Goal: Task Accomplishment & Management: Complete application form

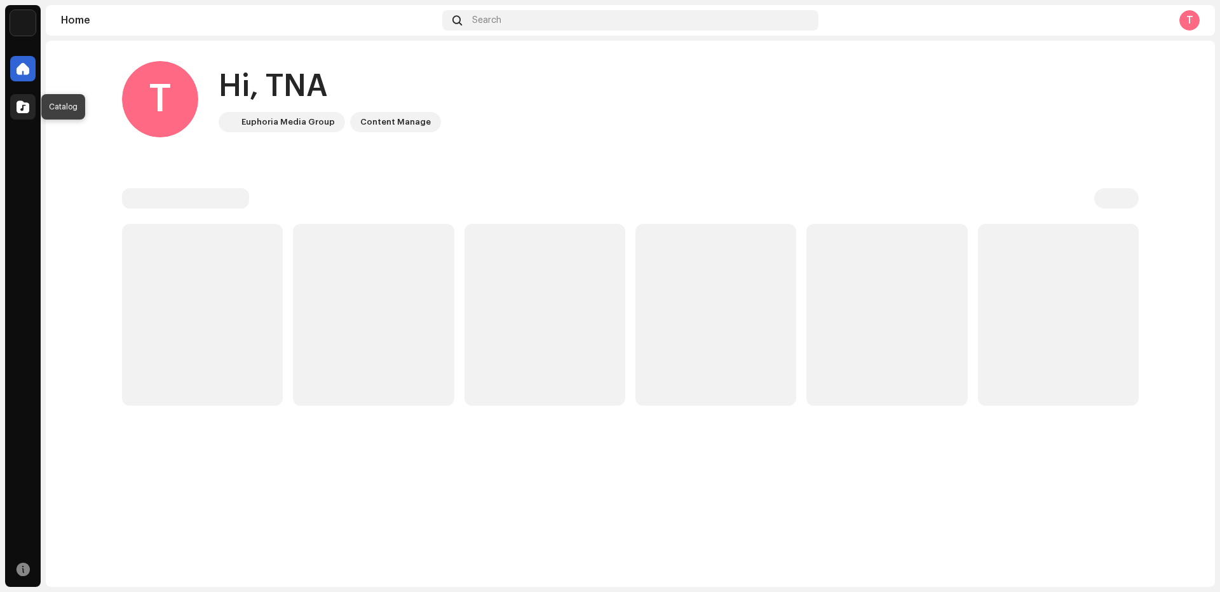
click at [18, 106] on span at bounding box center [23, 107] width 13 height 10
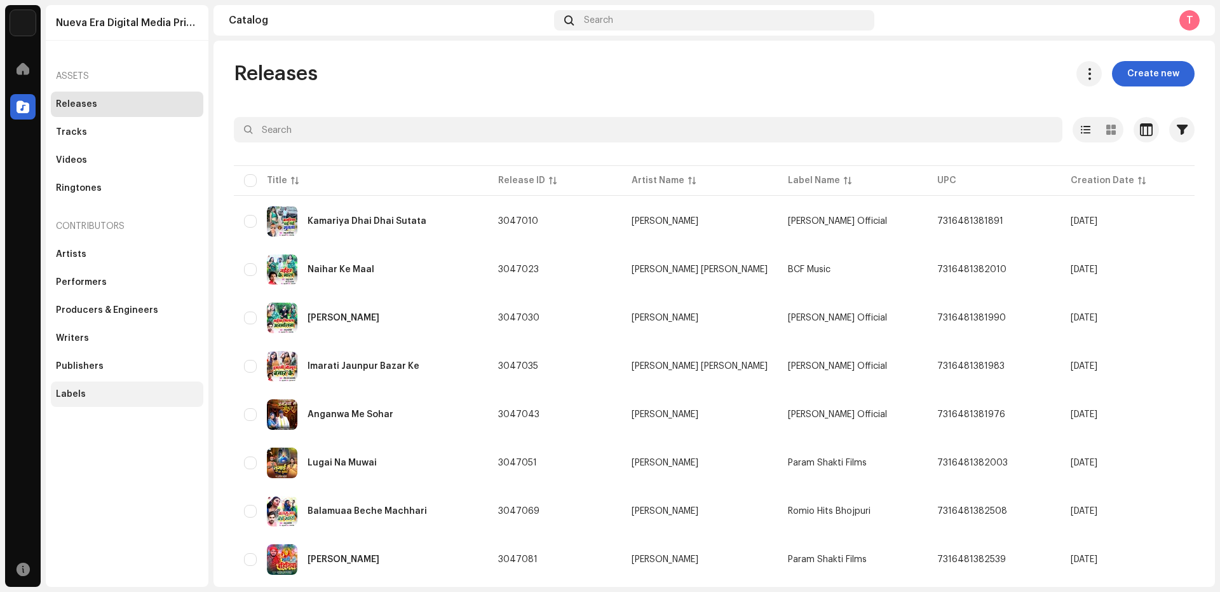
click at [71, 395] on div "Labels" at bounding box center [71, 394] width 30 height 10
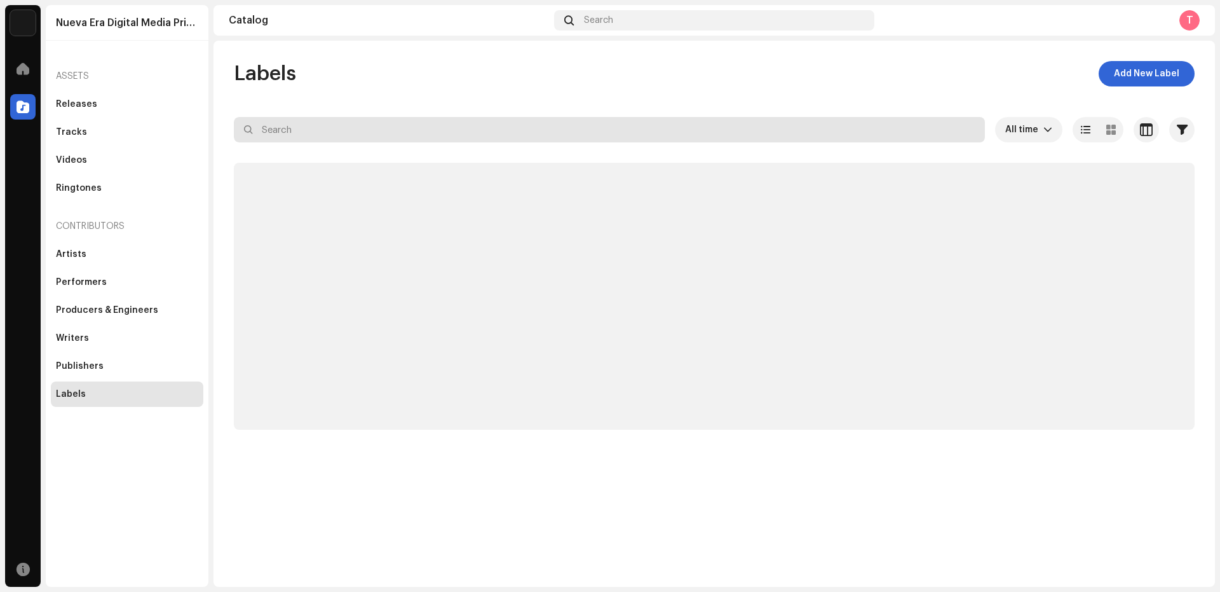
click at [276, 133] on input "text" at bounding box center [609, 129] width 751 height 25
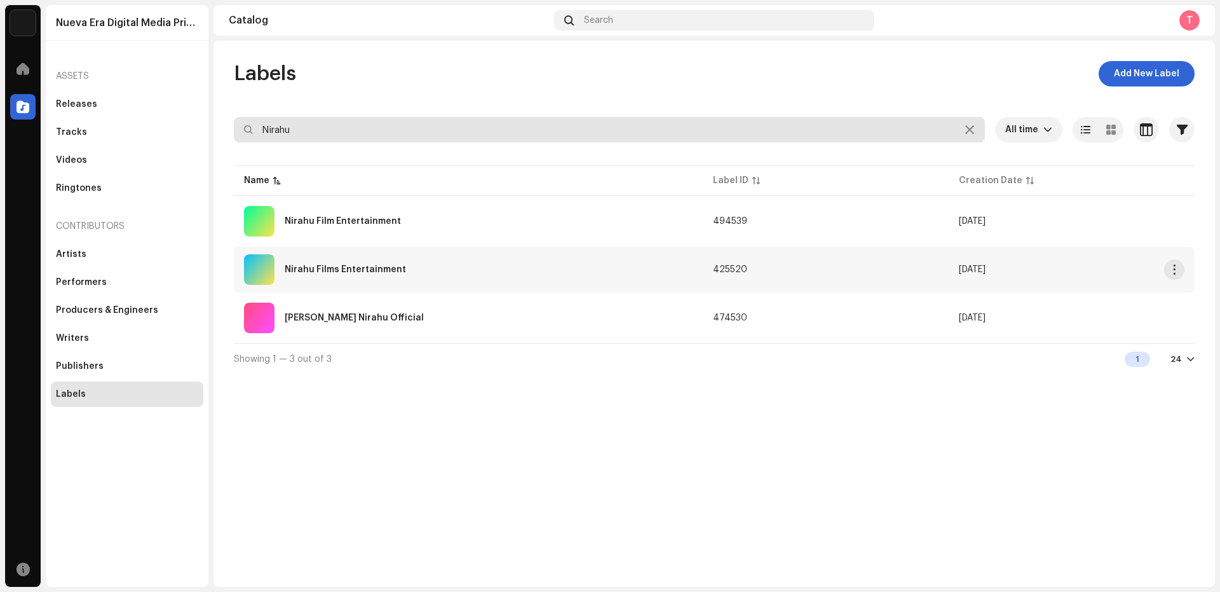
type input "Nirahu"
click at [386, 271] on div "Nirahu Films Entertainment" at bounding box center [345, 269] width 121 height 9
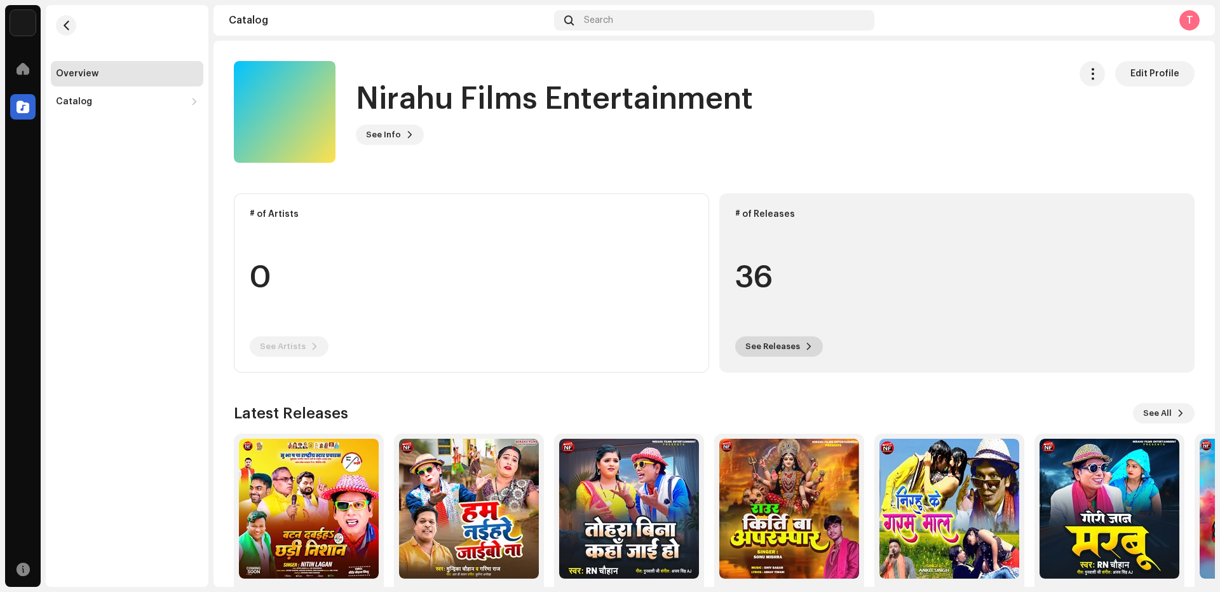
click at [791, 341] on span "See Releases" at bounding box center [773, 346] width 55 height 25
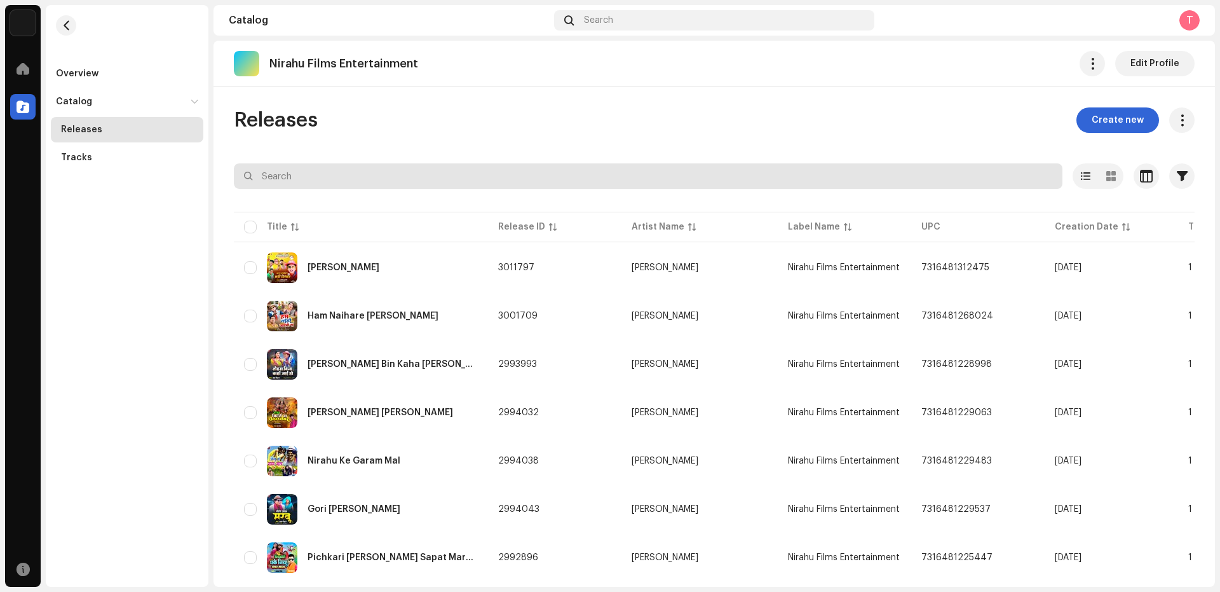
click at [303, 174] on input "text" at bounding box center [648, 175] width 829 height 25
click at [365, 178] on input "text" at bounding box center [648, 175] width 829 height 25
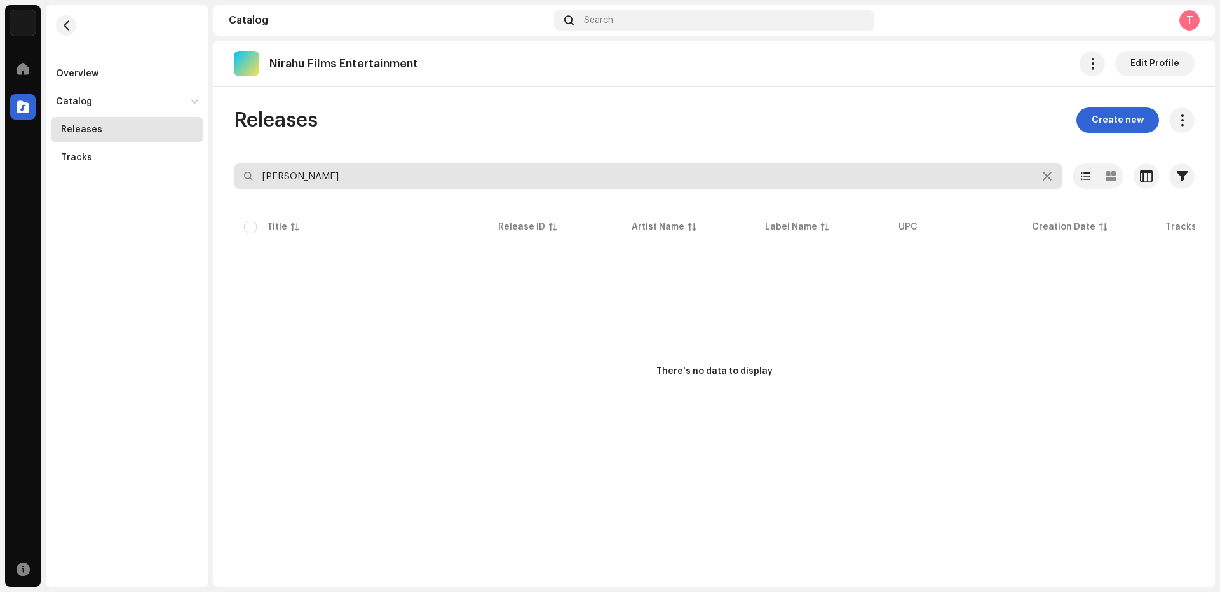
drag, startPoint x: 296, startPoint y: 175, endPoint x: 81, endPoint y: 185, distance: 215.7
click at [90, 188] on div "Nueva Era Digital Media Private Limited Home Catalog Resources Overview Catalog…" at bounding box center [610, 296] width 1220 height 592
type input "aba"
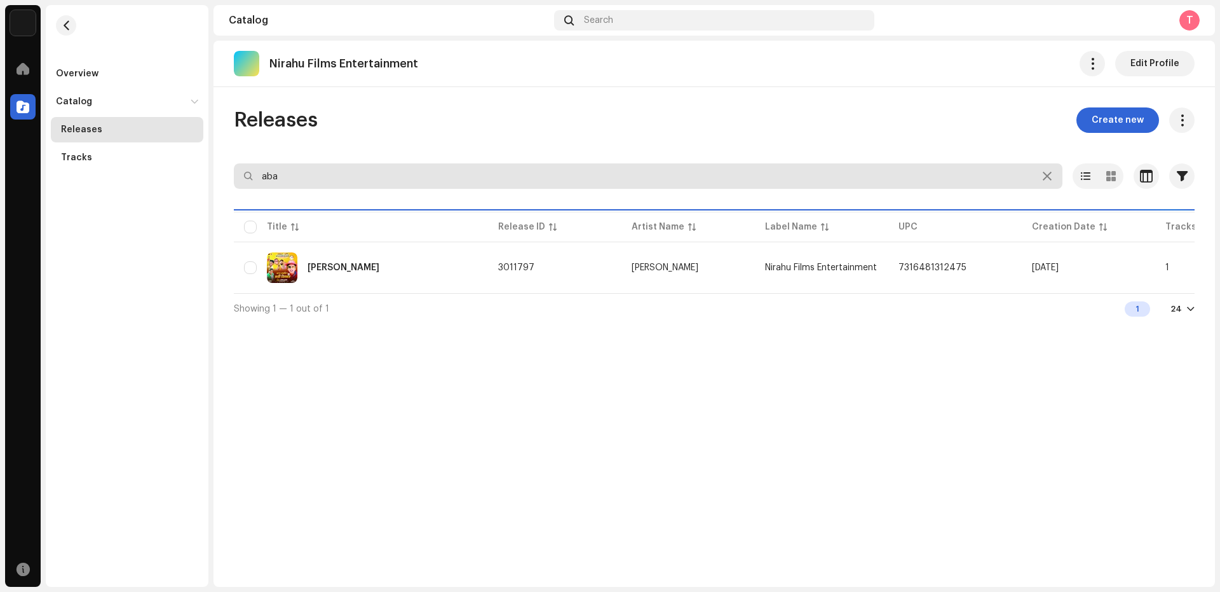
drag, startPoint x: 235, startPoint y: 175, endPoint x: 176, endPoint y: 175, distance: 59.1
click at [177, 175] on div "Nueva Era Digital Media Private Limited Home Catalog Resources Overview Catalog…" at bounding box center [610, 296] width 1220 height 592
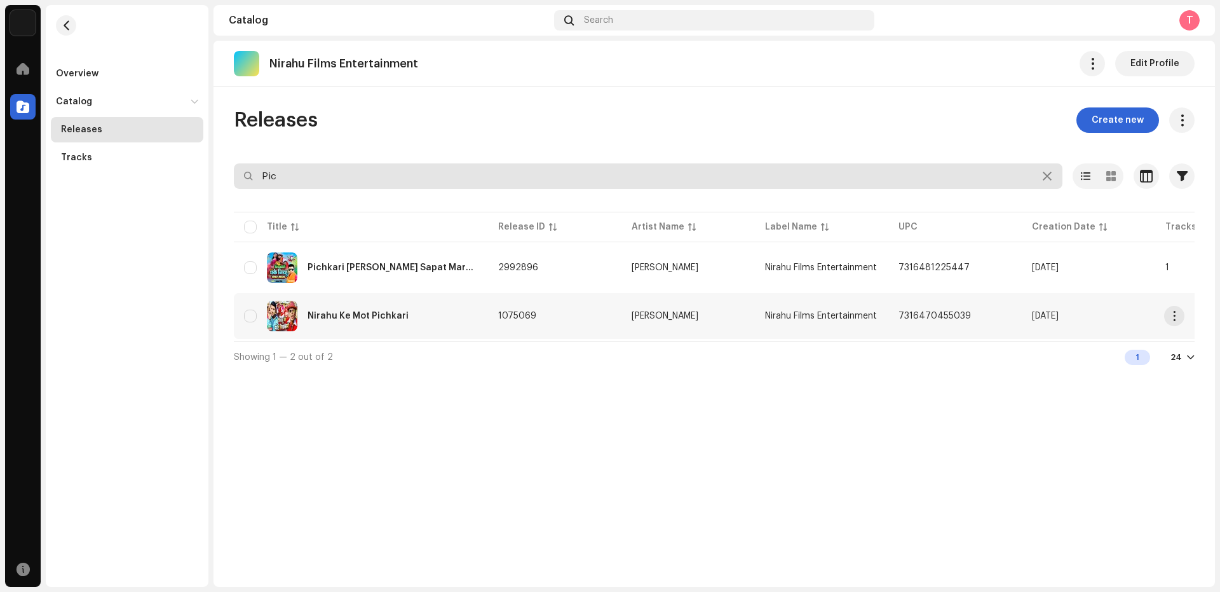
type input "Pic"
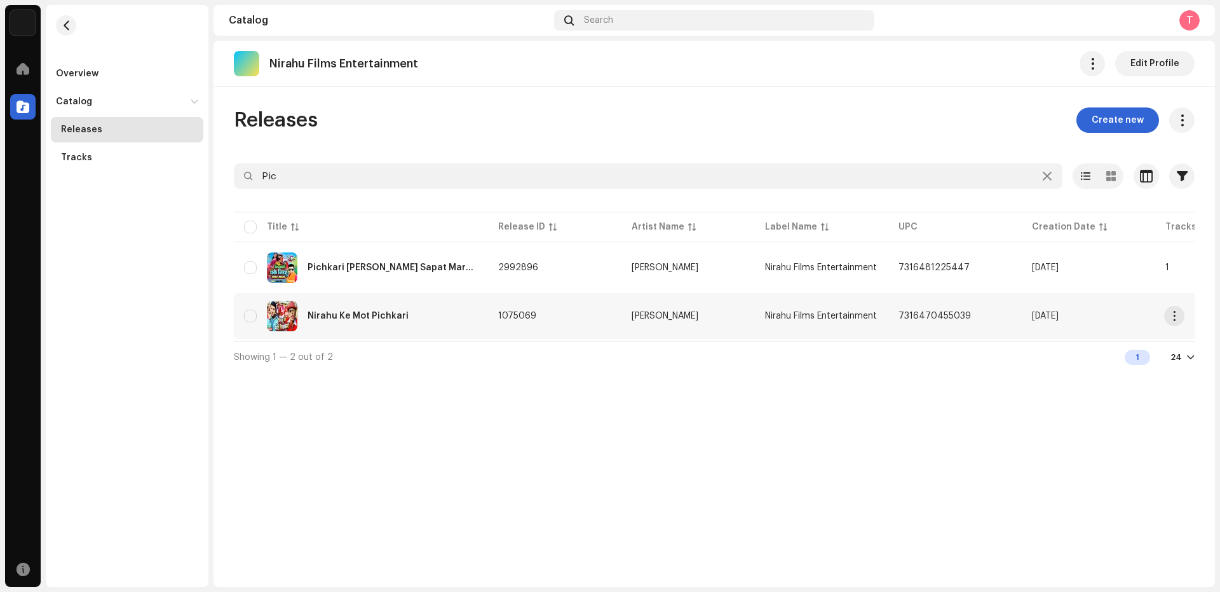
click at [282, 309] on img at bounding box center [282, 316] width 31 height 31
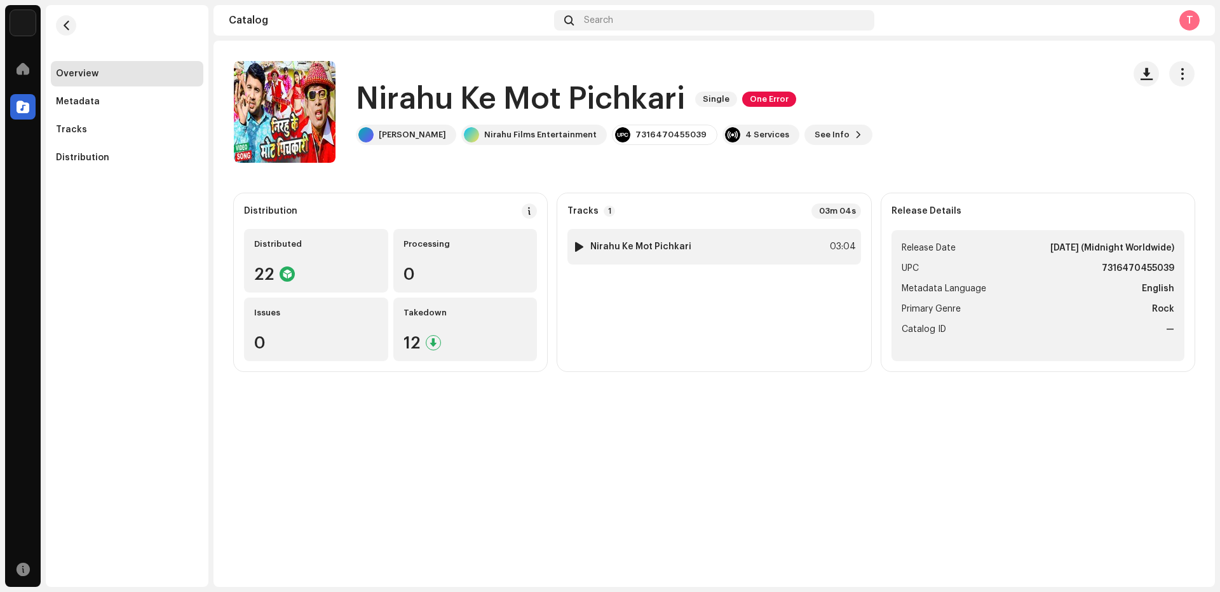
click at [582, 244] on div at bounding box center [580, 247] width 10 height 10
click at [579, 246] on div at bounding box center [580, 247] width 10 height 10
click at [577, 559] on div "00:04 03:05" at bounding box center [775, 561] width 716 height 10
drag, startPoint x: 463, startPoint y: 559, endPoint x: 531, endPoint y: 566, distance: 68.4
click at [531, 566] on div "00:23 03:05" at bounding box center [775, 560] width 798 height 20
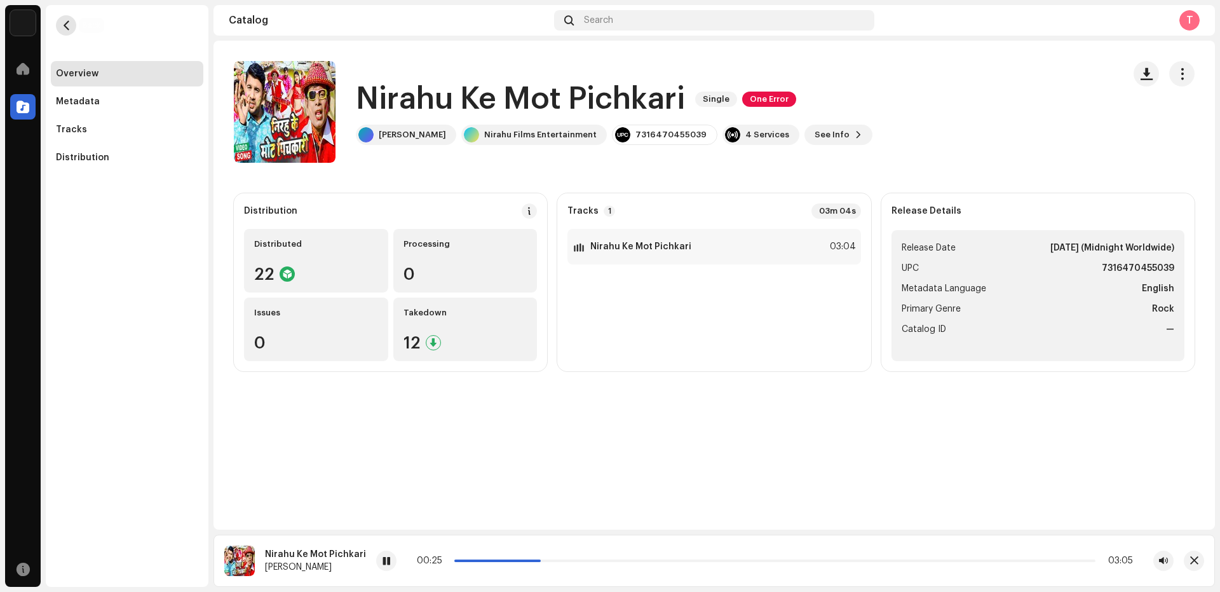
click at [67, 27] on span "button" at bounding box center [67, 25] width 10 height 10
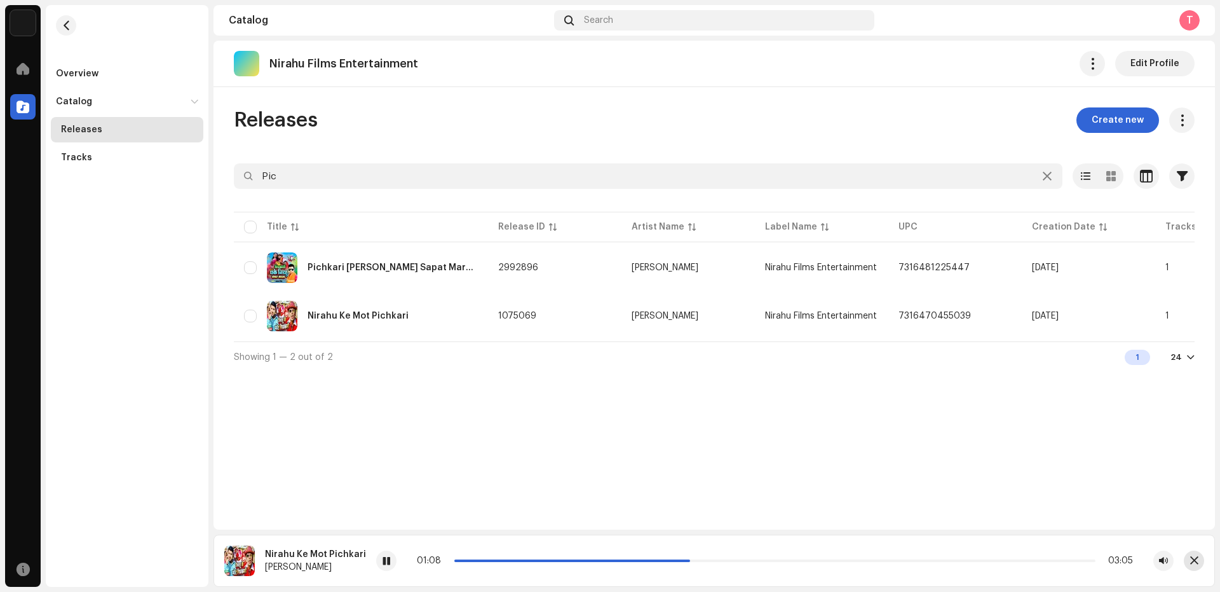
click at [1203, 559] on button "button" at bounding box center [1194, 560] width 20 height 20
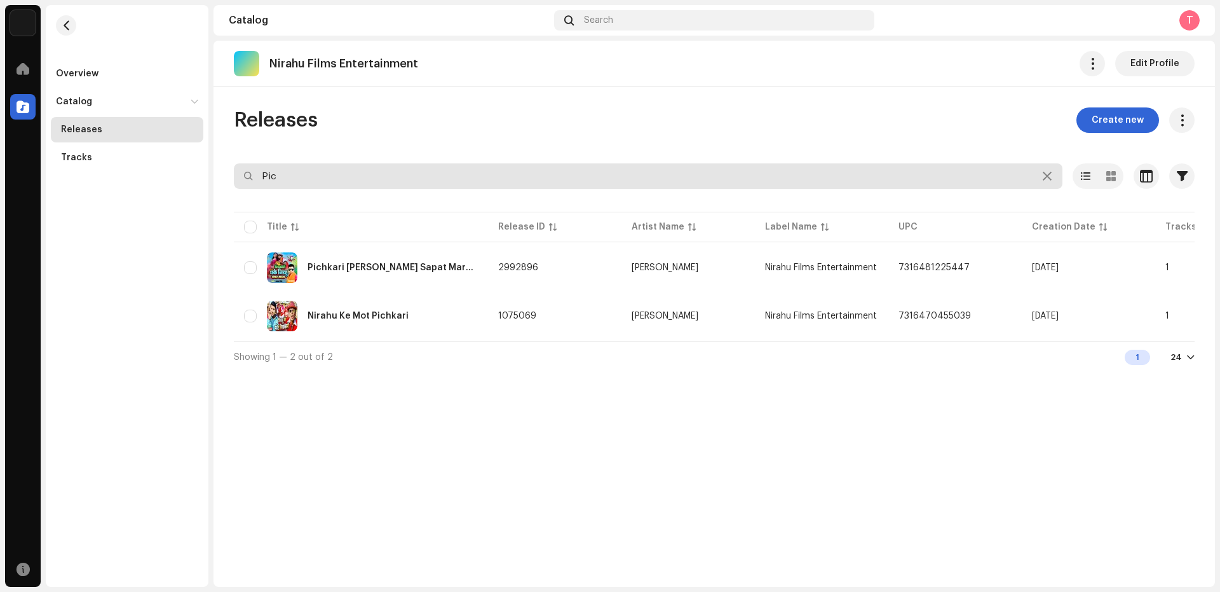
drag, startPoint x: 310, startPoint y: 182, endPoint x: 221, endPoint y: 186, distance: 88.4
click at [191, 183] on div "Nueva Era Digital Media Private Limited Home Catalog Resources Overview Catalog…" at bounding box center [610, 296] width 1220 height 592
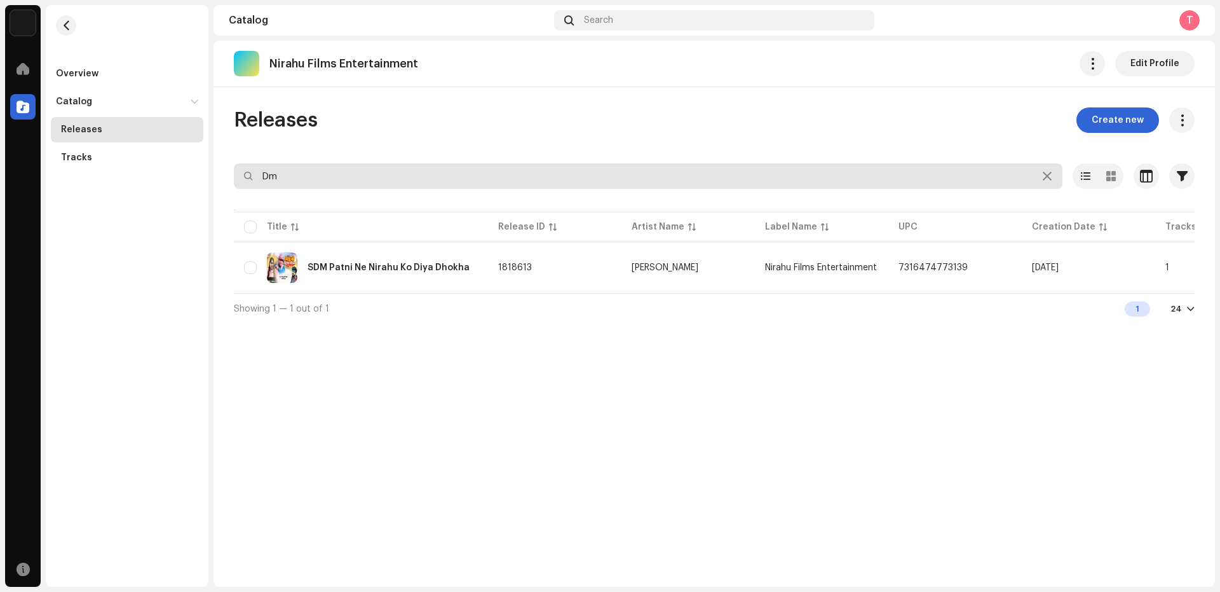
type input "D"
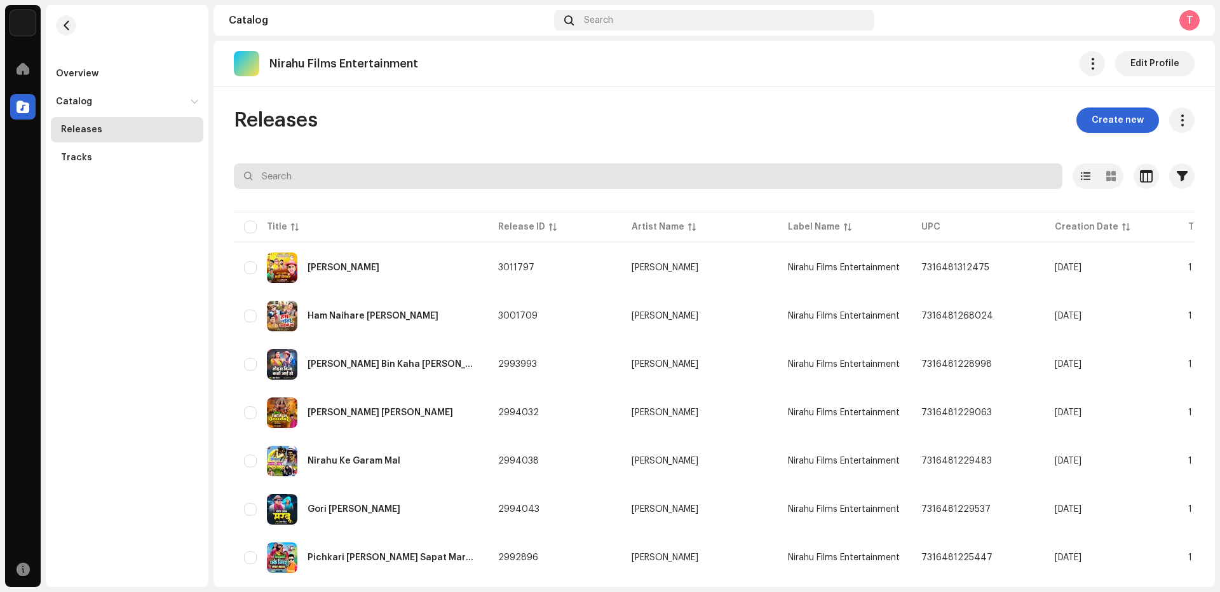
click at [327, 174] on input "text" at bounding box center [648, 175] width 829 height 25
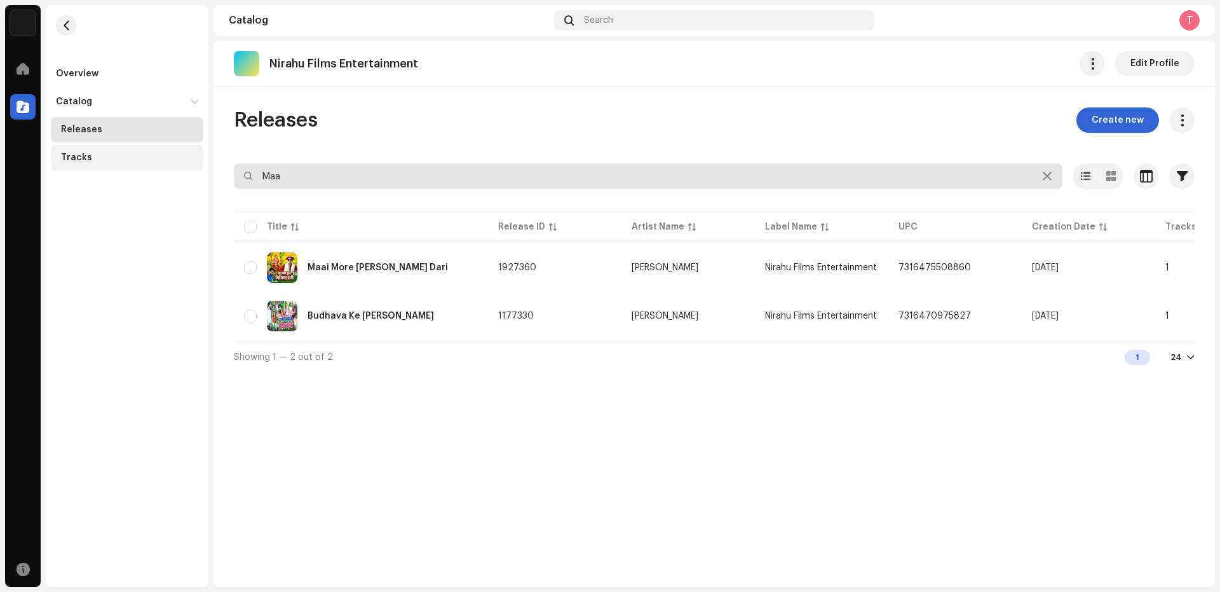
drag, startPoint x: 267, startPoint y: 180, endPoint x: 175, endPoint y: 167, distance: 92.5
click at [156, 177] on div "Nueva Era Digital Media Private Limited Home Catalog Resources Overview Catalog…" at bounding box center [610, 296] width 1220 height 592
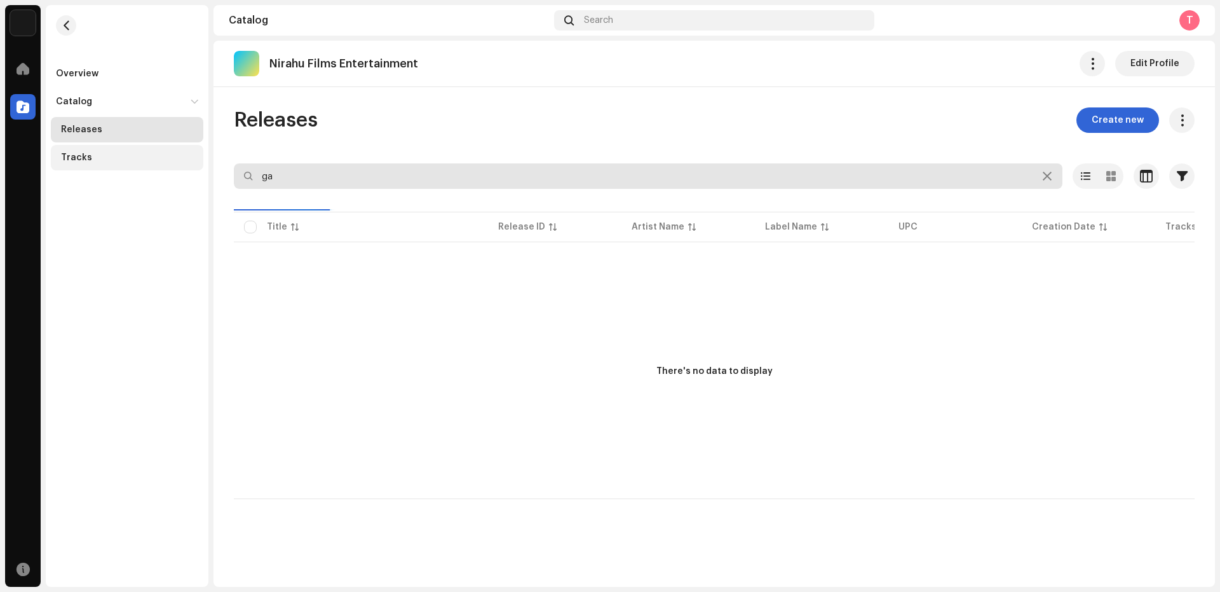
type input "g"
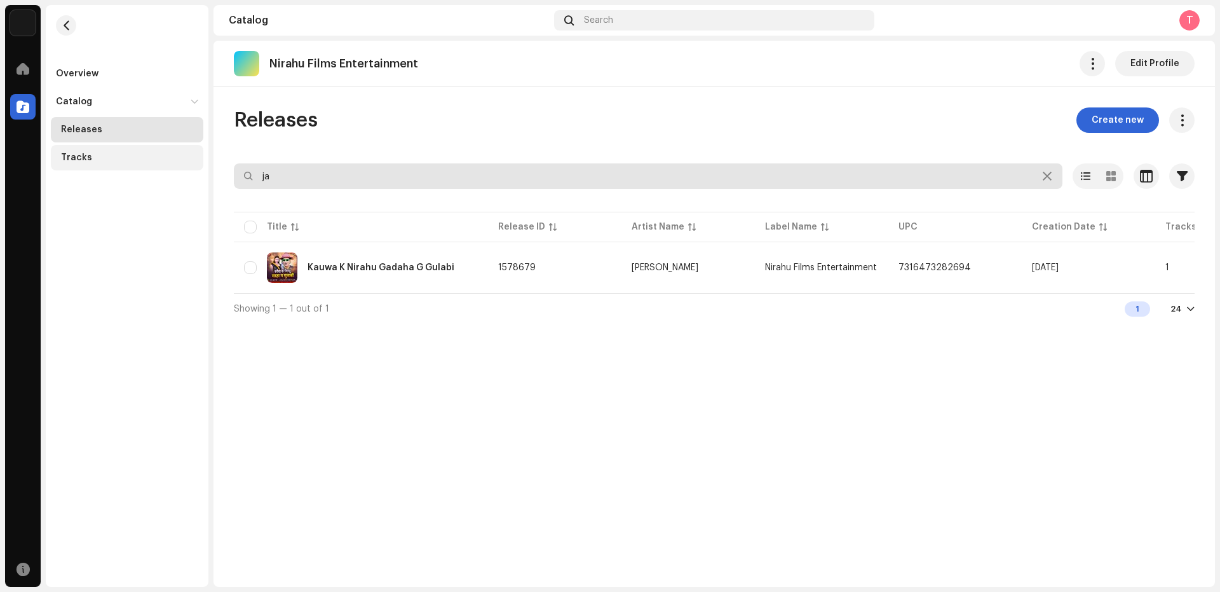
type input "j"
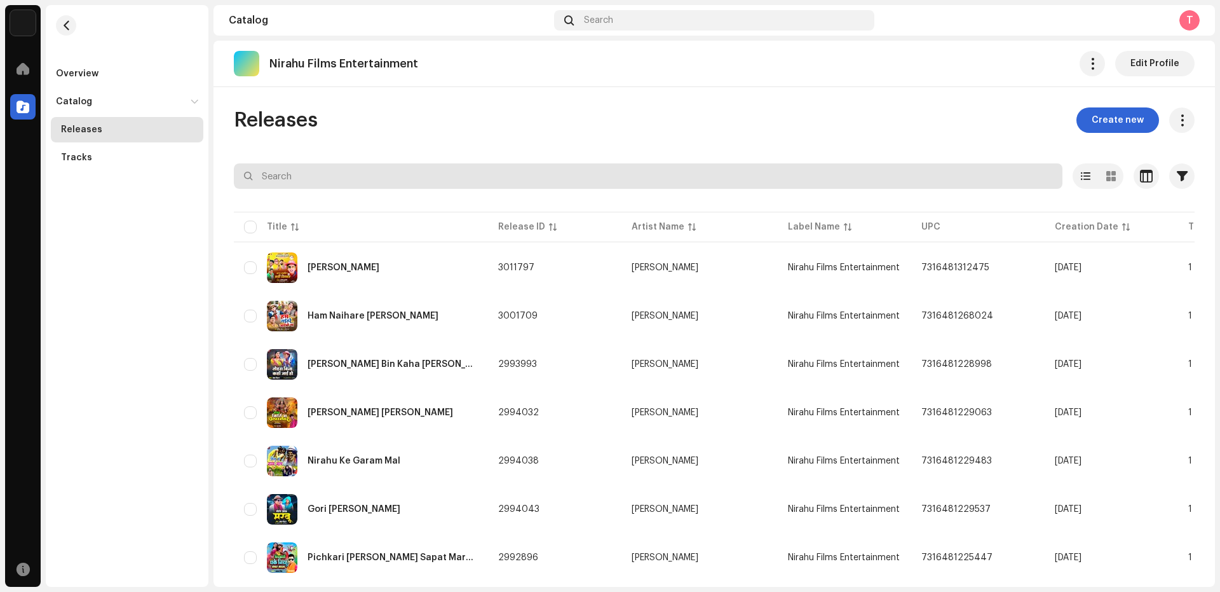
click at [321, 176] on input "text" at bounding box center [648, 175] width 829 height 25
type input "Jinda"
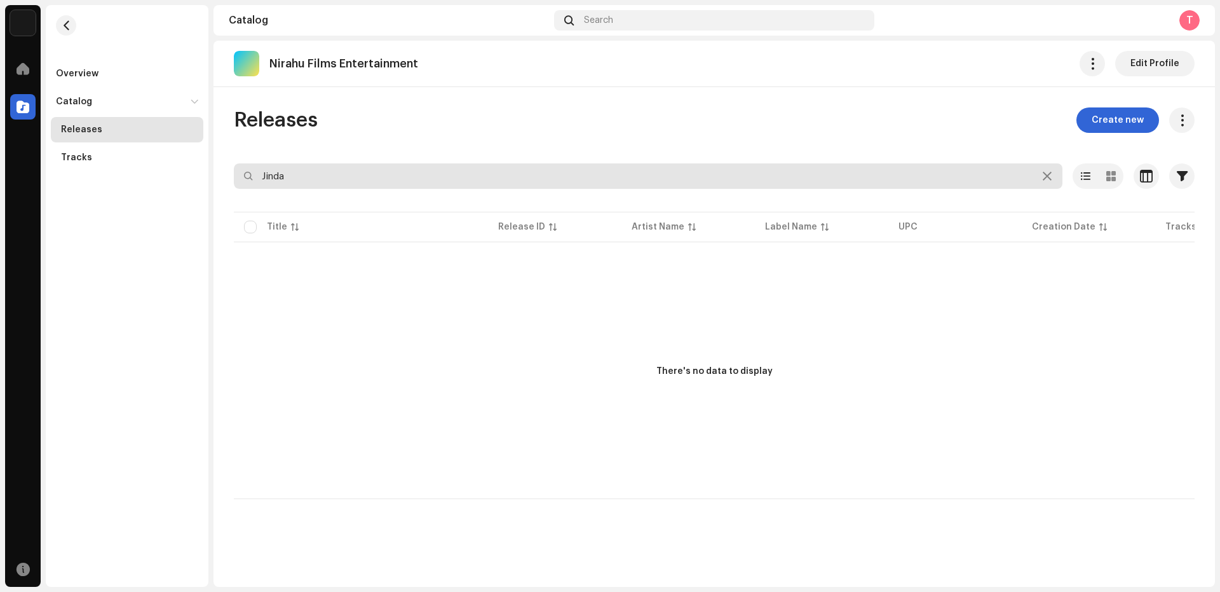
drag, startPoint x: 322, startPoint y: 177, endPoint x: 196, endPoint y: 176, distance: 126.5
click at [196, 176] on div "Nueva Era Digital Media Private Limited Home Catalog Resources Overview Catalog…" at bounding box center [610, 296] width 1220 height 592
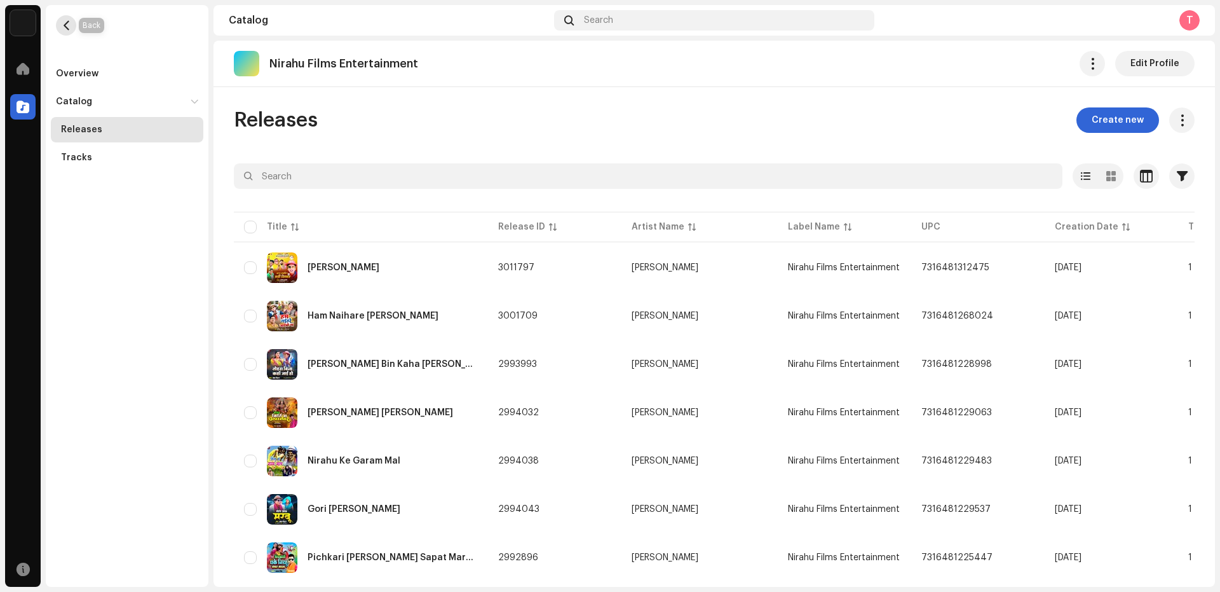
click at [70, 32] on button "button" at bounding box center [66, 25] width 20 height 20
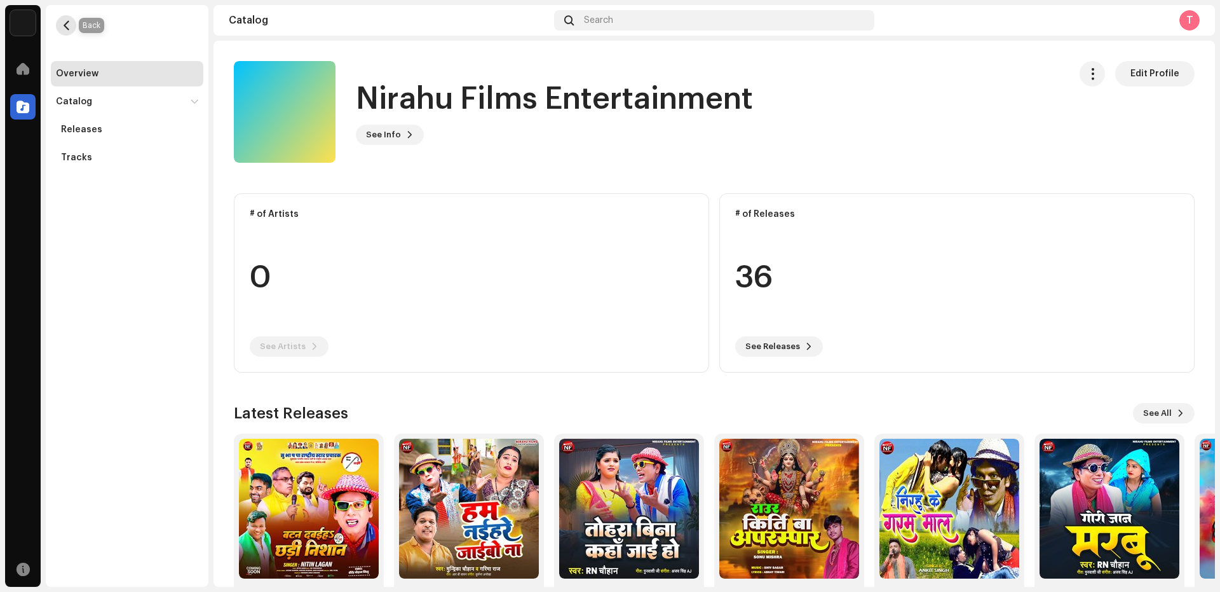
click at [71, 21] on button "button" at bounding box center [66, 25] width 20 height 20
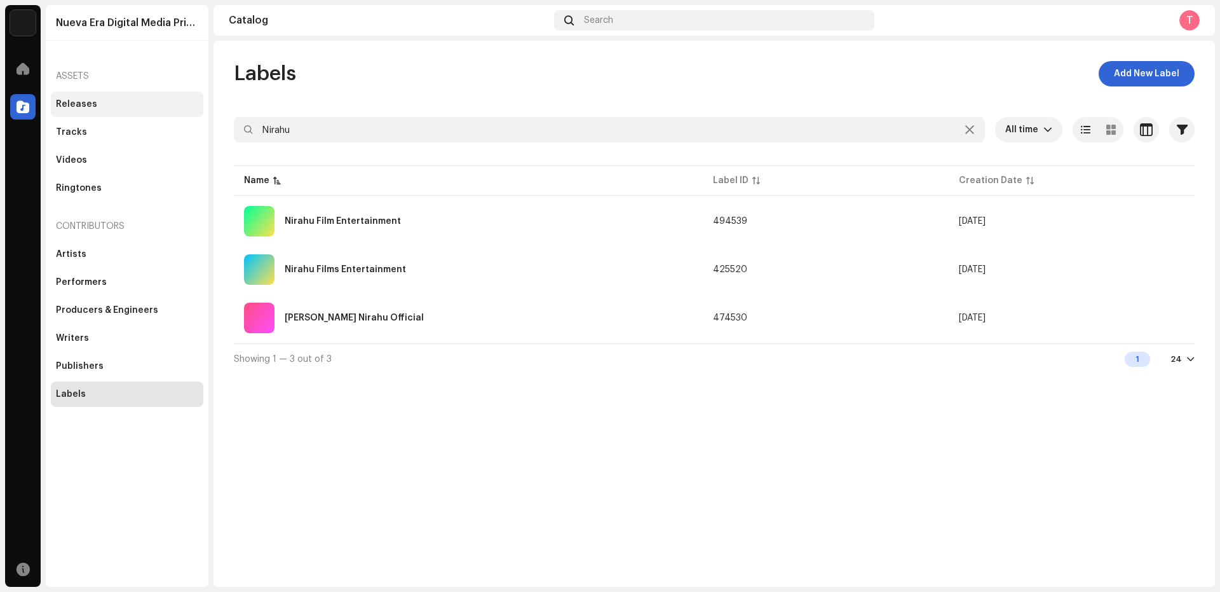
click at [91, 93] on div "Releases" at bounding box center [127, 104] width 153 height 25
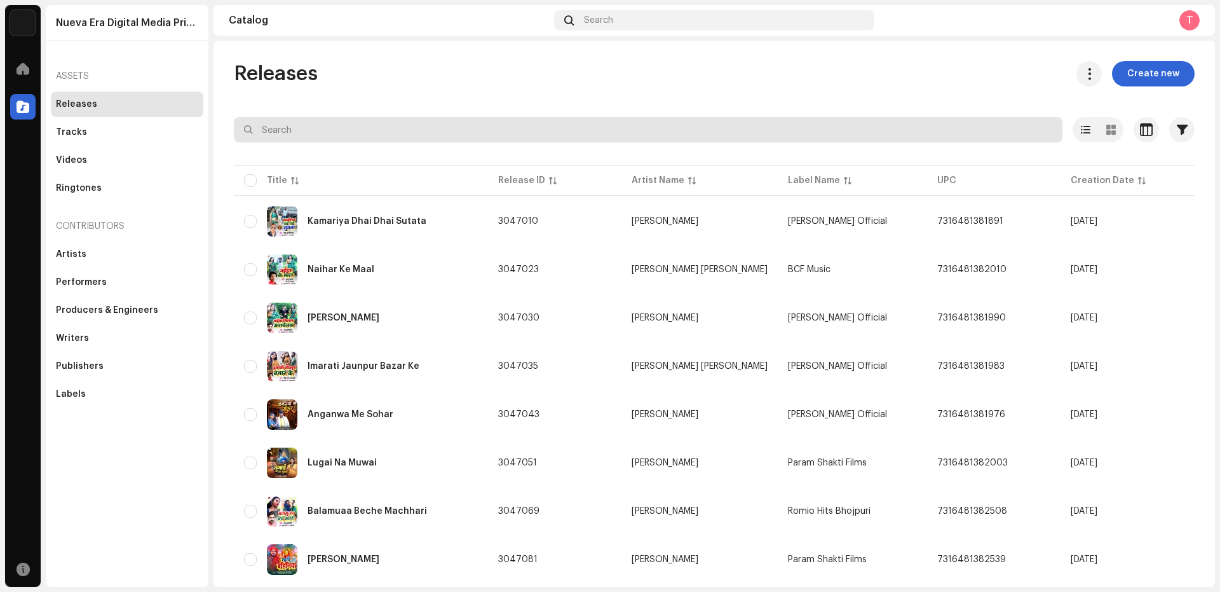
click at [303, 131] on input "text" at bounding box center [648, 129] width 829 height 25
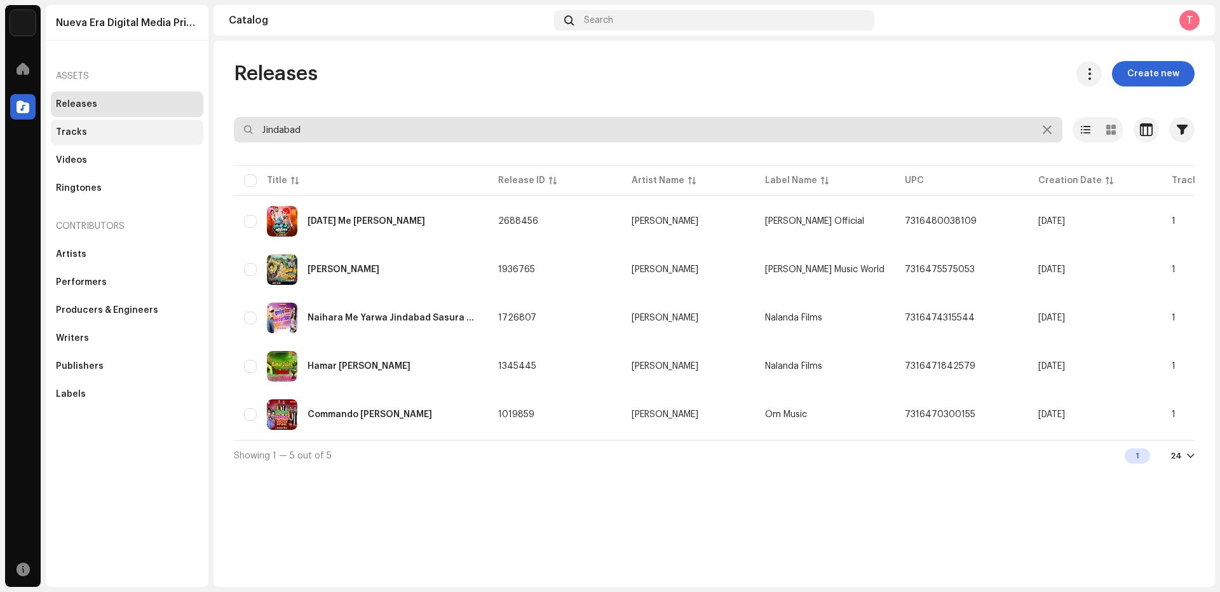
drag, startPoint x: 359, startPoint y: 133, endPoint x: 71, endPoint y: 125, distance: 288.7
click at [67, 121] on div "Nueva Era Digital Media Private Limited Home Catalog Resources Nueva Era Digita…" at bounding box center [610, 296] width 1220 height 592
type input "Nirahu Ke Sali"
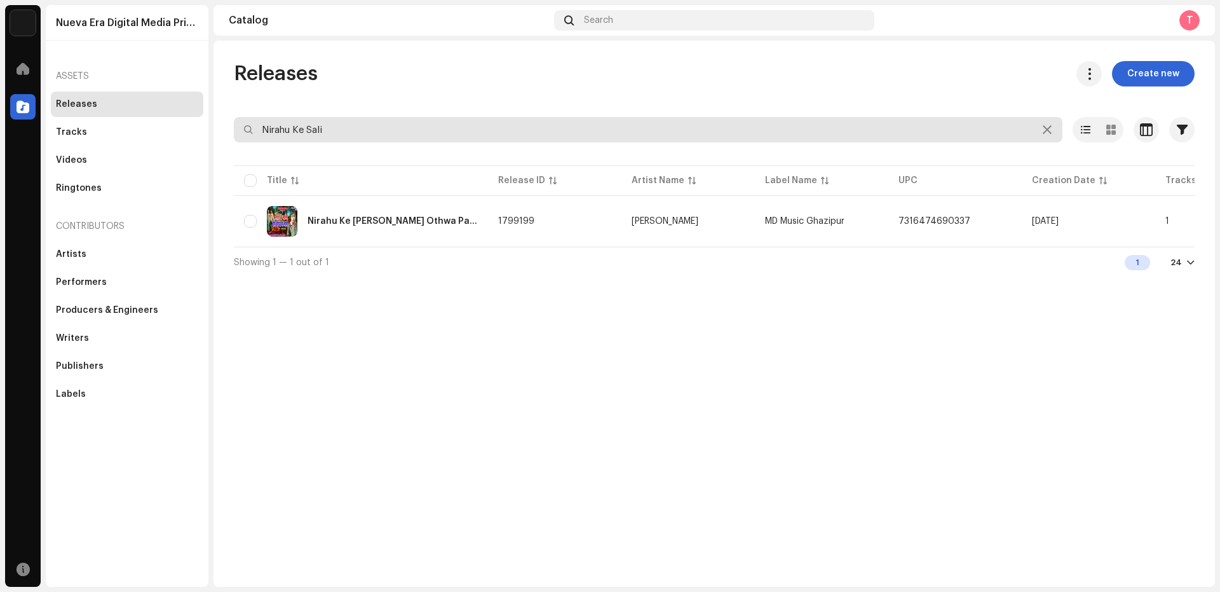
drag, startPoint x: 343, startPoint y: 128, endPoint x: 109, endPoint y: 115, distance: 234.3
click at [109, 115] on div "Nueva Era Digital Media Private Limited Home Catalog Resources Nueva Era Digita…" at bounding box center [610, 296] width 1220 height 592
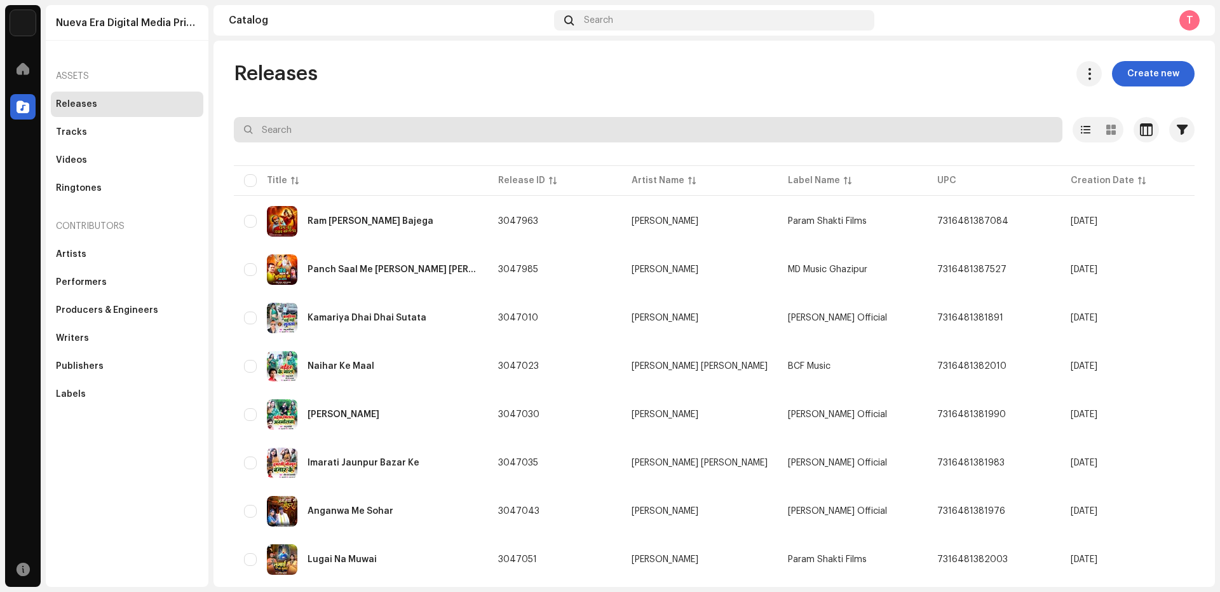
click at [299, 129] on input "text" at bounding box center [648, 129] width 829 height 25
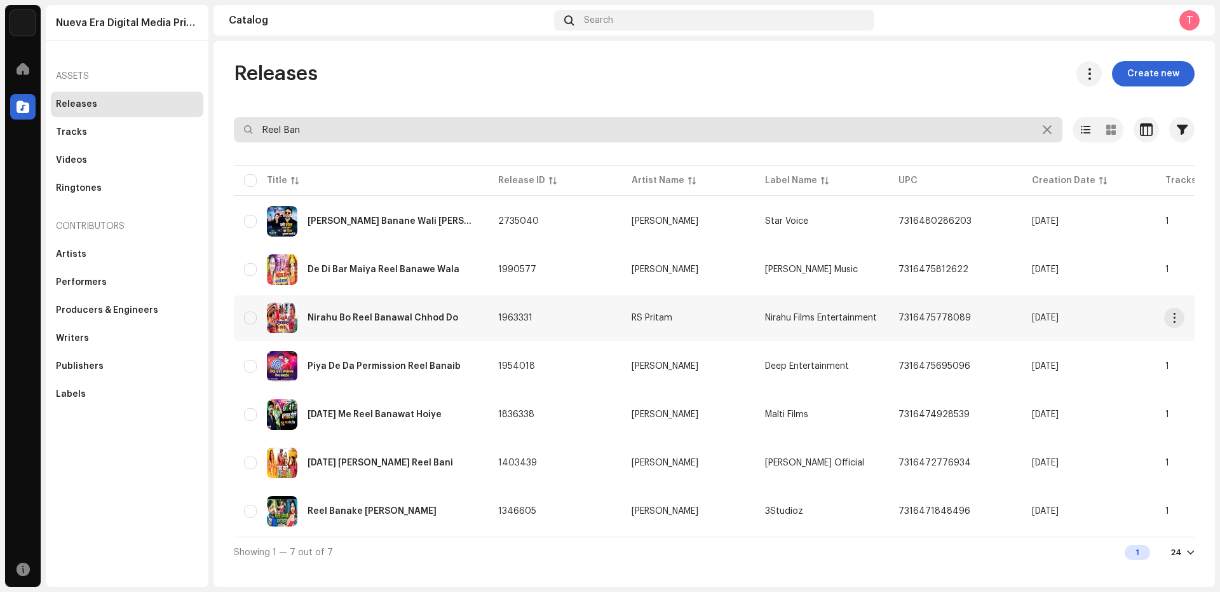
type input "Reel Ban"
click at [351, 313] on div "Nirahu Bo Reel Banawal Chhod Do" at bounding box center [383, 317] width 151 height 9
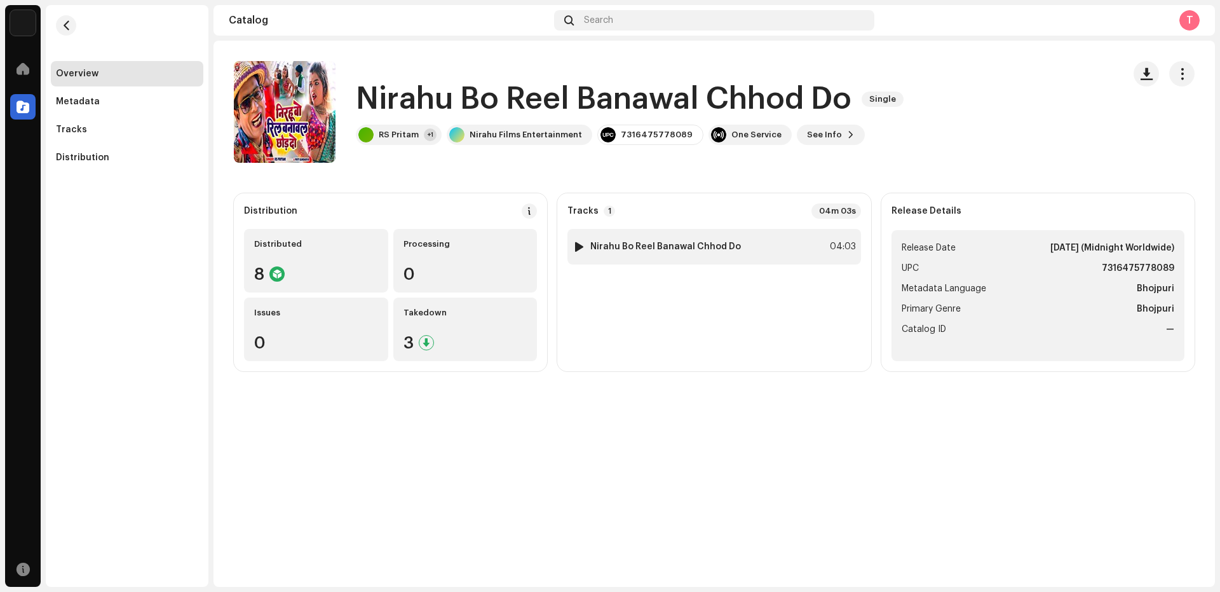
click at [580, 243] on div at bounding box center [580, 247] width 10 height 10
click at [407, 559] on span at bounding box center [408, 561] width 8 height 10
click at [409, 559] on span at bounding box center [408, 561] width 8 height 10
click at [409, 561] on span at bounding box center [408, 561] width 8 height 10
drag, startPoint x: 852, startPoint y: 92, endPoint x: 352, endPoint y: 75, distance: 500.5
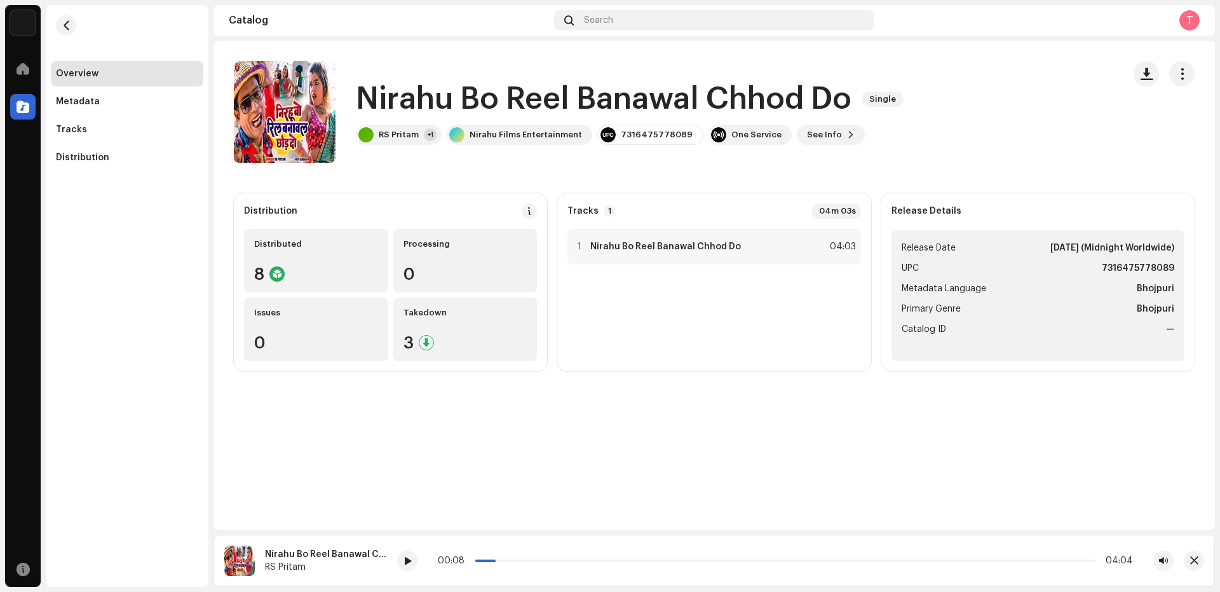
click at [352, 75] on div "Nirahu Bo Reel Banawal Chhod Do Single RS Pritam +1 Nirahu Films Entertainment …" at bounding box center [674, 112] width 880 height 102
copy h1 "Nirahu Bo Reel Banawal Chhod Do"
click at [64, 28] on span "button" at bounding box center [67, 25] width 10 height 10
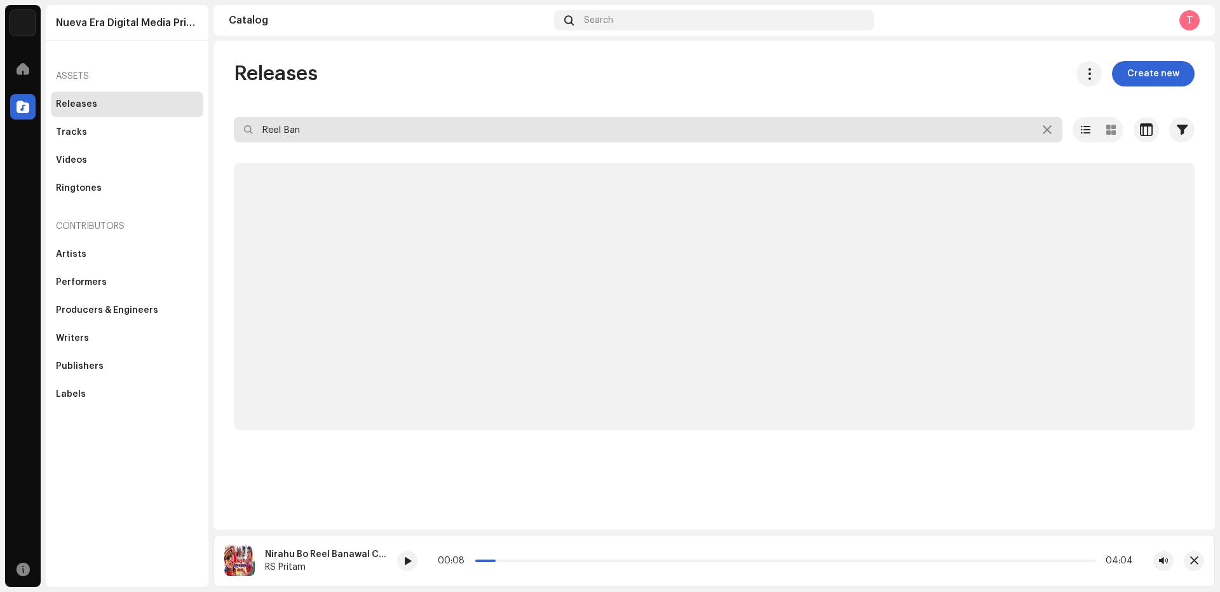
drag, startPoint x: 325, startPoint y: 130, endPoint x: 246, endPoint y: 137, distance: 79.8
click at [246, 137] on input "Reel Ban" at bounding box center [648, 129] width 829 height 25
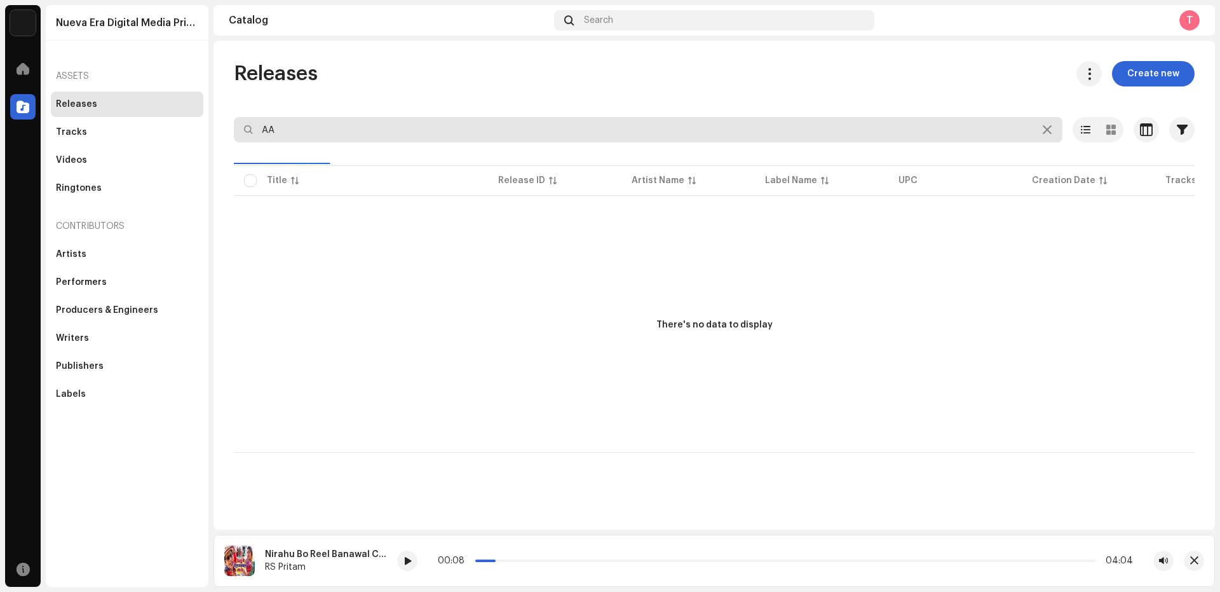
type input "A"
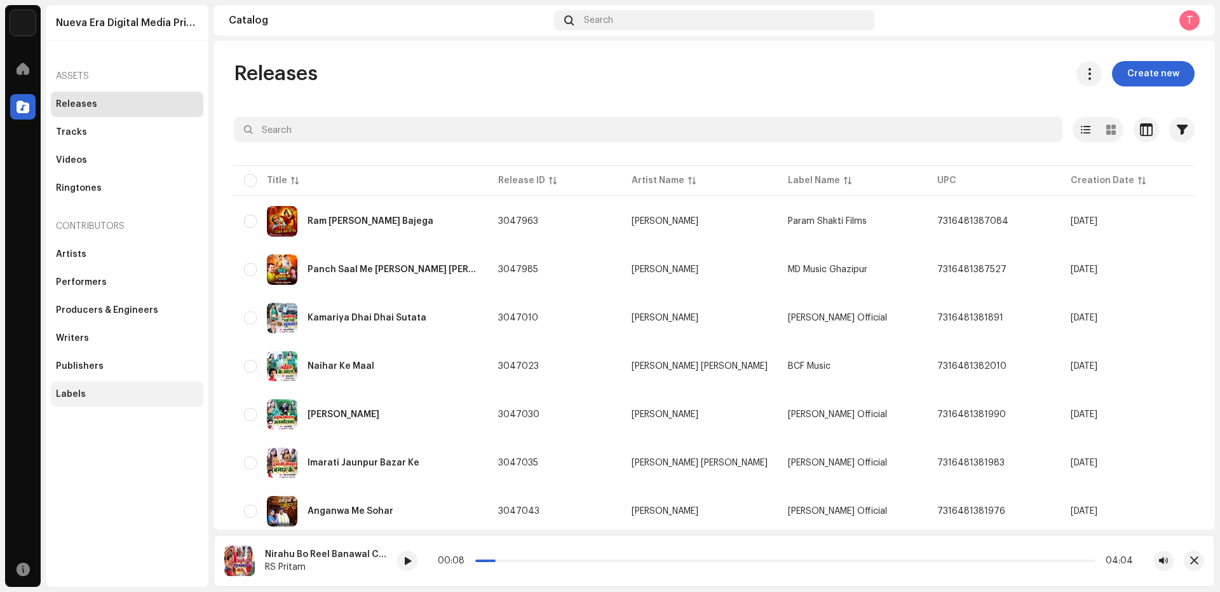
click at [71, 389] on div "Labels" at bounding box center [71, 394] width 30 height 10
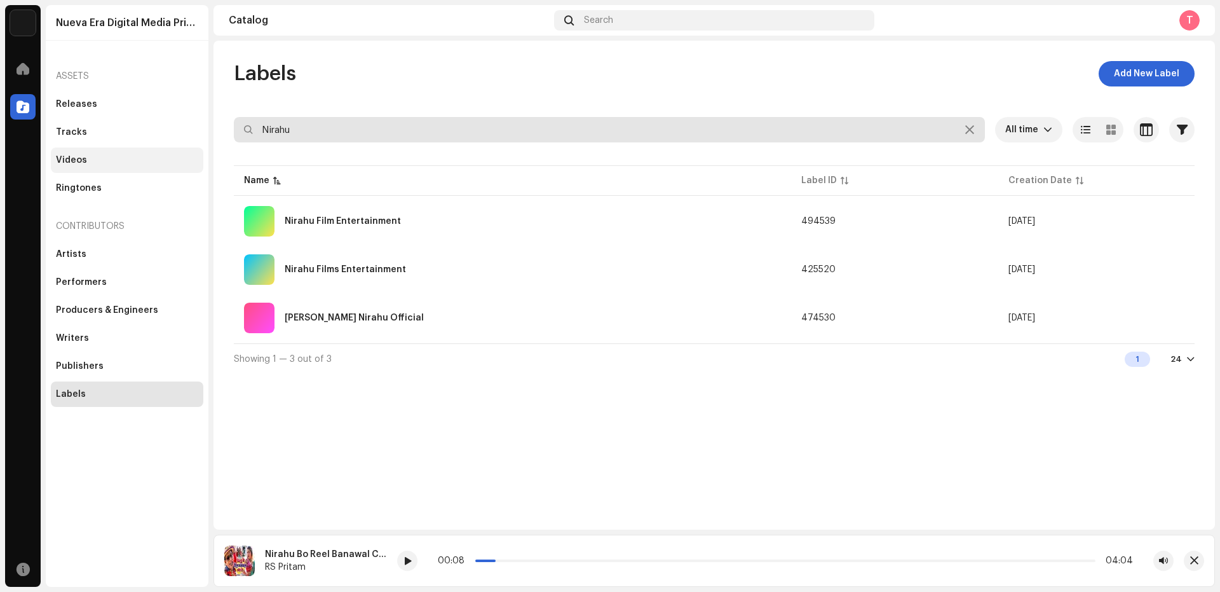
drag, startPoint x: 317, startPoint y: 133, endPoint x: 180, endPoint y: 153, distance: 138.7
click at [180, 153] on div "Nueva Era Digital Media Private Limited Home Catalog Resources Nueva Era Digita…" at bounding box center [610, 296] width 1220 height 592
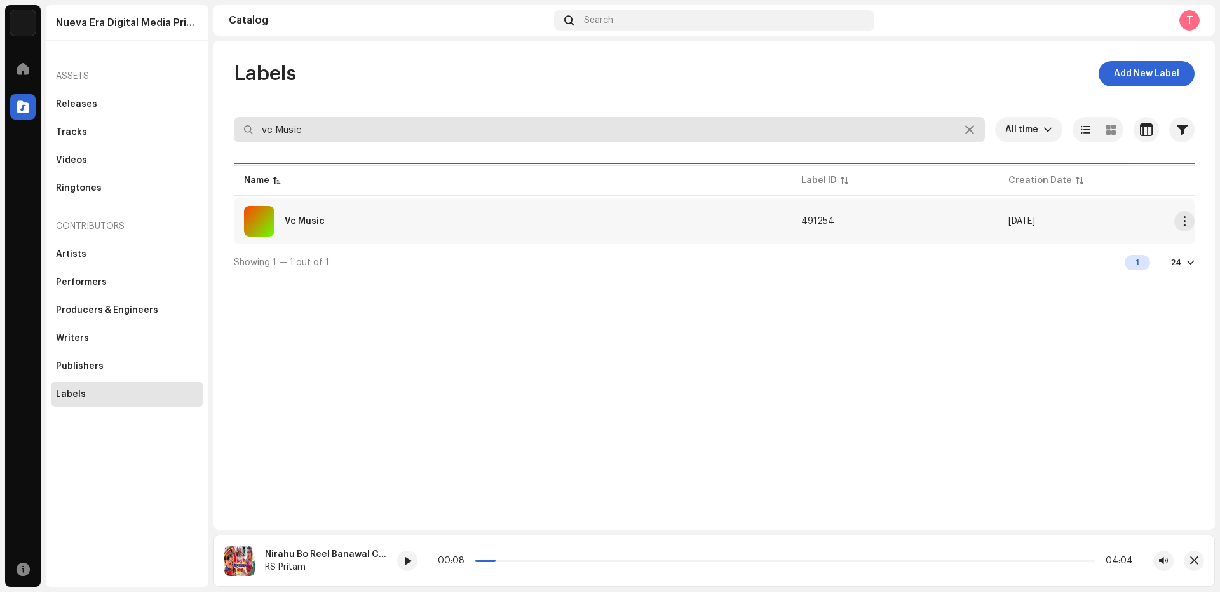
type input "vc Music"
click at [321, 227] on div "Vc Music" at bounding box center [512, 221] width 537 height 31
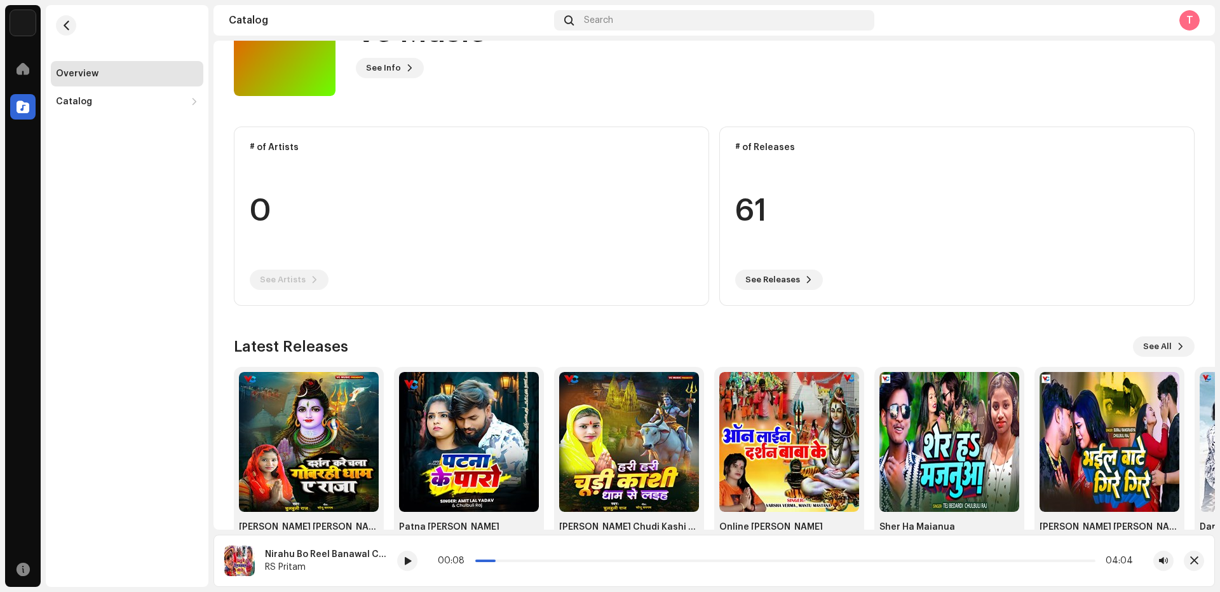
scroll to position [107, 0]
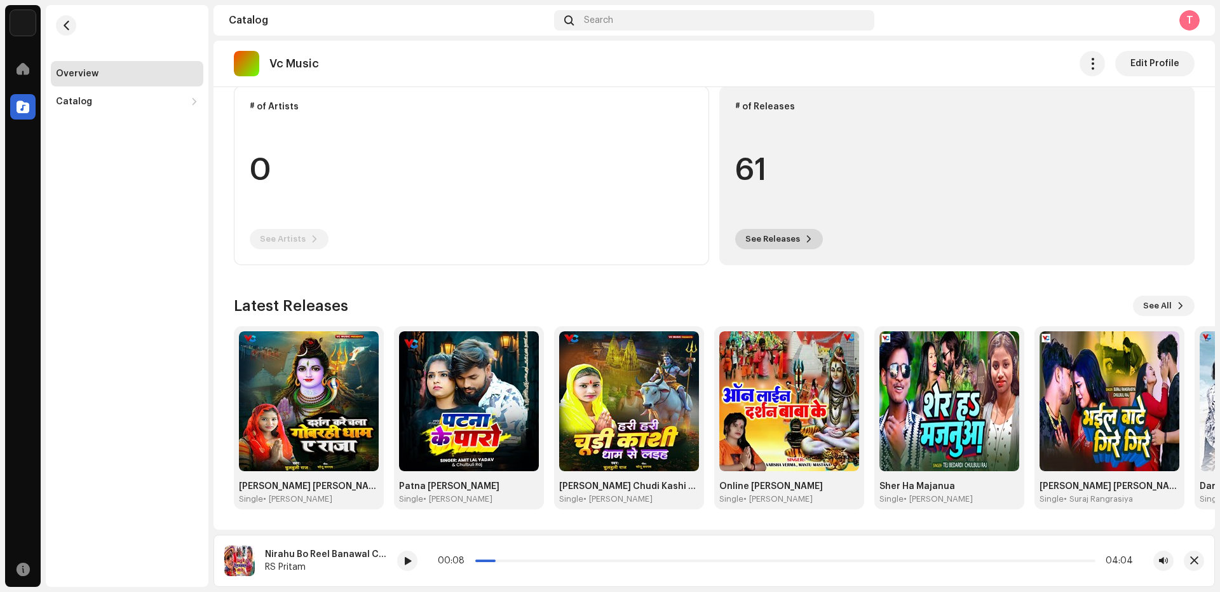
click at [776, 233] on span "See Releases" at bounding box center [773, 238] width 55 height 25
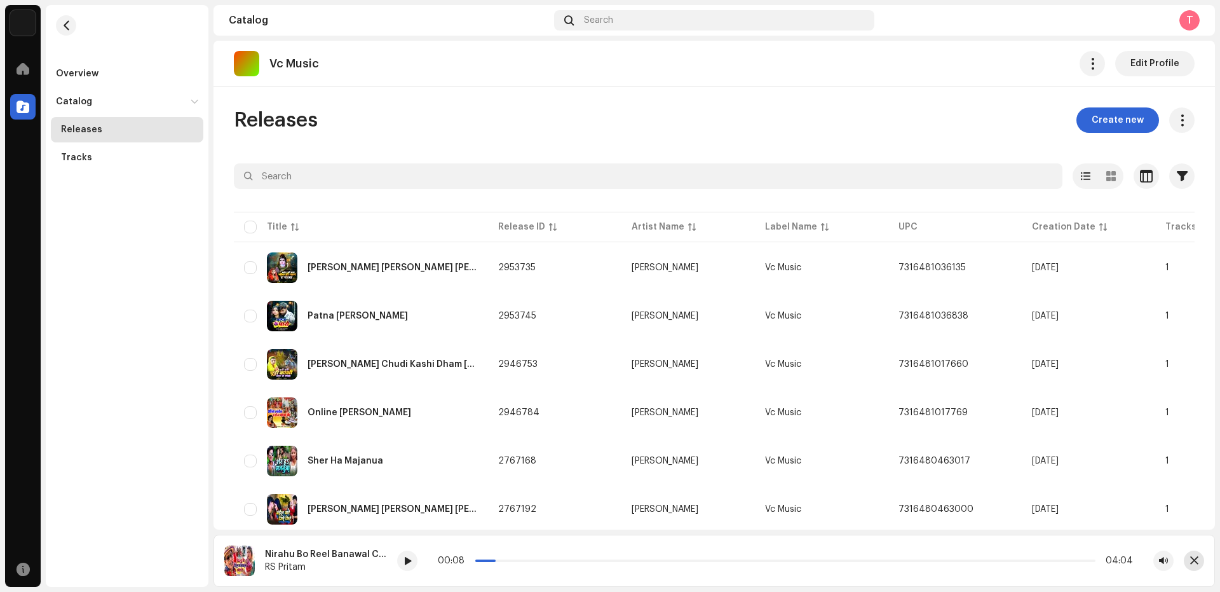
click at [1192, 559] on span "button" at bounding box center [1195, 561] width 8 height 10
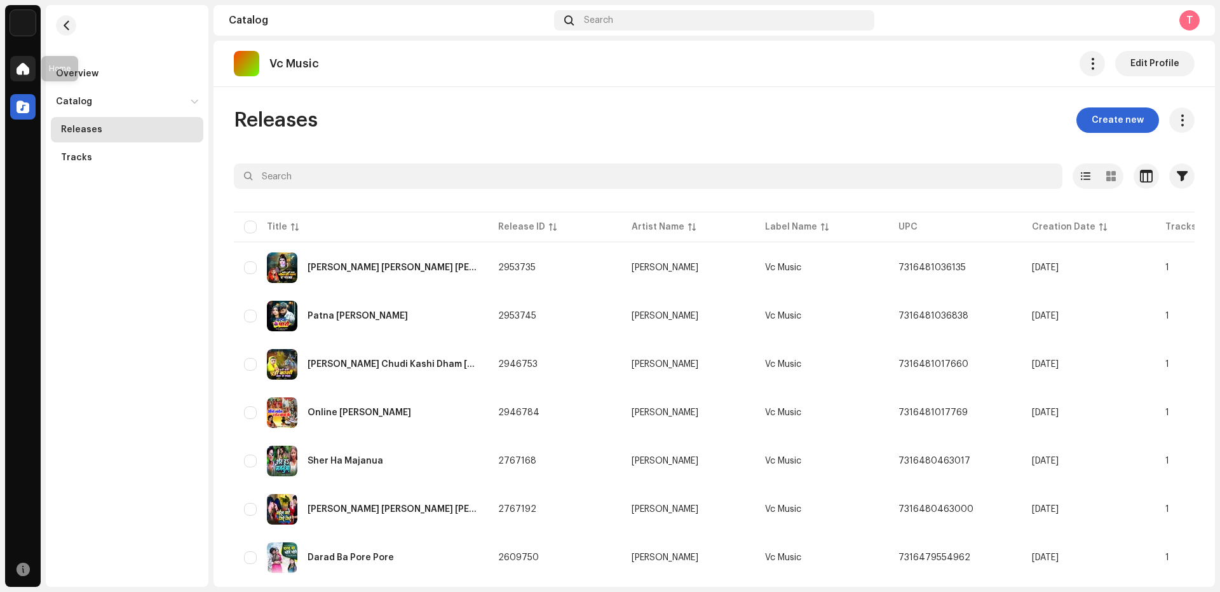
click at [31, 69] on div at bounding box center [22, 68] width 25 height 25
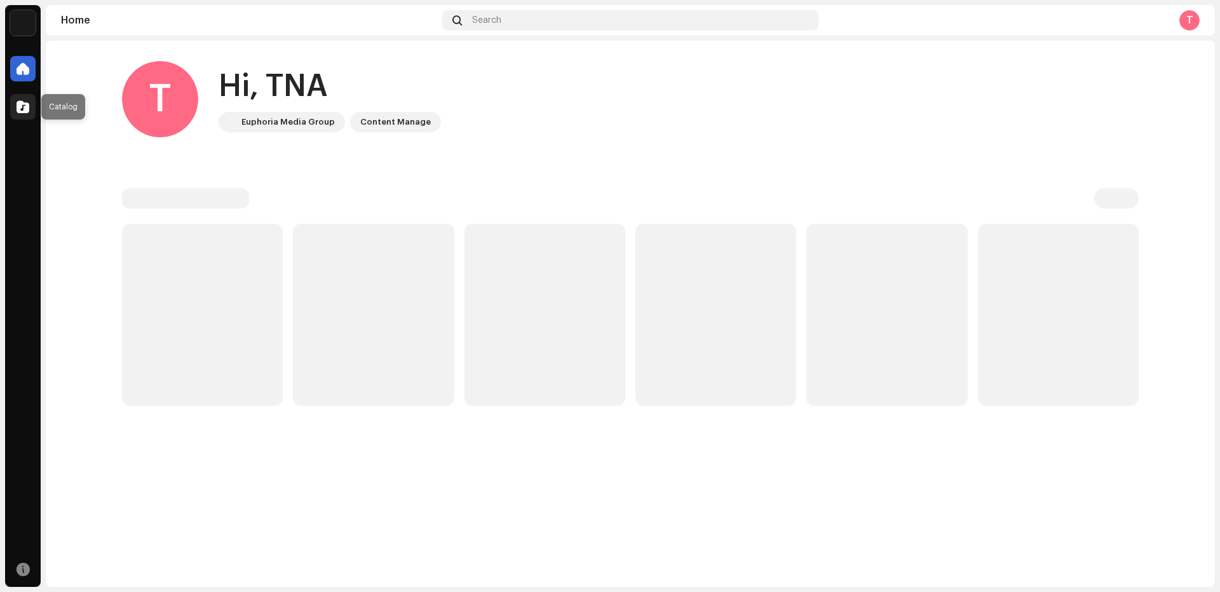
click at [24, 109] on span at bounding box center [23, 107] width 13 height 10
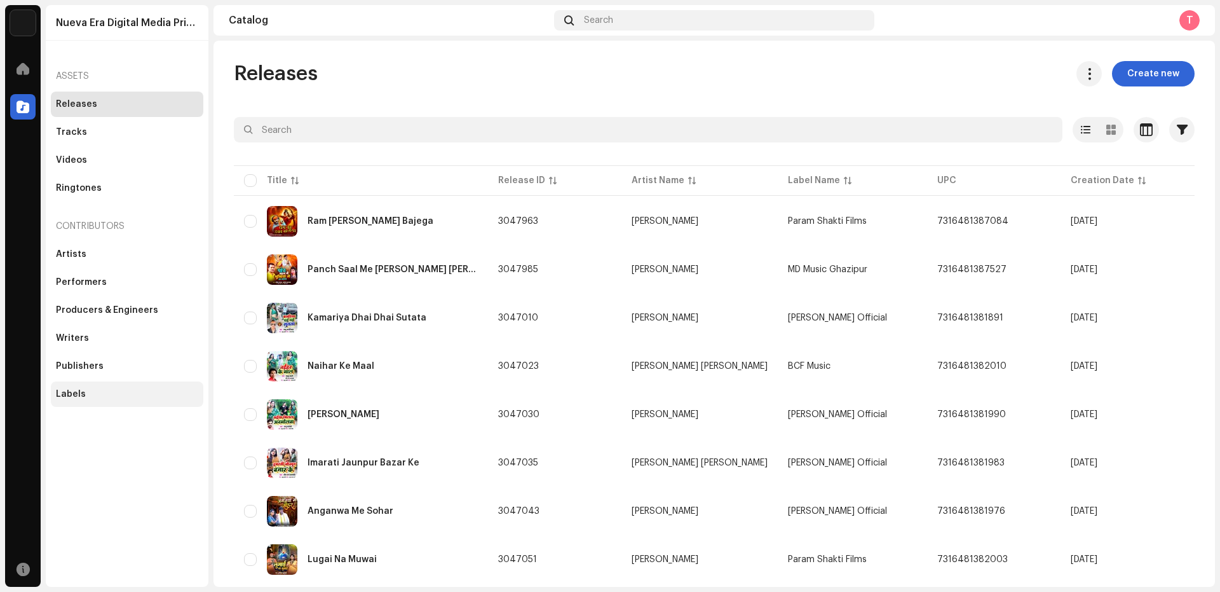
click at [68, 397] on div "Labels" at bounding box center [71, 394] width 30 height 10
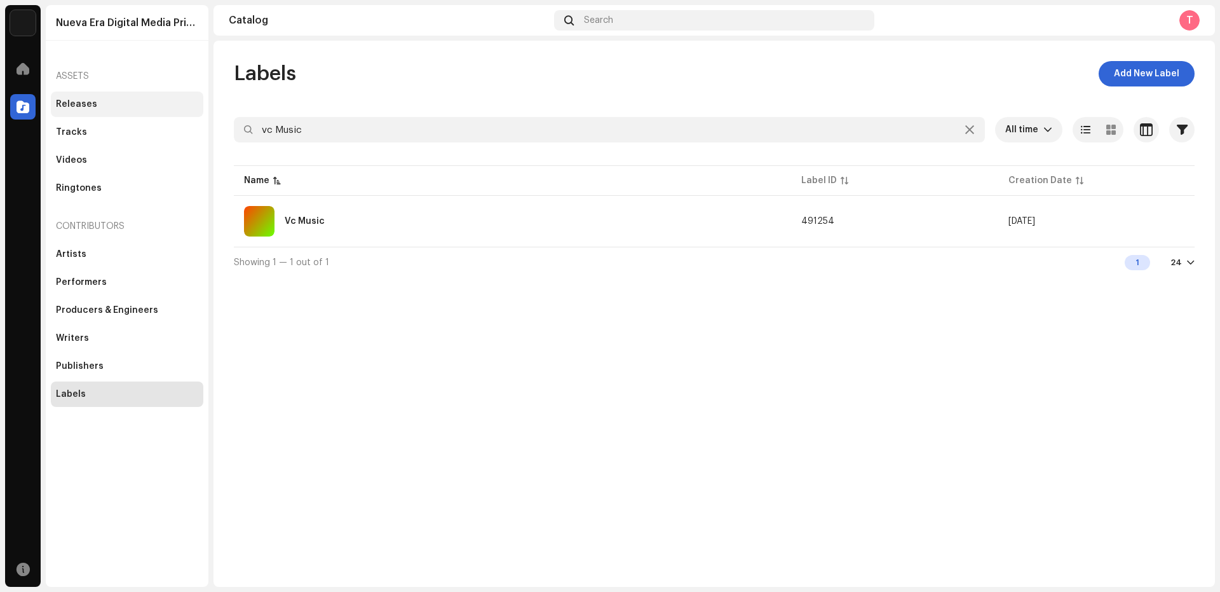
click at [62, 116] on div "Releases" at bounding box center [127, 104] width 153 height 25
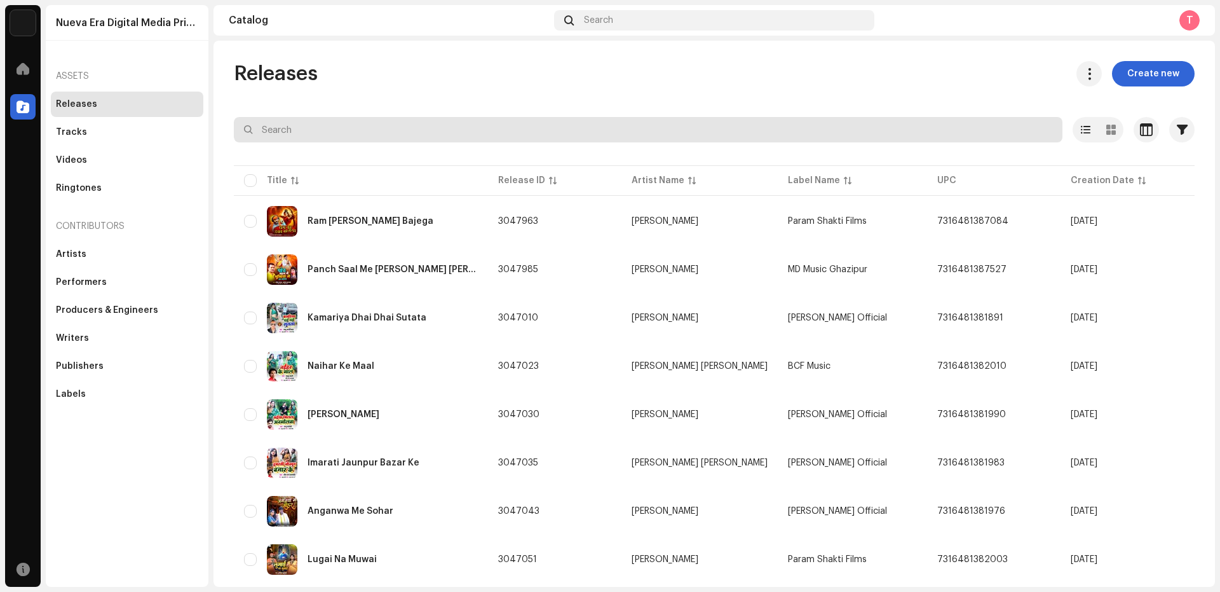
click at [308, 128] on input "text" at bounding box center [648, 129] width 829 height 25
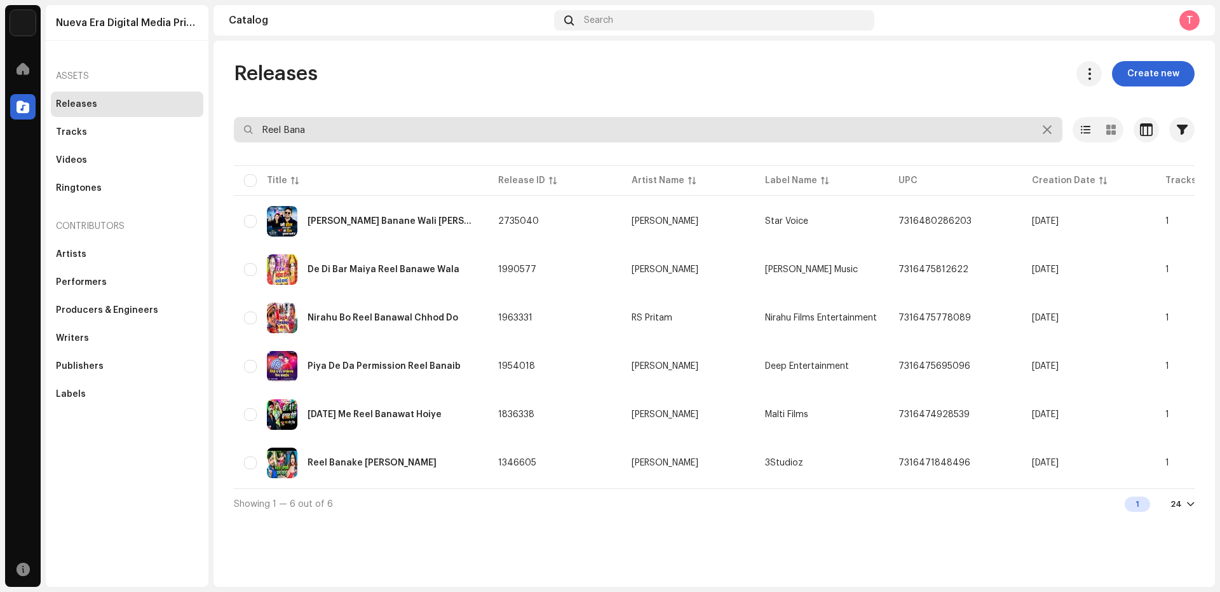
click at [316, 128] on input "Reel Bana" at bounding box center [648, 129] width 829 height 25
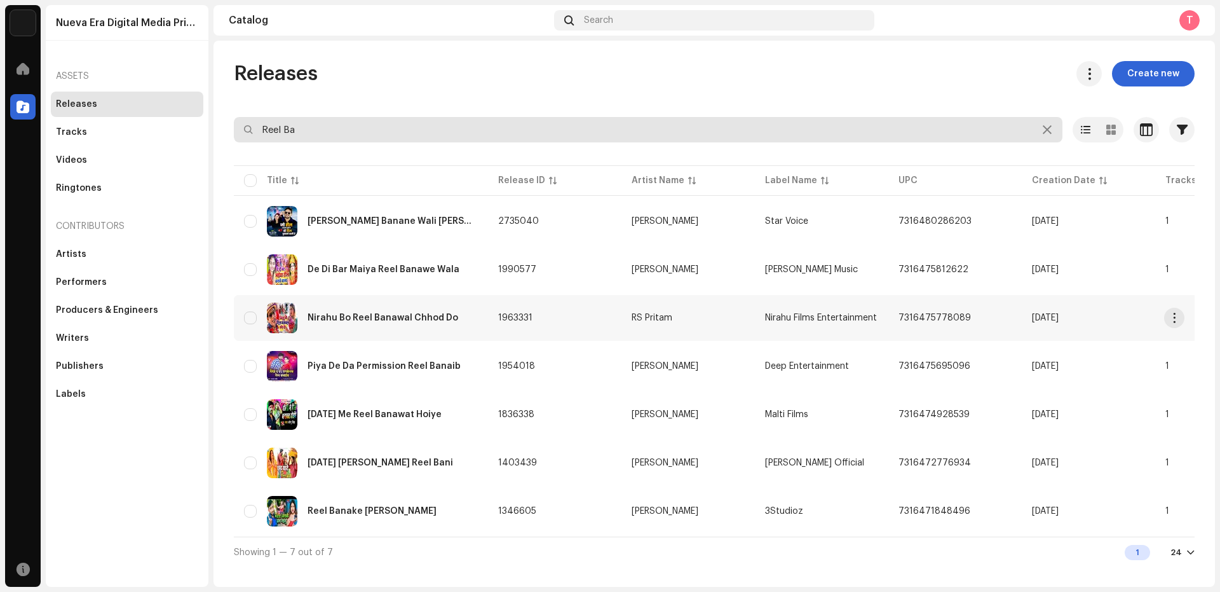
type input "Reel Ba"
click at [290, 315] on img at bounding box center [282, 318] width 31 height 31
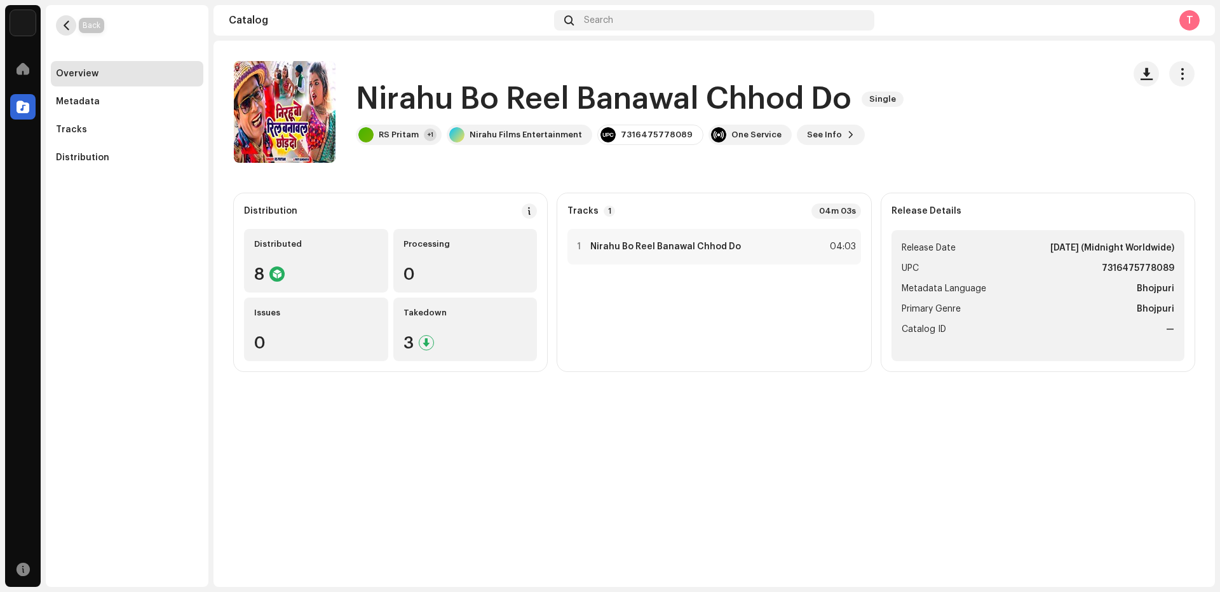
click at [71, 27] on span "button" at bounding box center [67, 25] width 10 height 10
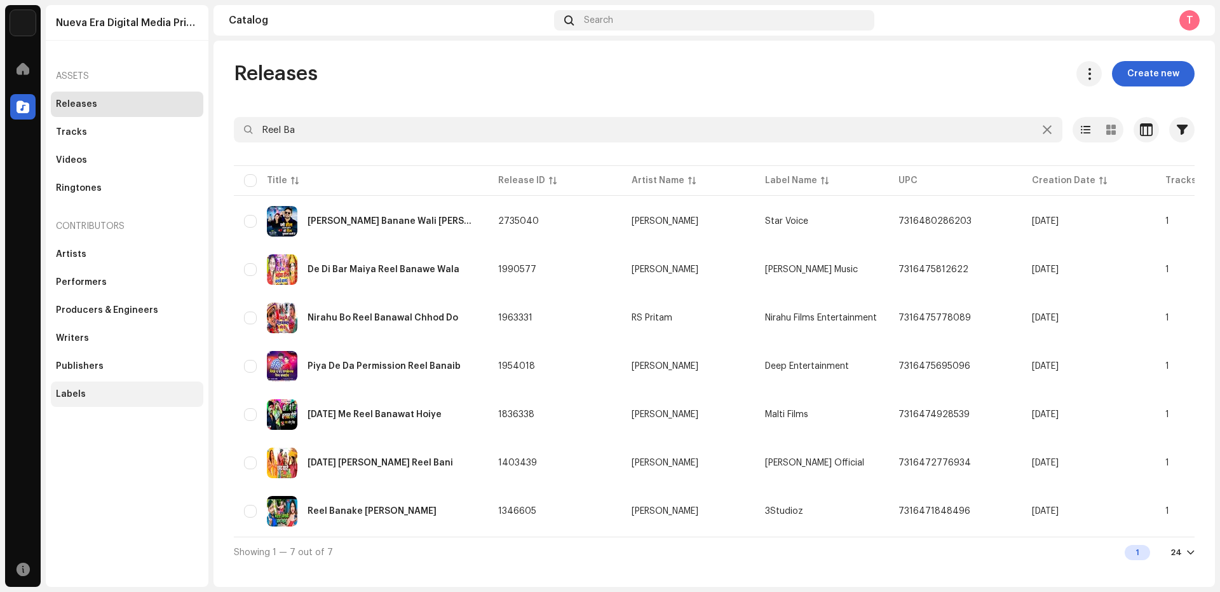
click at [85, 394] on div "Labels" at bounding box center [127, 394] width 142 height 10
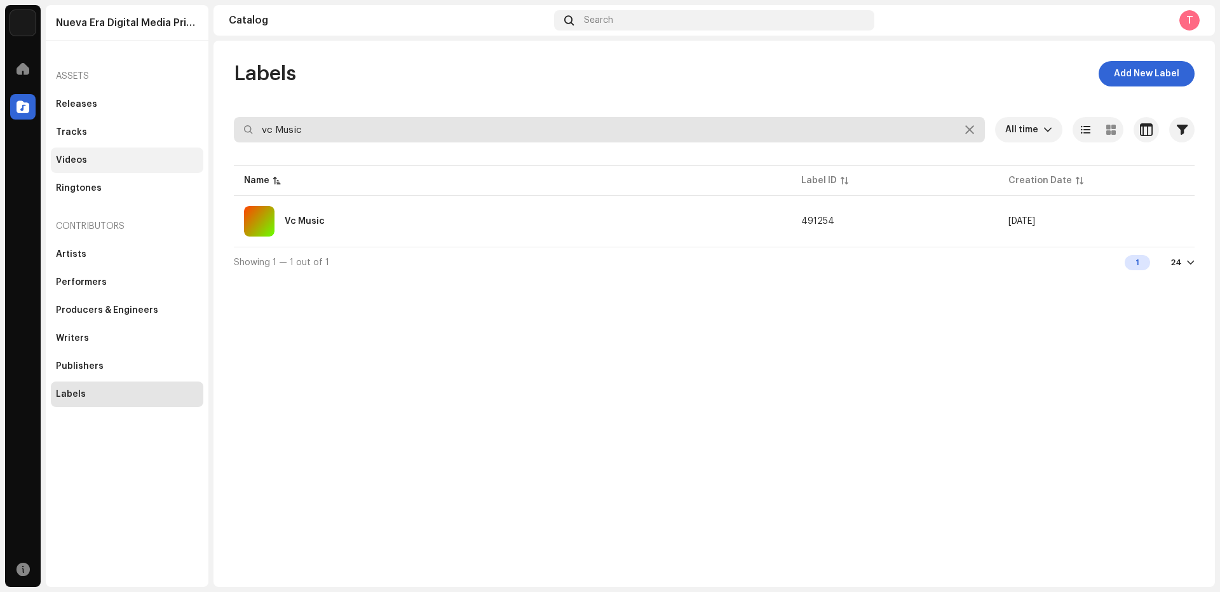
drag, startPoint x: 336, startPoint y: 125, endPoint x: 162, endPoint y: 156, distance: 176.4
click at [172, 139] on div "Nueva Era Digital Media Private Limited Home Catalog Resources Nueva Era Digita…" at bounding box center [610, 296] width 1220 height 592
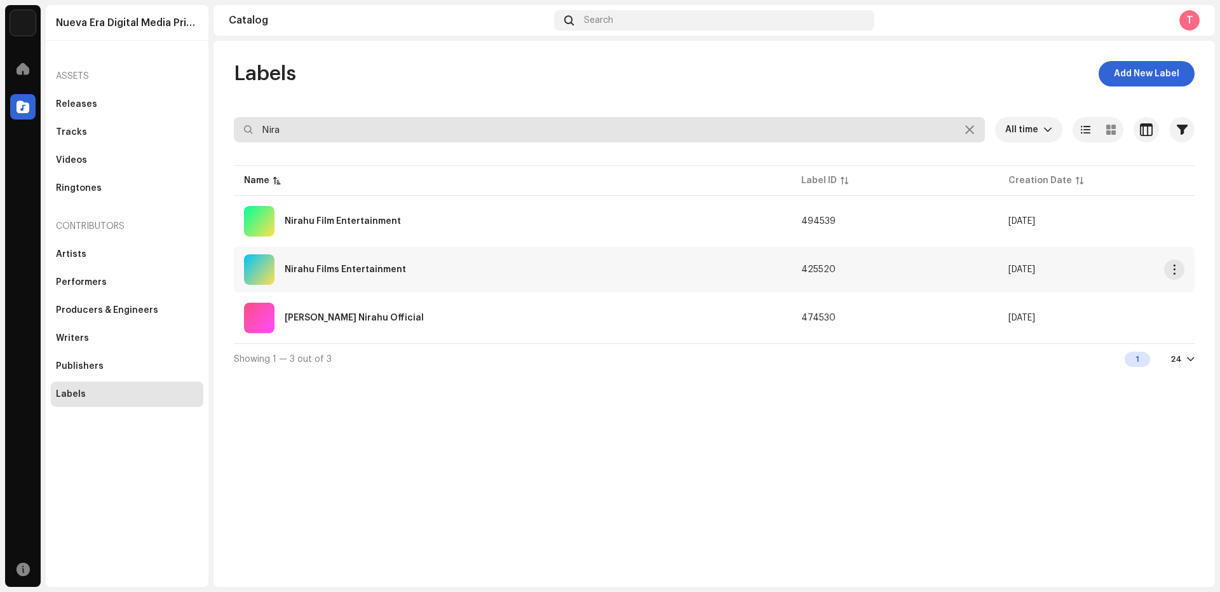
type input "Nira"
click at [405, 266] on div "Nirahu Films Entertainment" at bounding box center [512, 269] width 537 height 31
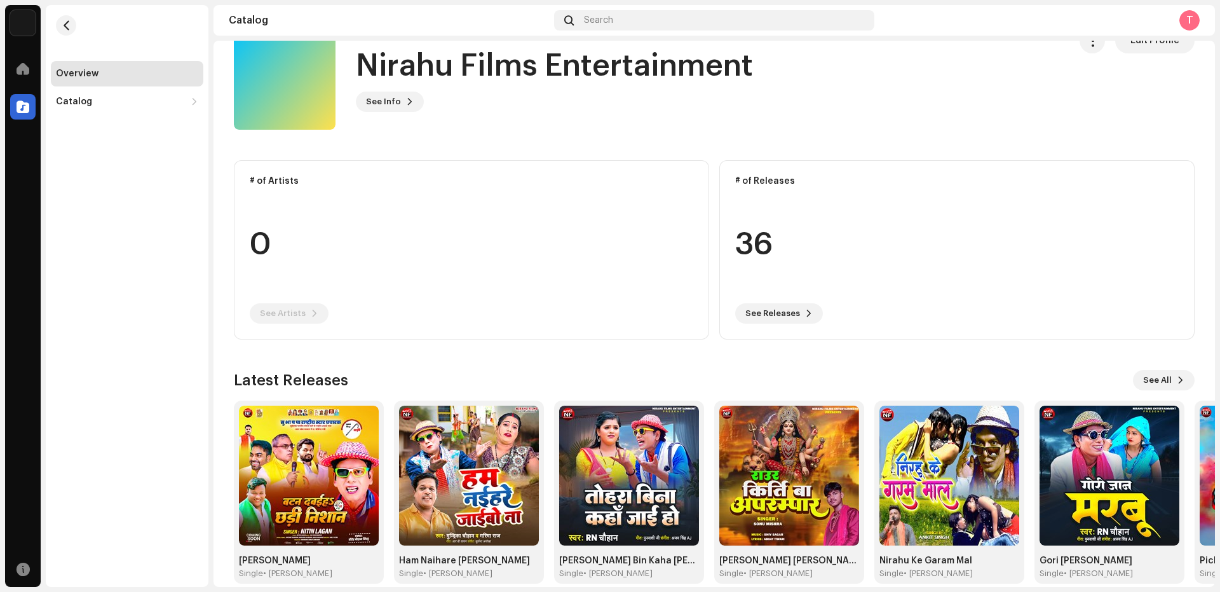
scroll to position [50, 0]
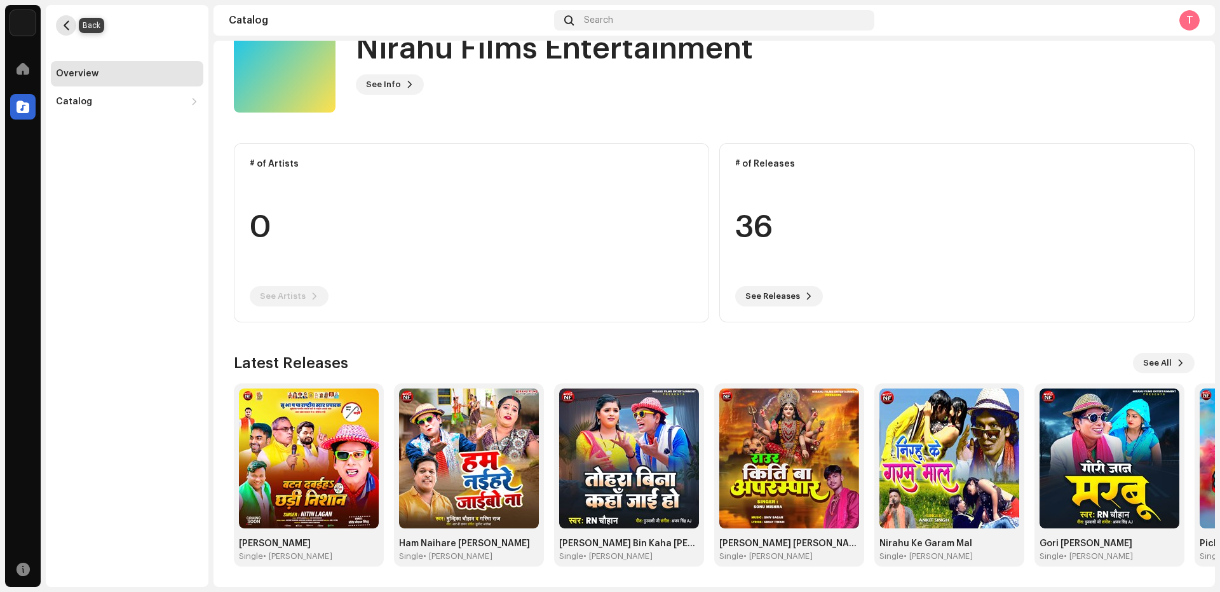
click at [71, 27] on span "button" at bounding box center [67, 25] width 10 height 10
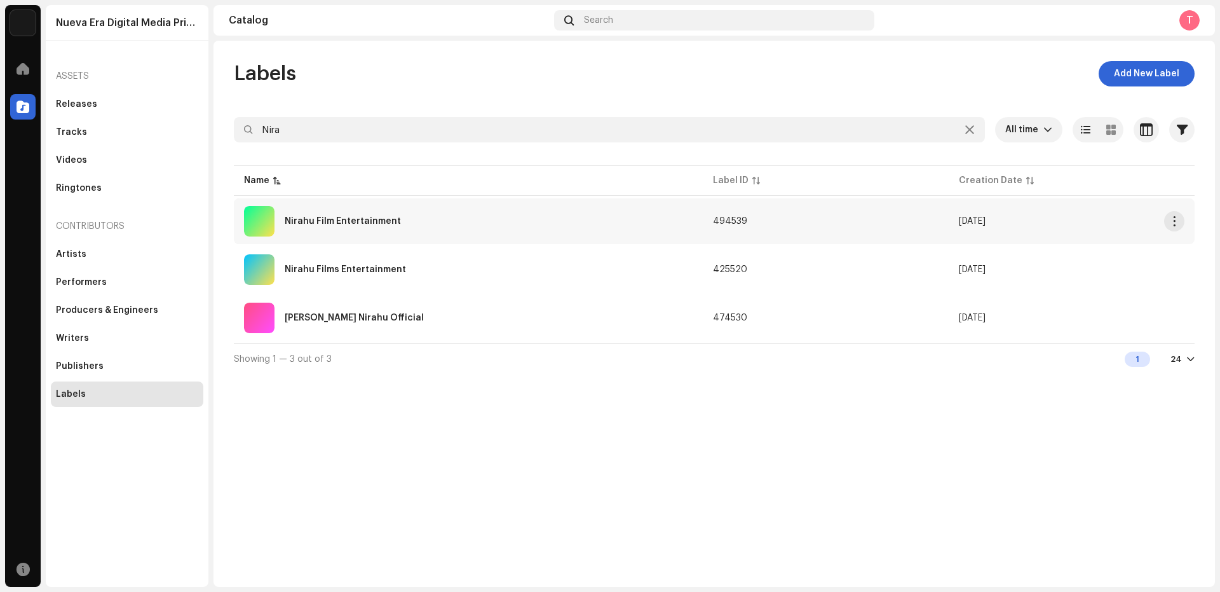
click at [349, 214] on div "Nirahu Film Entertainment" at bounding box center [468, 221] width 449 height 31
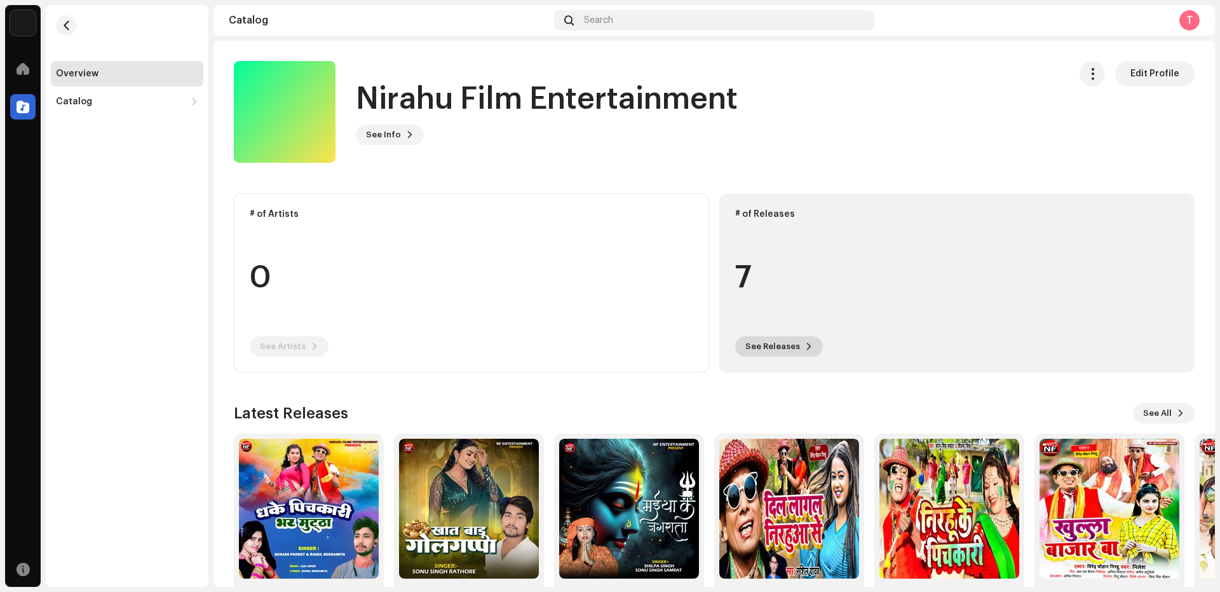
scroll to position [50, 0]
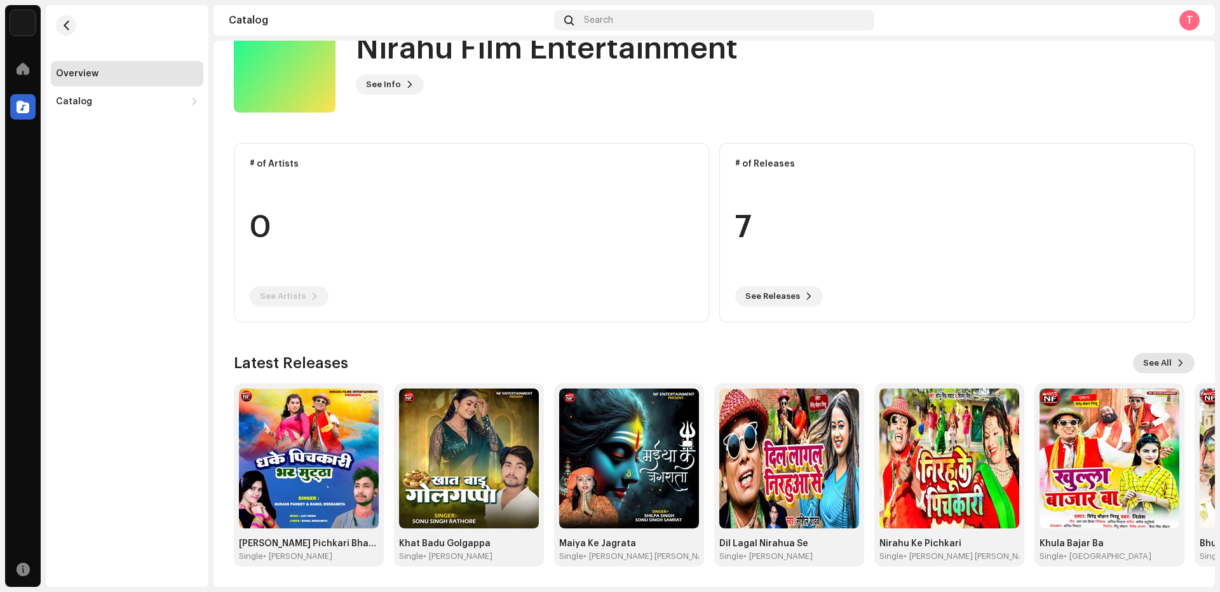
click at [1147, 362] on span "See All" at bounding box center [1157, 362] width 29 height 25
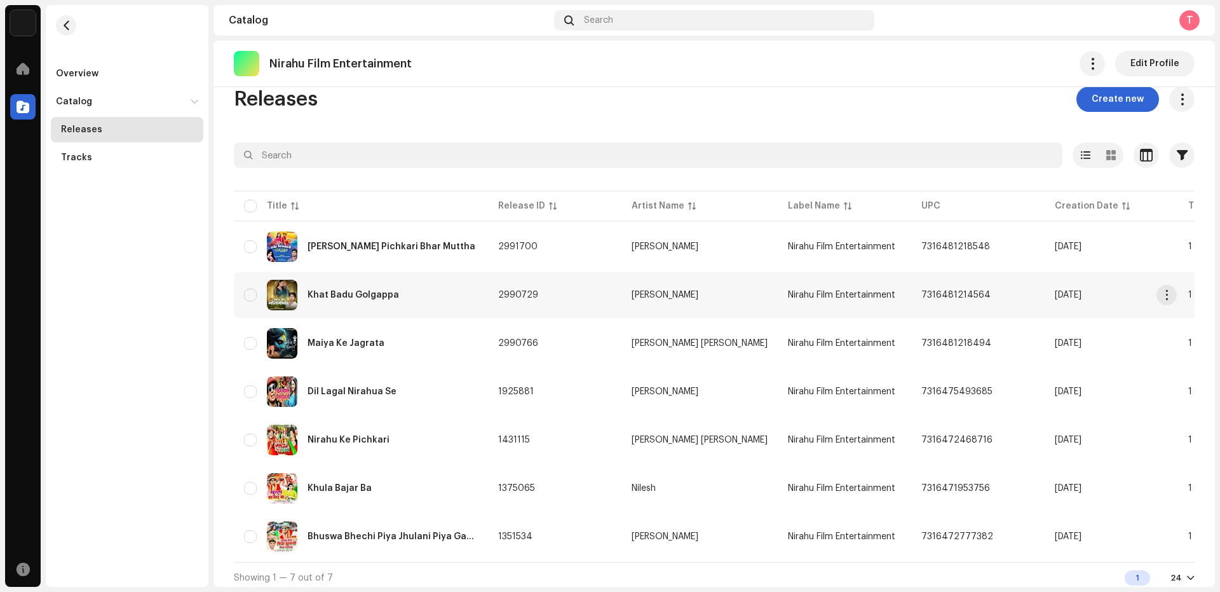
scroll to position [32, 0]
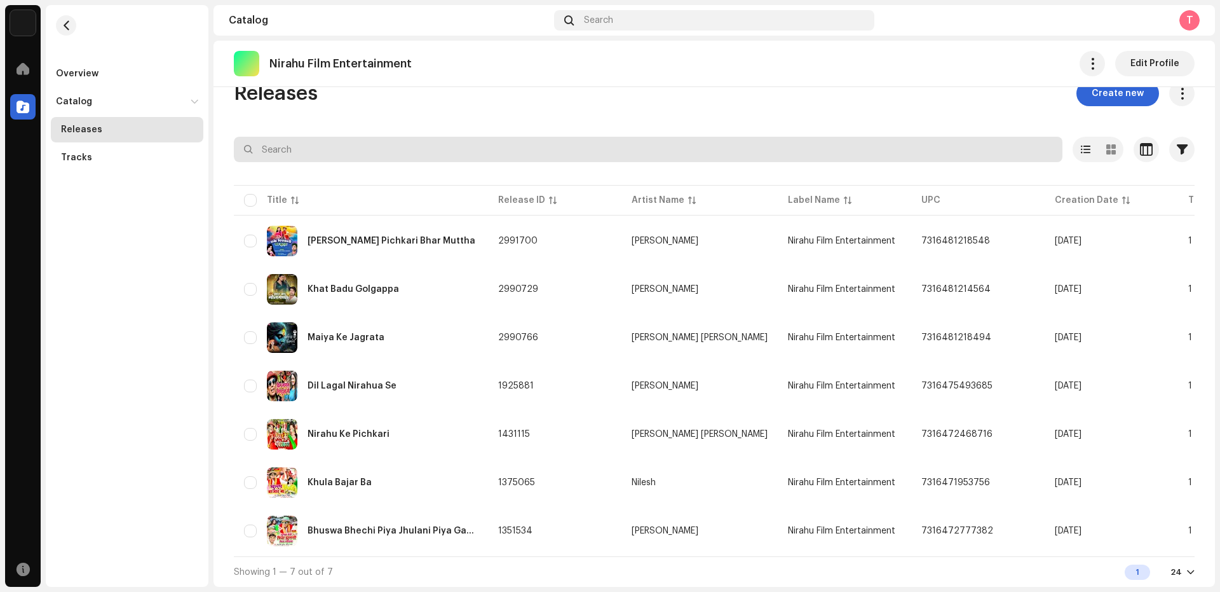
click at [299, 143] on input "text" at bounding box center [648, 149] width 829 height 25
type input "Ree"
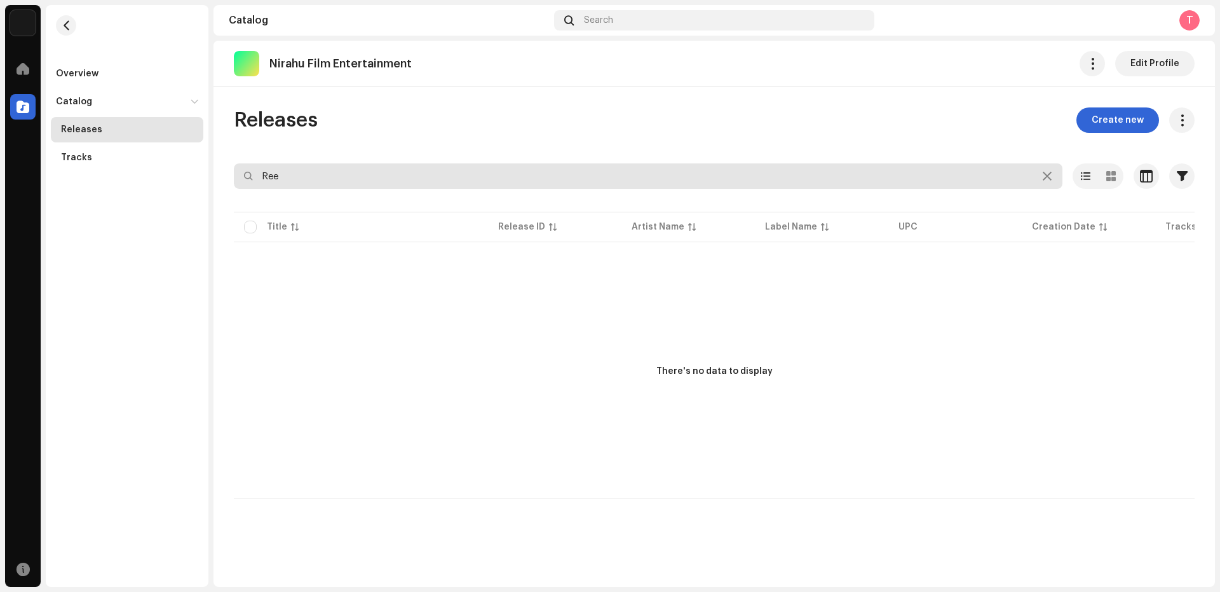
drag, startPoint x: 306, startPoint y: 176, endPoint x: 210, endPoint y: 191, distance: 97.1
click at [210, 191] on div "Nueva Era Digital Media Private Limited Home Catalog Resources Overview Catalog…" at bounding box center [610, 296] width 1220 height 592
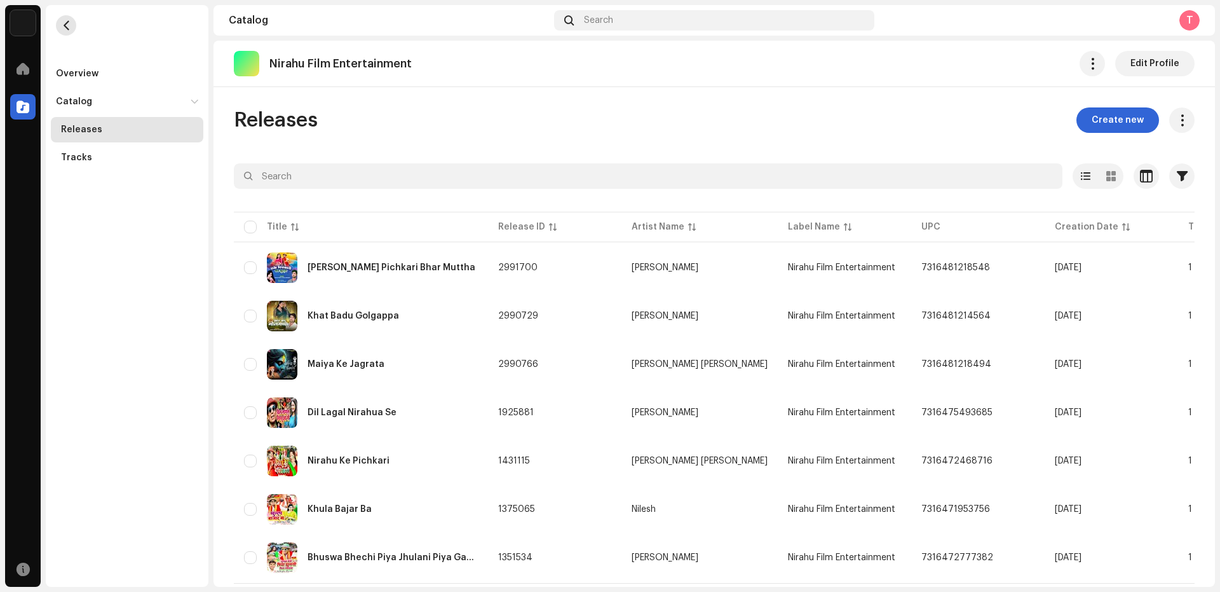
click at [68, 20] on button "button" at bounding box center [66, 25] width 20 height 20
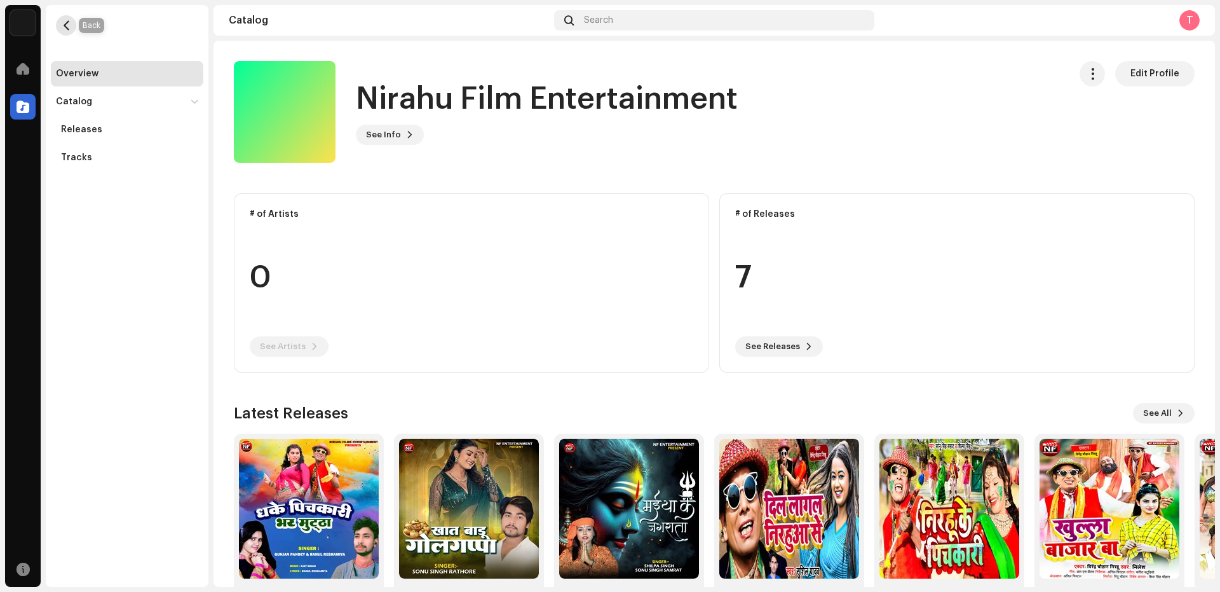
click at [62, 17] on button "button" at bounding box center [66, 25] width 20 height 20
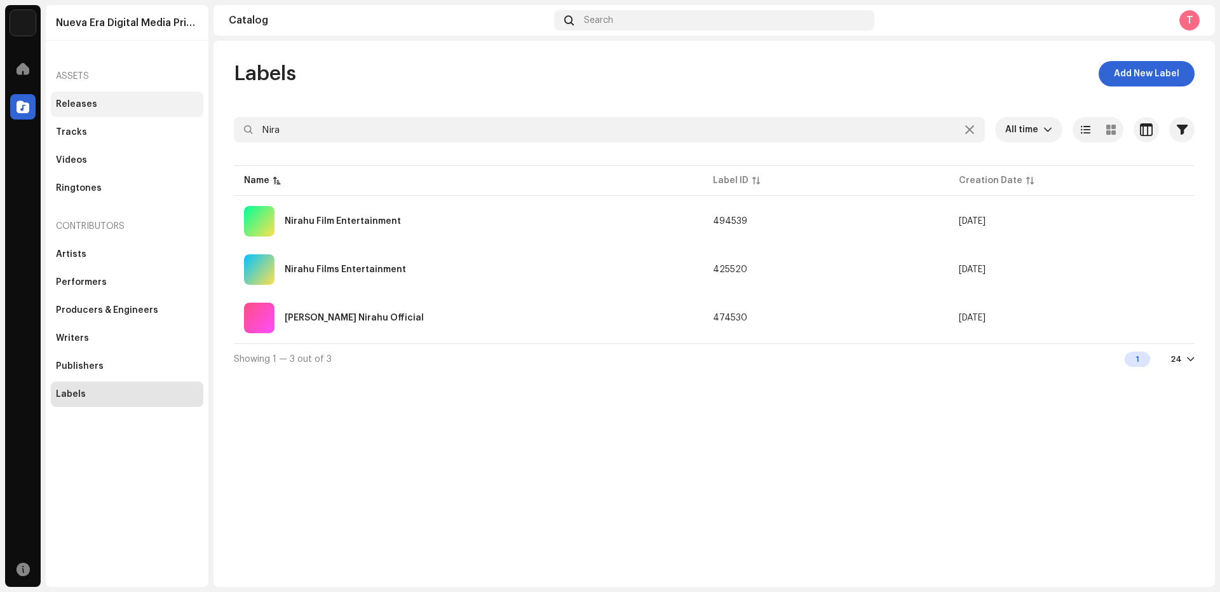
click at [85, 102] on div "Releases" at bounding box center [76, 104] width 41 height 10
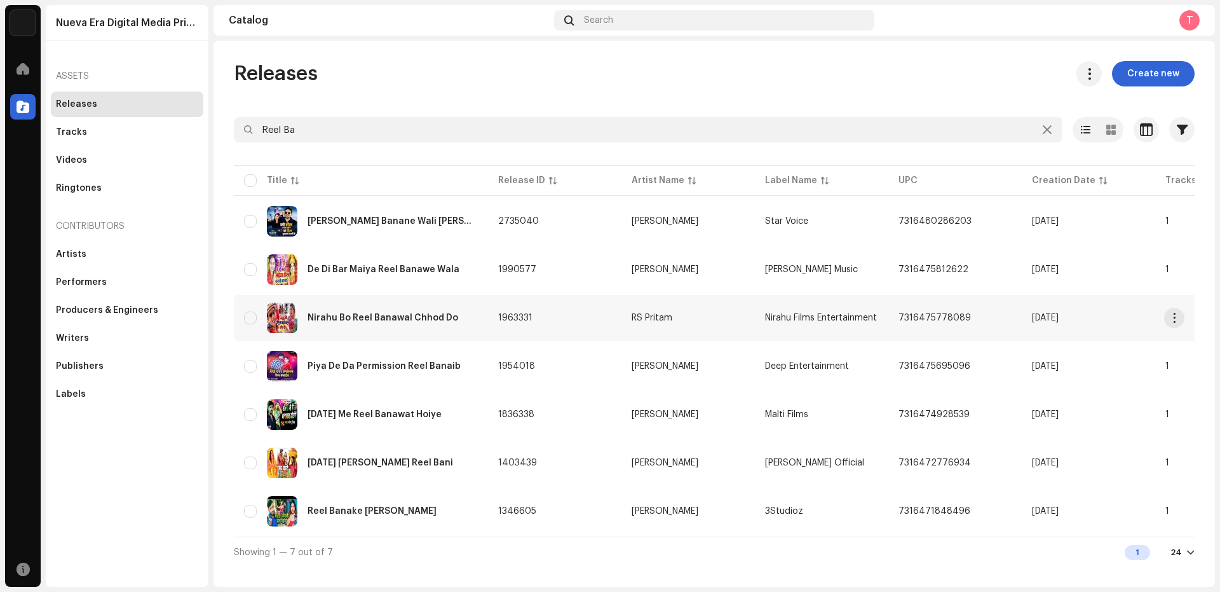
click at [282, 315] on img at bounding box center [282, 318] width 31 height 31
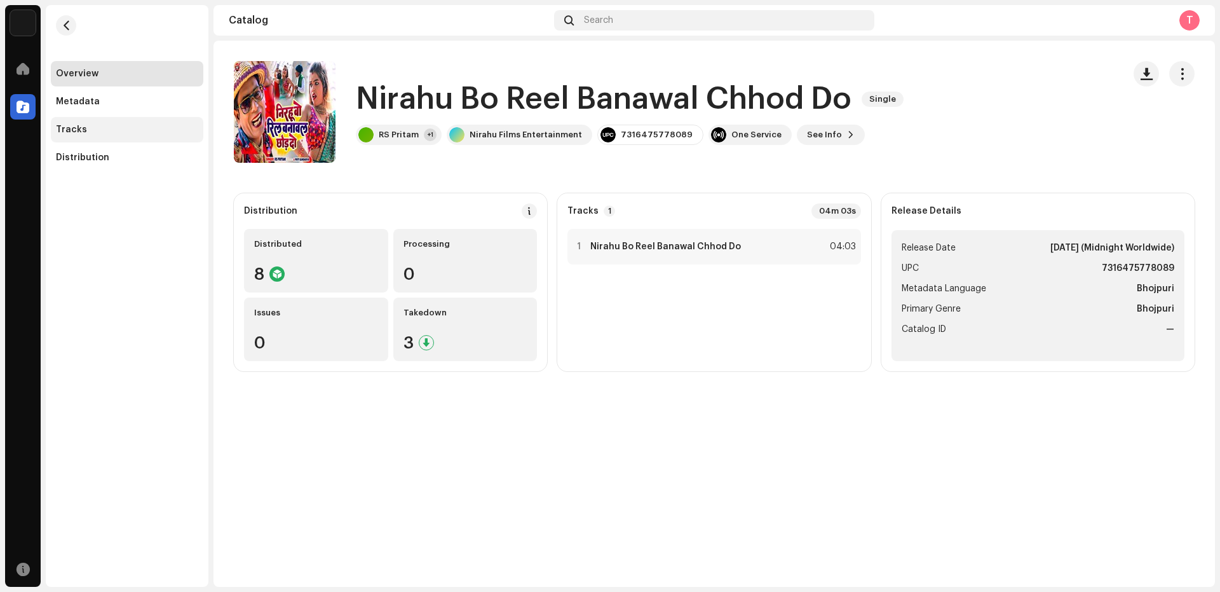
click at [90, 128] on div "Tracks" at bounding box center [127, 130] width 142 height 10
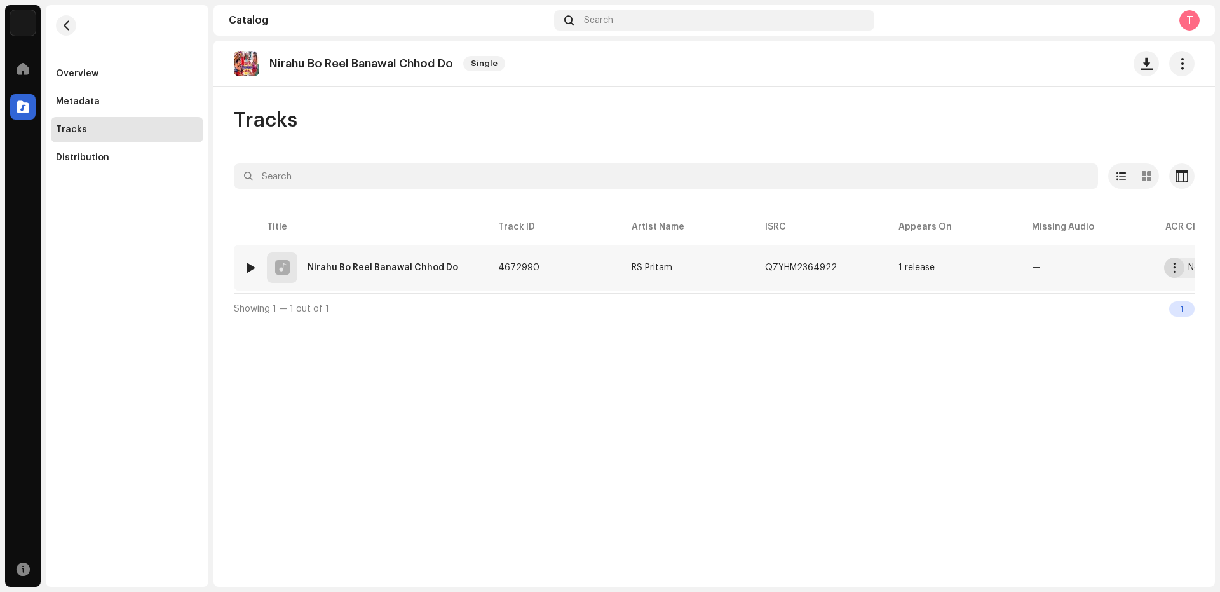
click at [1177, 268] on span "button" at bounding box center [1175, 268] width 10 height 10
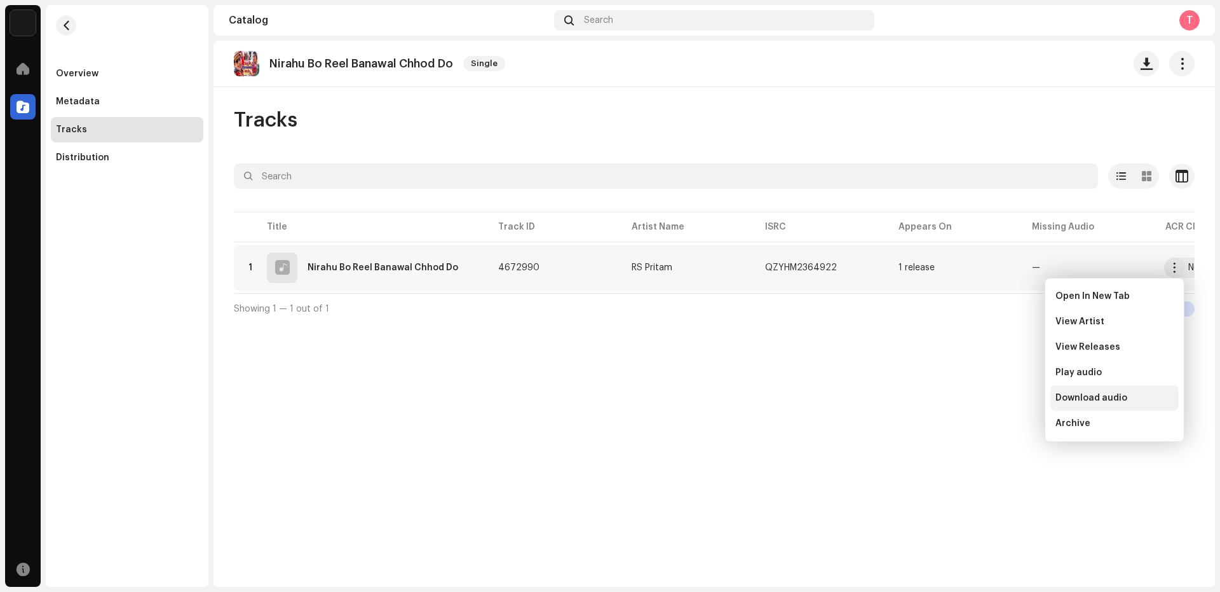
click at [1081, 395] on span "Download audio" at bounding box center [1092, 398] width 72 height 10
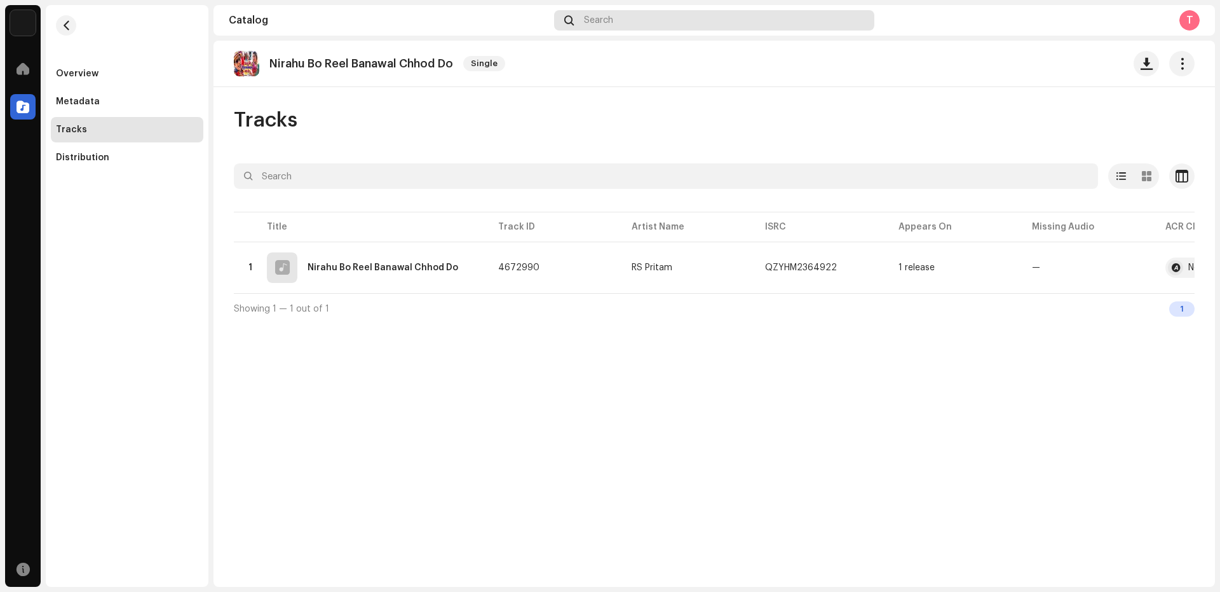
click at [568, 20] on span at bounding box center [569, 20] width 10 height 10
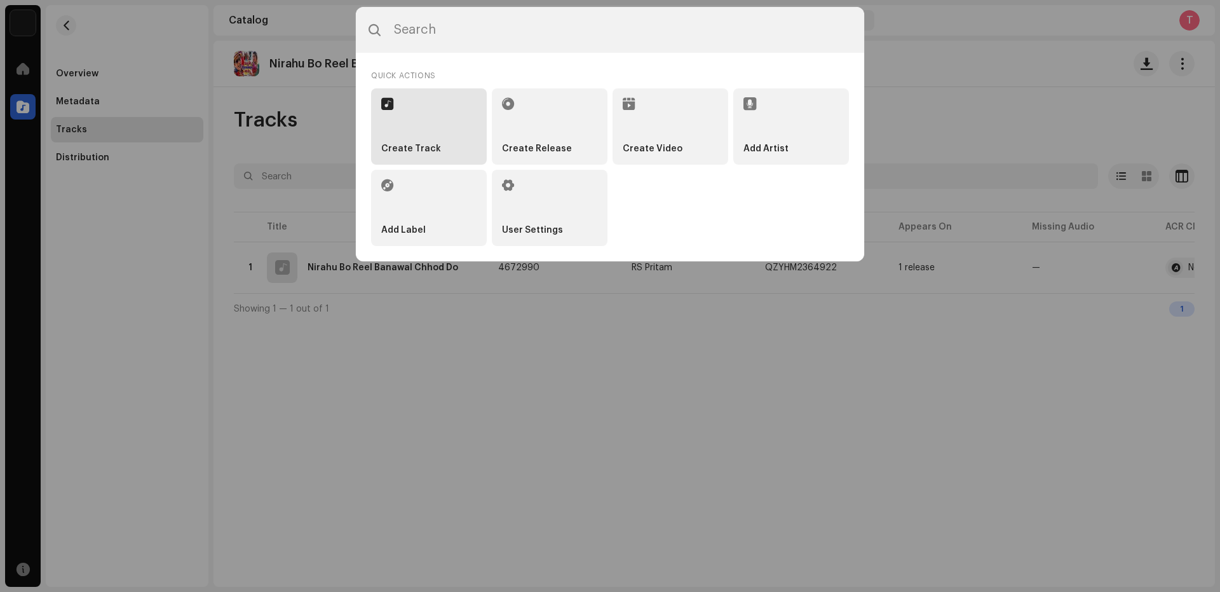
click at [418, 145] on strong "Create Track" at bounding box center [411, 149] width 60 height 11
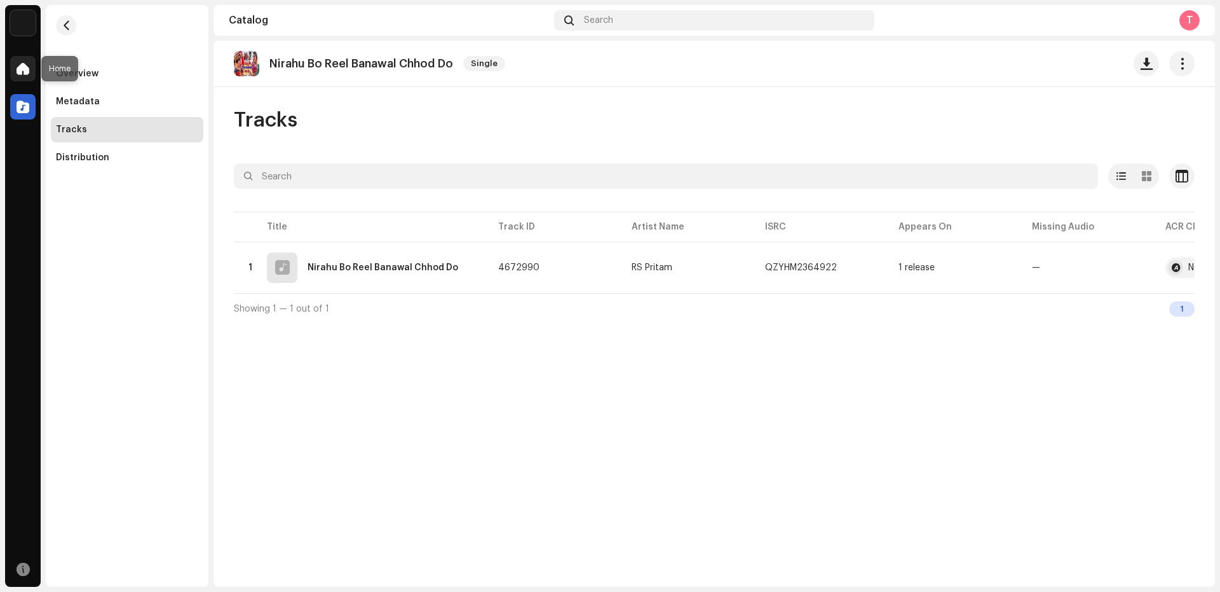
click at [24, 68] on span at bounding box center [23, 69] width 13 height 10
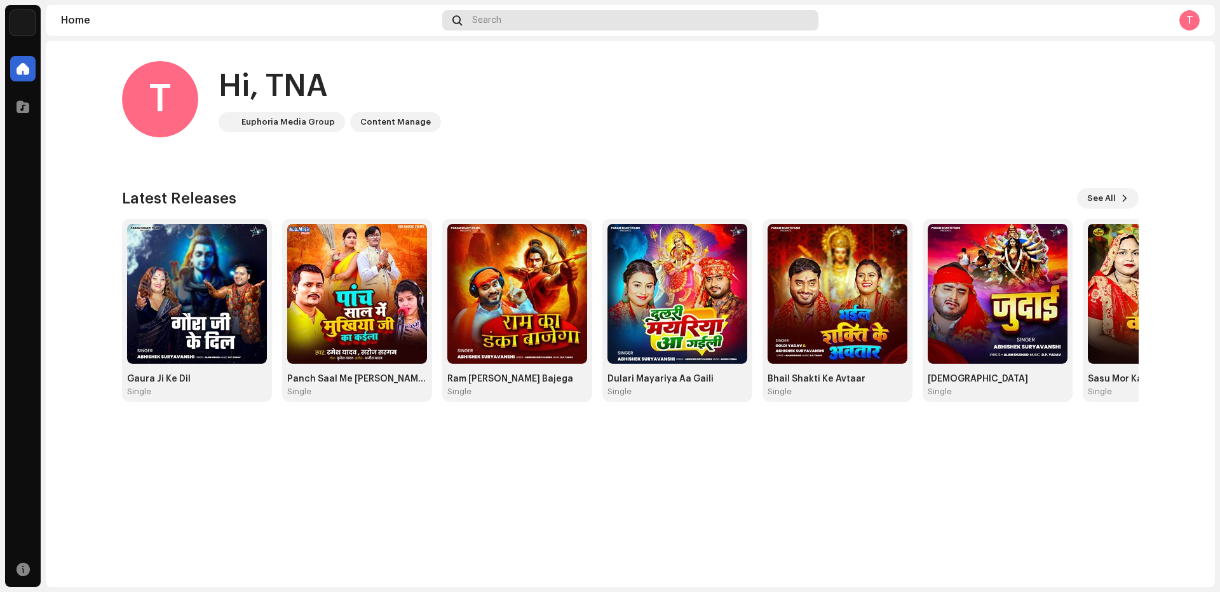
click at [459, 20] on span at bounding box center [458, 20] width 10 height 10
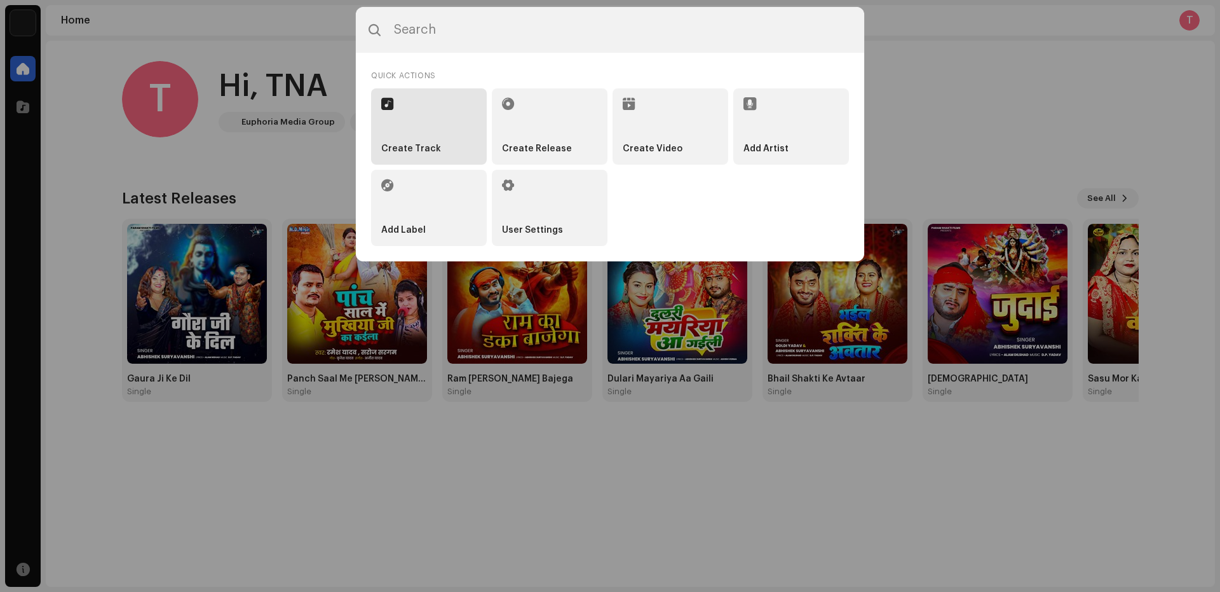
click at [395, 147] on strong "Create Track" at bounding box center [411, 149] width 60 height 11
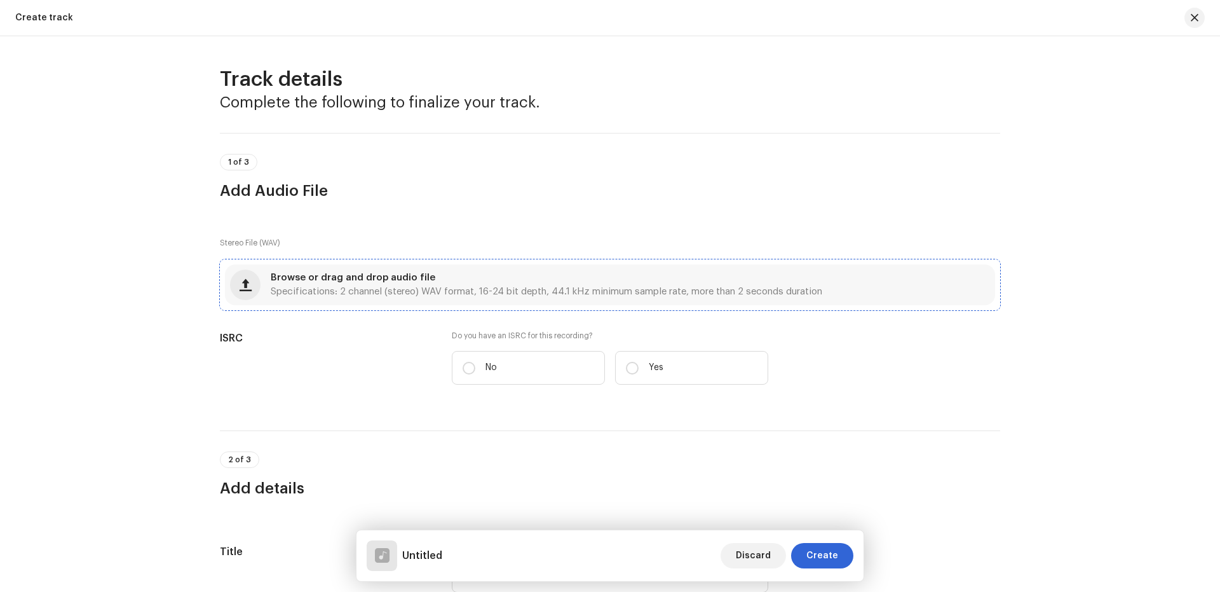
click at [263, 282] on div "Browse or drag and drop audio file Specifications: 2 channel (stereo) WAV forma…" at bounding box center [610, 284] width 770 height 41
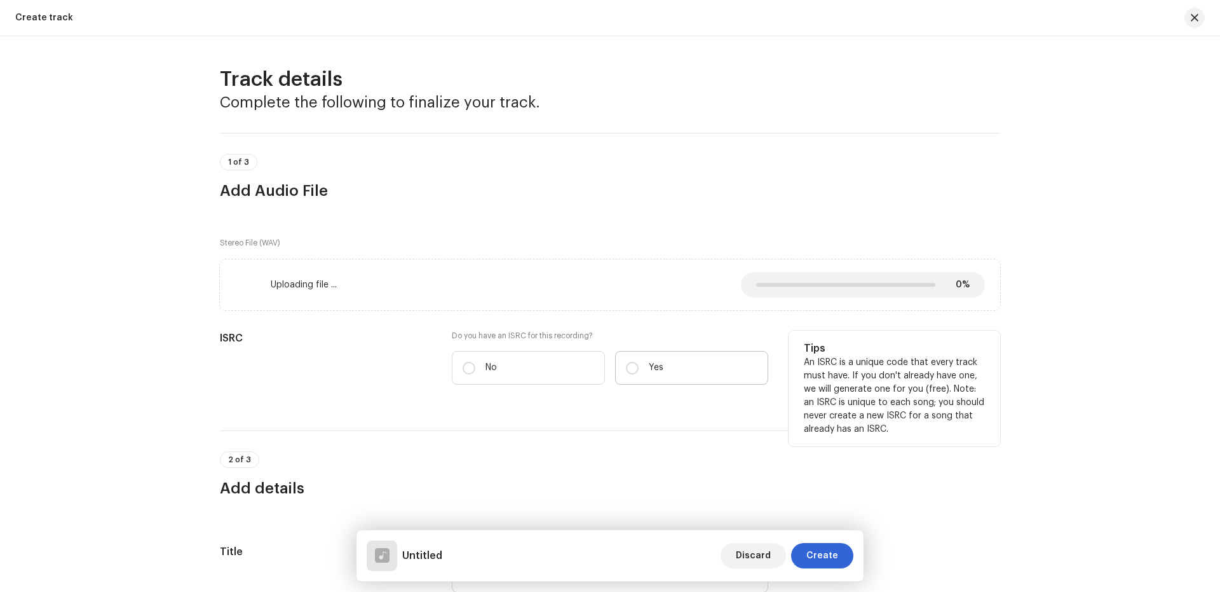
click at [649, 365] on p "Yes" at bounding box center [656, 367] width 15 height 13
click at [639, 365] on input "Yes" at bounding box center [632, 368] width 13 height 13
radio input "true"
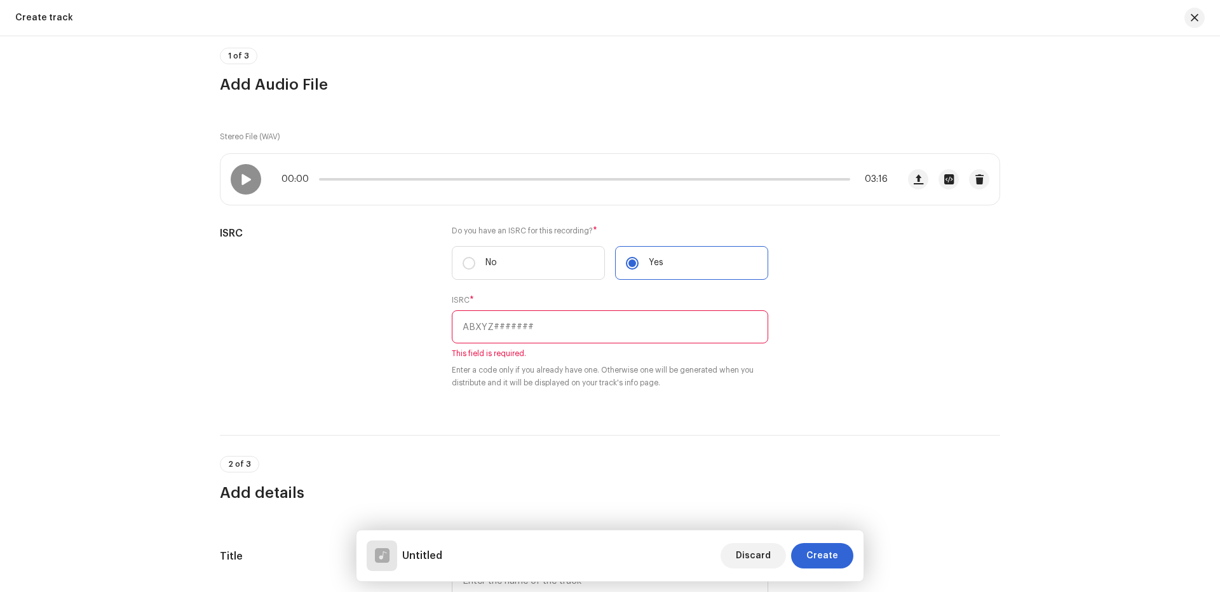
scroll to position [170, 0]
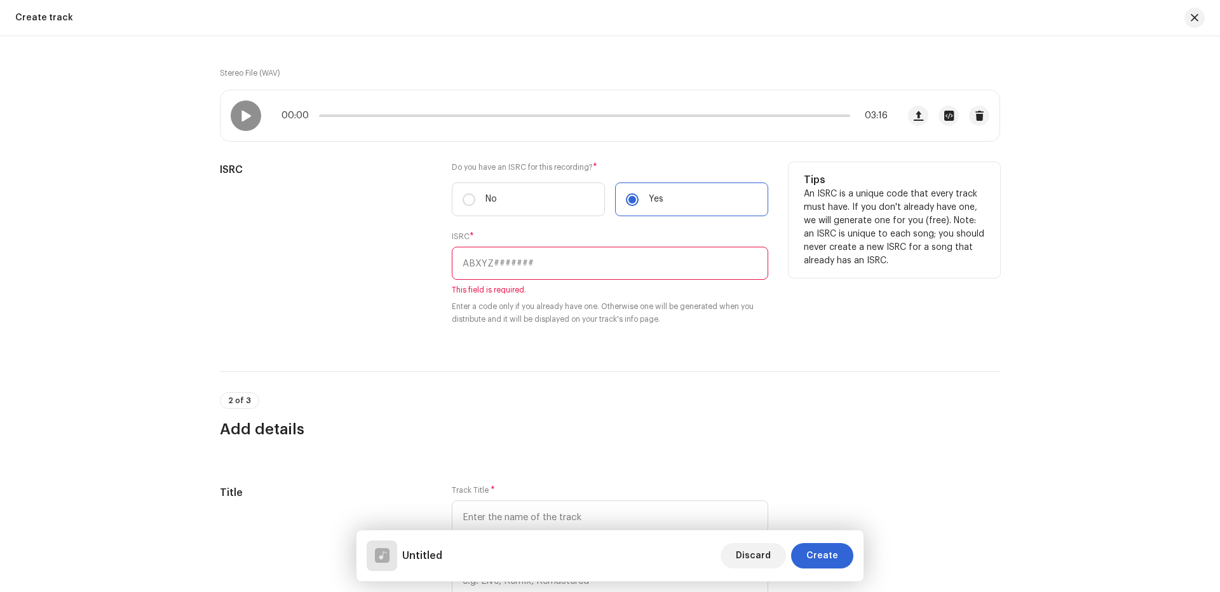
click at [475, 263] on input "text" at bounding box center [610, 263] width 317 height 33
paste input "[PERSON_NAME]"
type input "[PERSON_NAME]"
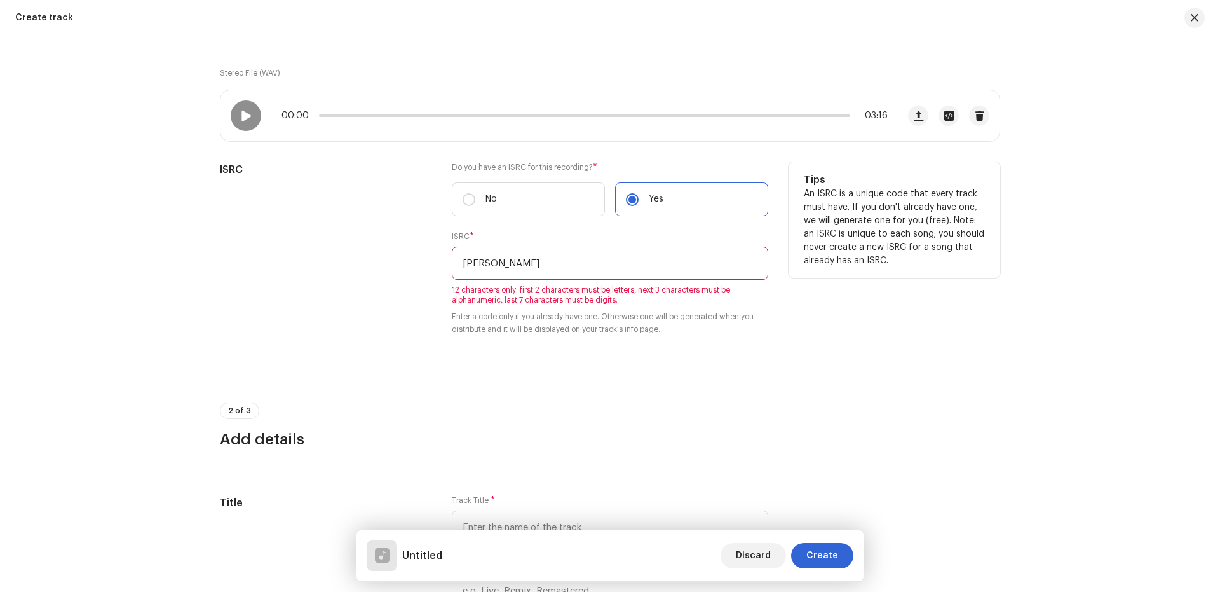
drag, startPoint x: 580, startPoint y: 257, endPoint x: 371, endPoint y: 297, distance: 212.9
click at [375, 297] on div "ISRC Do you have an ISRC for this recording? * No Yes ISRC * [PERSON_NAME] 12 c…" at bounding box center [610, 256] width 781 height 189
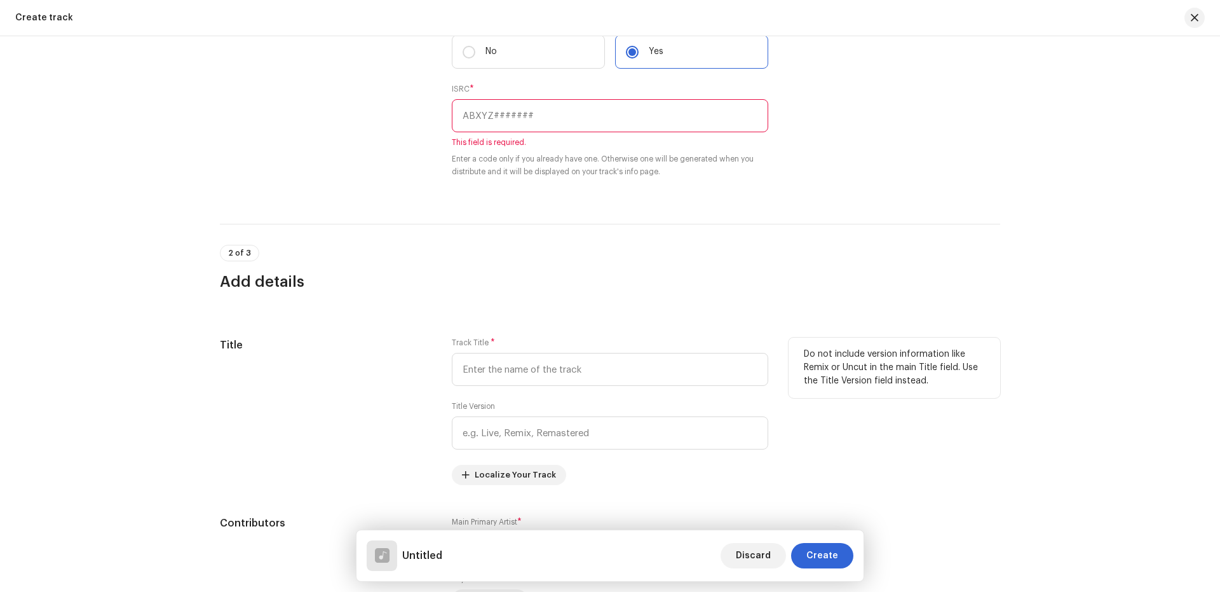
scroll to position [339, 0]
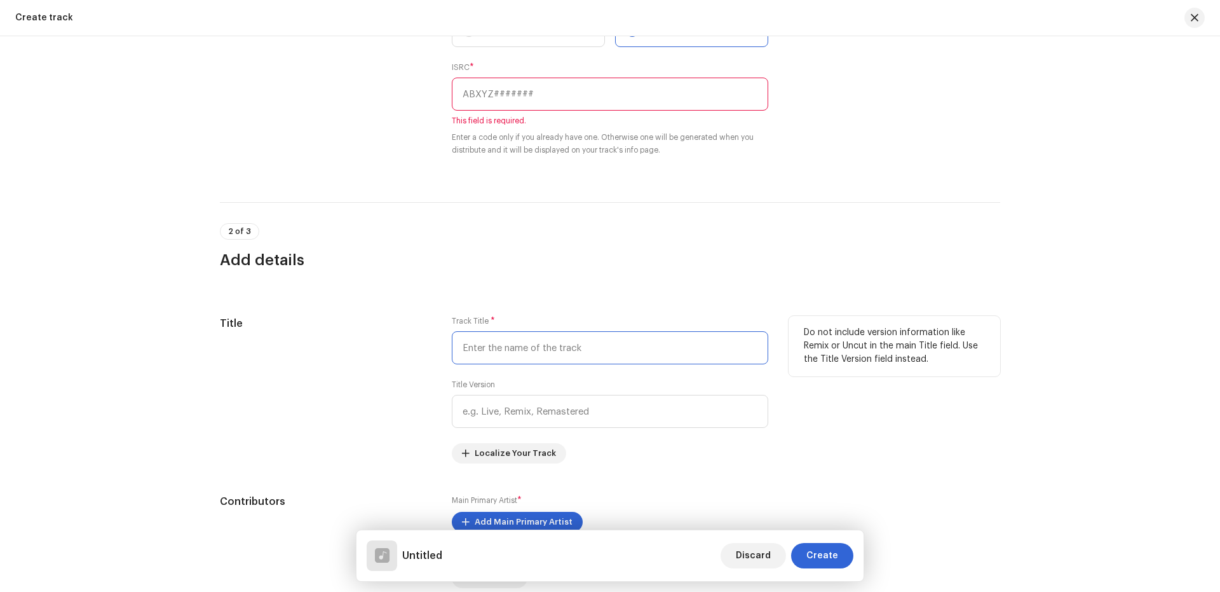
click at [527, 341] on input "text" at bounding box center [610, 347] width 317 height 33
paste input "[PERSON_NAME]"
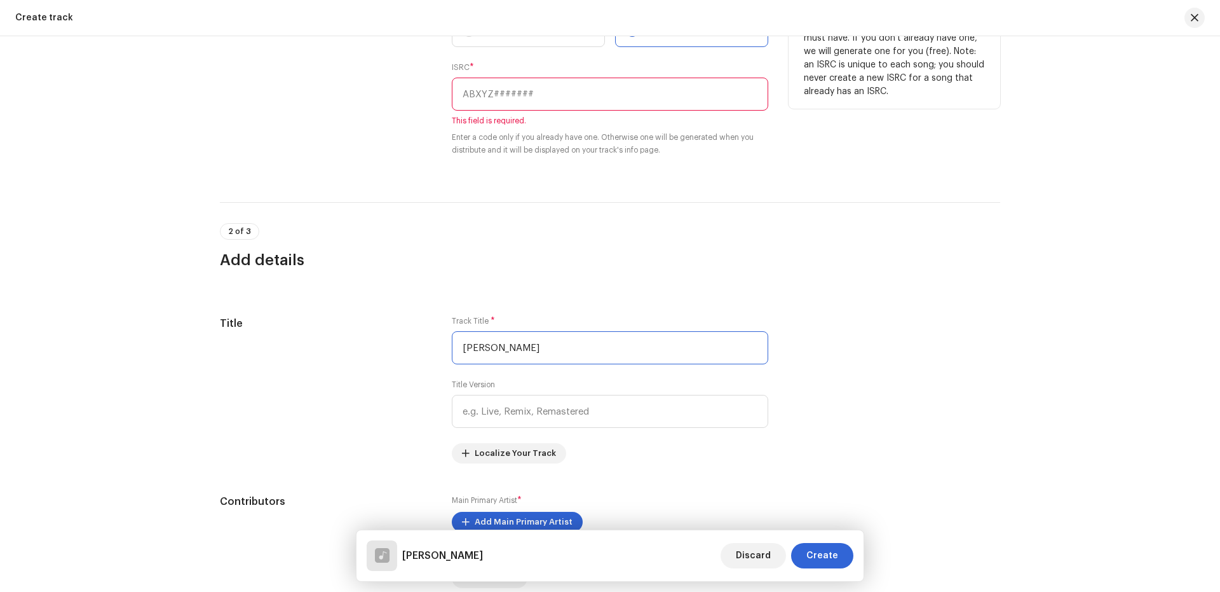
type input "[PERSON_NAME]"
click at [495, 98] on input "text" at bounding box center [610, 94] width 317 height 33
paste input "INN202401615"
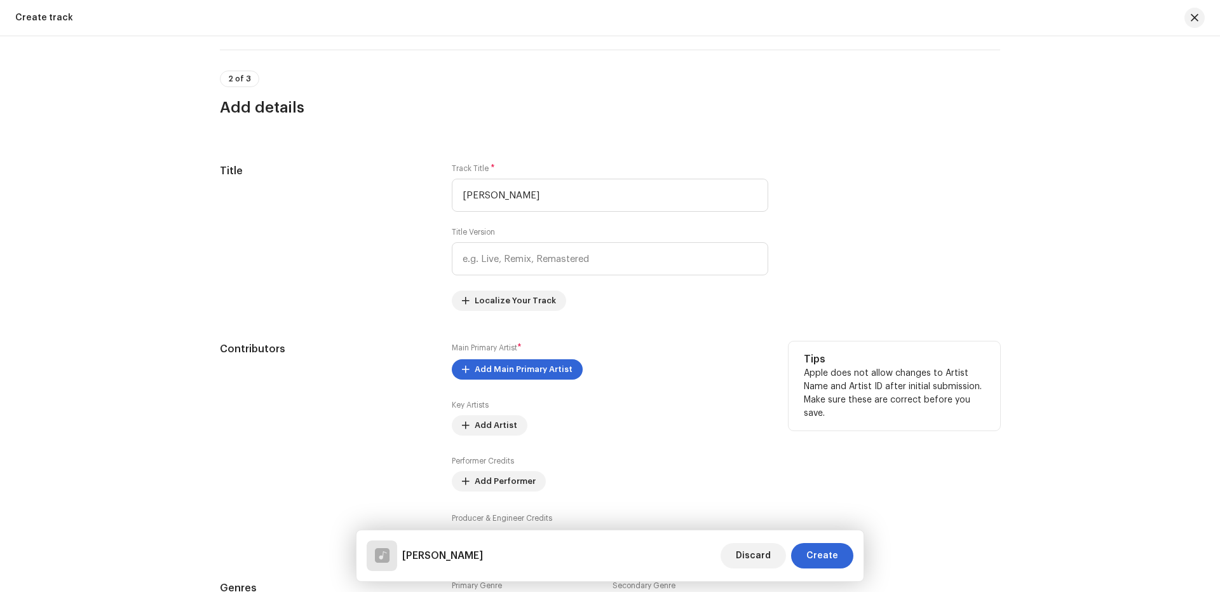
scroll to position [508, 0]
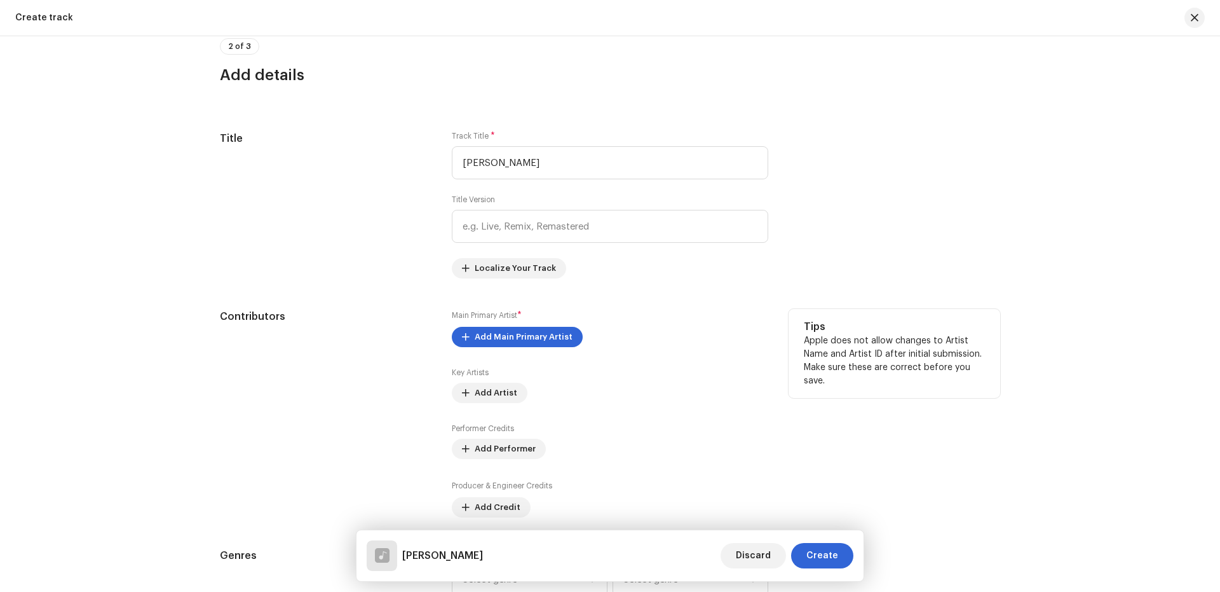
type input "INN202401615"
click at [520, 347] on div "Main Primary Artist * Add Main Primary Artist Key Artists Add Artist Performer …" at bounding box center [610, 413] width 317 height 208
click at [522, 339] on span "Add Main Primary Artist" at bounding box center [524, 336] width 98 height 25
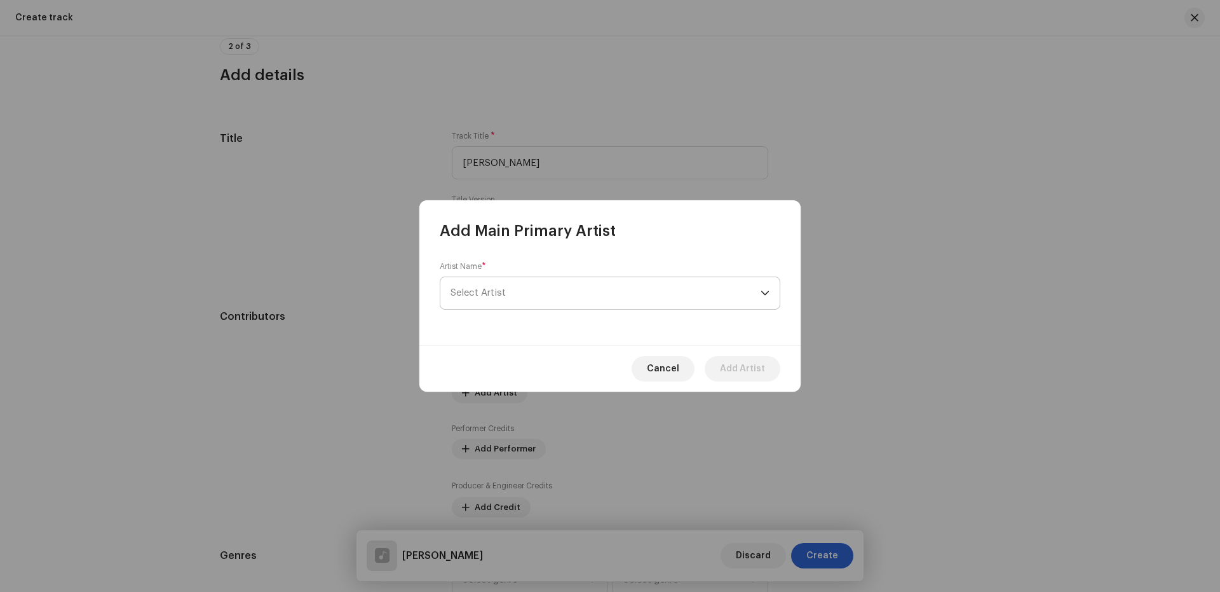
click at [495, 292] on span "Select Artist" at bounding box center [478, 293] width 55 height 10
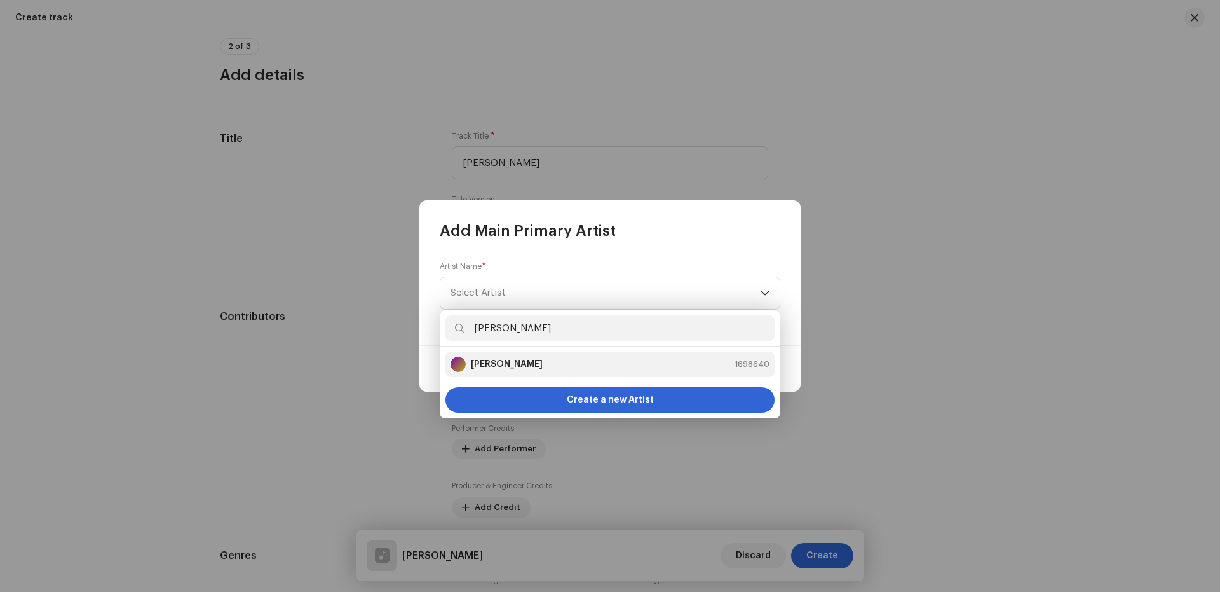
type input "[PERSON_NAME]"
click at [507, 367] on strong "[PERSON_NAME]" at bounding box center [507, 364] width 72 height 13
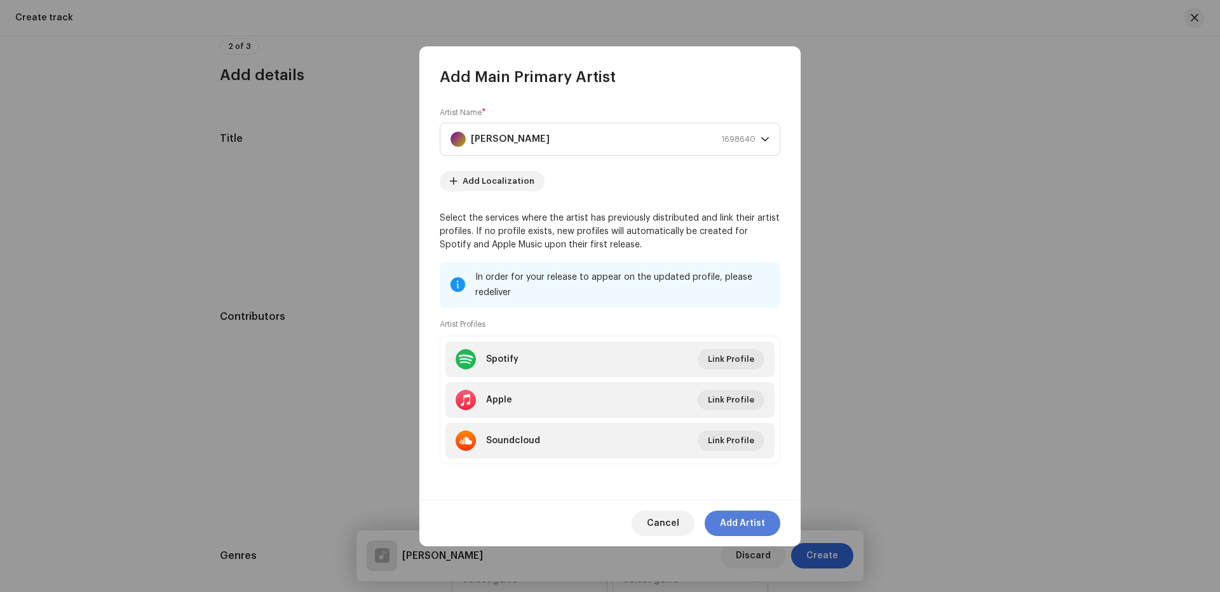
click at [729, 514] on span "Add Artist" at bounding box center [742, 522] width 45 height 25
click at [729, 514] on div "Producer & Engineer Credits Add Credit" at bounding box center [610, 498] width 317 height 38
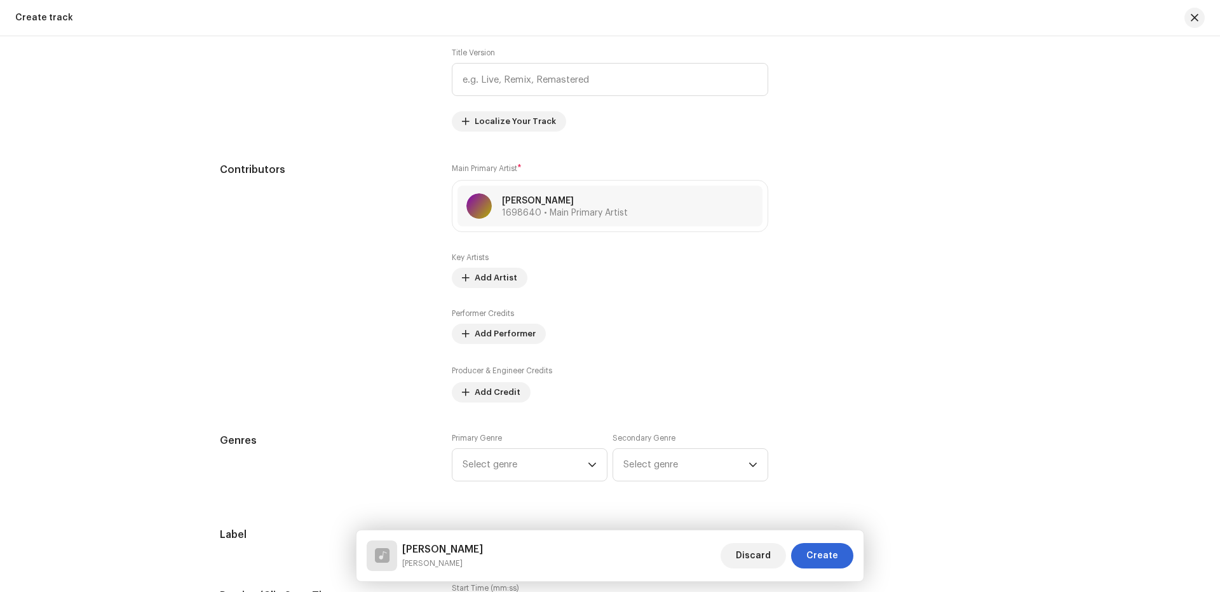
scroll to position [678, 0]
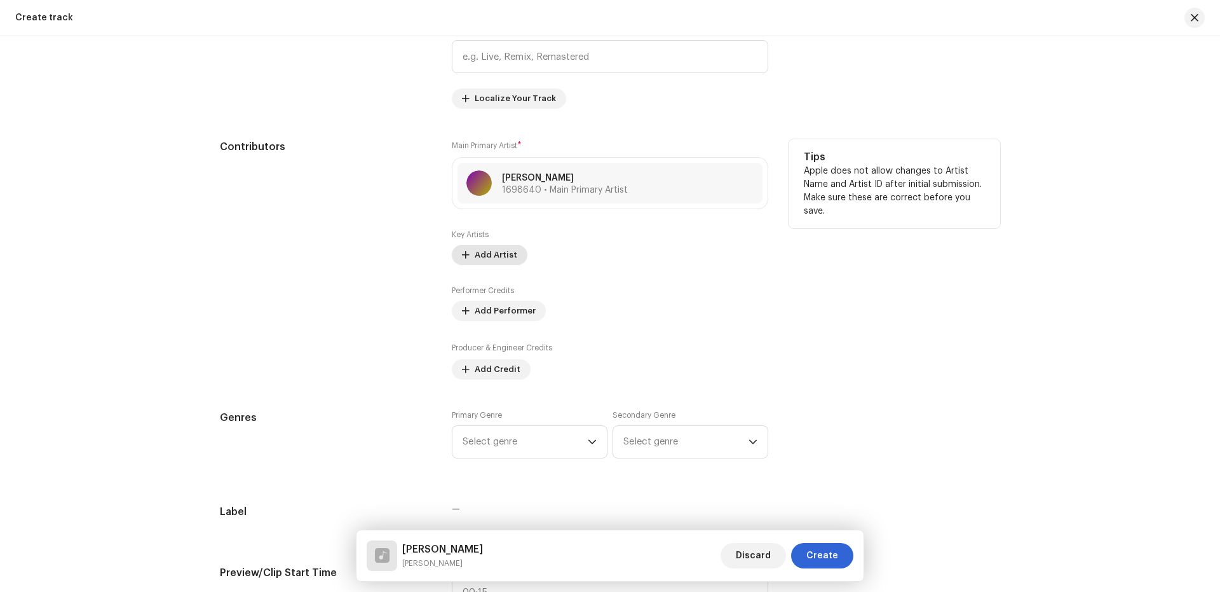
click at [511, 252] on span "Add Artist" at bounding box center [496, 254] width 43 height 25
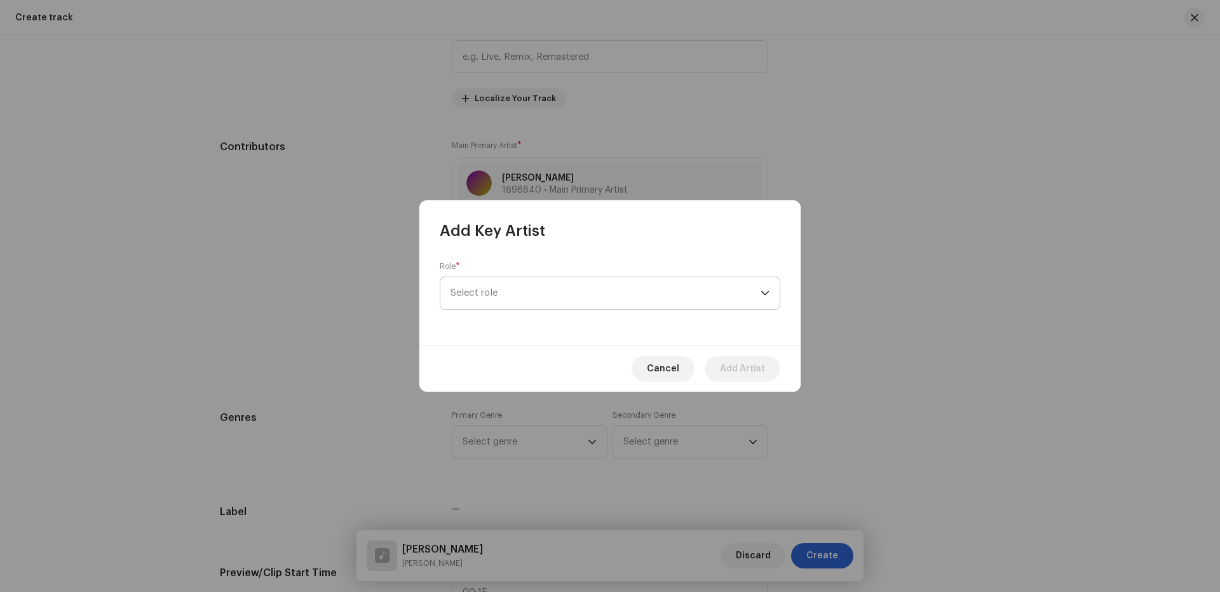
click at [502, 299] on span "Select role" at bounding box center [606, 293] width 310 height 32
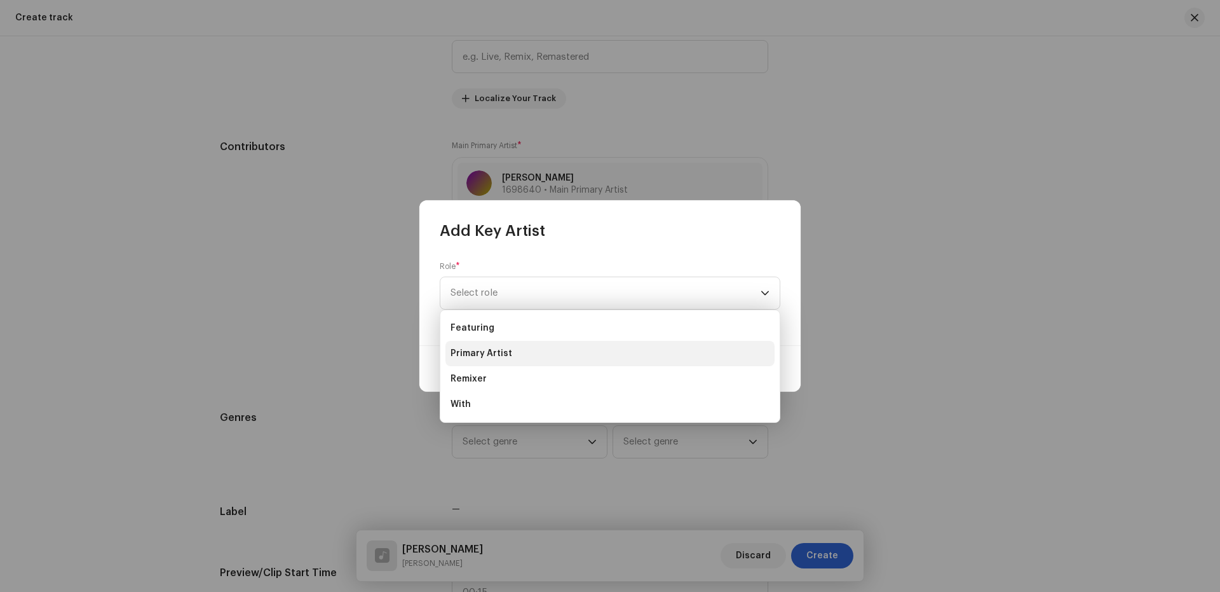
click at [486, 351] on span "Primary Artist" at bounding box center [482, 353] width 62 height 13
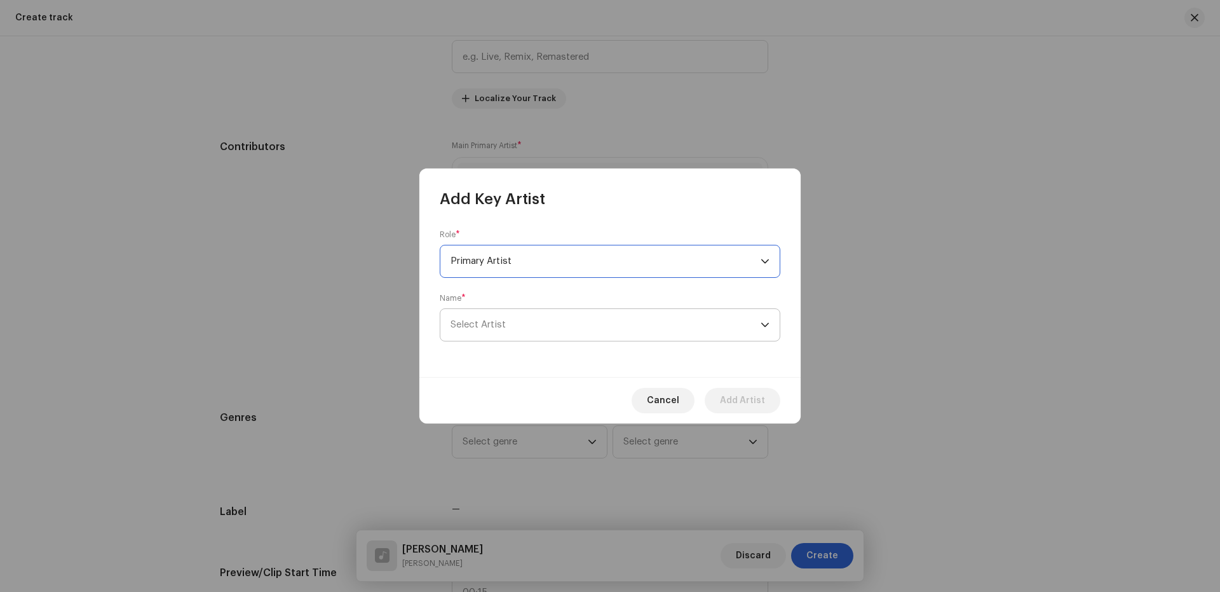
click at [509, 328] on span "Select Artist" at bounding box center [606, 325] width 310 height 32
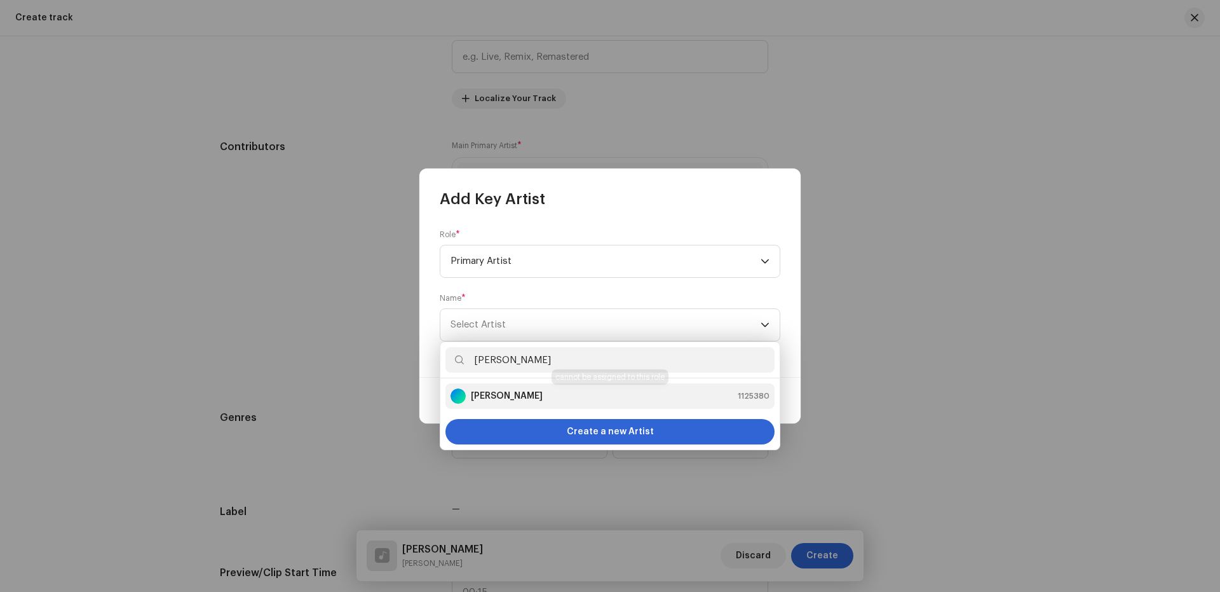
type input "[PERSON_NAME]"
click at [481, 389] on div "[PERSON_NAME]" at bounding box center [497, 395] width 92 height 15
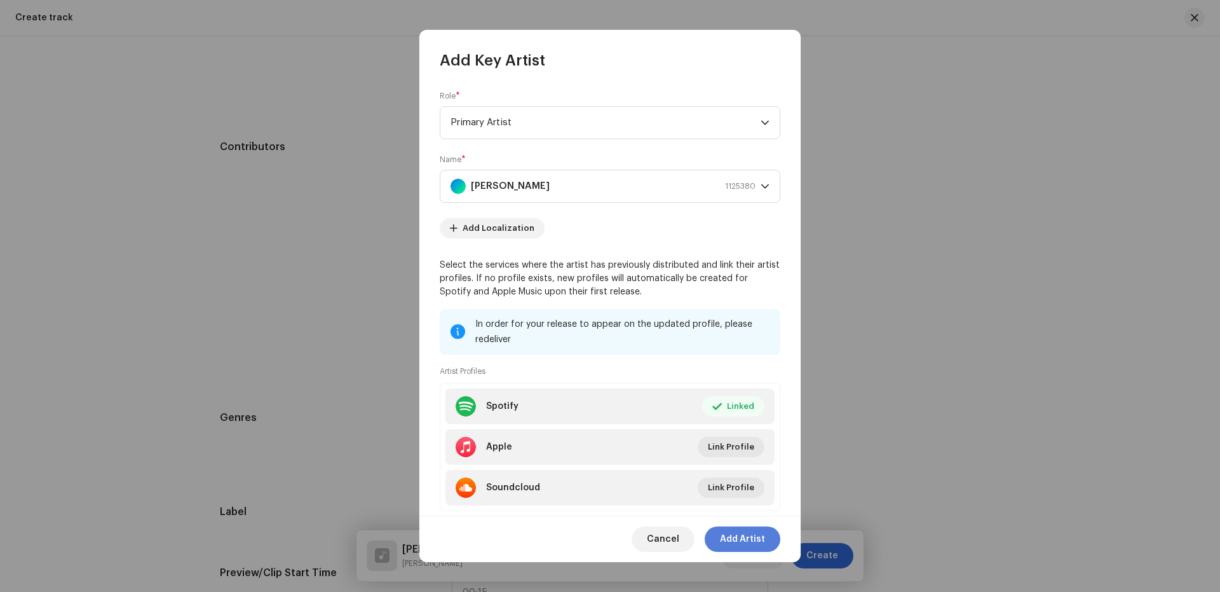
click at [746, 540] on span "Add Artist" at bounding box center [742, 538] width 45 height 25
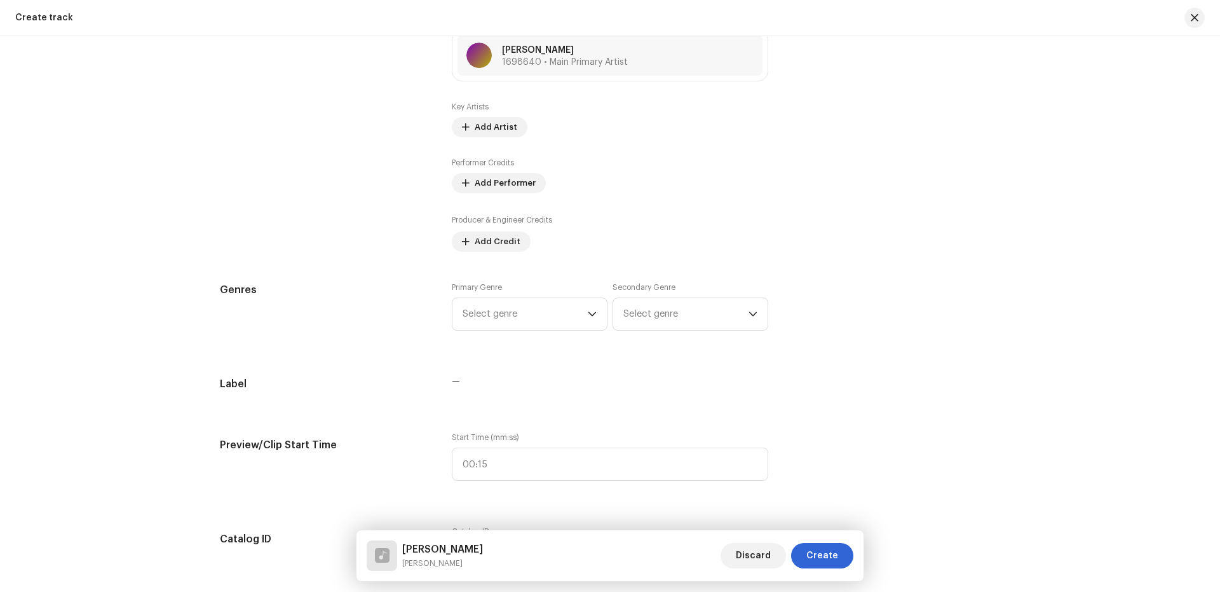
scroll to position [847, 0]
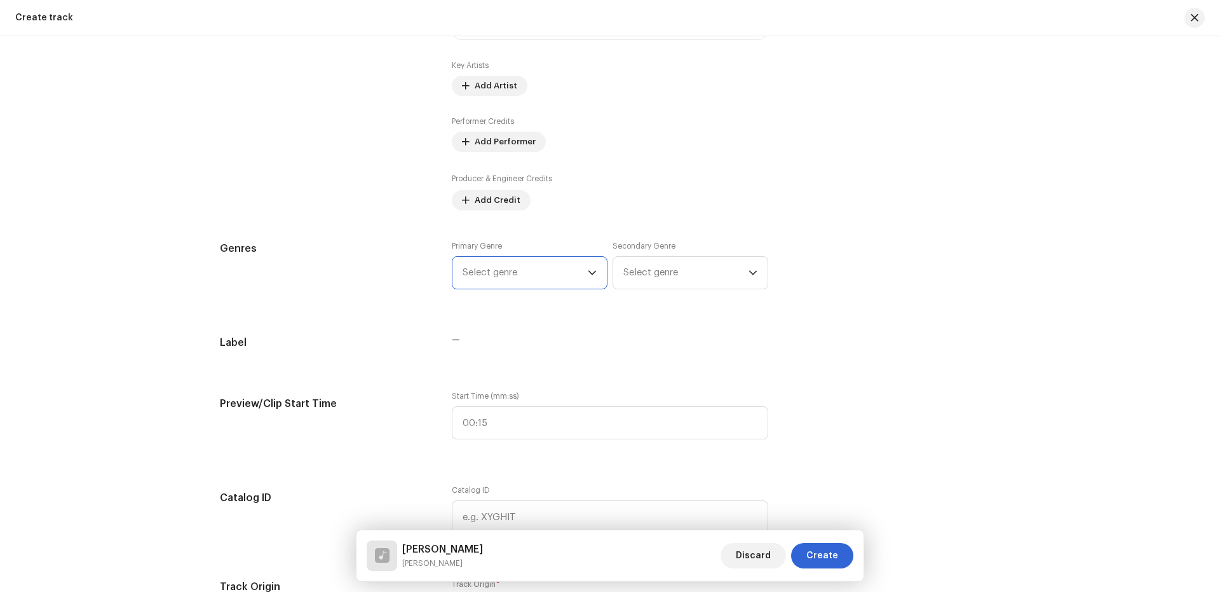
drag, startPoint x: 523, startPoint y: 278, endPoint x: 526, endPoint y: 287, distance: 8.6
click at [521, 278] on span "Select genre" at bounding box center [525, 273] width 125 height 32
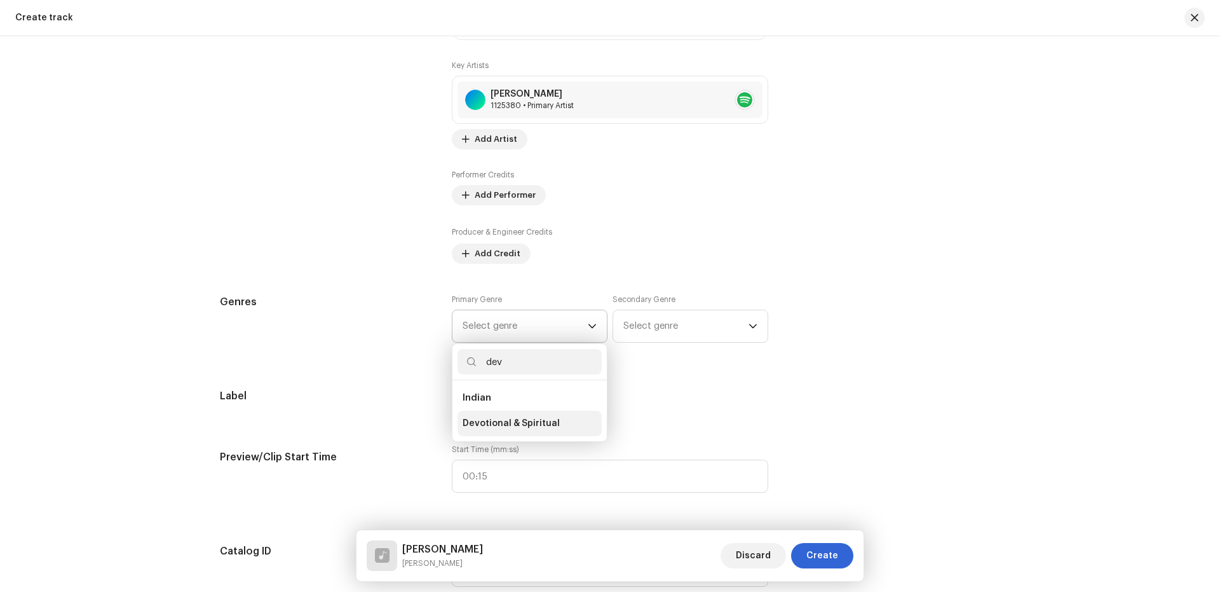
type input "dev"
drag, startPoint x: 520, startPoint y: 433, endPoint x: 600, endPoint y: 362, distance: 107.6
click at [534, 415] on li "Devotional & Spiritual" at bounding box center [530, 423] width 144 height 25
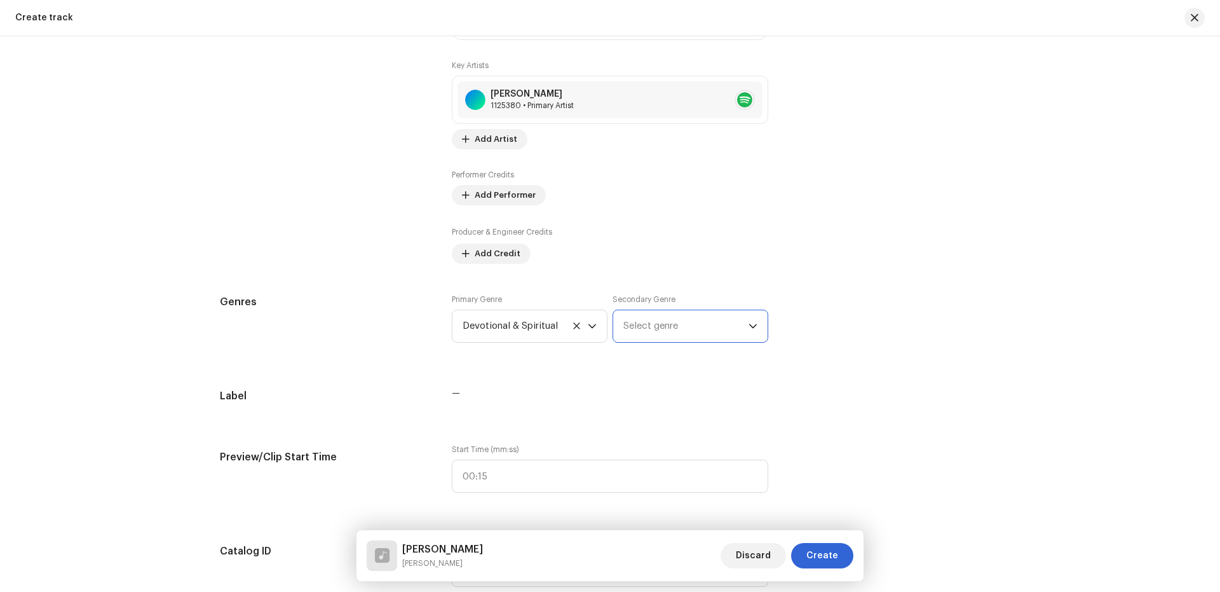
click at [662, 310] on span "Select genre" at bounding box center [686, 326] width 125 height 32
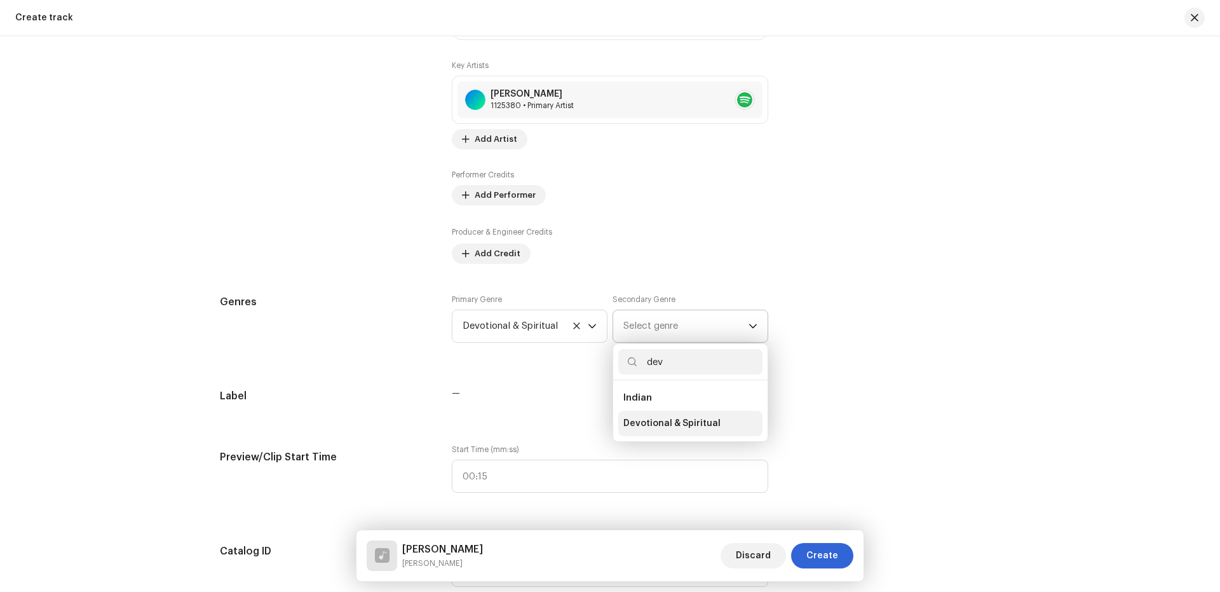
type input "dev"
click at [652, 418] on span "Devotional & Spiritual" at bounding box center [672, 423] width 97 height 13
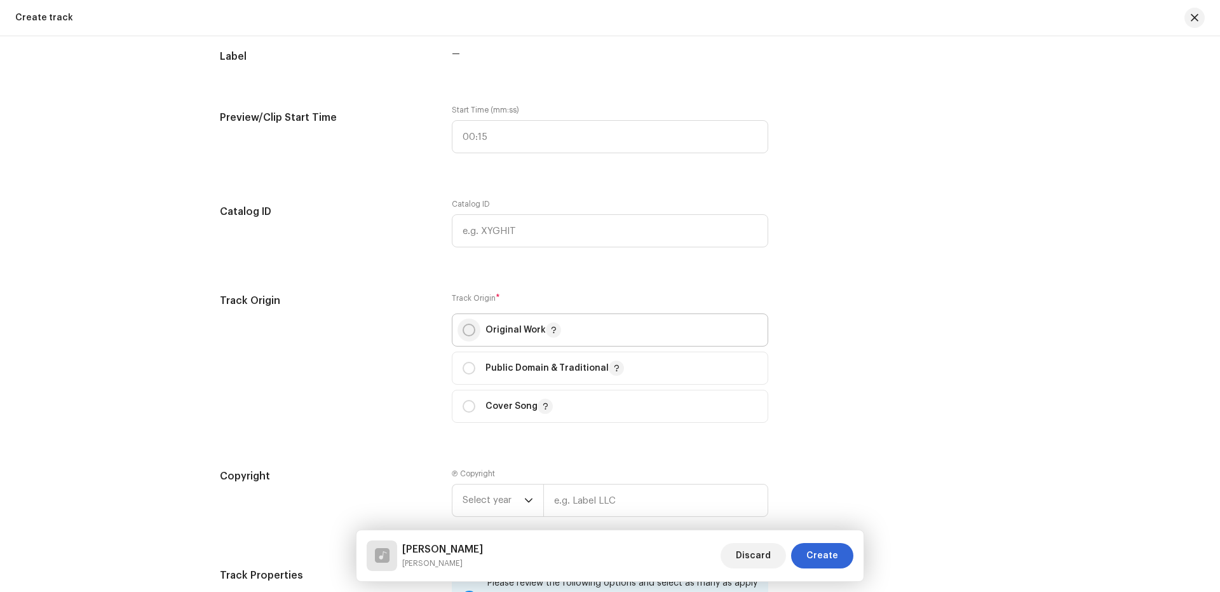
click at [471, 327] on input "radio" at bounding box center [469, 330] width 13 height 13
radio input "true"
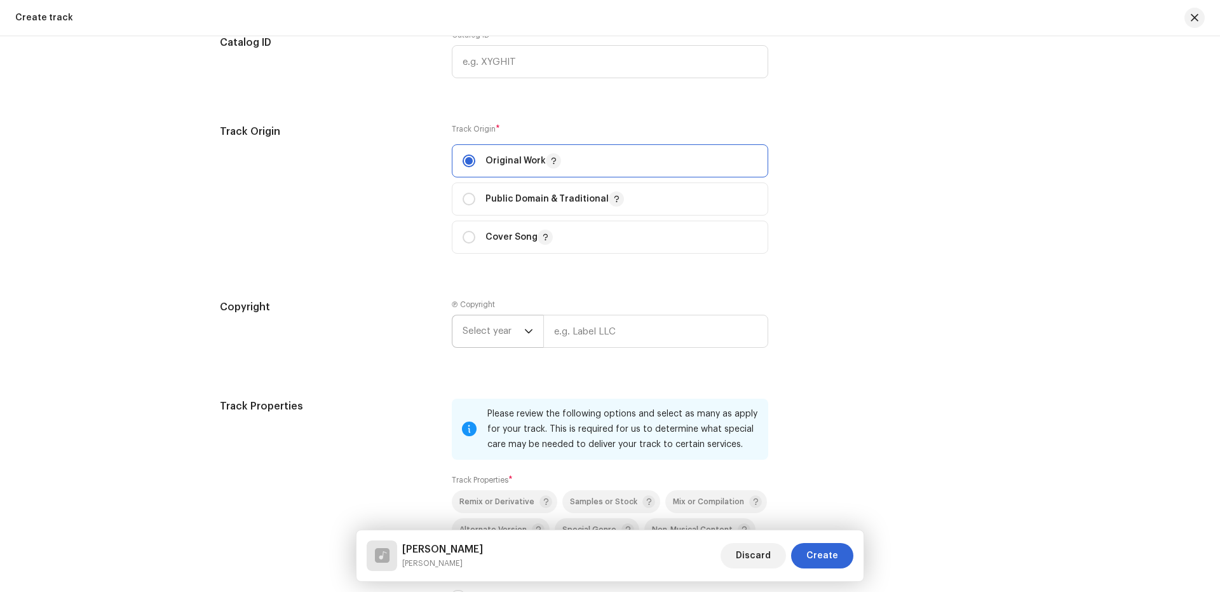
click at [485, 323] on span "Select year" at bounding box center [494, 331] width 62 height 32
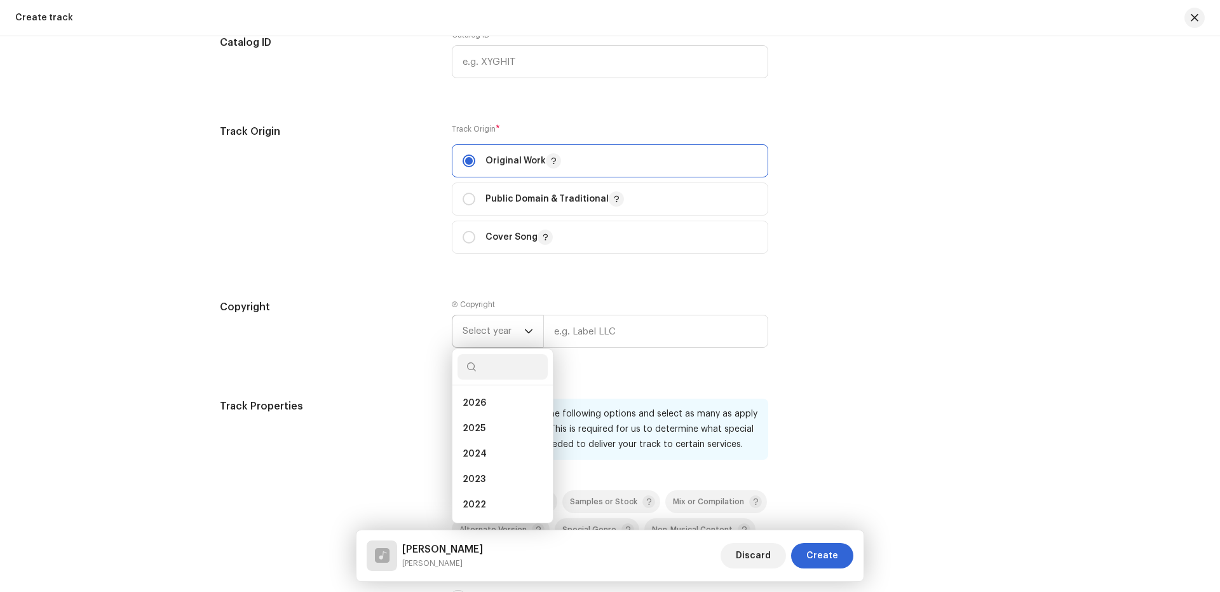
click at [472, 424] on span "2025" at bounding box center [474, 428] width 23 height 13
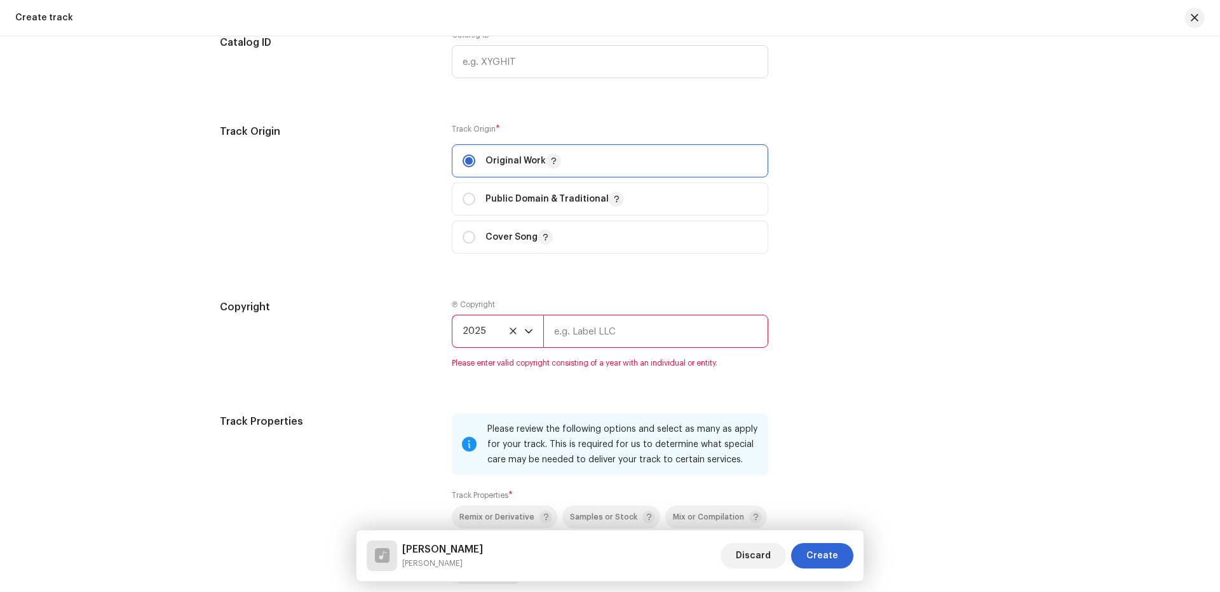
click at [624, 329] on input "text" at bounding box center [655, 331] width 225 height 33
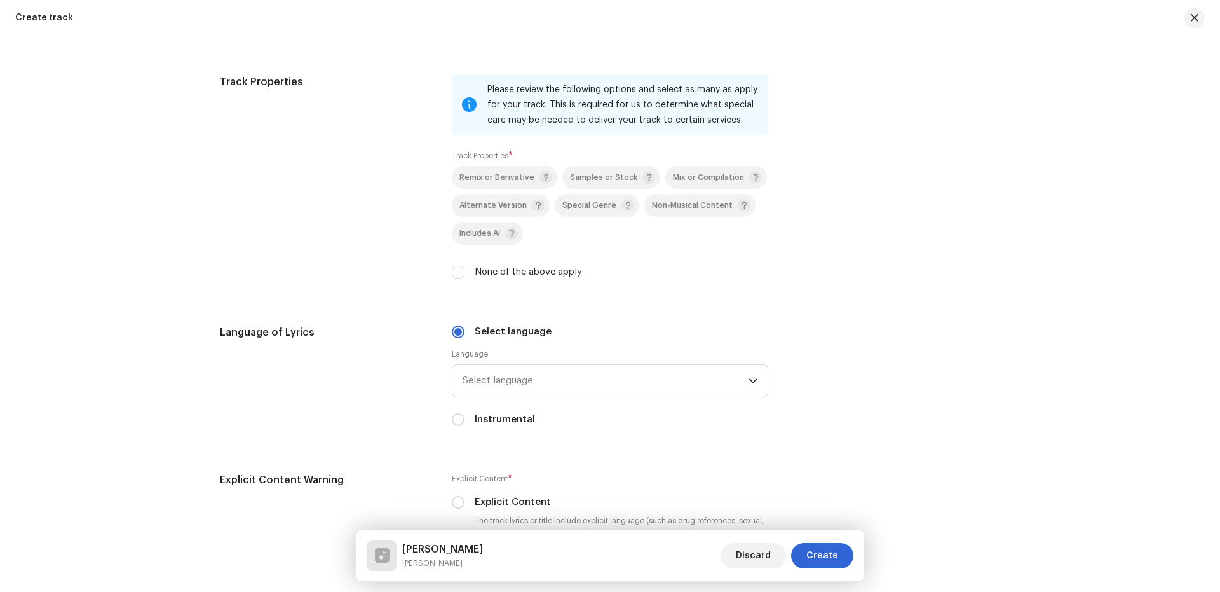
type input "Nueva Era Digital Media Pvt. Ltd."
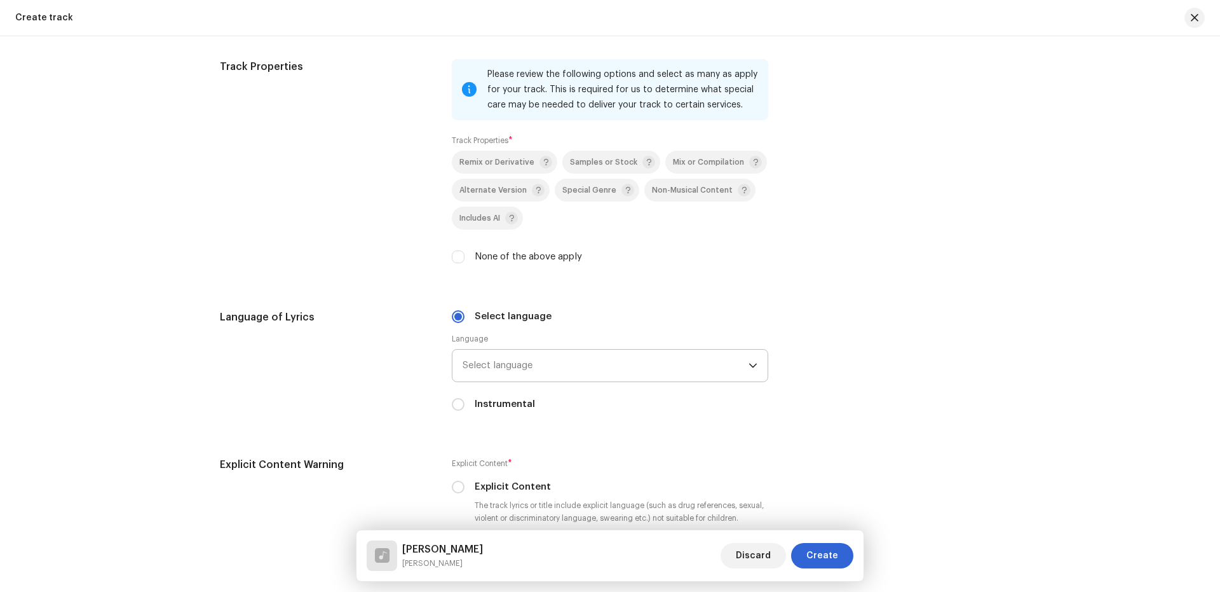
click at [516, 366] on span "Select language" at bounding box center [606, 366] width 286 height 32
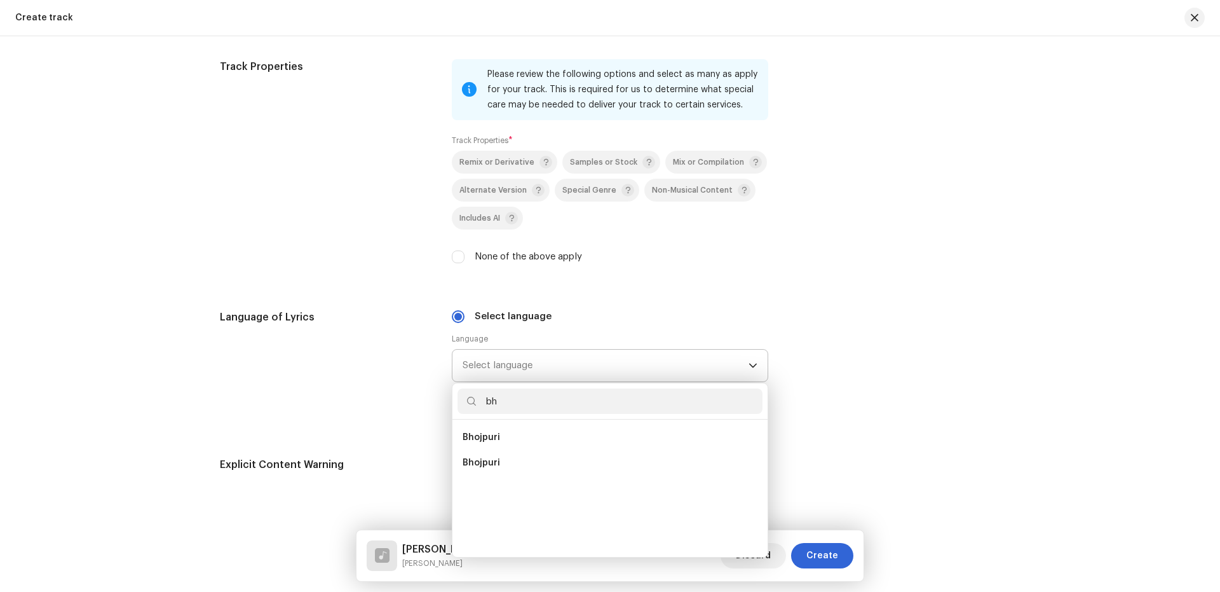
scroll to position [0, 0]
type input "bh"
click at [484, 434] on span "Bhojpuri" at bounding box center [482, 437] width 38 height 13
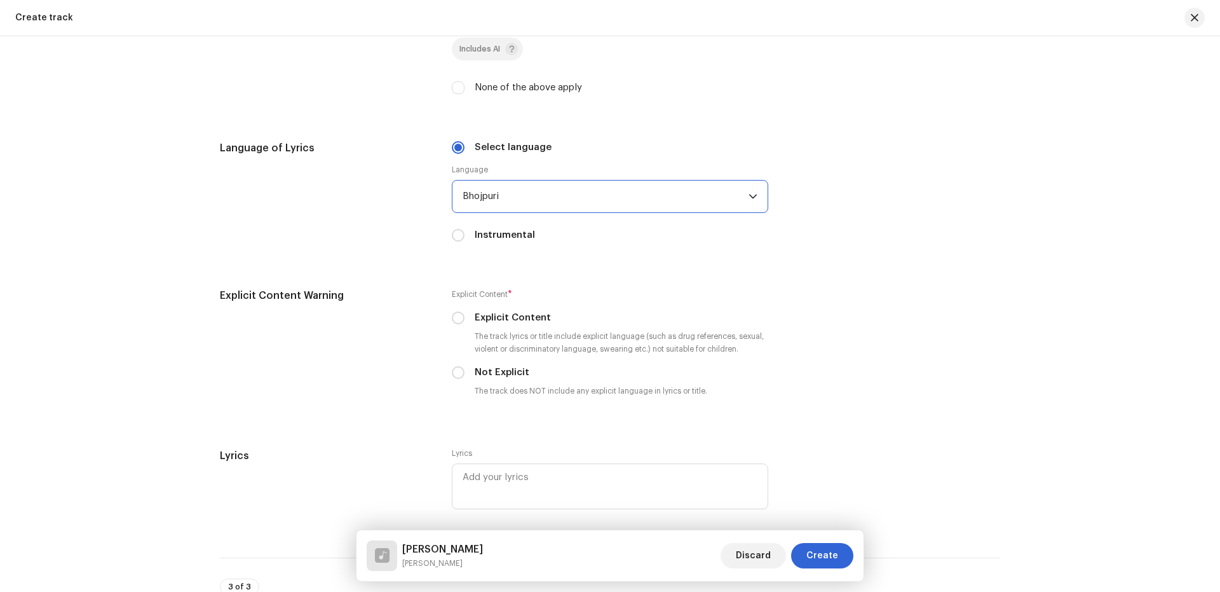
scroll to position [2034, 0]
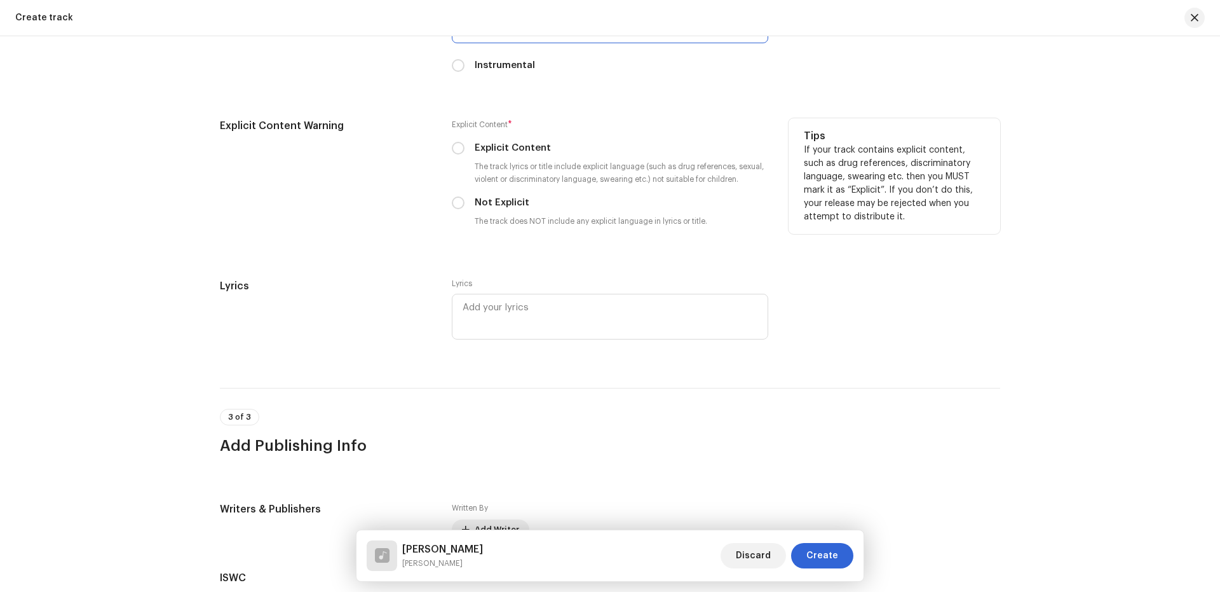
click at [452, 194] on div "Explicit Content * Explicit Content The track lyrics or title include explicit …" at bounding box center [610, 175] width 317 height 114
click at [458, 204] on input "Not Explicit" at bounding box center [458, 202] width 13 height 13
radio input "true"
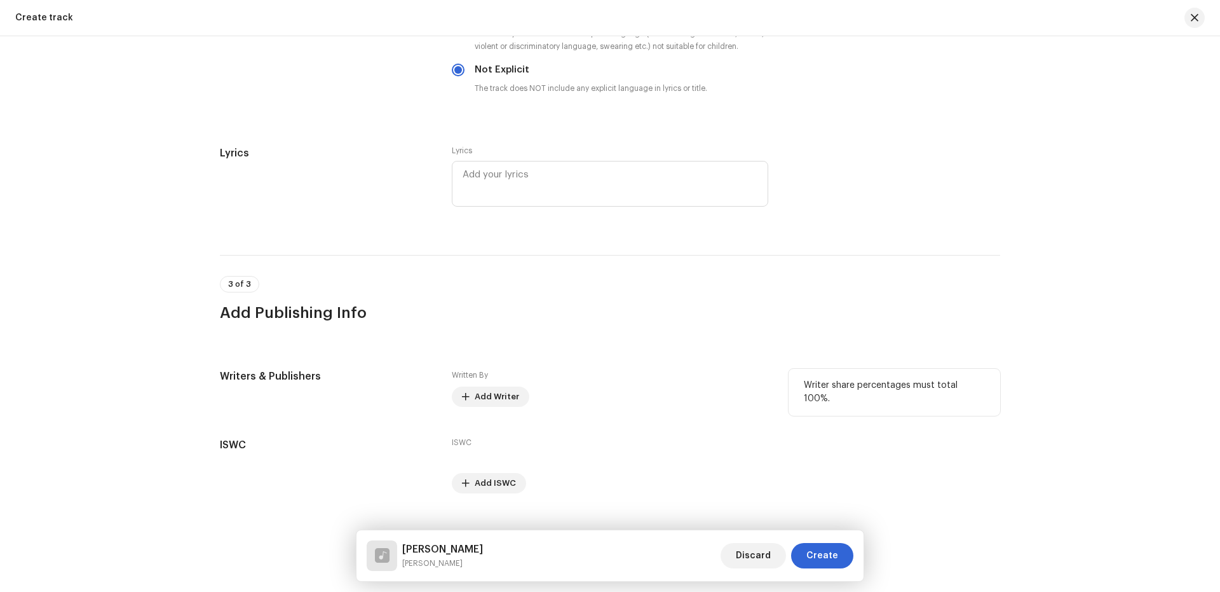
scroll to position [2190, 0]
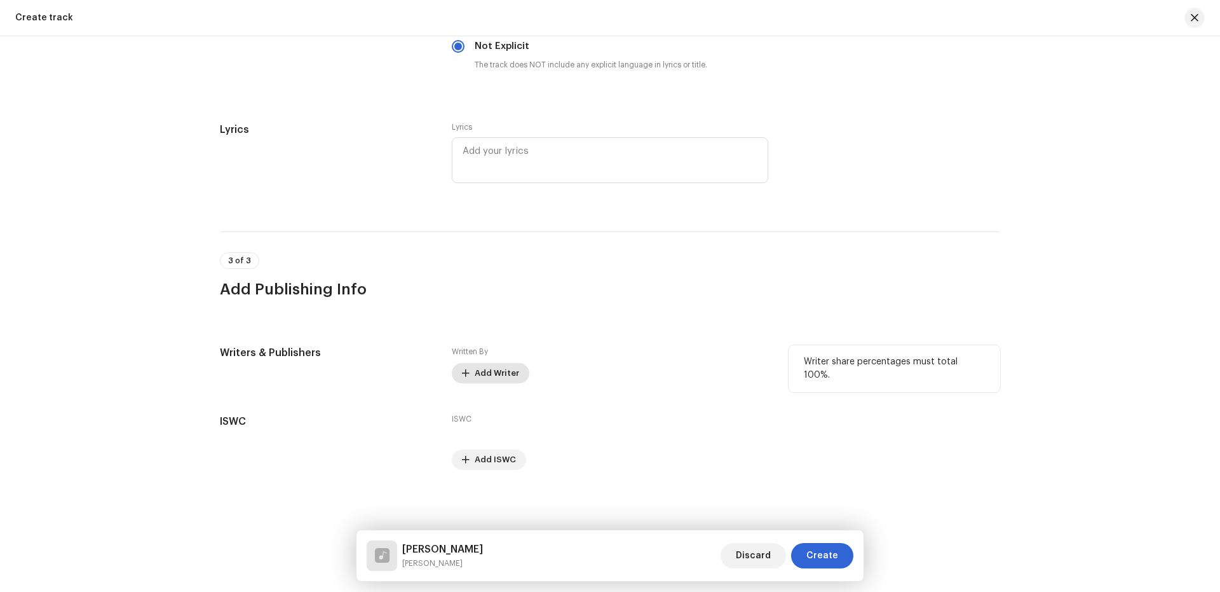
click at [497, 367] on span "Add Writer" at bounding box center [497, 372] width 44 height 25
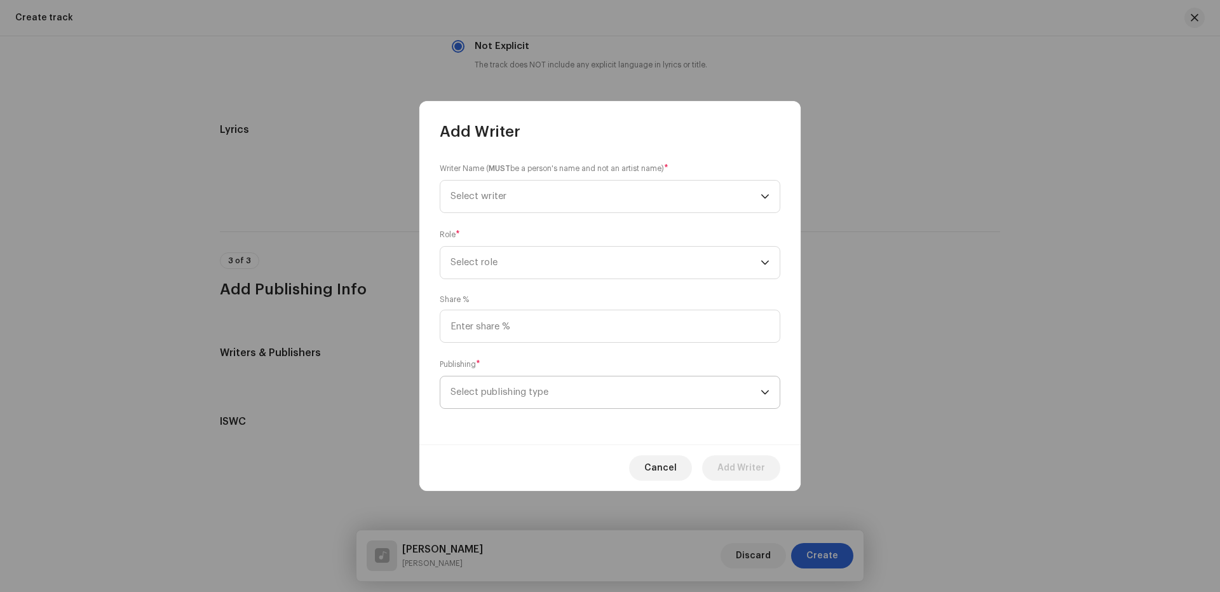
click at [541, 395] on span "Select publishing type" at bounding box center [606, 392] width 310 height 32
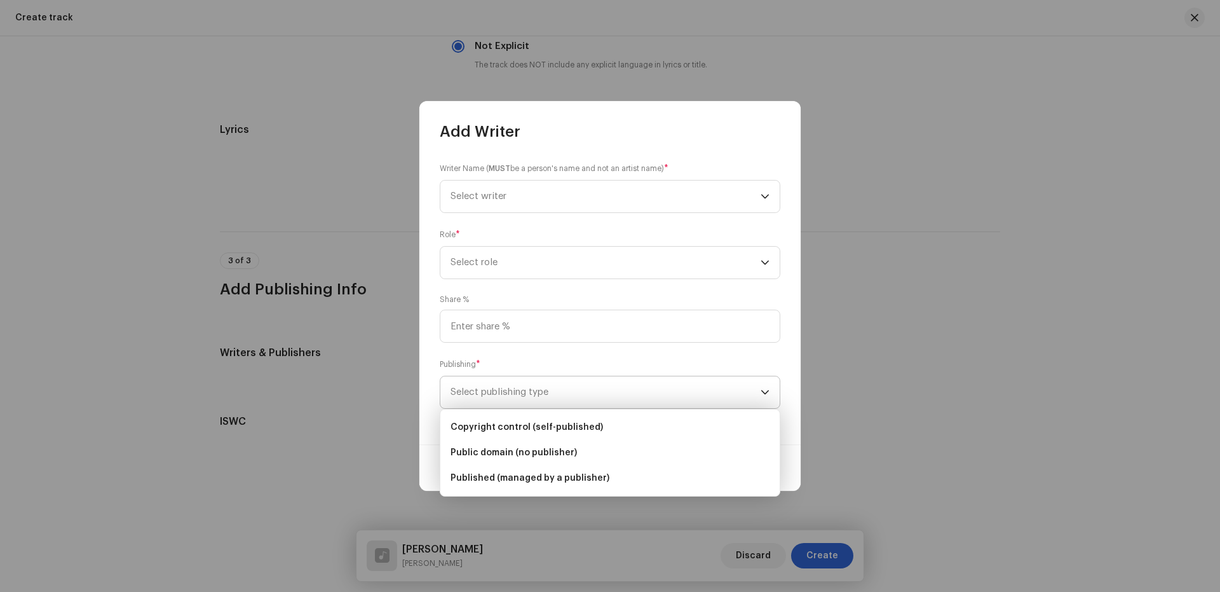
click at [538, 416] on li "Copyright control (self-published)" at bounding box center [610, 426] width 329 height 25
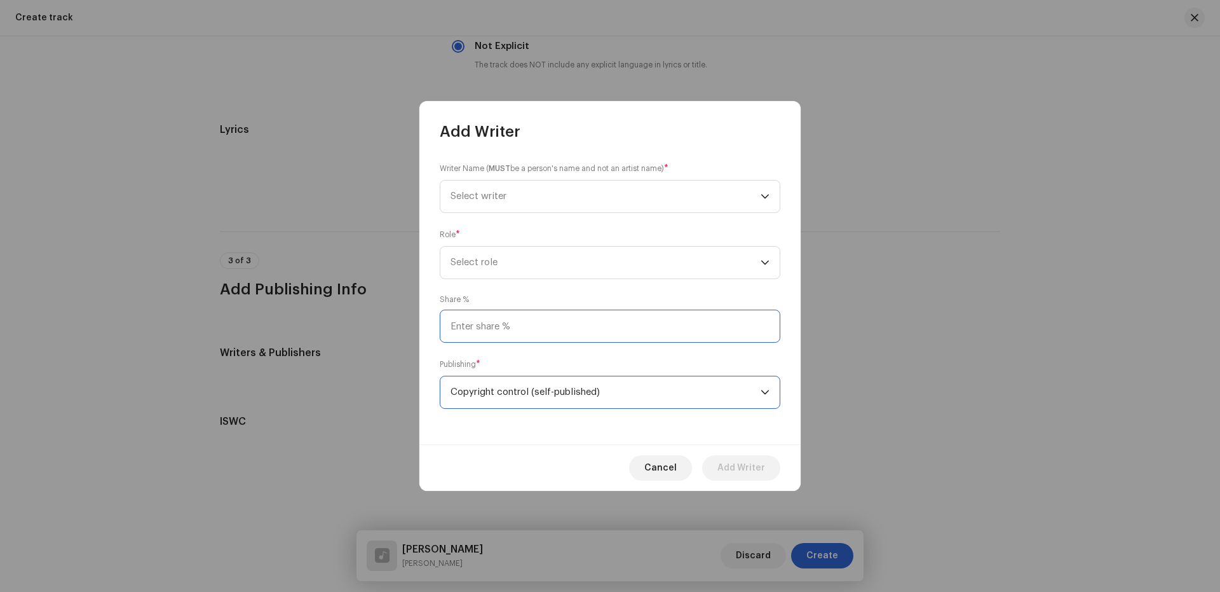
click at [550, 326] on input at bounding box center [610, 326] width 341 height 33
type input "25.00"
click at [547, 246] on p-select "Select role" at bounding box center [610, 262] width 341 height 33
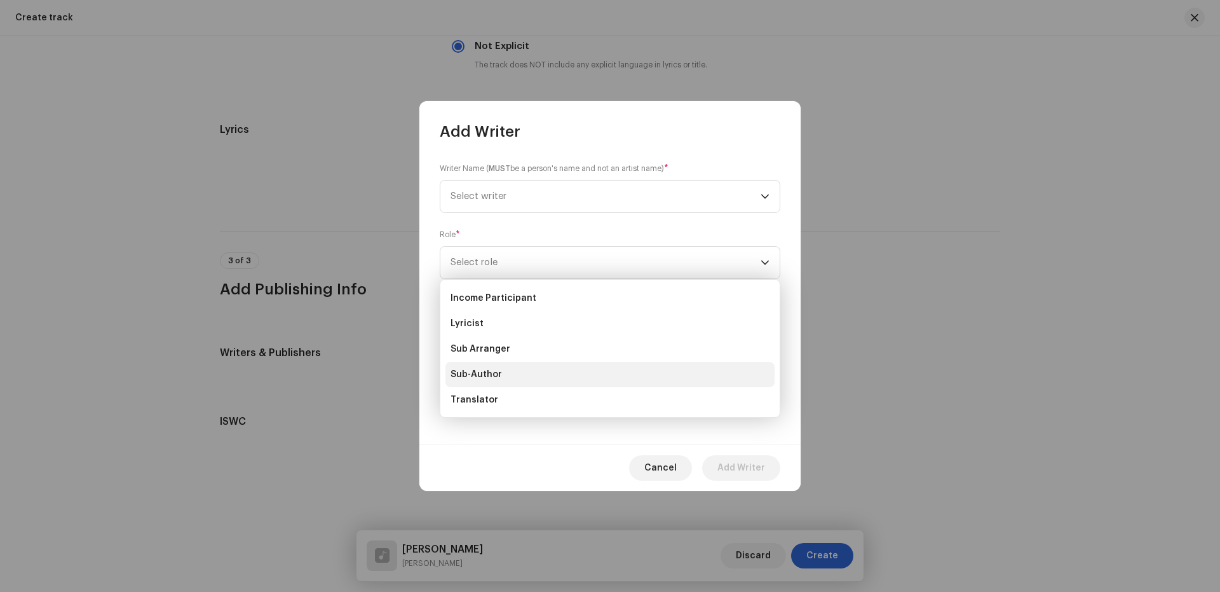
scroll to position [127, 0]
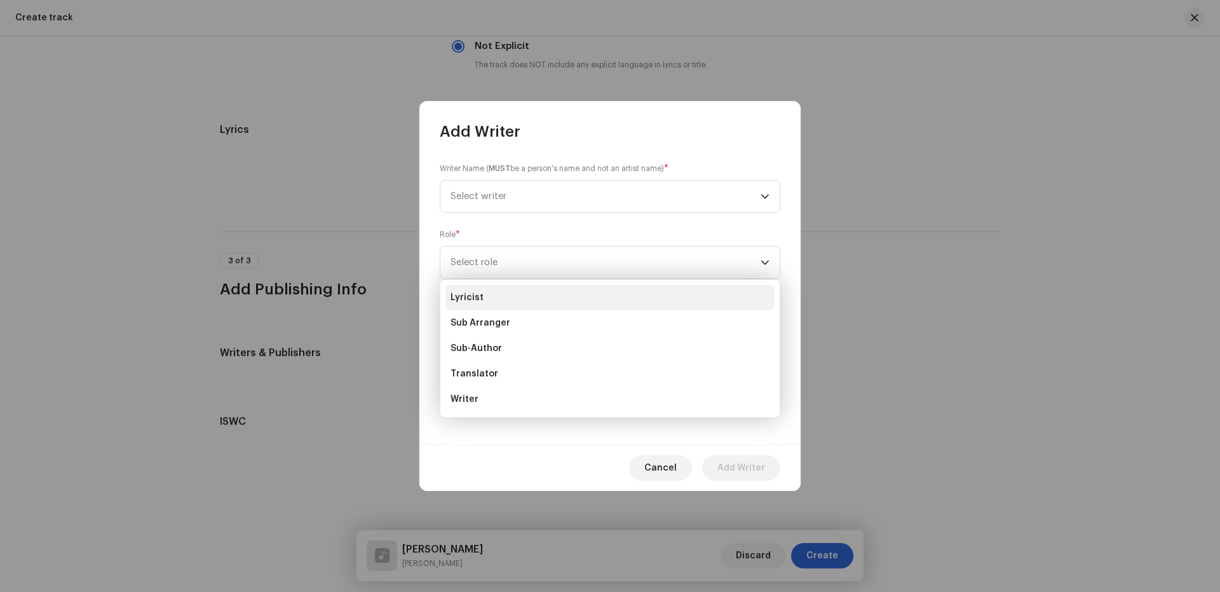
click at [474, 290] on li "Lyricist" at bounding box center [610, 297] width 329 height 25
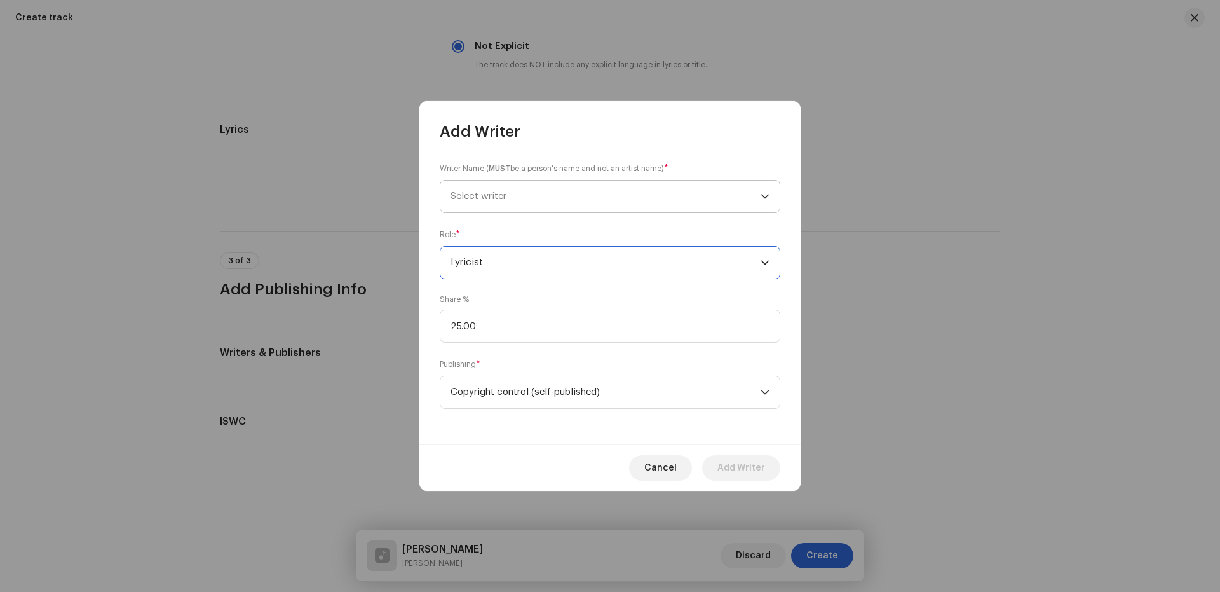
drag, startPoint x: 482, startPoint y: 197, endPoint x: 507, endPoint y: 197, distance: 24.2
click at [483, 196] on span "Select writer" at bounding box center [479, 196] width 56 height 10
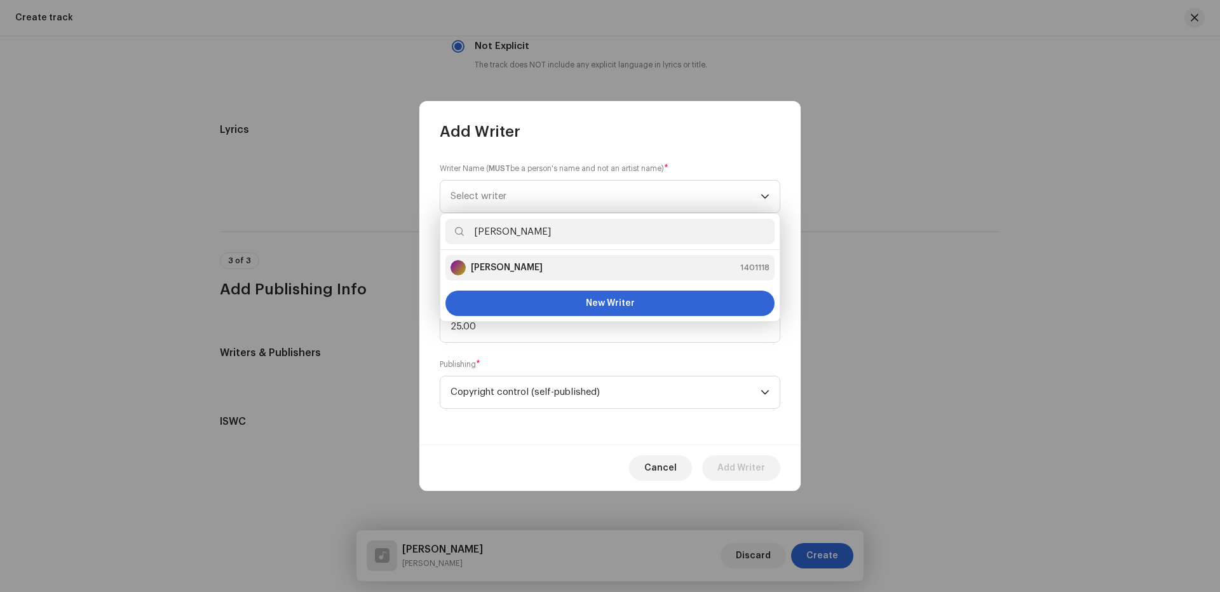
type input "[PERSON_NAME]"
click at [489, 270] on strong "[PERSON_NAME]" at bounding box center [507, 267] width 72 height 13
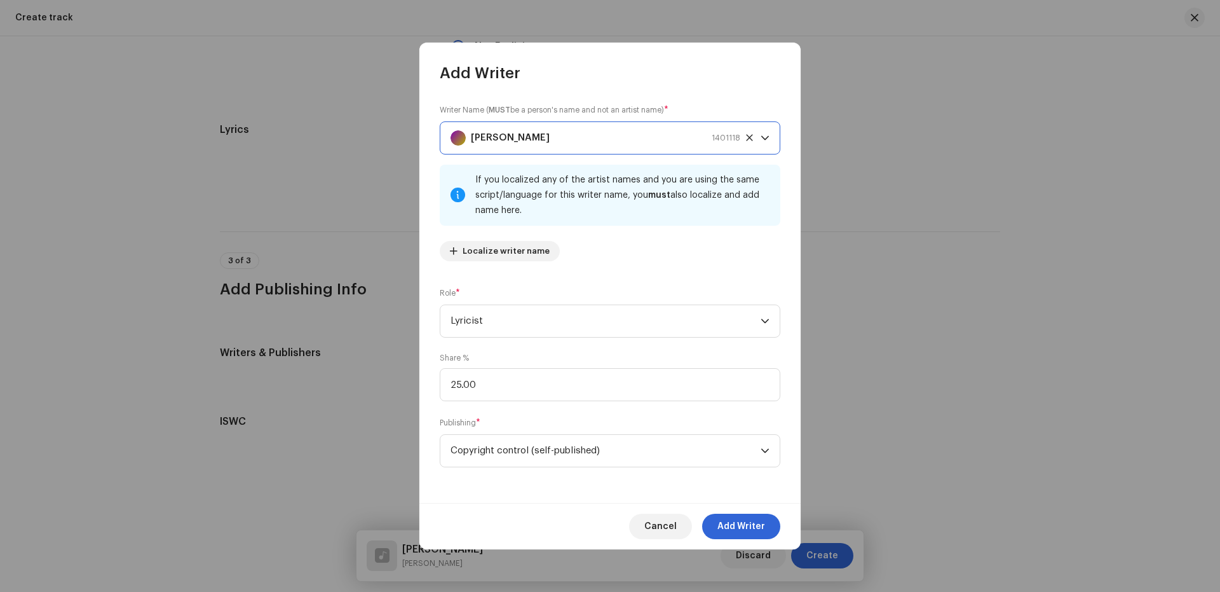
drag, startPoint x: 594, startPoint y: 135, endPoint x: 381, endPoint y: 137, distance: 213.6
click at [381, 137] on div "Add Writer Writer Name ( MUST be a person's name and not an artist name) * [PER…" at bounding box center [610, 296] width 1220 height 592
click at [760, 136] on span "[PERSON_NAME] 1401118" at bounding box center [606, 138] width 310 height 32
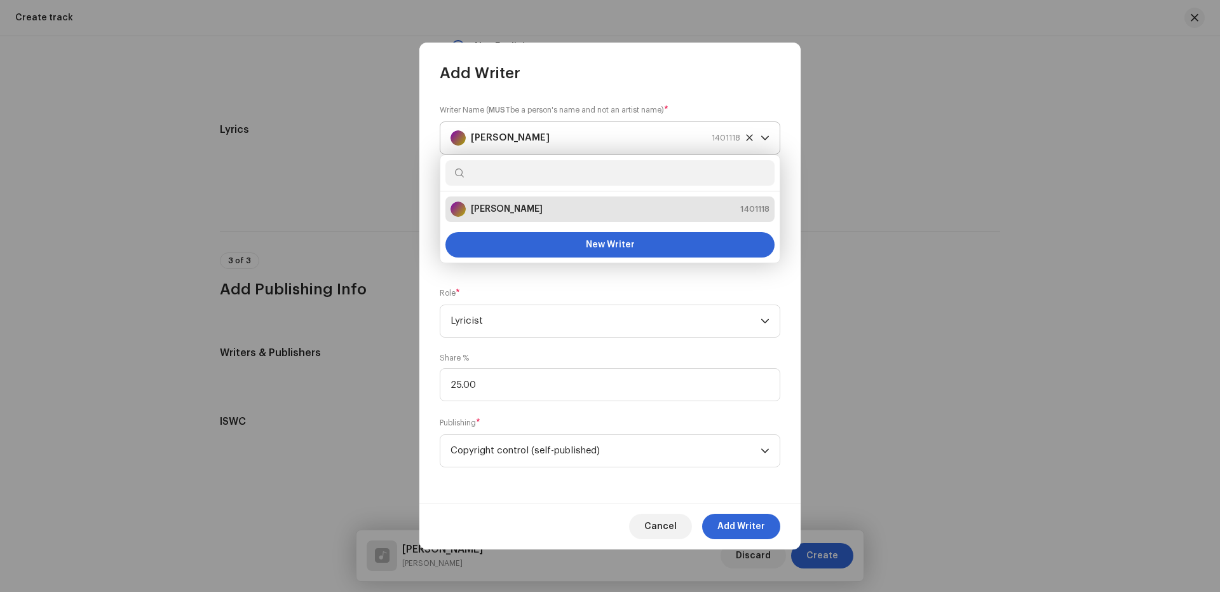
click at [753, 135] on icon at bounding box center [750, 137] width 8 height 8
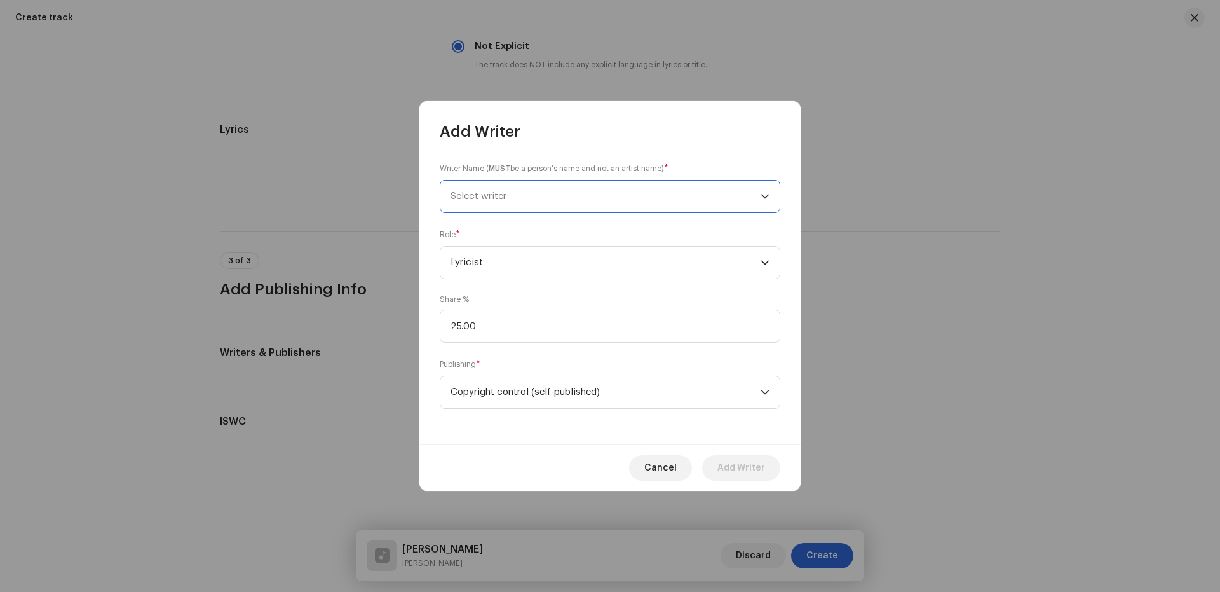
click at [664, 196] on span "Select writer" at bounding box center [606, 197] width 310 height 32
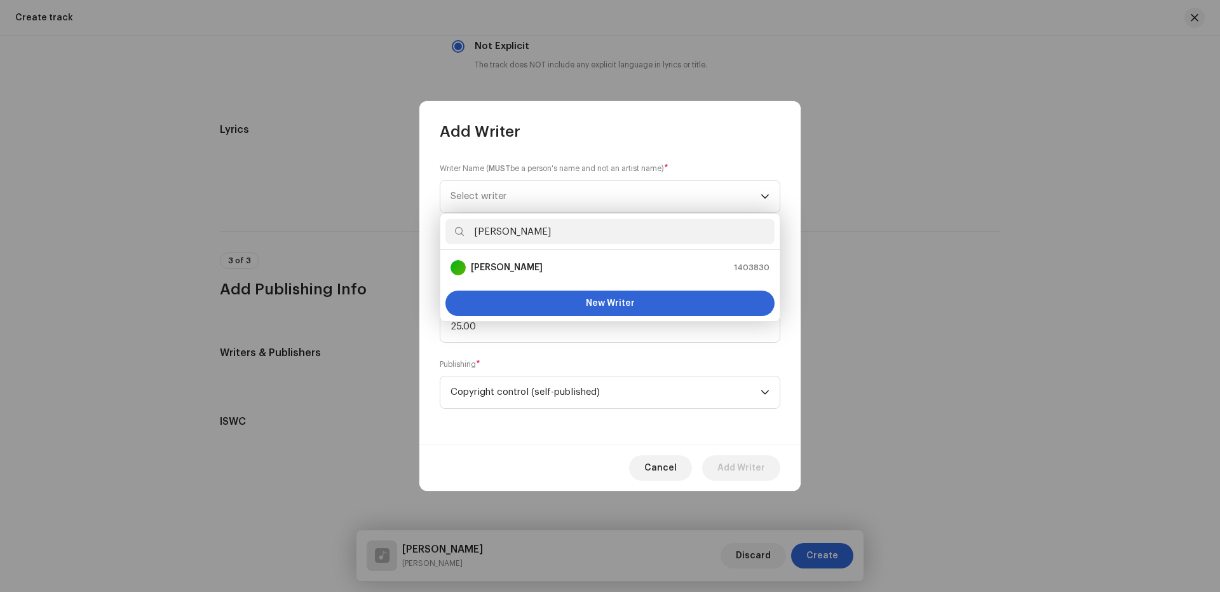
click at [474, 236] on input "[PERSON_NAME]" at bounding box center [610, 231] width 329 height 25
type input "[PERSON_NAME]"
click at [502, 264] on strong "[PERSON_NAME]" at bounding box center [507, 267] width 72 height 13
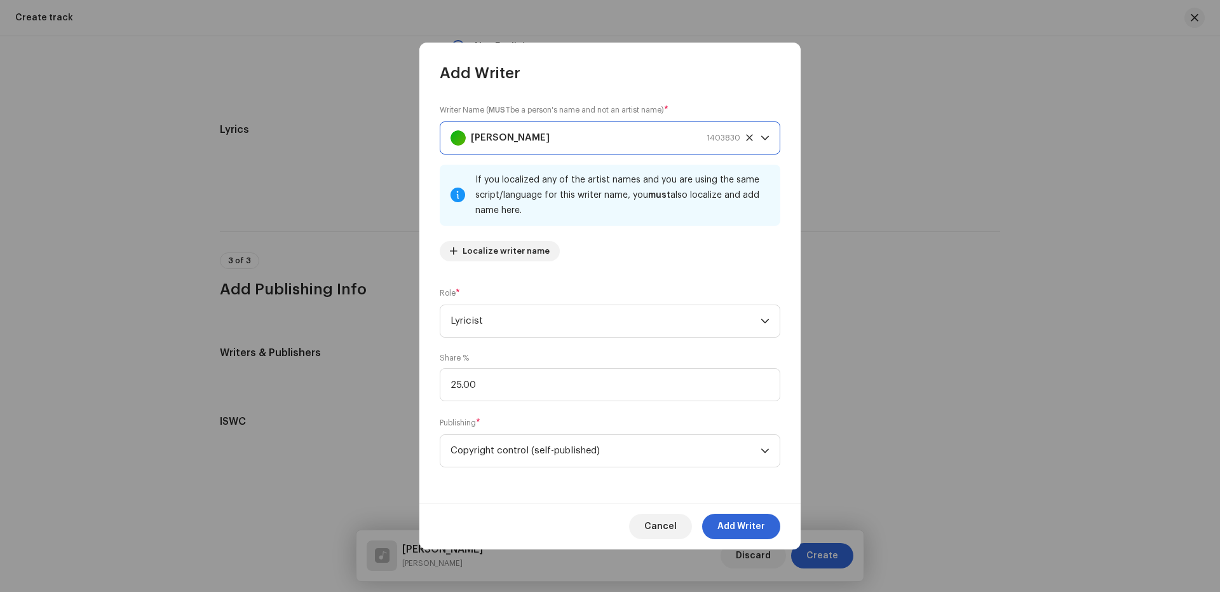
click at [502, 133] on strong "[PERSON_NAME]" at bounding box center [510, 138] width 79 height 32
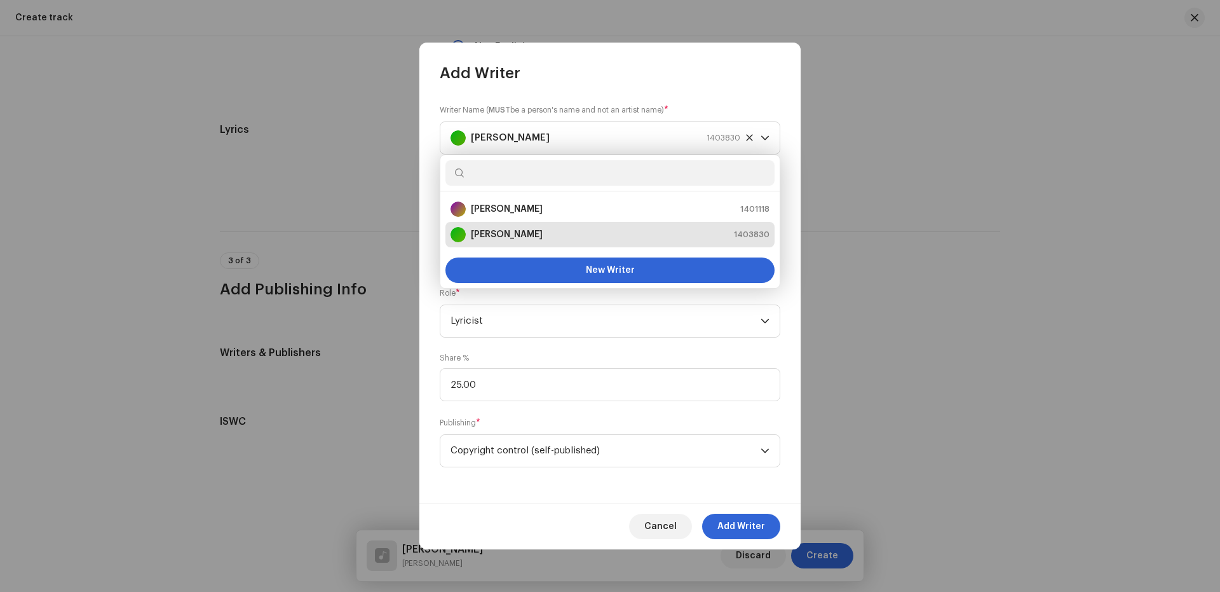
click at [501, 180] on input "text" at bounding box center [610, 172] width 329 height 25
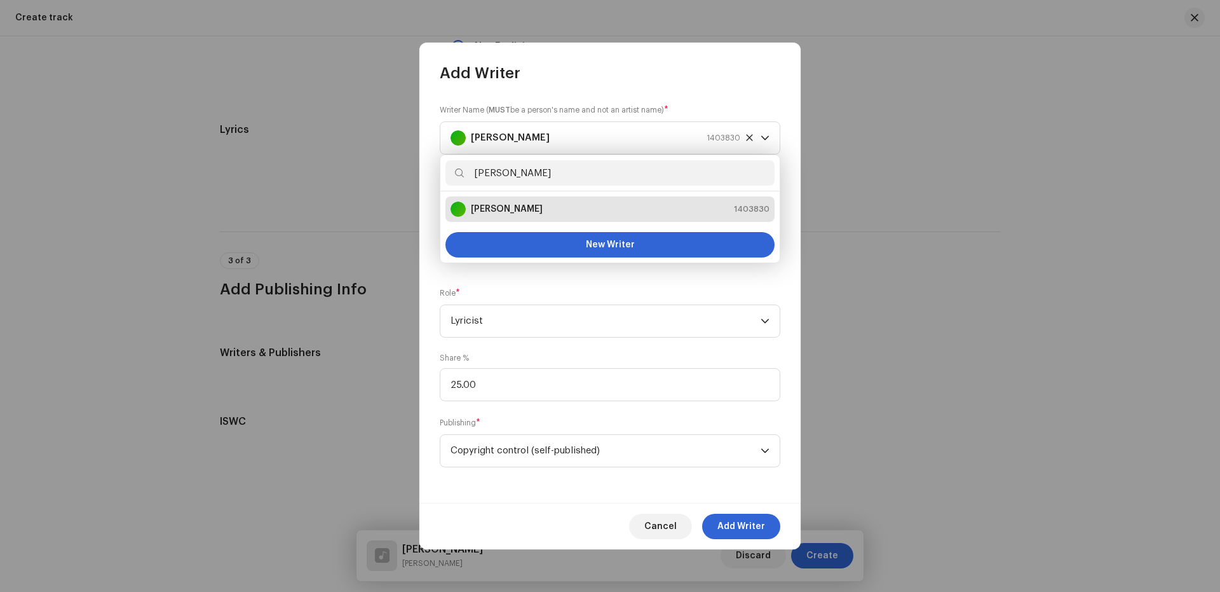
click at [505, 172] on input "[PERSON_NAME]" at bounding box center [610, 172] width 329 height 25
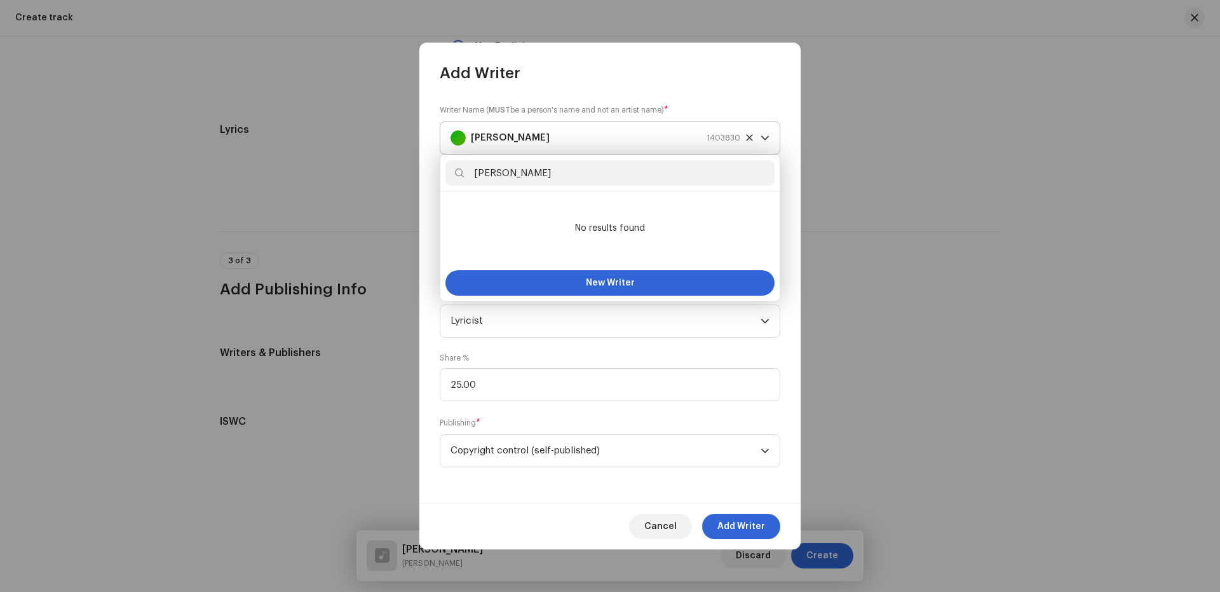
type input "[PERSON_NAME]"
click at [578, 134] on div "[PERSON_NAME] 1403830" at bounding box center [596, 138] width 290 height 32
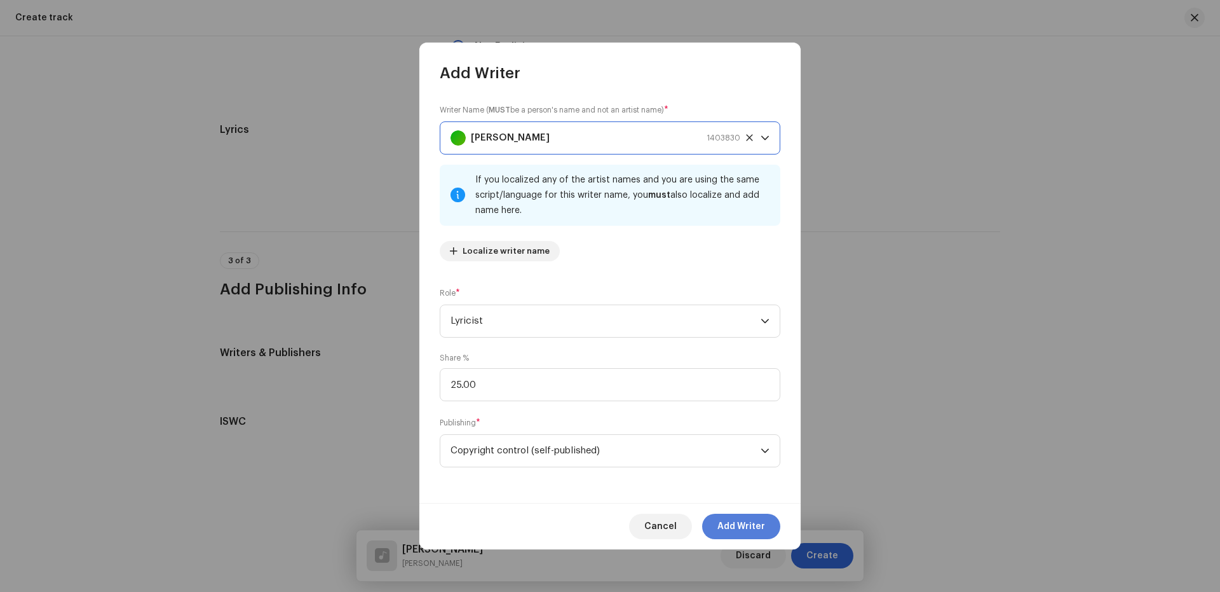
click at [744, 526] on span "Add Writer" at bounding box center [742, 526] width 48 height 25
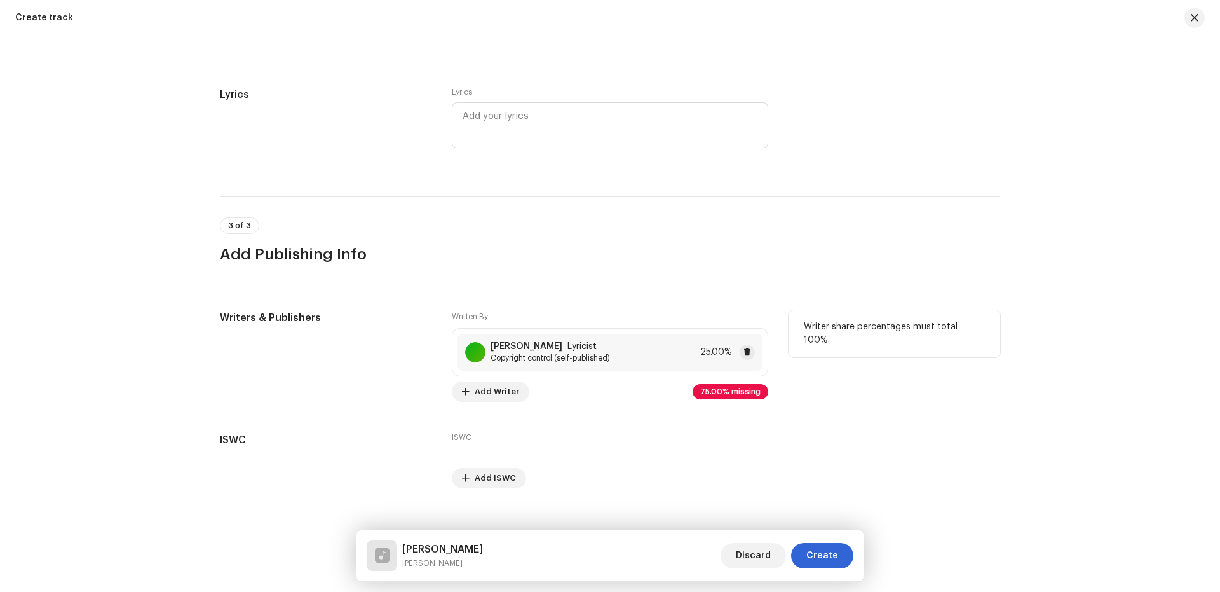
scroll to position [2244, 0]
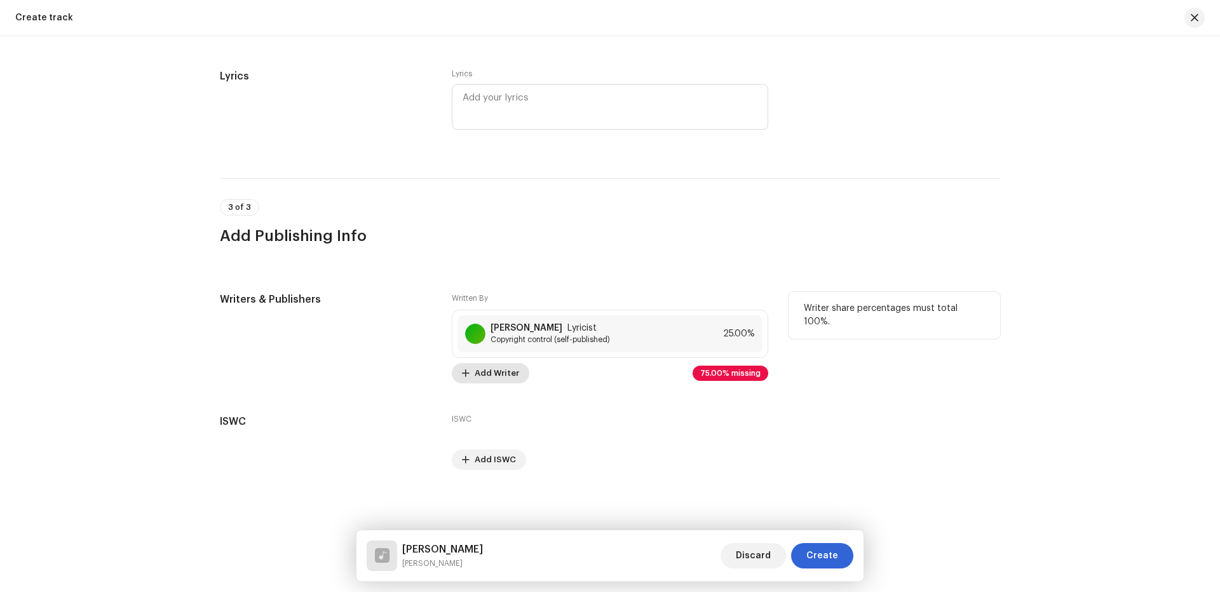
click at [481, 372] on span "Add Writer" at bounding box center [497, 372] width 44 height 25
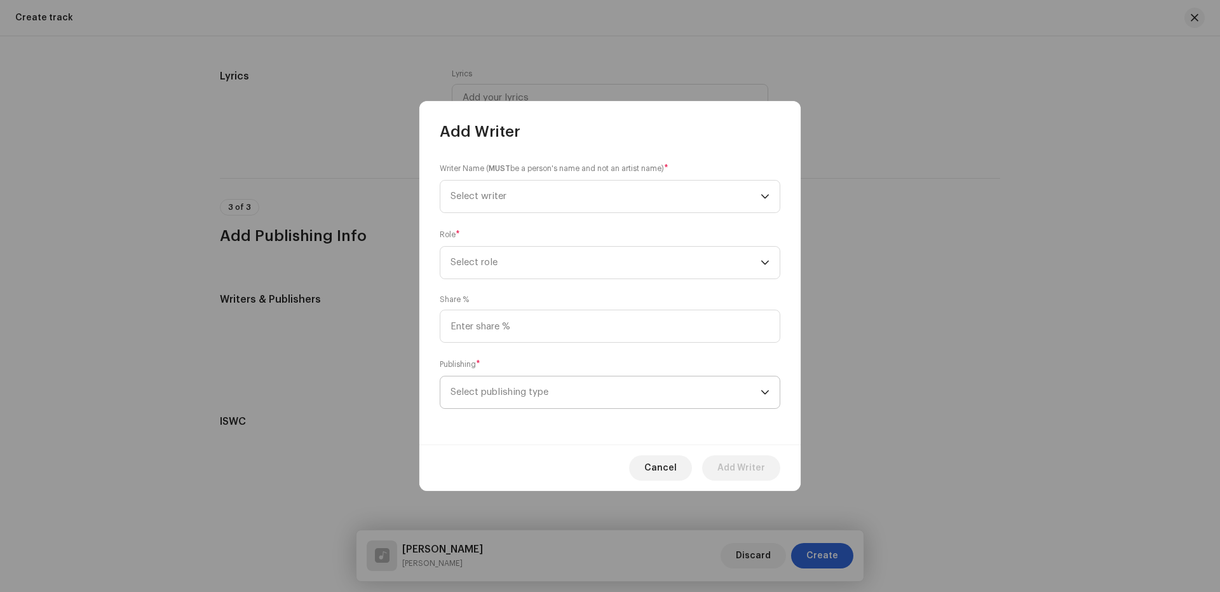
click at [497, 396] on span "Select publishing type" at bounding box center [606, 392] width 310 height 32
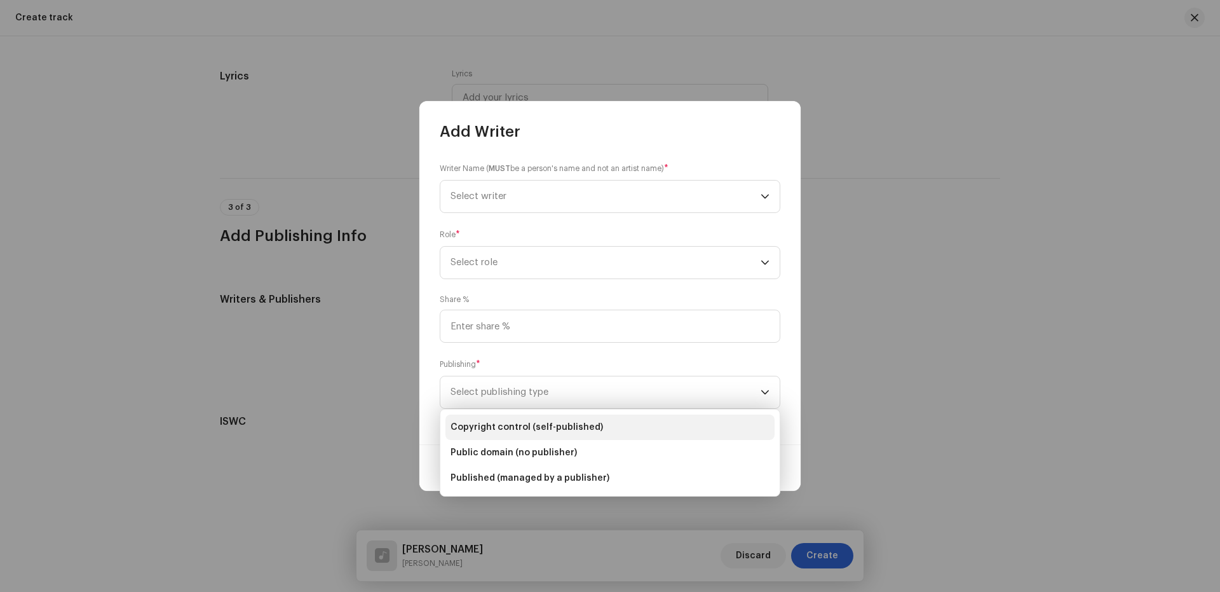
drag, startPoint x: 498, startPoint y: 430, endPoint x: 507, endPoint y: 363, distance: 67.3
click at [498, 428] on span "Copyright control (self-published)" at bounding box center [527, 427] width 153 height 13
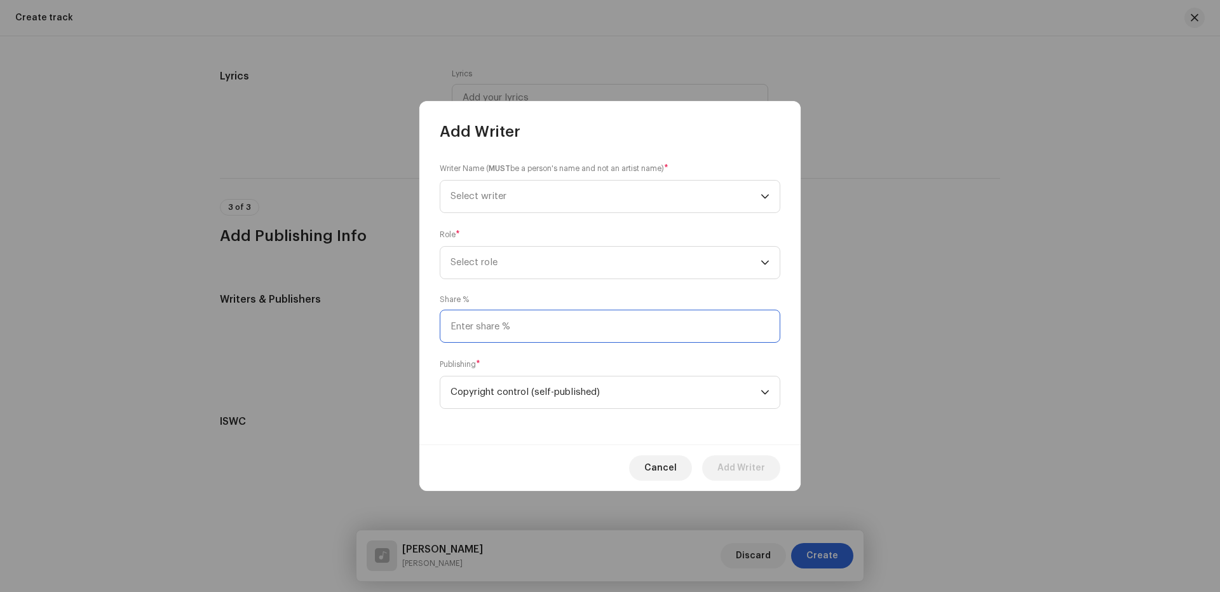
click at [510, 326] on input at bounding box center [610, 326] width 341 height 33
type input "25.00"
click at [515, 235] on div "Role * Select role" at bounding box center [610, 253] width 341 height 51
drag, startPoint x: 513, startPoint y: 256, endPoint x: 512, endPoint y: 277, distance: 21.0
click at [512, 257] on span "Select role" at bounding box center [606, 263] width 310 height 32
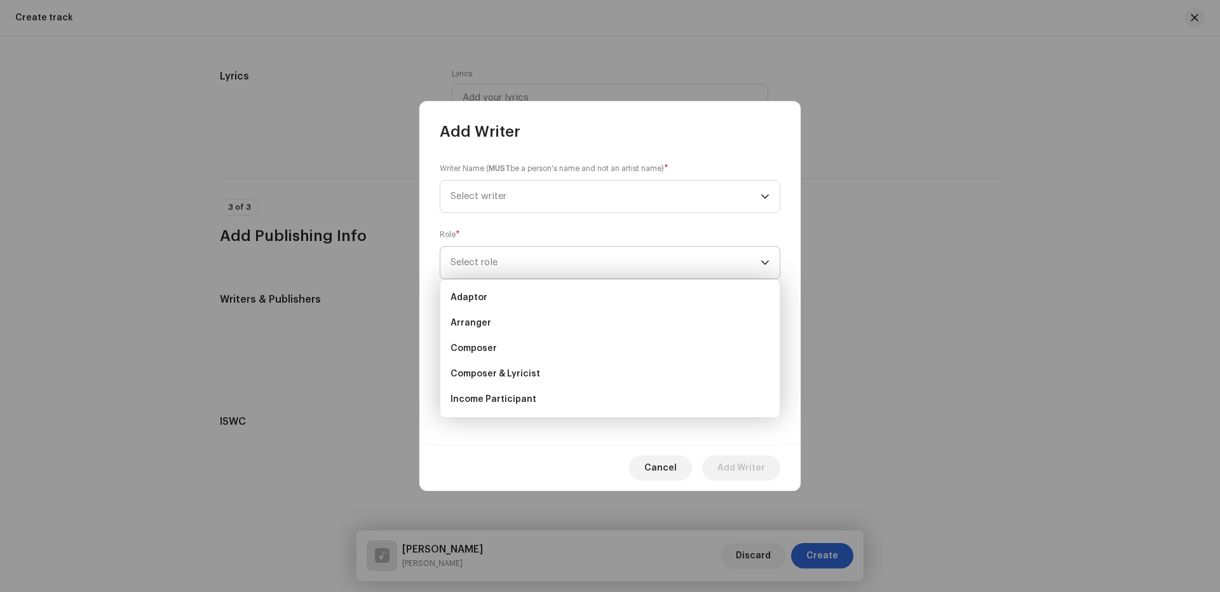
drag, startPoint x: 482, startPoint y: 345, endPoint x: 492, endPoint y: 273, distance: 73.2
click at [486, 339] on li "Composer" at bounding box center [610, 348] width 329 height 25
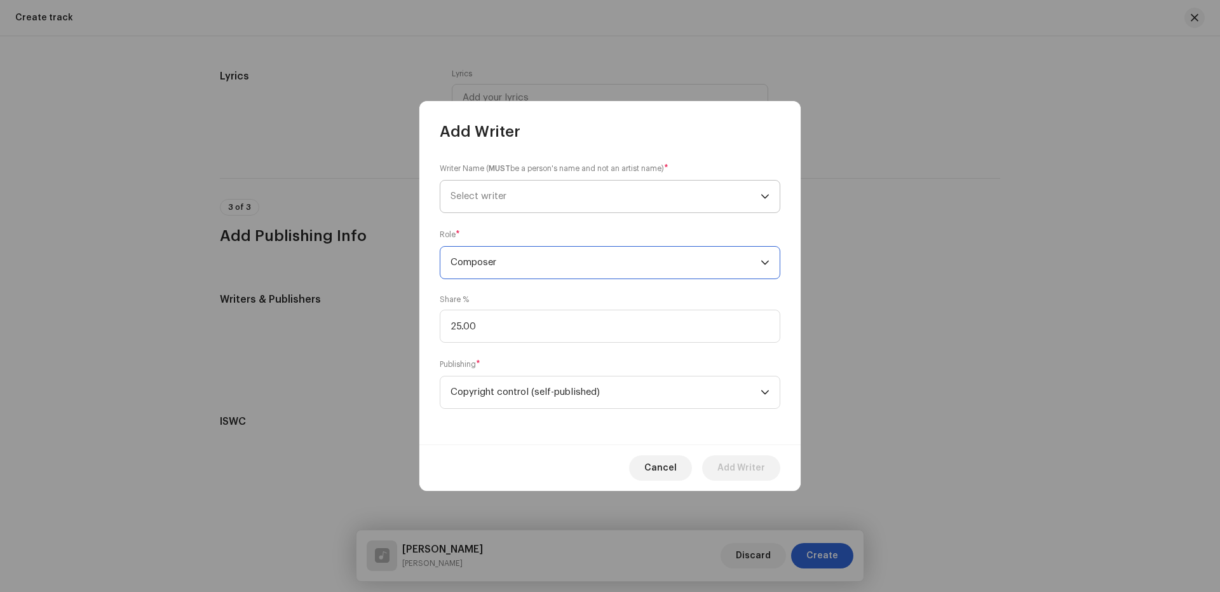
click at [502, 187] on span "Select writer" at bounding box center [606, 197] width 310 height 32
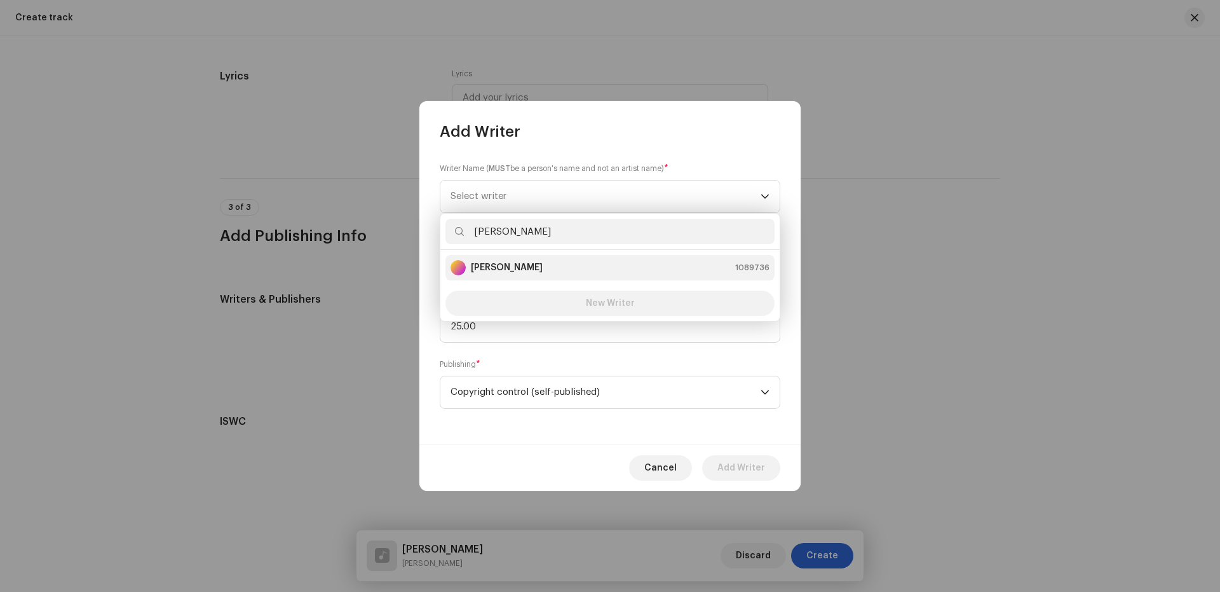
type input "[PERSON_NAME]"
click at [510, 273] on div "[PERSON_NAME] 1089736" at bounding box center [610, 267] width 319 height 15
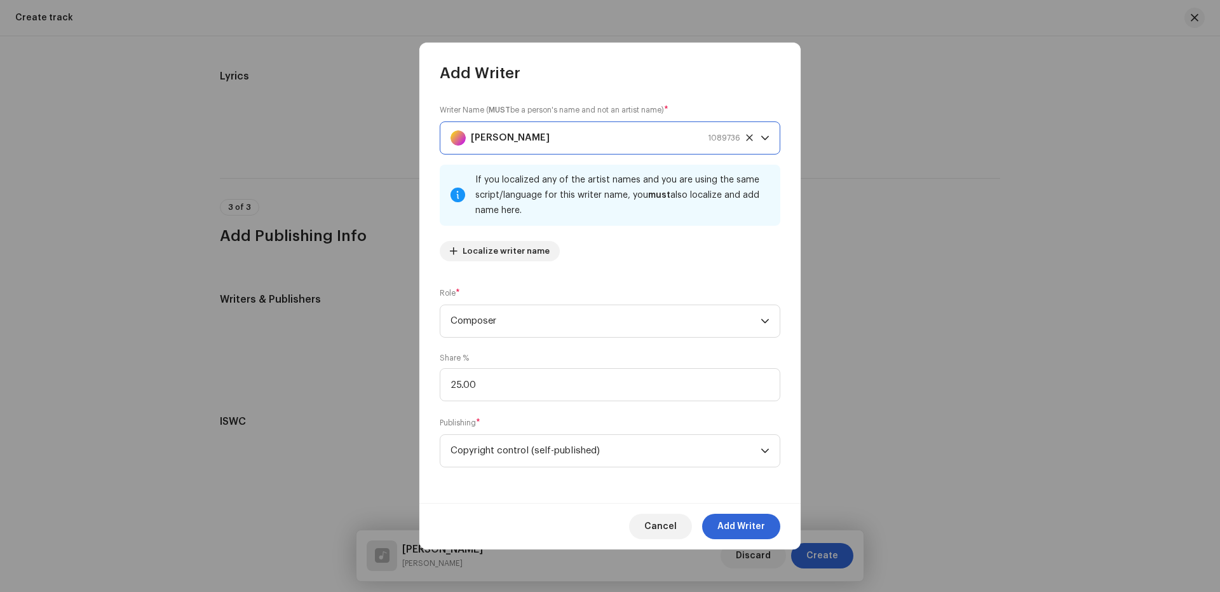
click at [756, 540] on div "Cancel Add Writer" at bounding box center [610, 526] width 381 height 46
click at [748, 528] on span "Add Writer" at bounding box center [742, 526] width 48 height 25
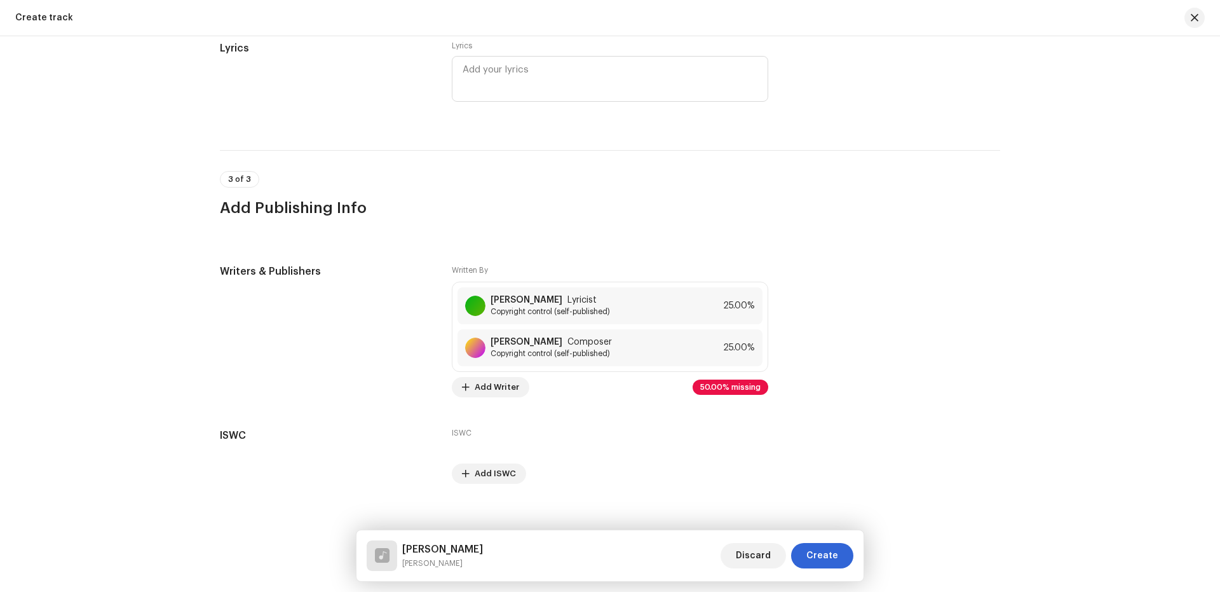
scroll to position [2286, 0]
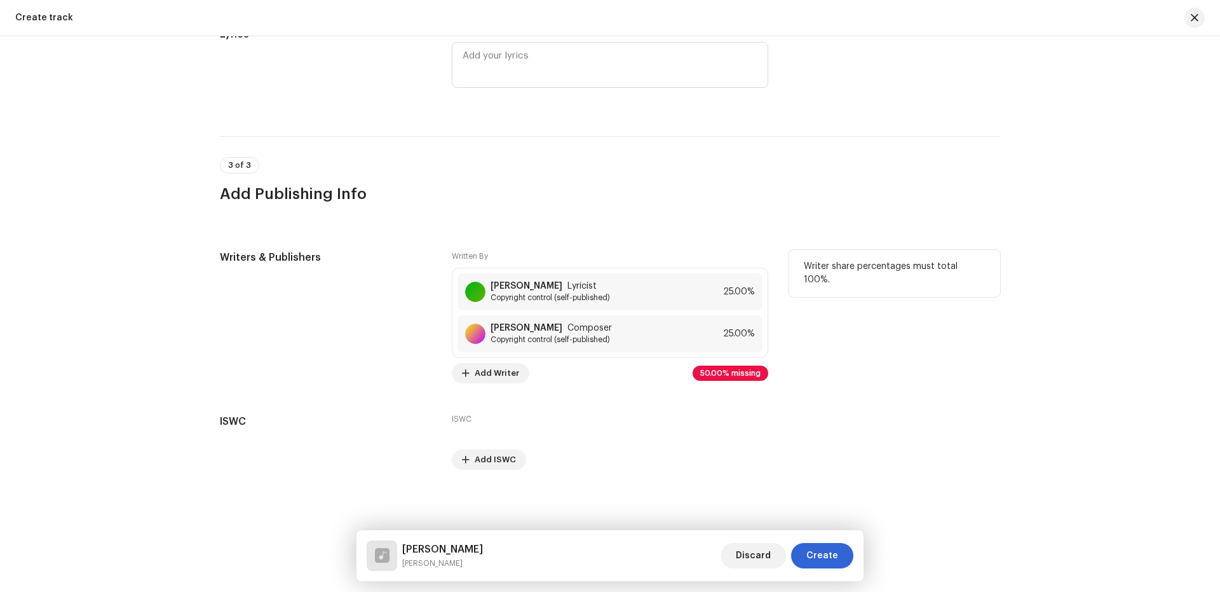
click at [484, 362] on div "Written By [PERSON_NAME] Lyricist Copyright control (self-published) 25.00% [PE…" at bounding box center [610, 316] width 317 height 133
click at [497, 369] on span "Add Writer" at bounding box center [497, 372] width 44 height 25
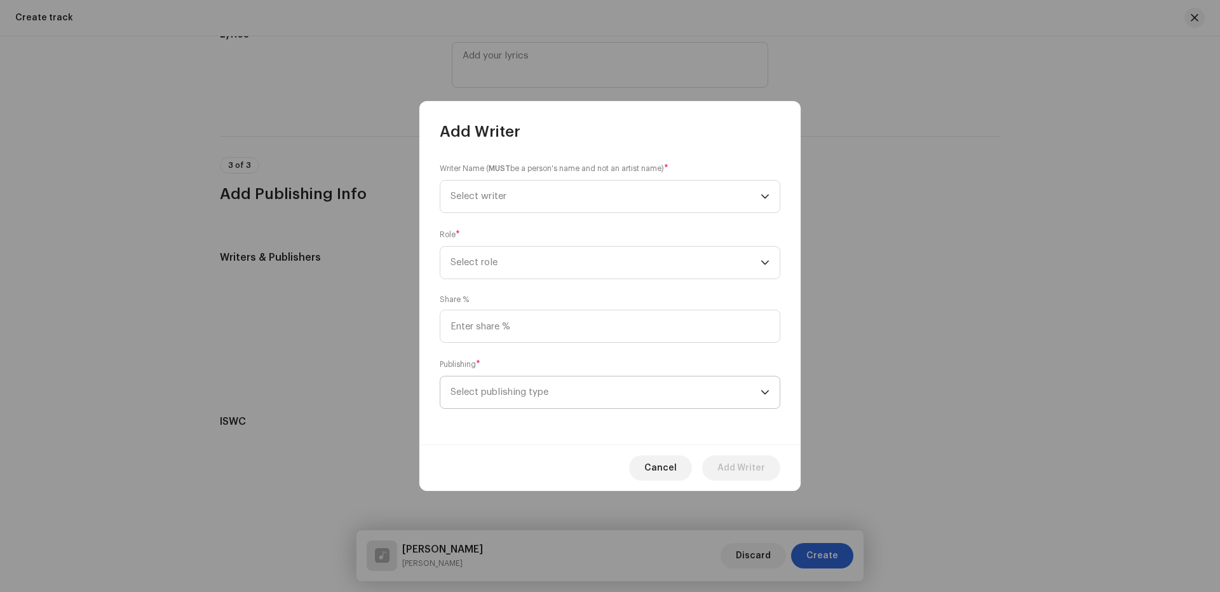
click at [494, 395] on span "Select publishing type" at bounding box center [606, 392] width 310 height 32
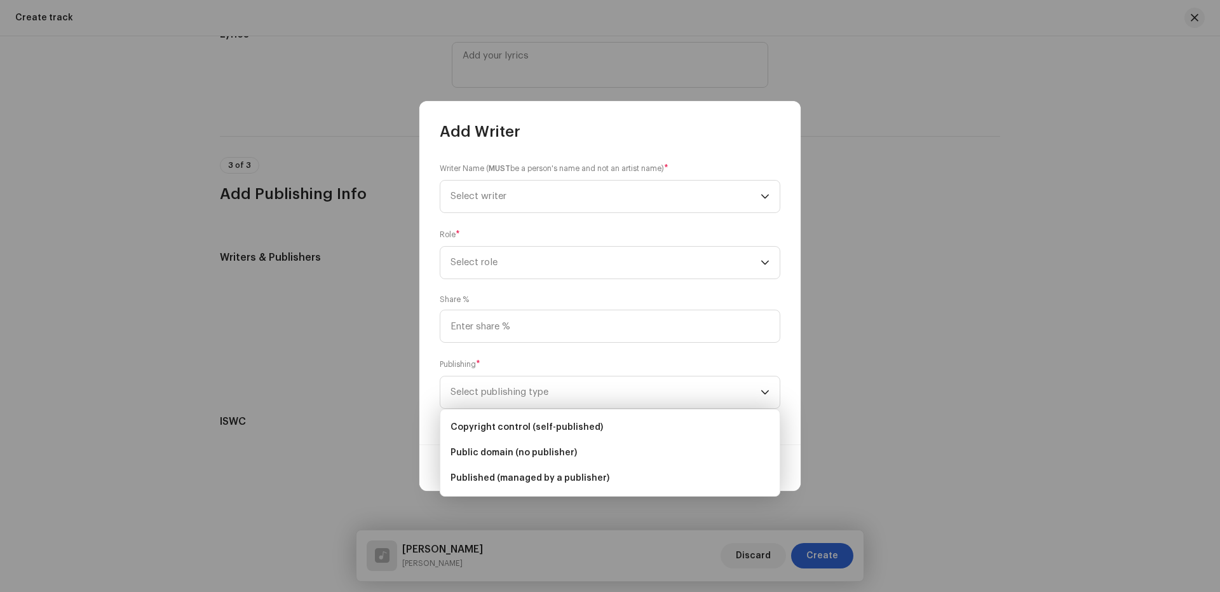
drag, startPoint x: 500, startPoint y: 426, endPoint x: 499, endPoint y: 354, distance: 71.8
click at [500, 420] on li "Copyright control (self-published)" at bounding box center [610, 426] width 329 height 25
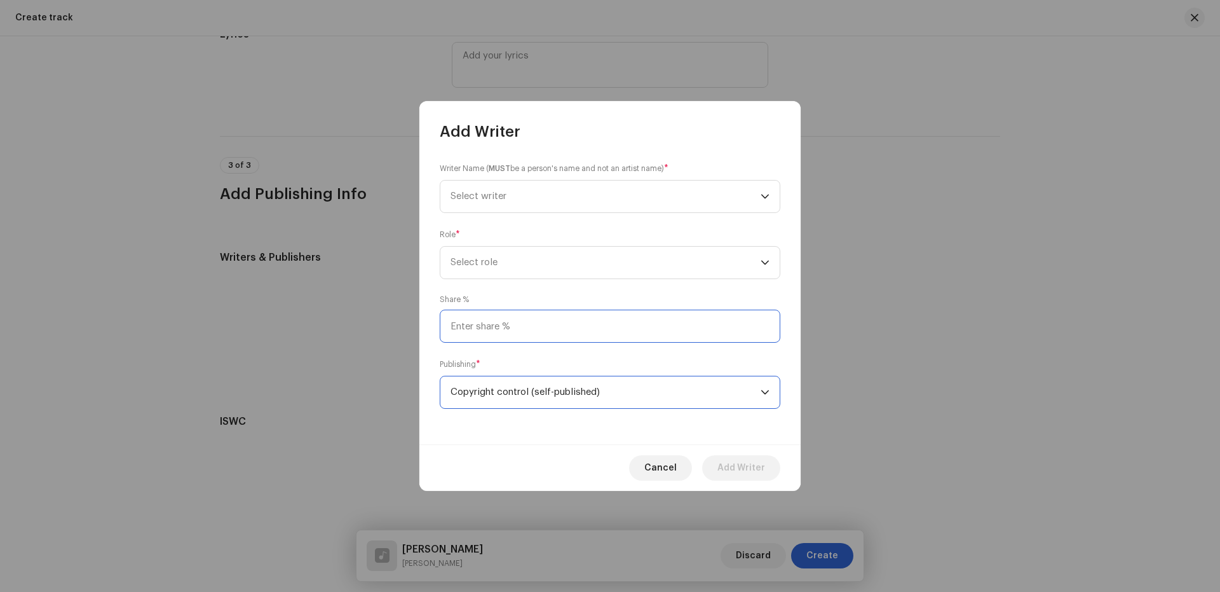
click at [500, 338] on input at bounding box center [610, 326] width 341 height 33
type input "50.00"
click at [493, 251] on span "Select role" at bounding box center [606, 263] width 310 height 32
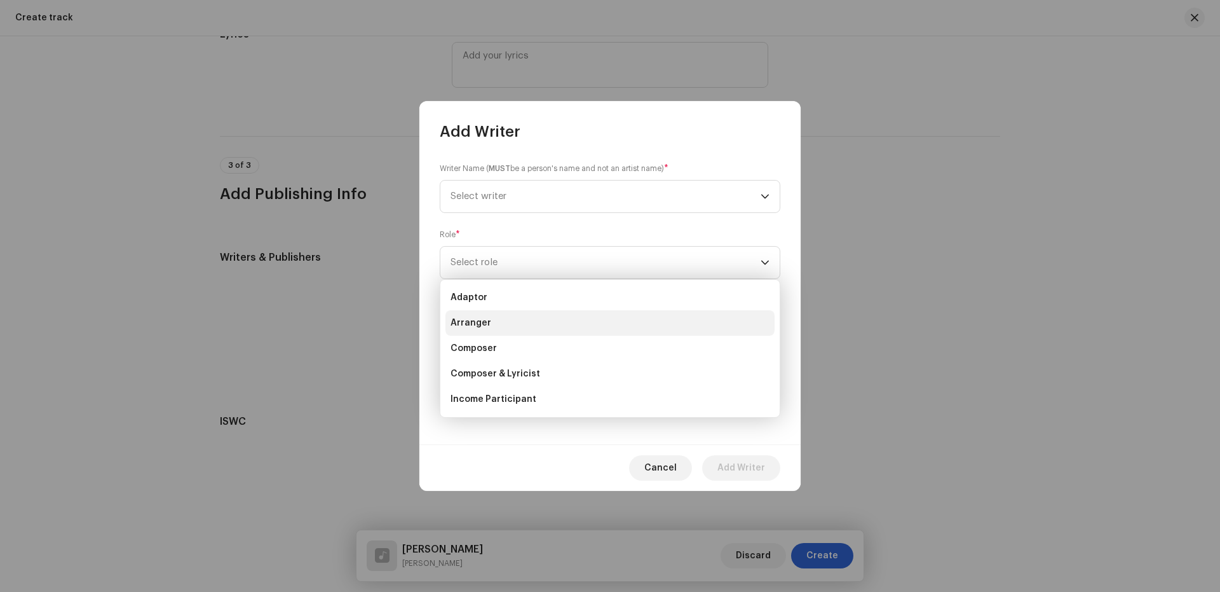
click at [467, 320] on span "Arranger" at bounding box center [471, 323] width 41 height 13
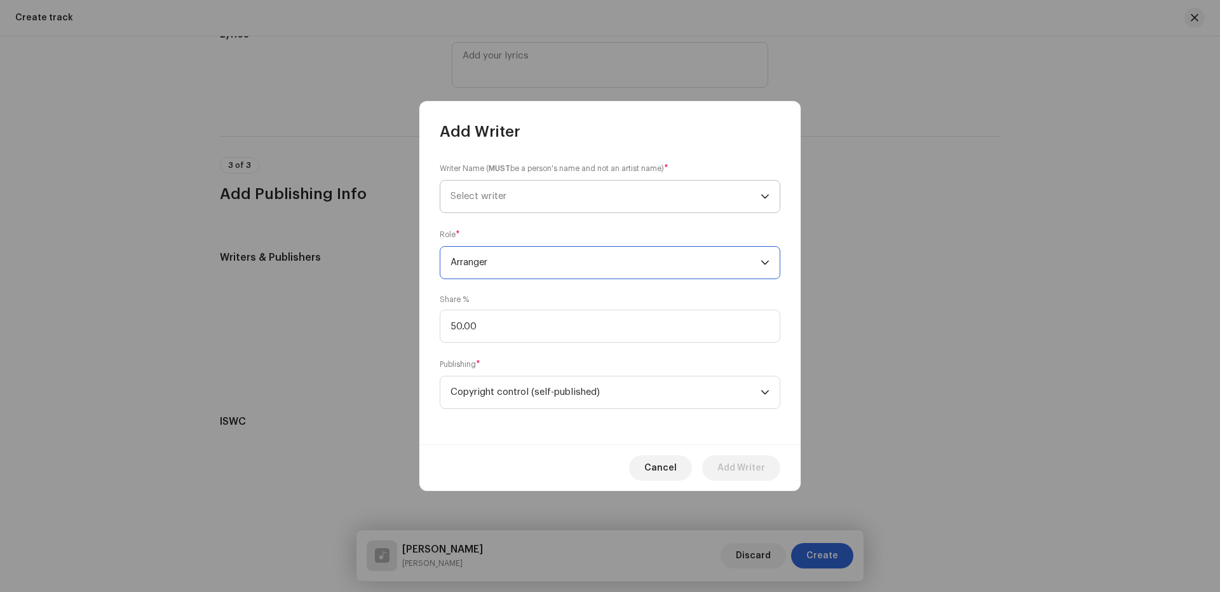
click at [477, 186] on span "Select writer" at bounding box center [606, 197] width 310 height 32
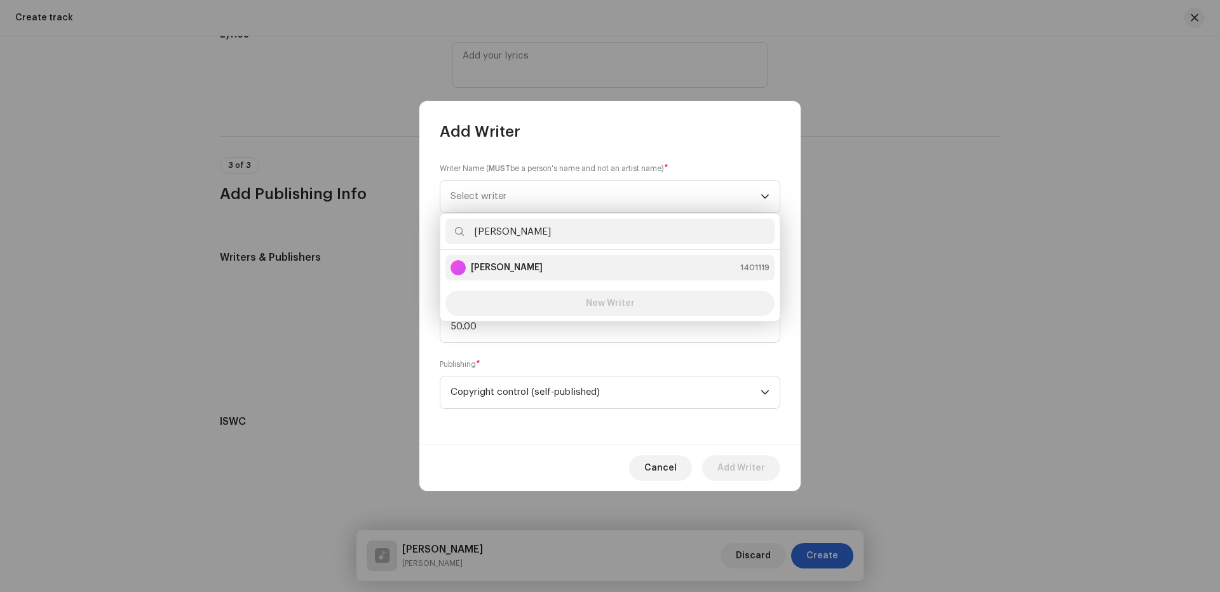
type input "[PERSON_NAME]"
click at [495, 267] on strong "[PERSON_NAME]" at bounding box center [507, 267] width 72 height 13
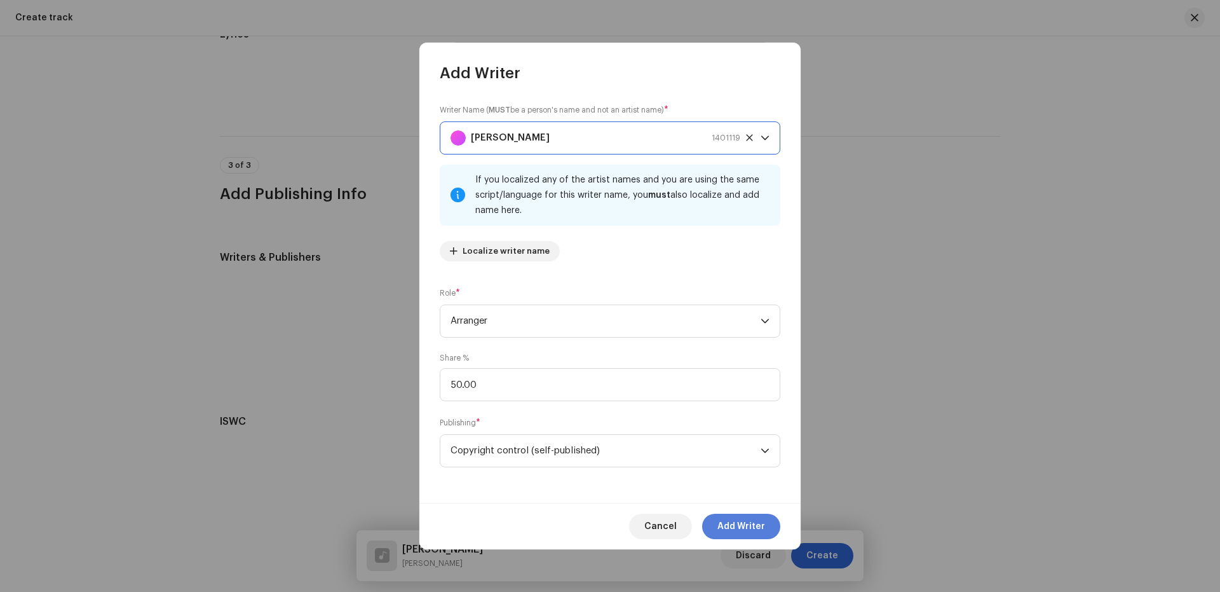
click at [728, 522] on span "Add Writer" at bounding box center [742, 526] width 48 height 25
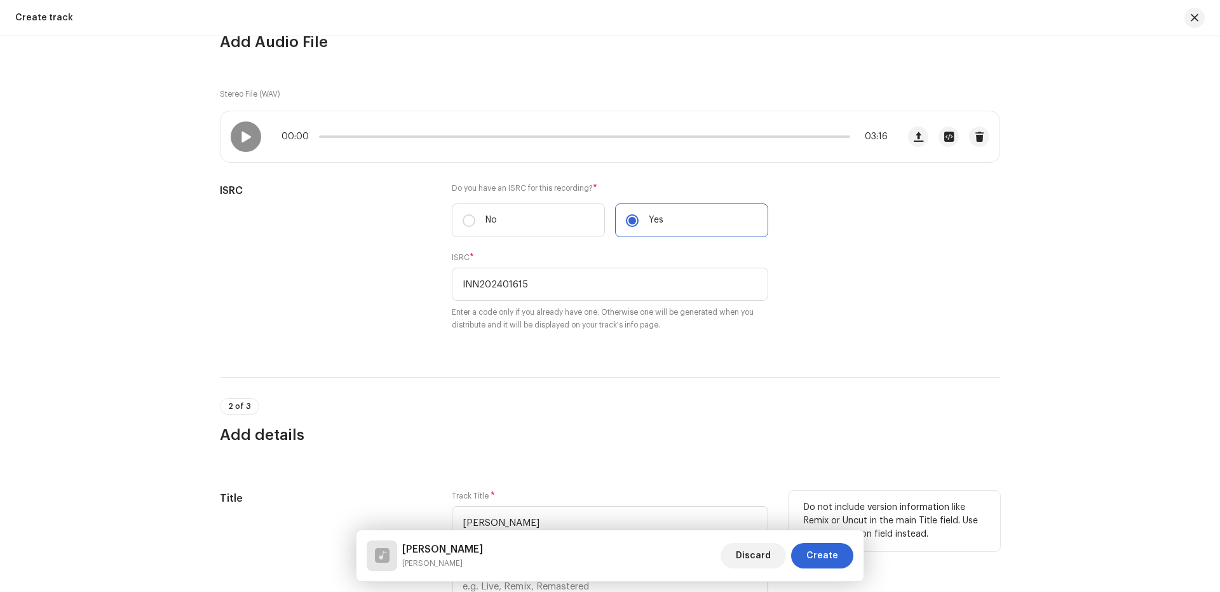
scroll to position [339, 0]
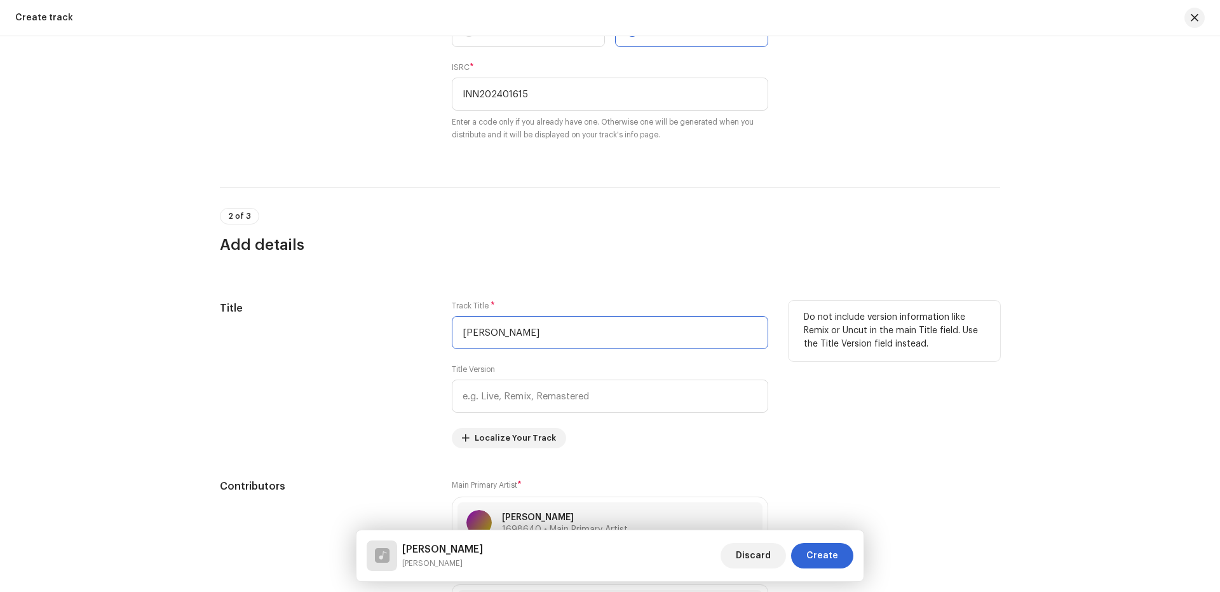
drag, startPoint x: 582, startPoint y: 326, endPoint x: 384, endPoint y: 330, distance: 198.3
click at [384, 330] on div "Title Track Title * [PERSON_NAME] Jhadu Title Version Localize Your Track Do no…" at bounding box center [610, 374] width 781 height 147
click at [836, 554] on span "Create" at bounding box center [823, 555] width 32 height 25
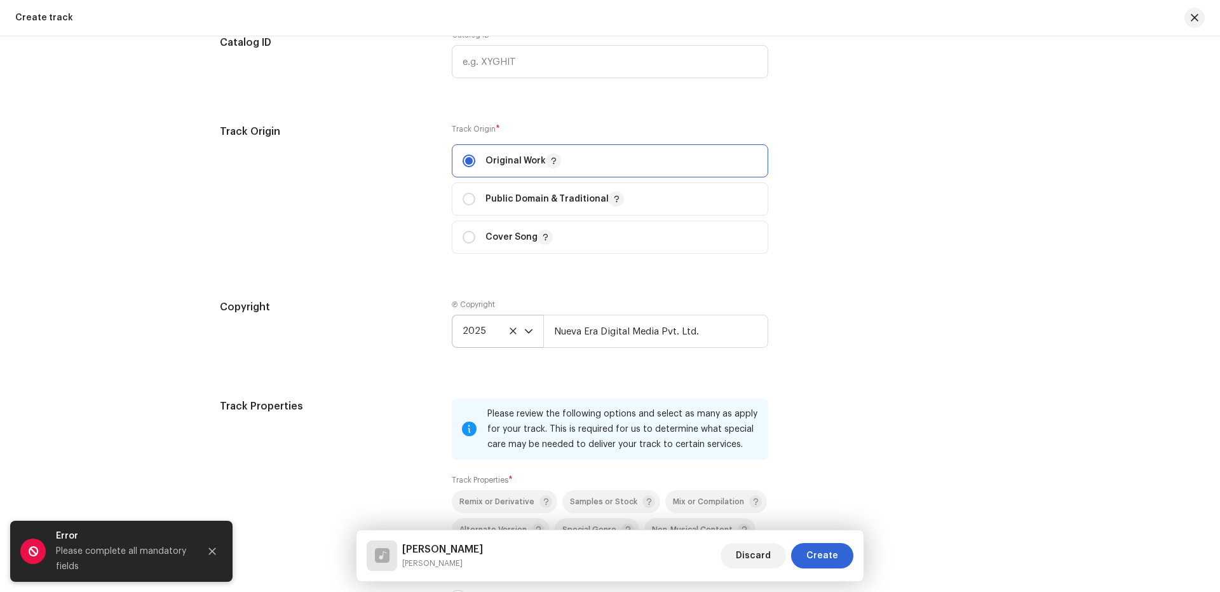
scroll to position [1695, 0]
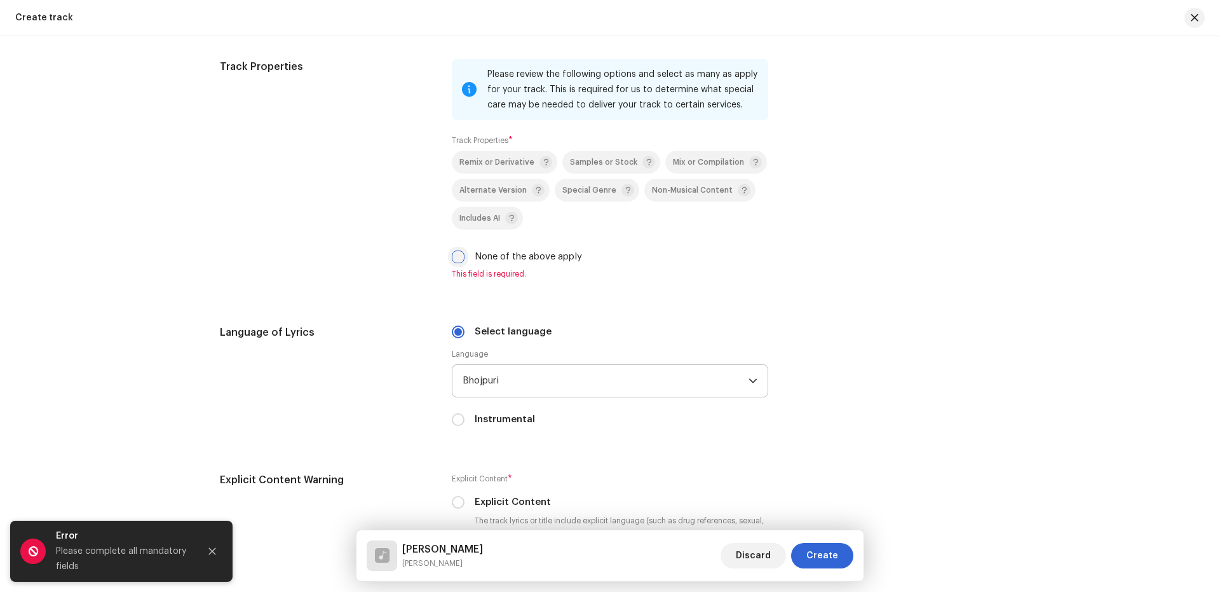
click at [452, 261] on input "None of the above apply" at bounding box center [458, 256] width 13 height 13
checkbox input "true"
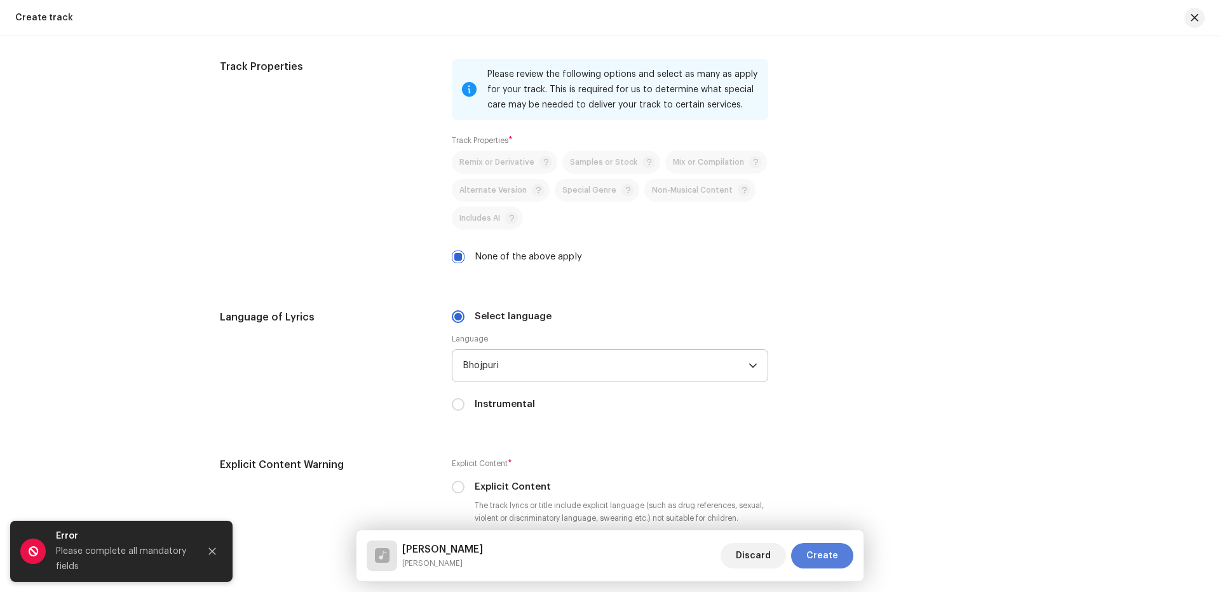
click at [833, 559] on span "Create" at bounding box center [823, 555] width 32 height 25
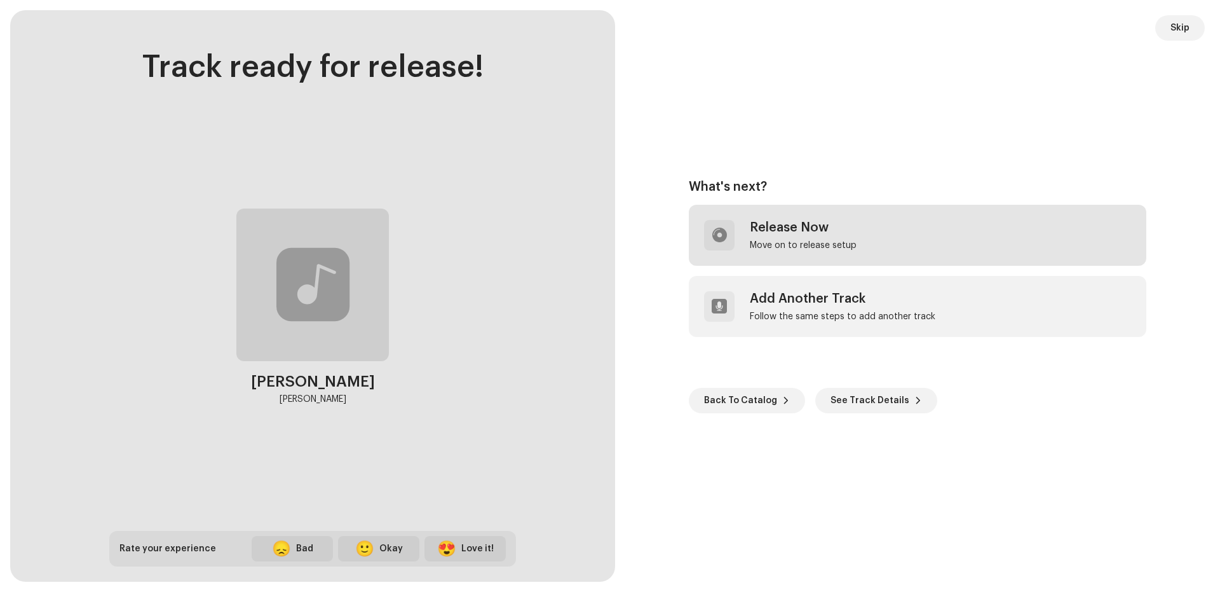
click at [791, 249] on div "Move on to release setup" at bounding box center [803, 245] width 107 height 10
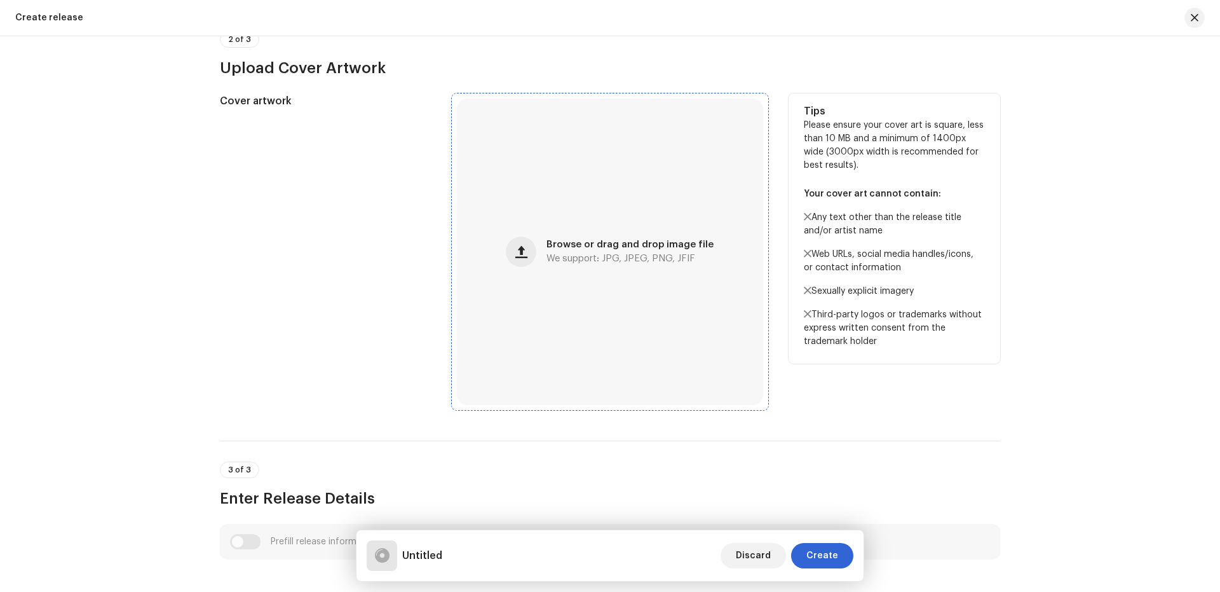
scroll to position [339, 0]
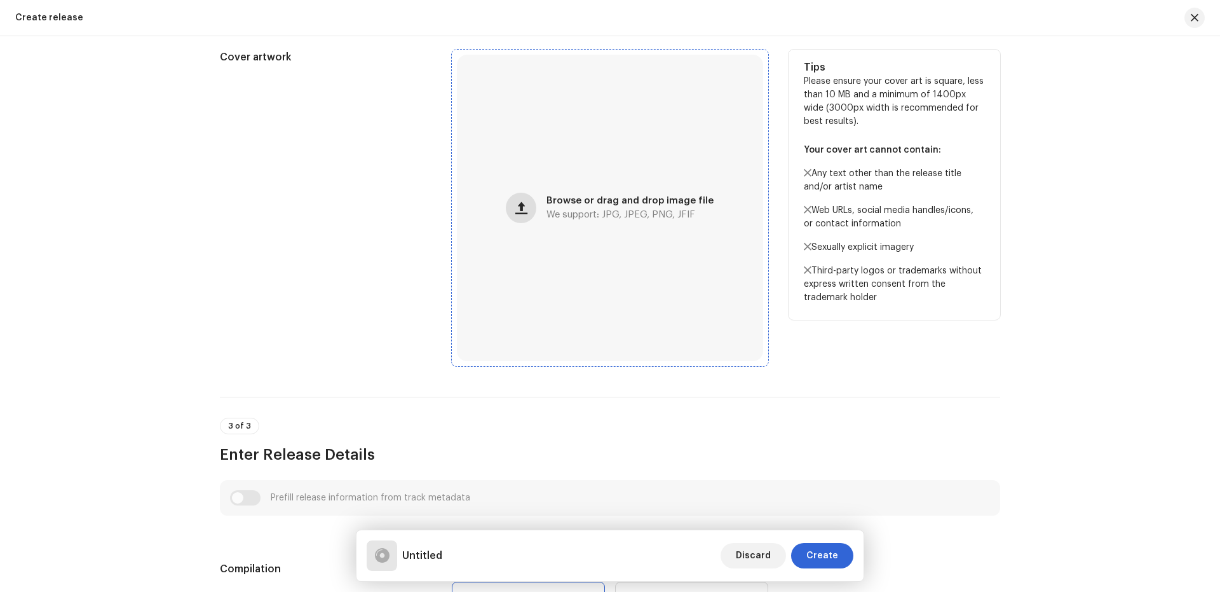
click at [528, 199] on button "button" at bounding box center [521, 208] width 31 height 31
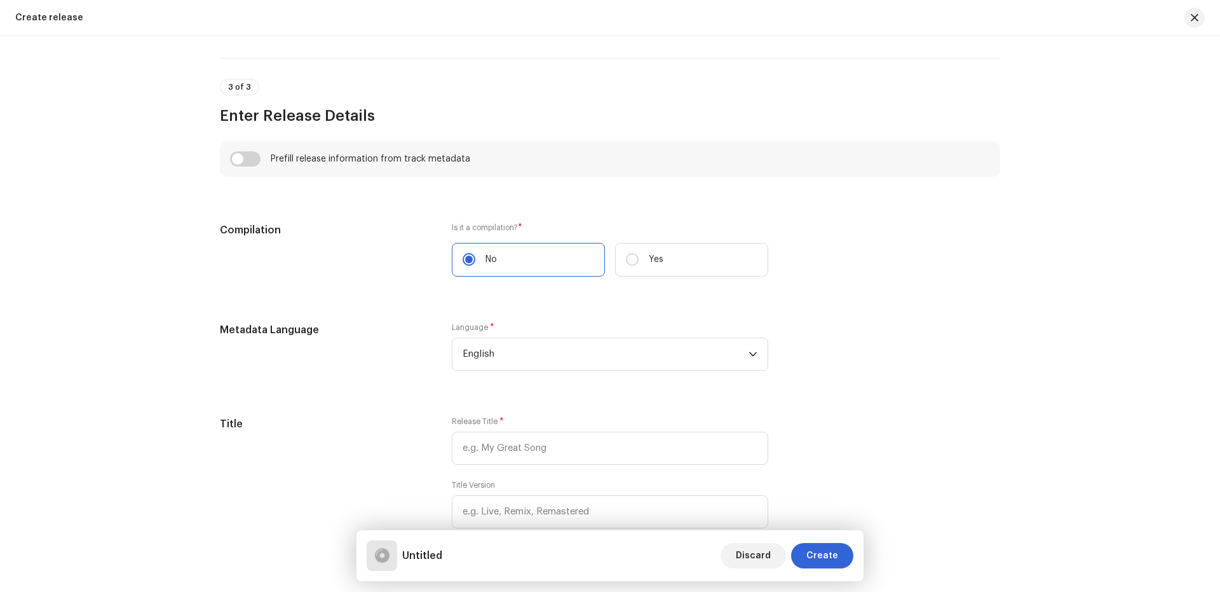
scroll to position [826, 0]
click at [522, 345] on span "English" at bounding box center [606, 354] width 286 height 32
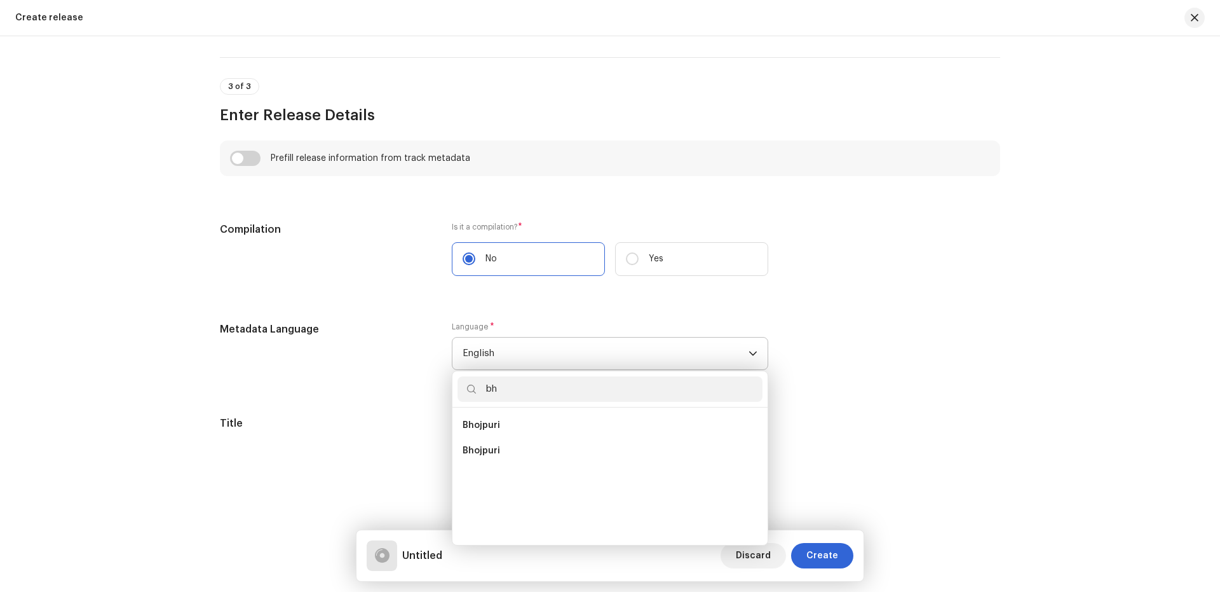
scroll to position [0, 0]
type input "bho"
drag, startPoint x: 470, startPoint y: 423, endPoint x: 500, endPoint y: 416, distance: 30.8
click at [468, 424] on span "Bhojpuri" at bounding box center [482, 425] width 38 height 13
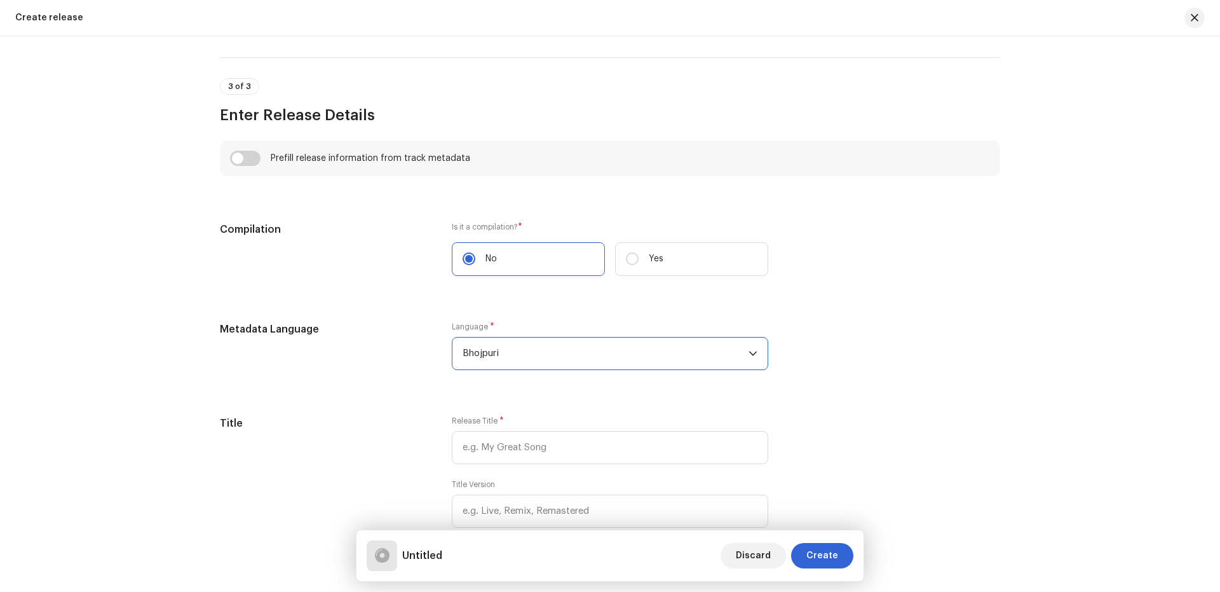
scroll to position [995, 0]
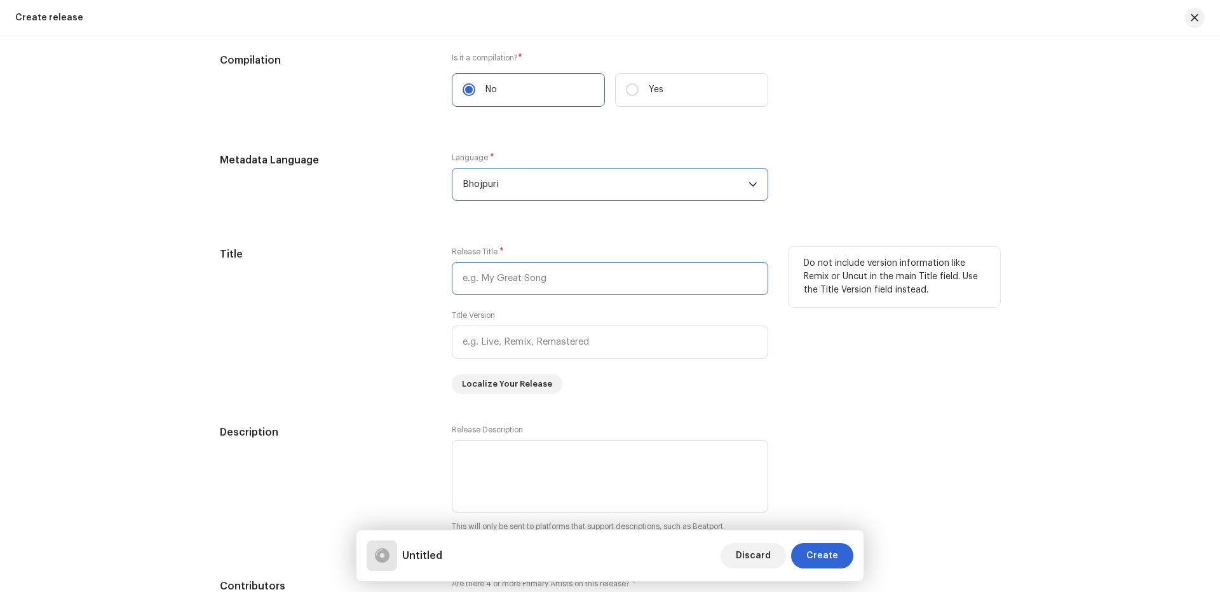
click at [503, 284] on input "text" at bounding box center [610, 278] width 317 height 33
paste input "[PERSON_NAME]"
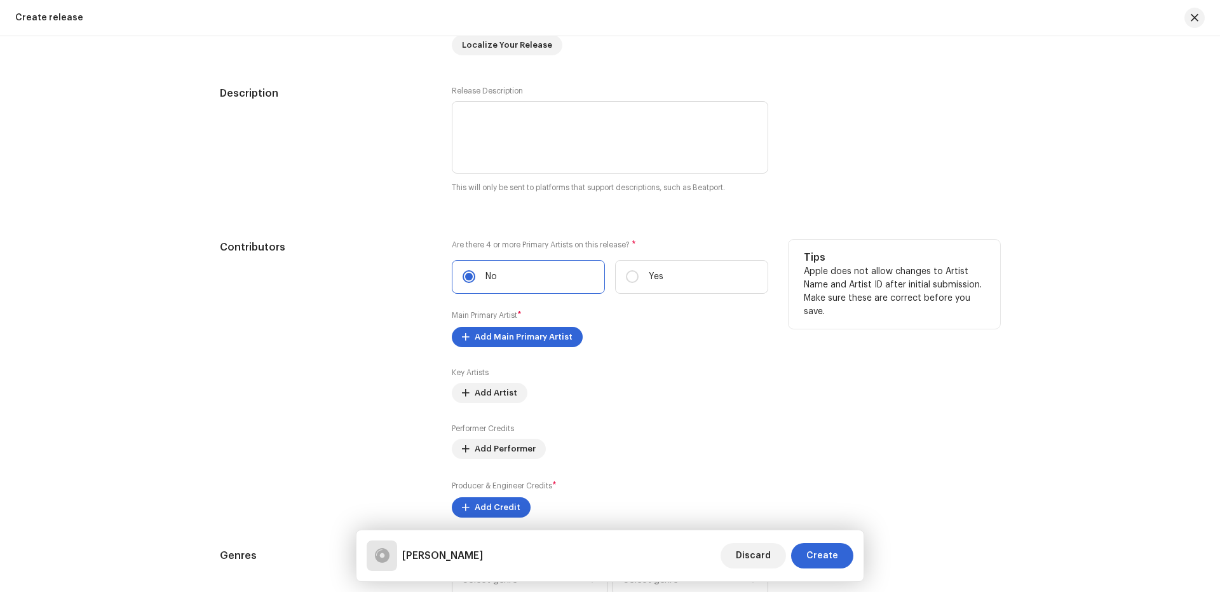
scroll to position [1335, 0]
type input "[PERSON_NAME]"
click at [510, 345] on span "Add Main Primary Artist" at bounding box center [524, 336] width 98 height 25
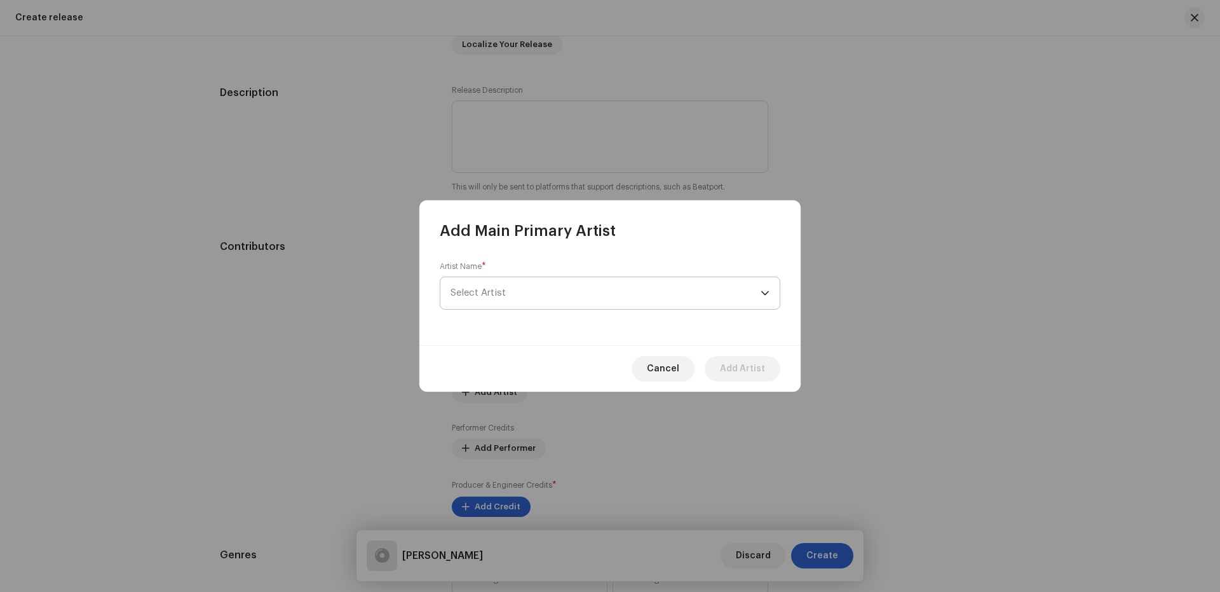
click at [518, 290] on span "Select Artist" at bounding box center [606, 293] width 310 height 32
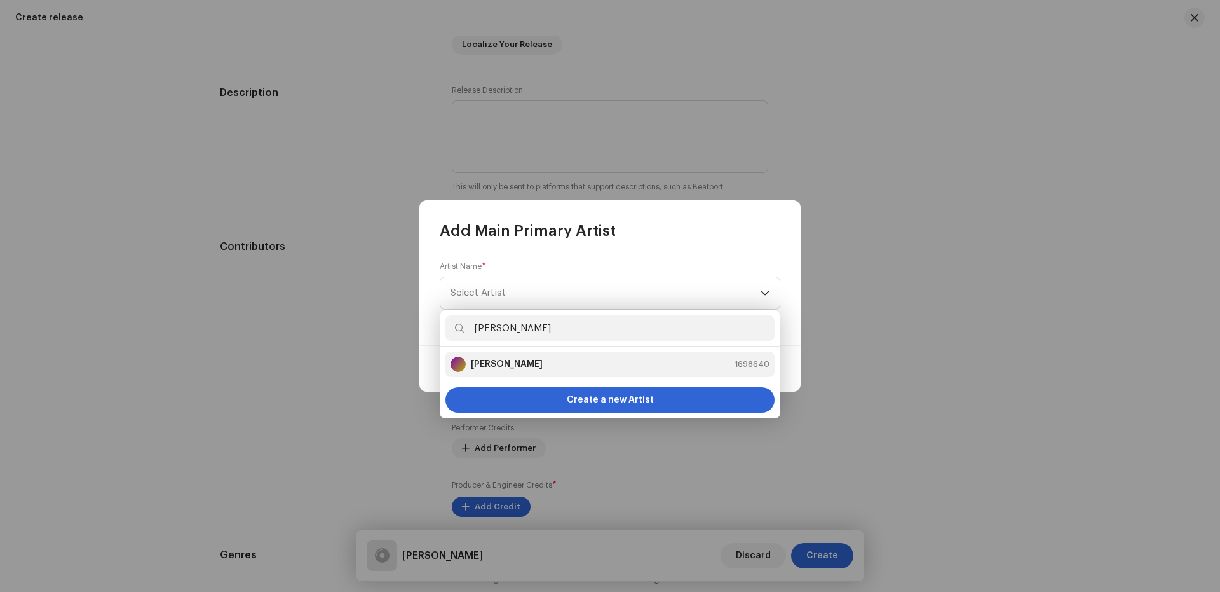
type input "[PERSON_NAME]"
click at [538, 358] on strong "[PERSON_NAME]" at bounding box center [507, 364] width 72 height 13
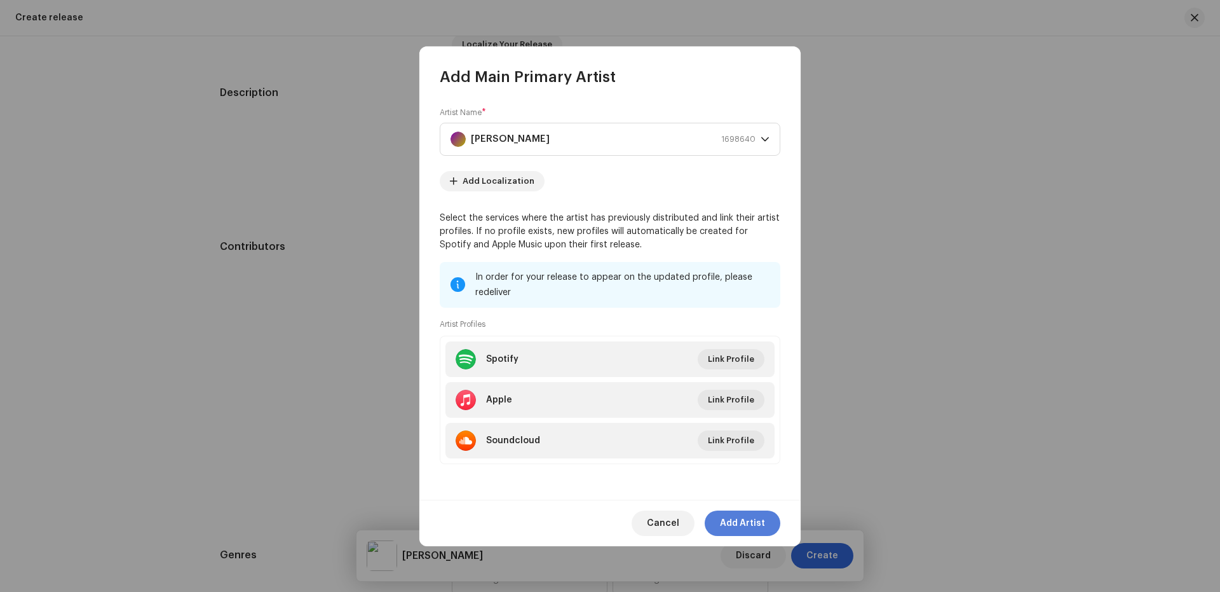
click at [752, 517] on span "Add Artist" at bounding box center [742, 522] width 45 height 25
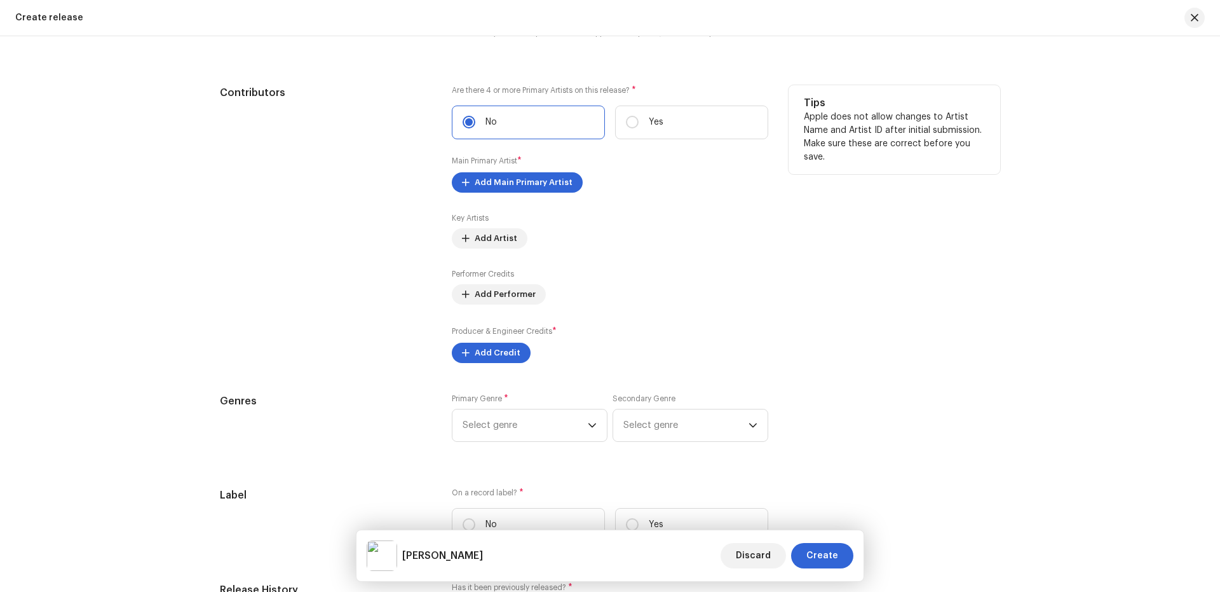
scroll to position [1504, 0]
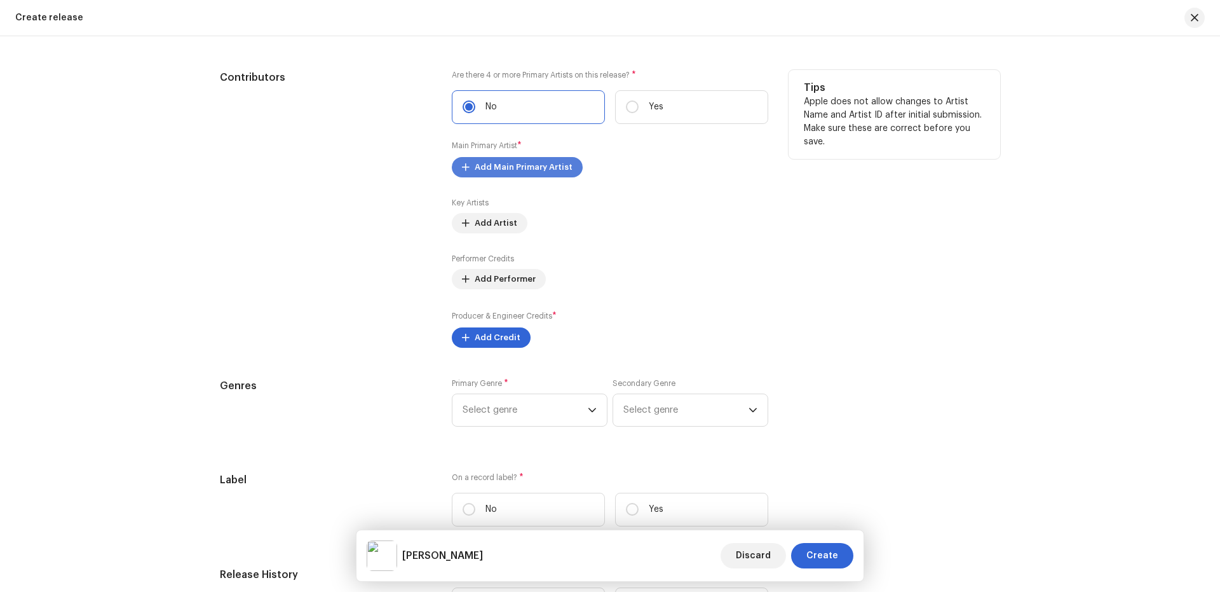
click at [521, 166] on span "Add Main Primary Artist" at bounding box center [524, 166] width 98 height 25
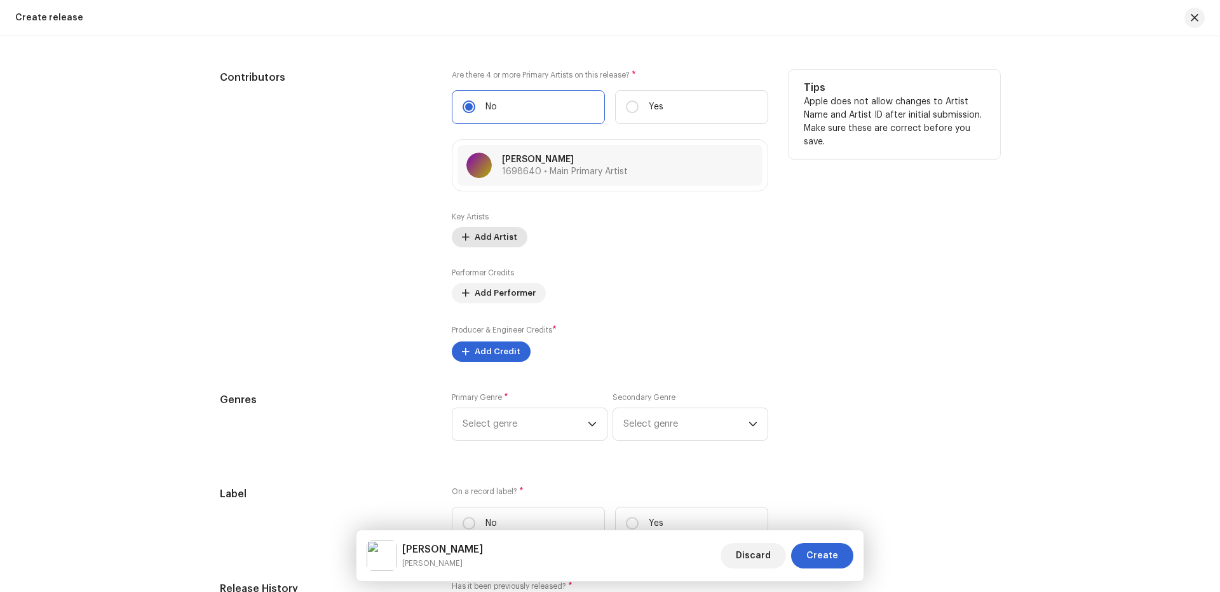
click at [492, 243] on span "Add Artist" at bounding box center [496, 236] width 43 height 25
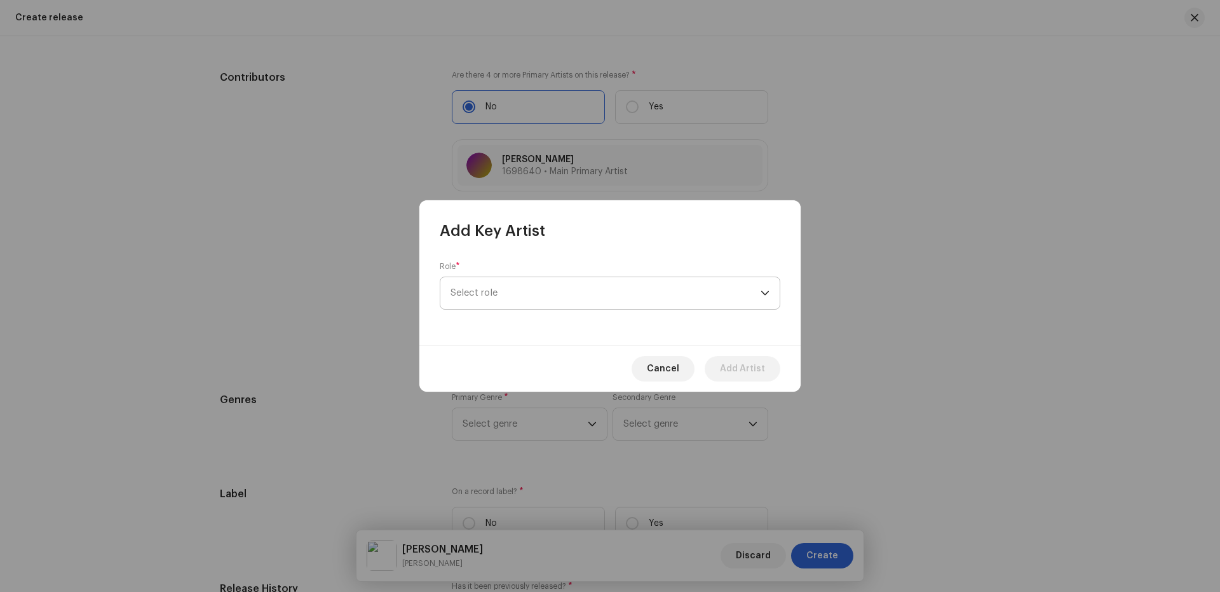
click at [501, 286] on span "Select role" at bounding box center [606, 293] width 310 height 32
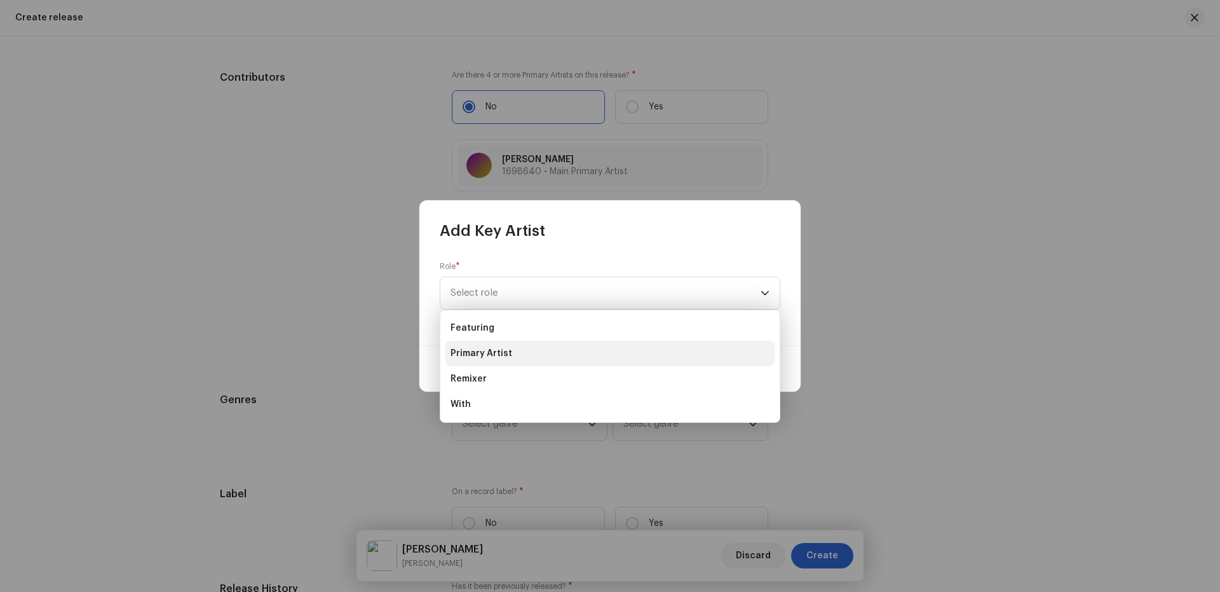
click at [503, 362] on li "Primary Artist" at bounding box center [610, 353] width 329 height 25
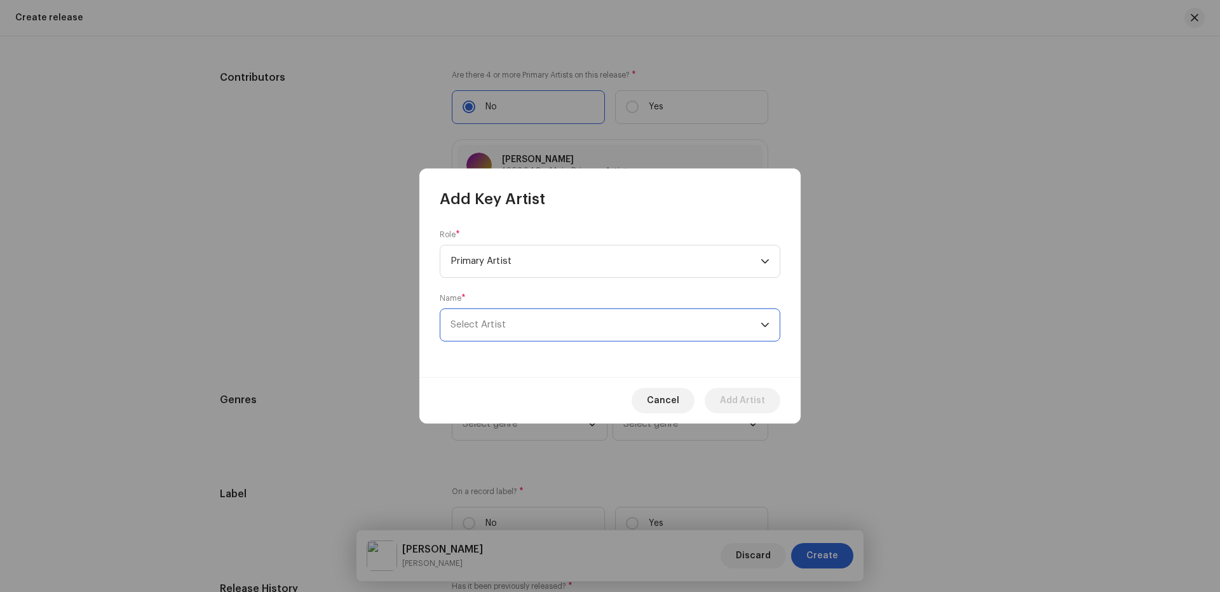
click at [545, 316] on span "Select Artist" at bounding box center [606, 325] width 310 height 32
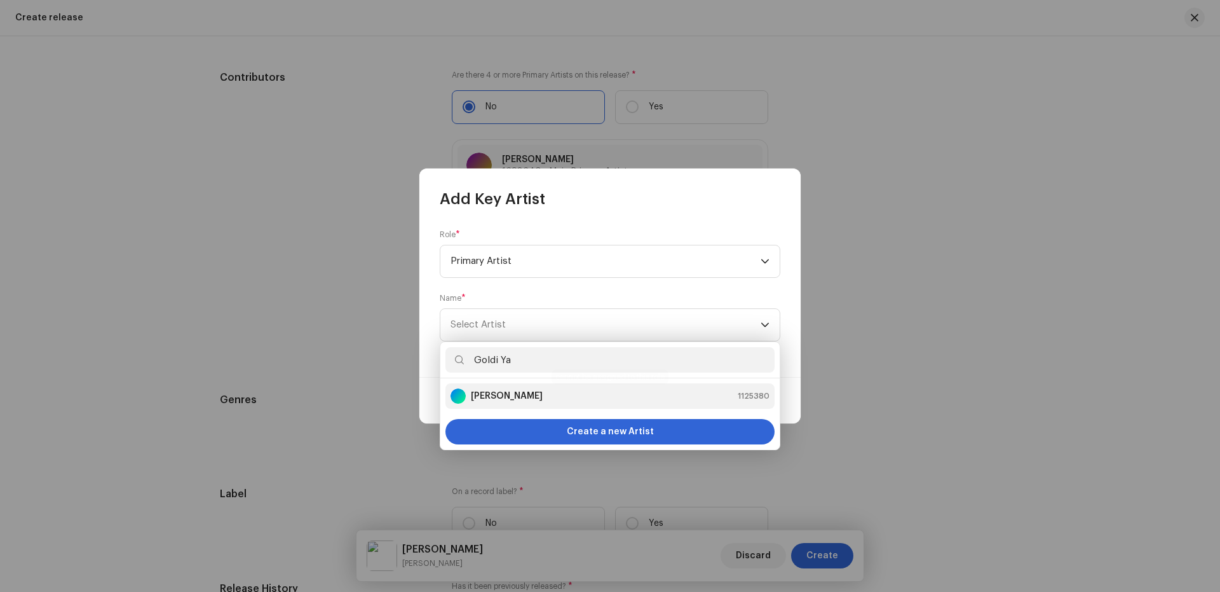
type input "Goldi Ya"
click at [521, 391] on strong "[PERSON_NAME]" at bounding box center [507, 396] width 72 height 13
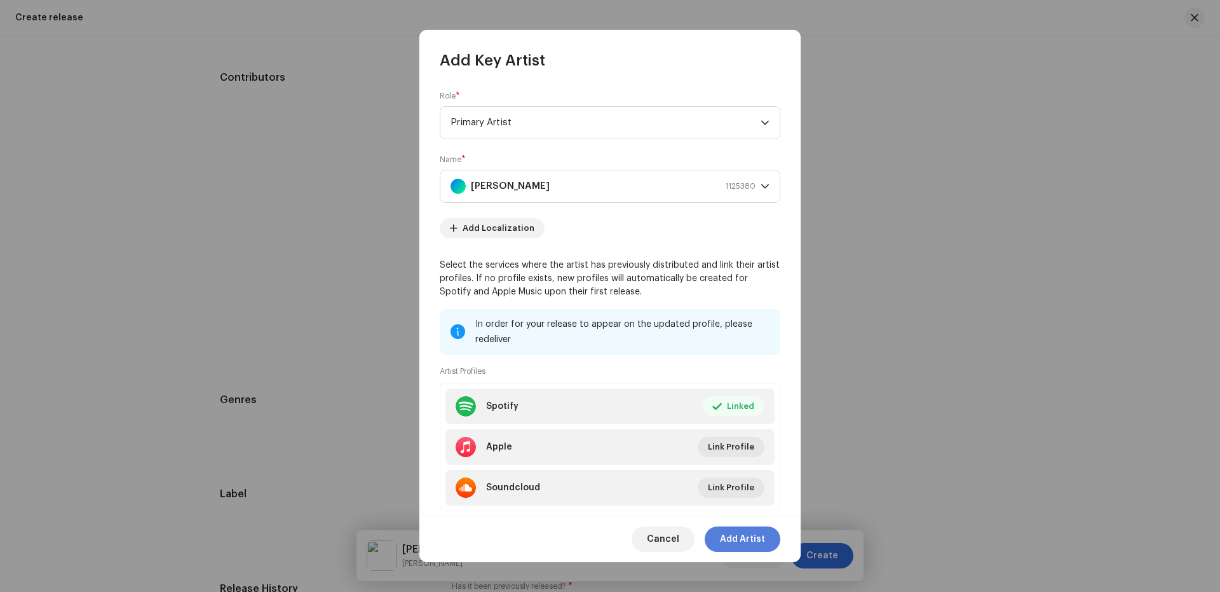
click at [753, 538] on span "Add Artist" at bounding box center [742, 538] width 45 height 25
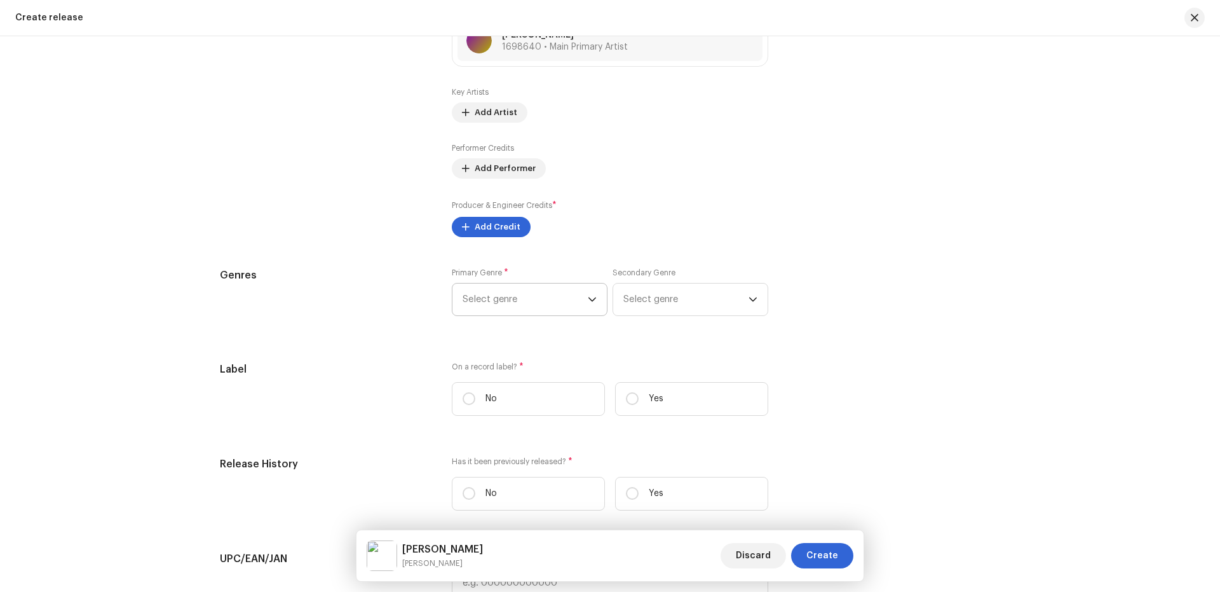
scroll to position [1674, 0]
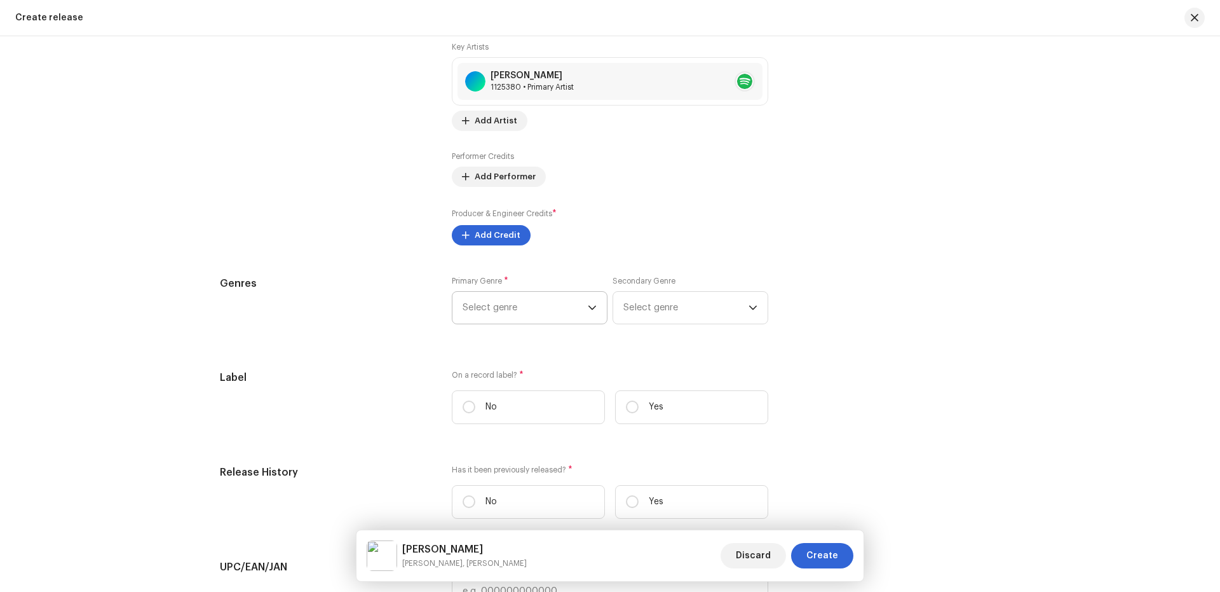
click at [536, 305] on span "Select genre" at bounding box center [525, 308] width 125 height 32
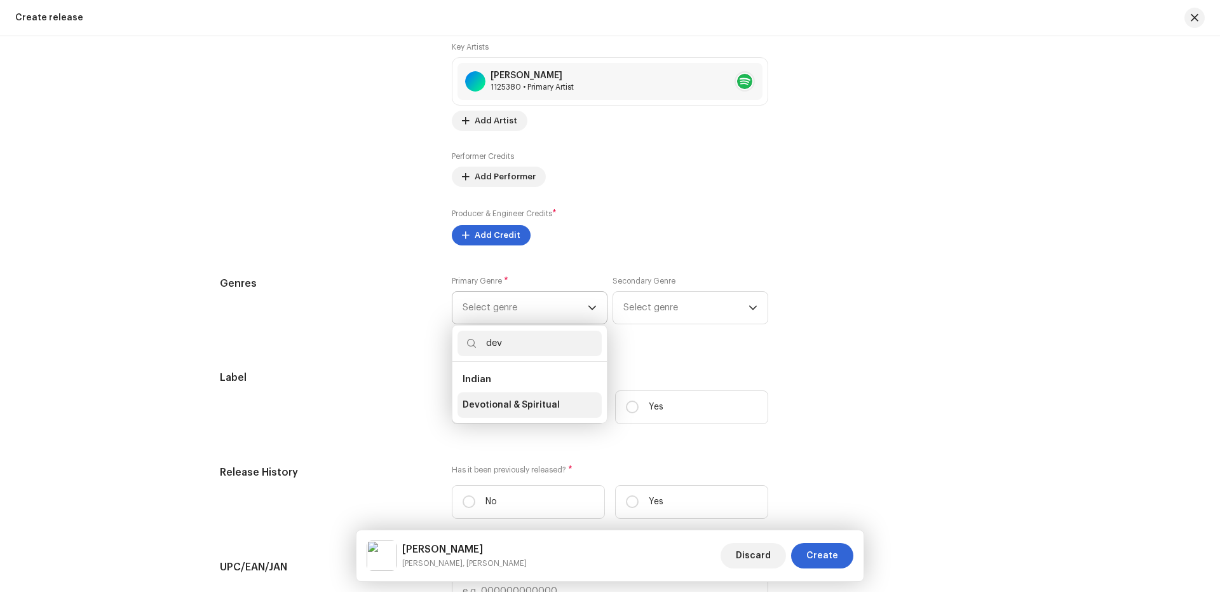
type input "dev"
click at [504, 401] on span "Devotional & Spiritual" at bounding box center [511, 405] width 97 height 13
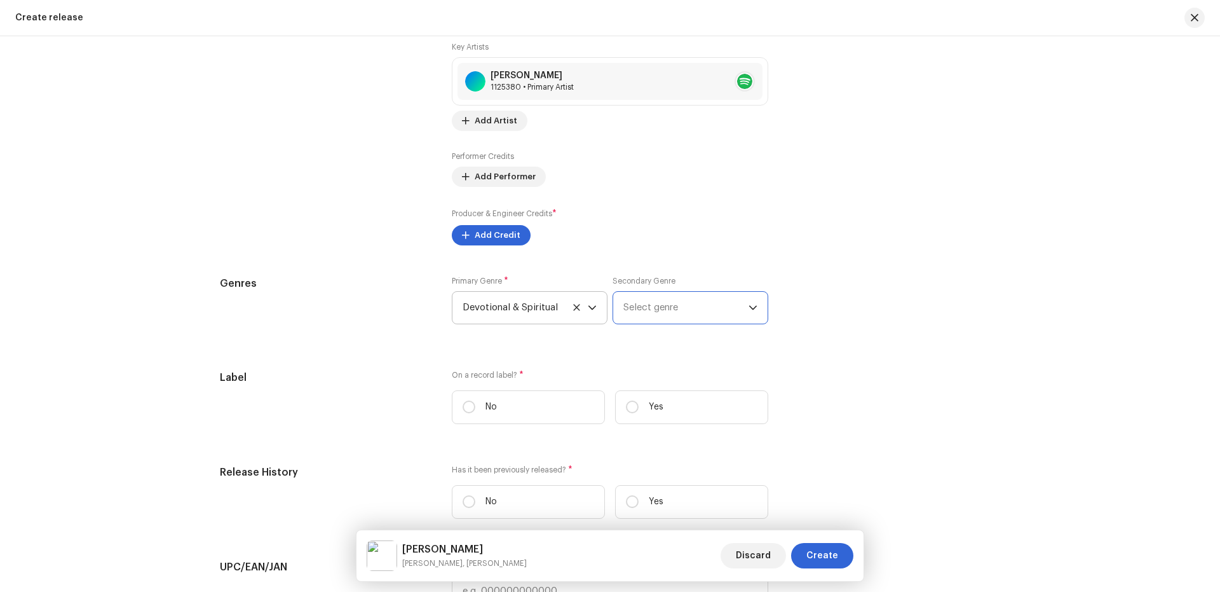
click at [653, 309] on span "Select genre" at bounding box center [686, 308] width 125 height 32
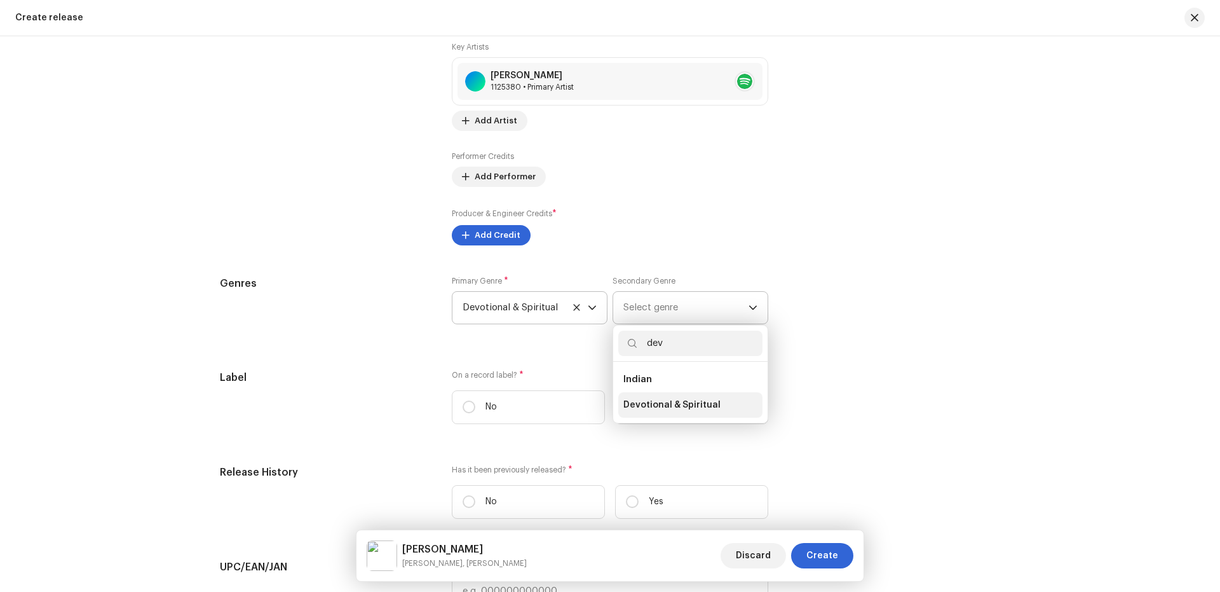
type input "dev"
click at [649, 412] on li "Devotional & Spiritual" at bounding box center [690, 404] width 144 height 25
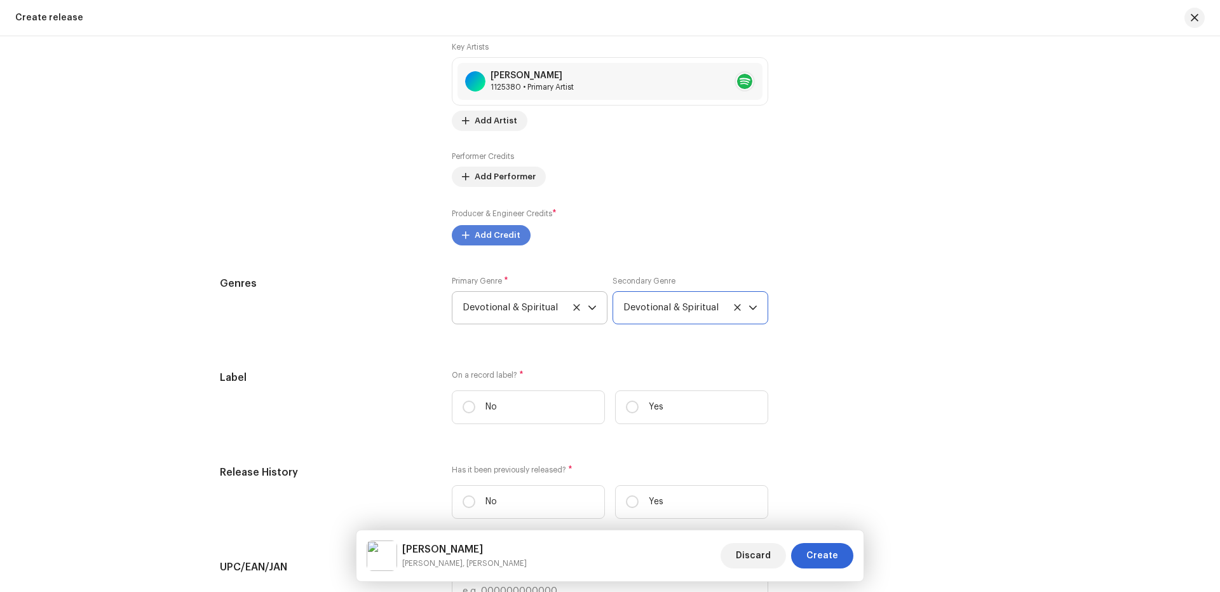
click at [485, 242] on span "Add Credit" at bounding box center [498, 234] width 46 height 25
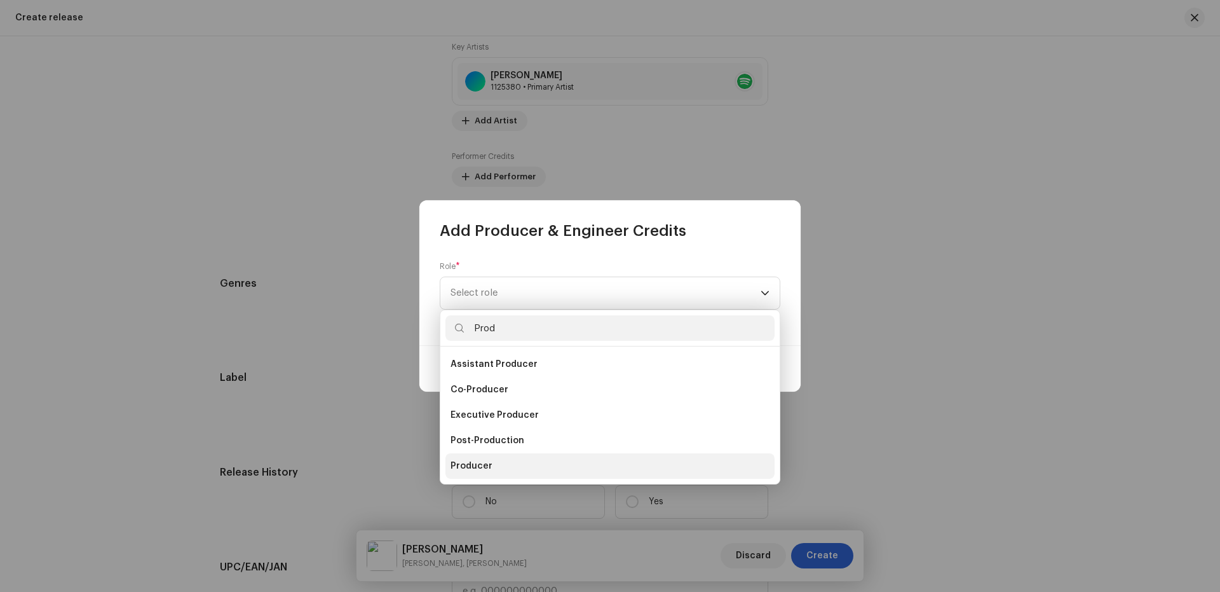
type input "Prod"
click at [453, 465] on span "Producer" at bounding box center [472, 466] width 42 height 13
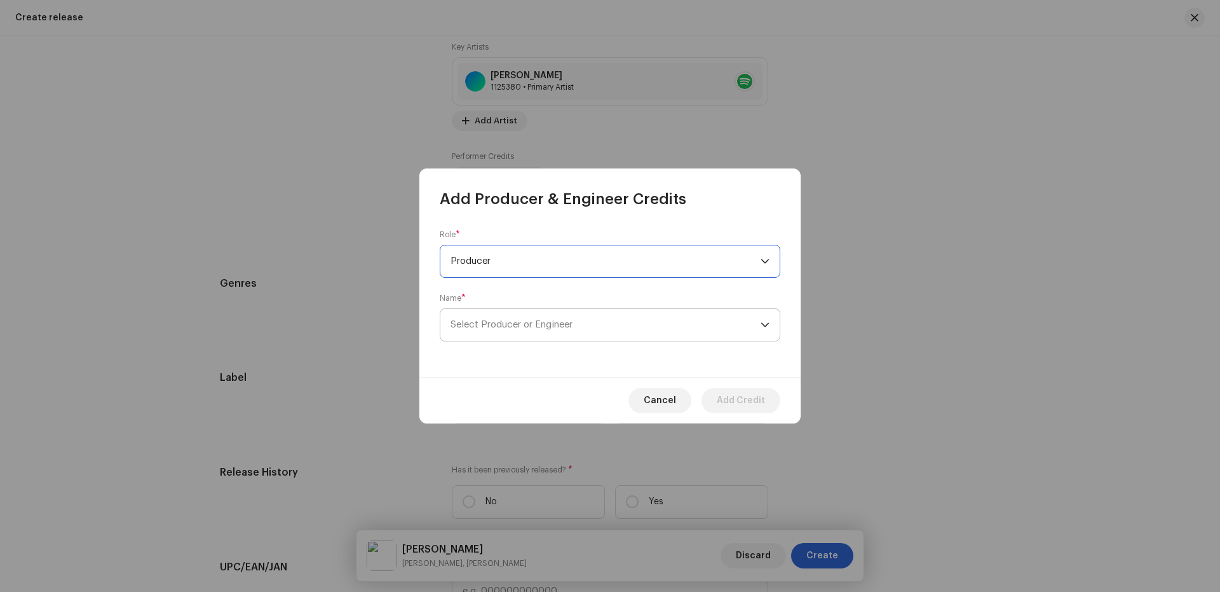
click at [523, 325] on span "Select Producer or Engineer" at bounding box center [512, 325] width 122 height 10
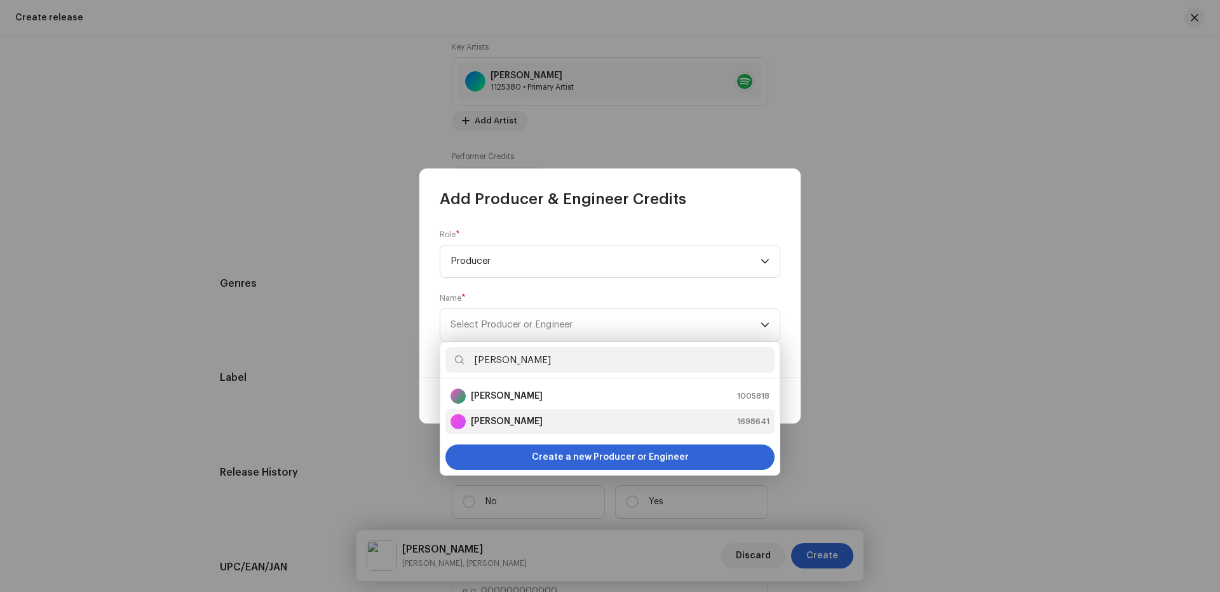
type input "[PERSON_NAME]"
click at [512, 426] on strong "[PERSON_NAME]" at bounding box center [507, 421] width 72 height 13
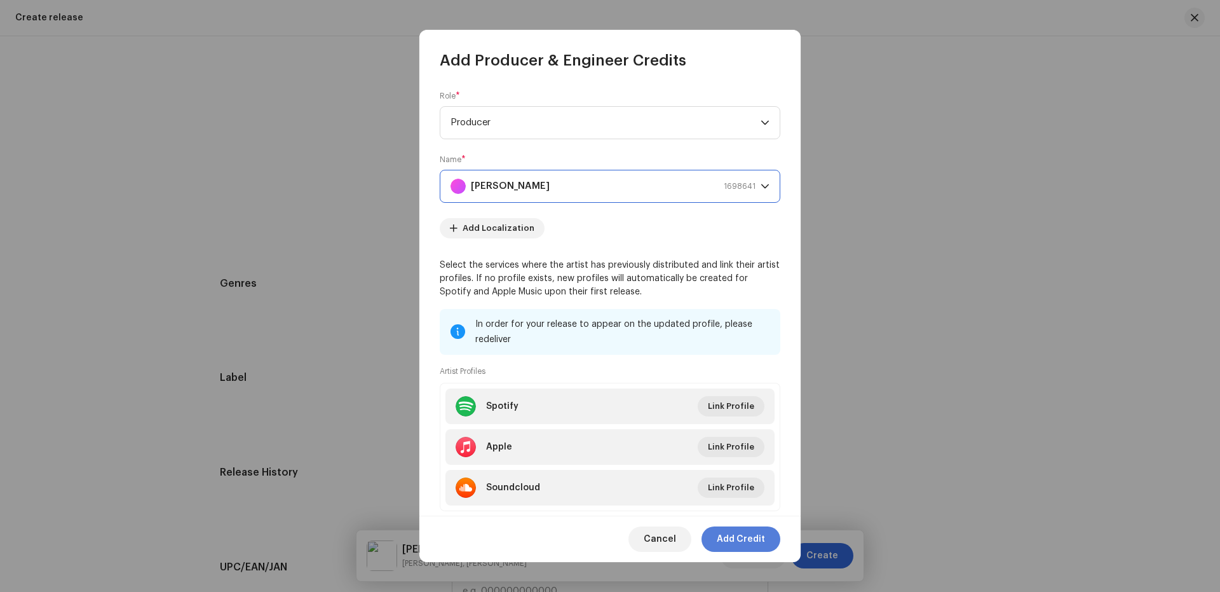
click at [748, 543] on span "Add Credit" at bounding box center [741, 538] width 48 height 25
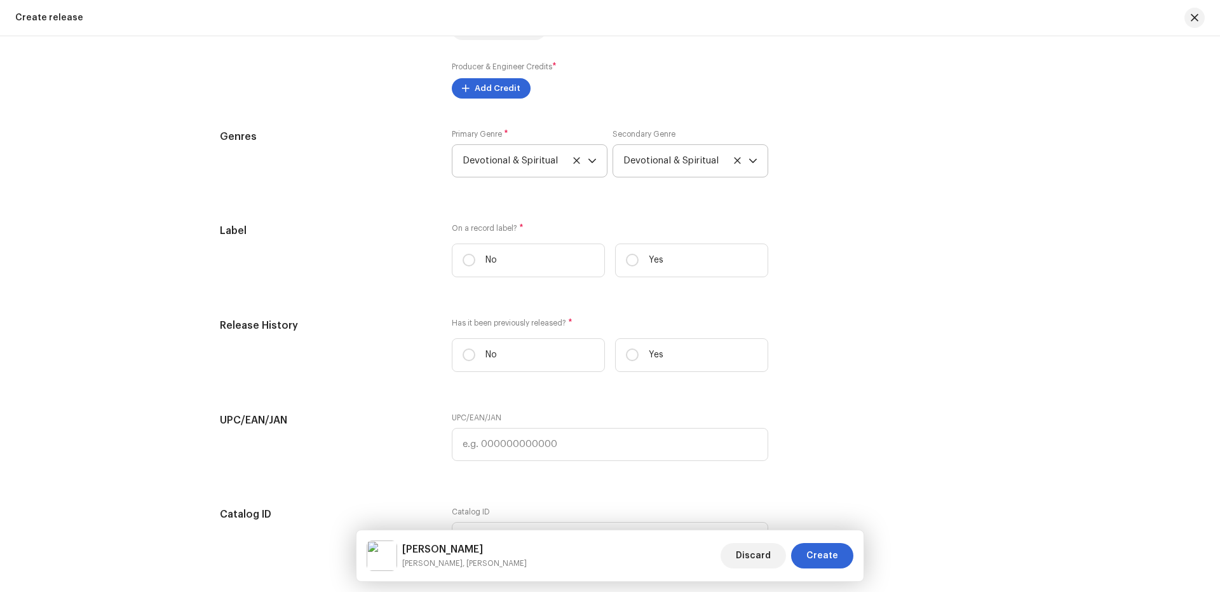
scroll to position [1843, 0]
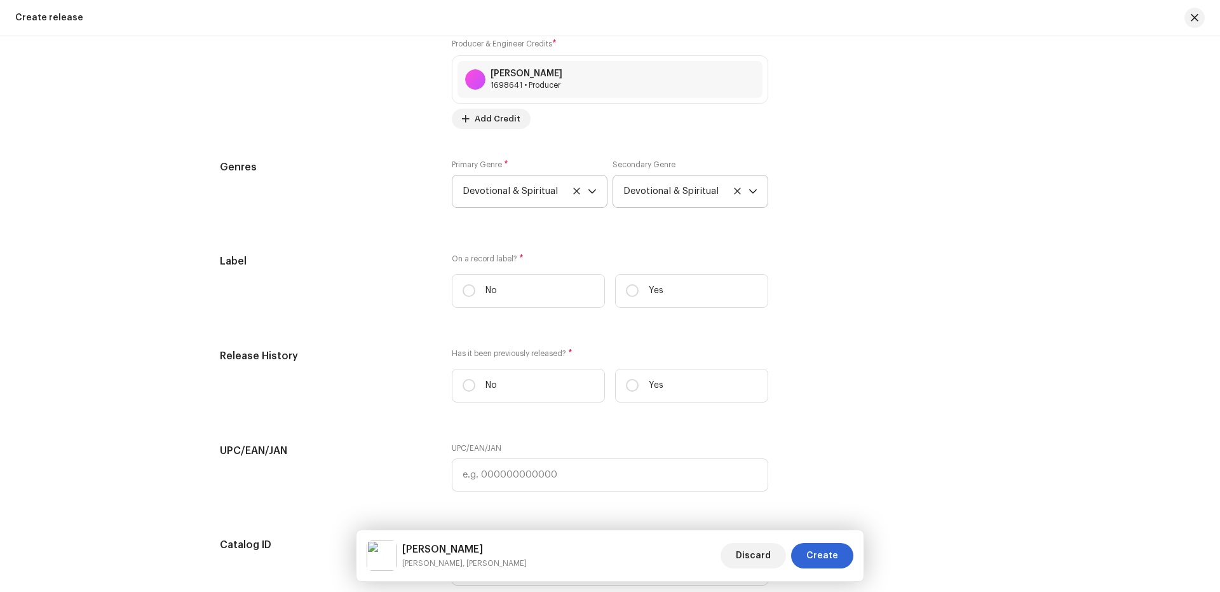
click at [652, 291] on p "Yes" at bounding box center [656, 290] width 15 height 13
click at [639, 291] on input "Yes" at bounding box center [632, 290] width 13 height 13
radio input "true"
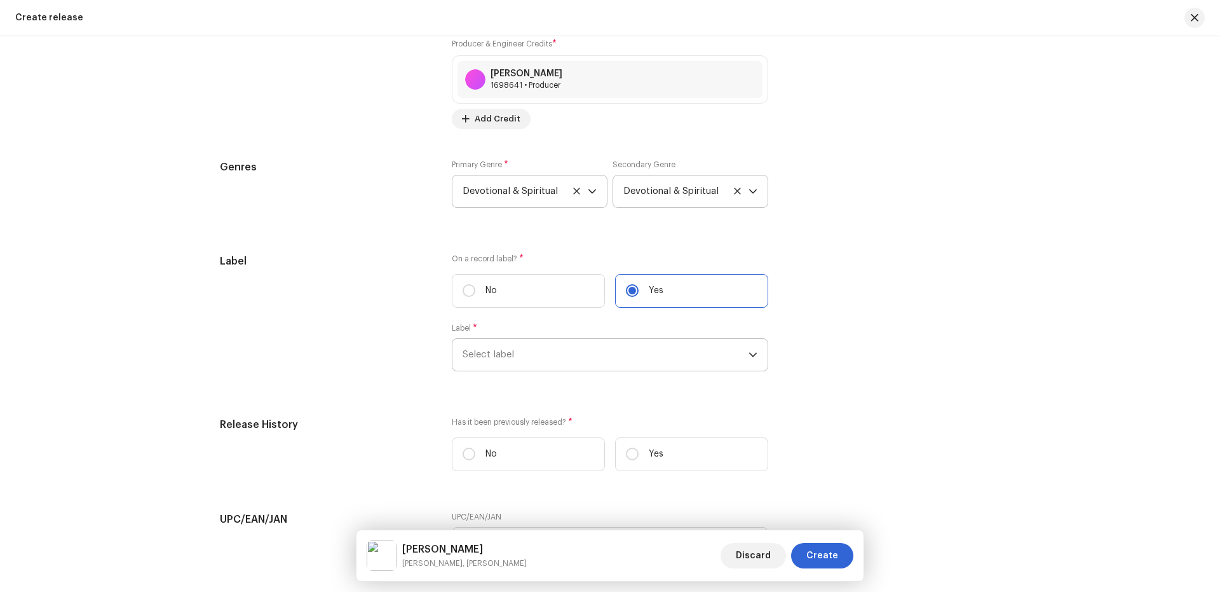
click at [566, 357] on span "Select label" at bounding box center [606, 355] width 286 height 32
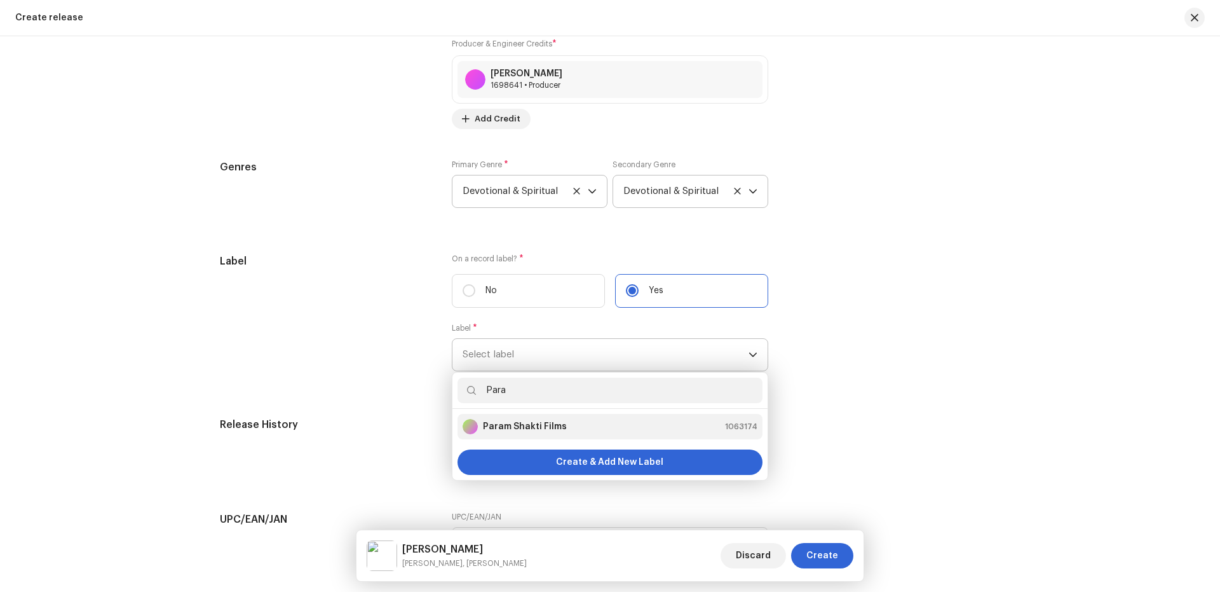
type input "Para"
click at [554, 428] on strong "Param Shakti Films" at bounding box center [525, 426] width 84 height 13
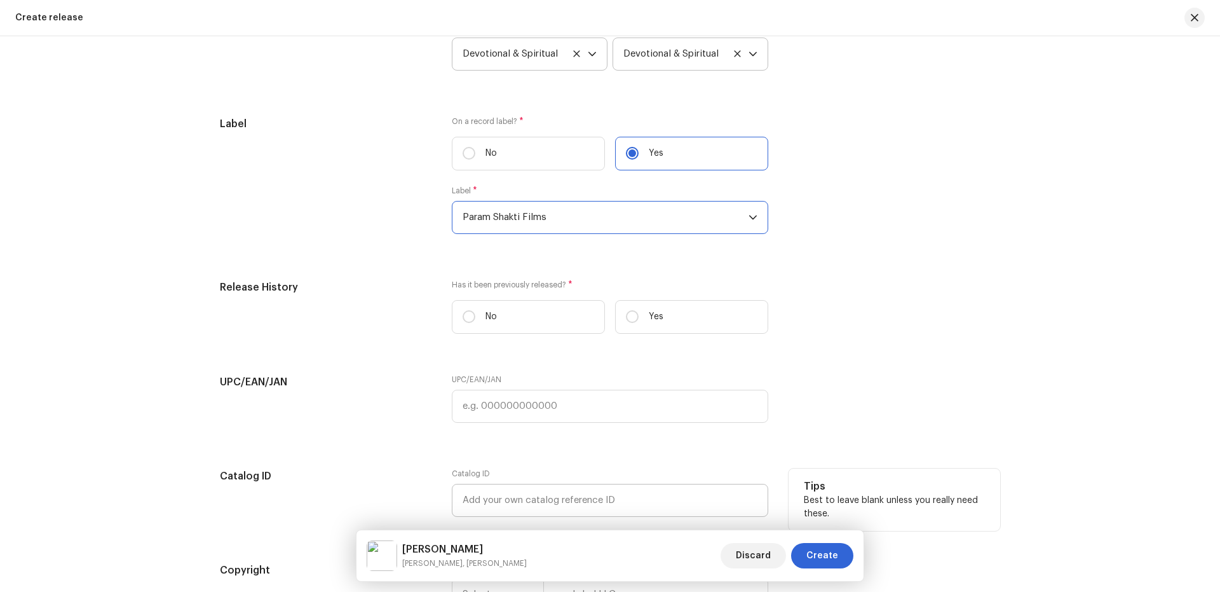
scroll to position [2012, 0]
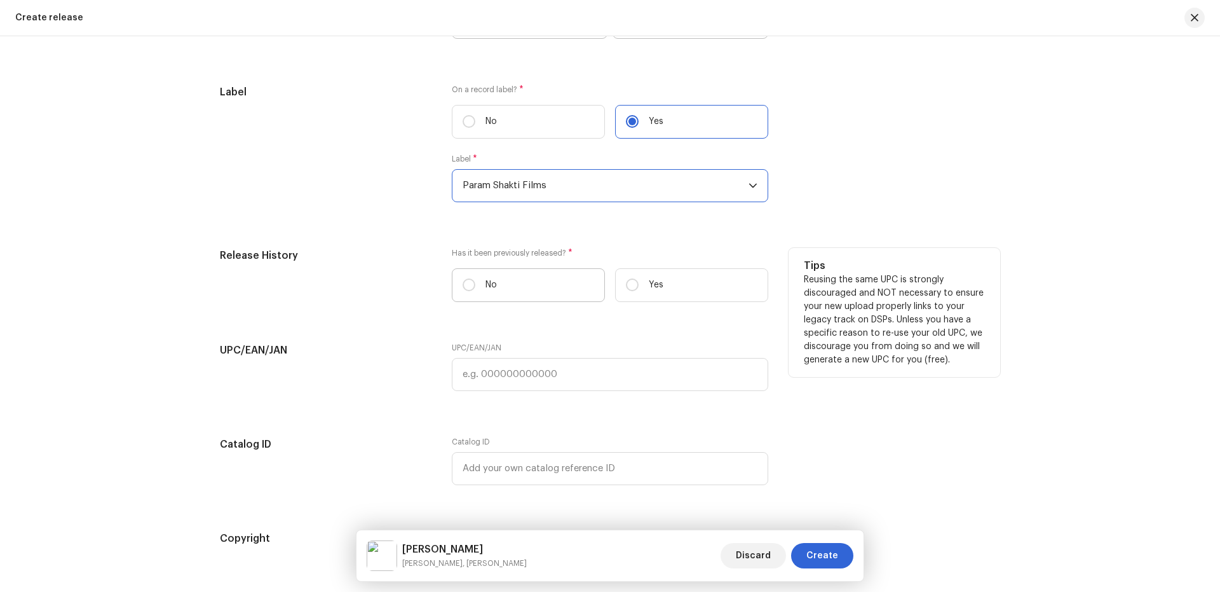
click at [497, 286] on label "No" at bounding box center [528, 285] width 153 height 34
click at [475, 286] on input "No" at bounding box center [469, 284] width 13 height 13
radio input "true"
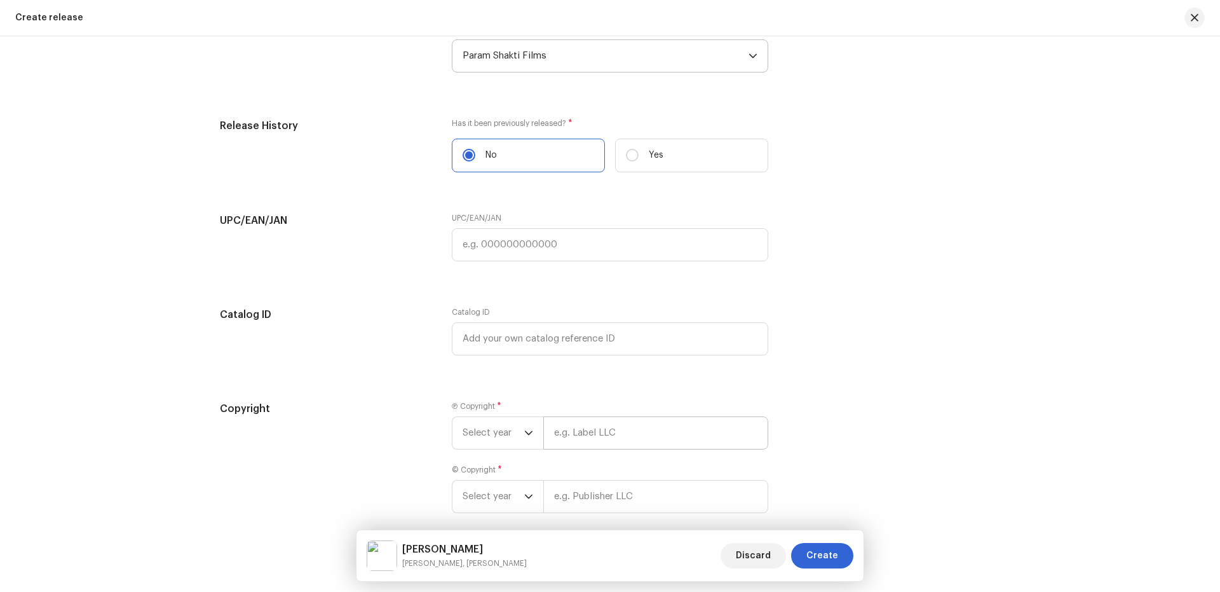
scroll to position [2201, 0]
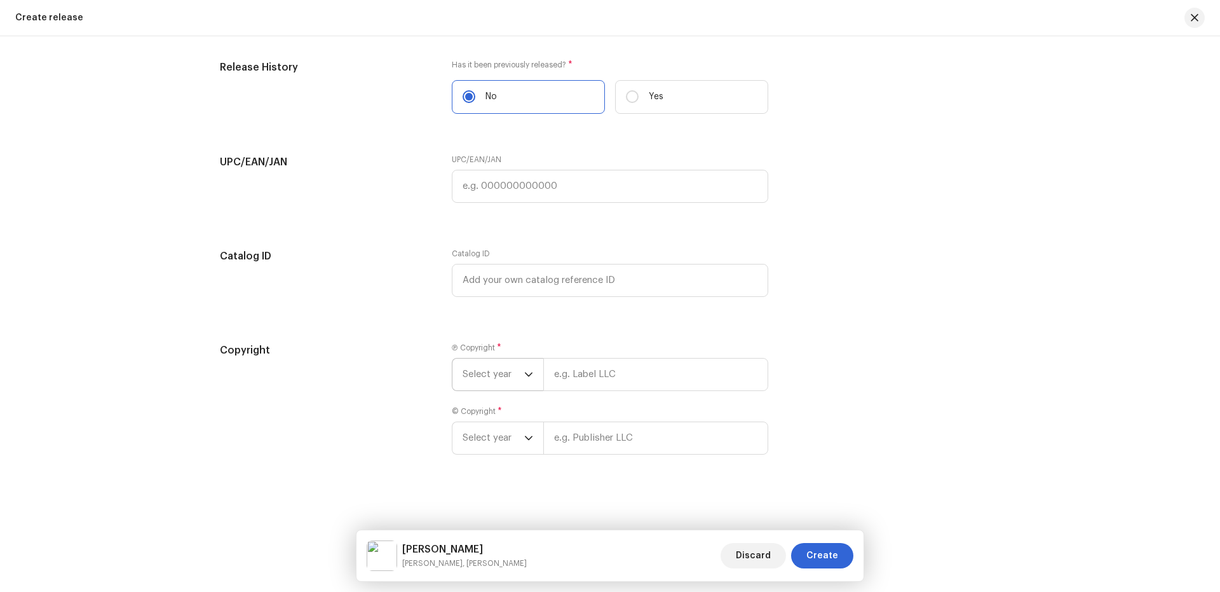
click at [478, 361] on span "Select year" at bounding box center [494, 374] width 62 height 32
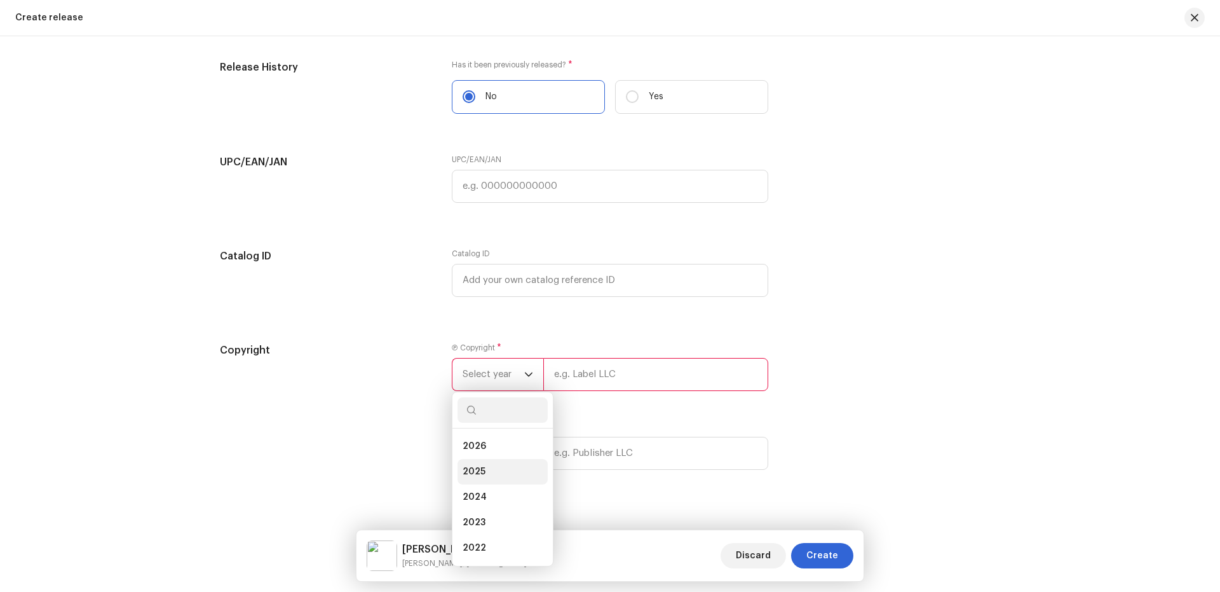
click at [472, 468] on span "2025" at bounding box center [474, 471] width 23 height 13
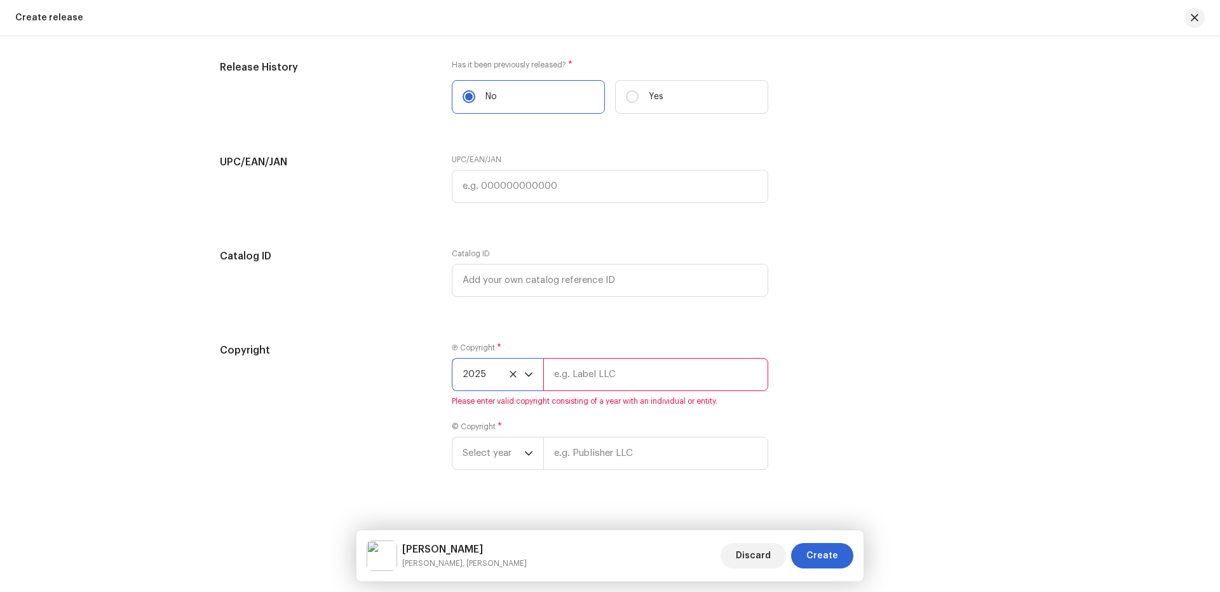
click at [646, 378] on input "text" at bounding box center [655, 374] width 225 height 33
type input "Nueva Era Digital Media Pvt. Ltd."
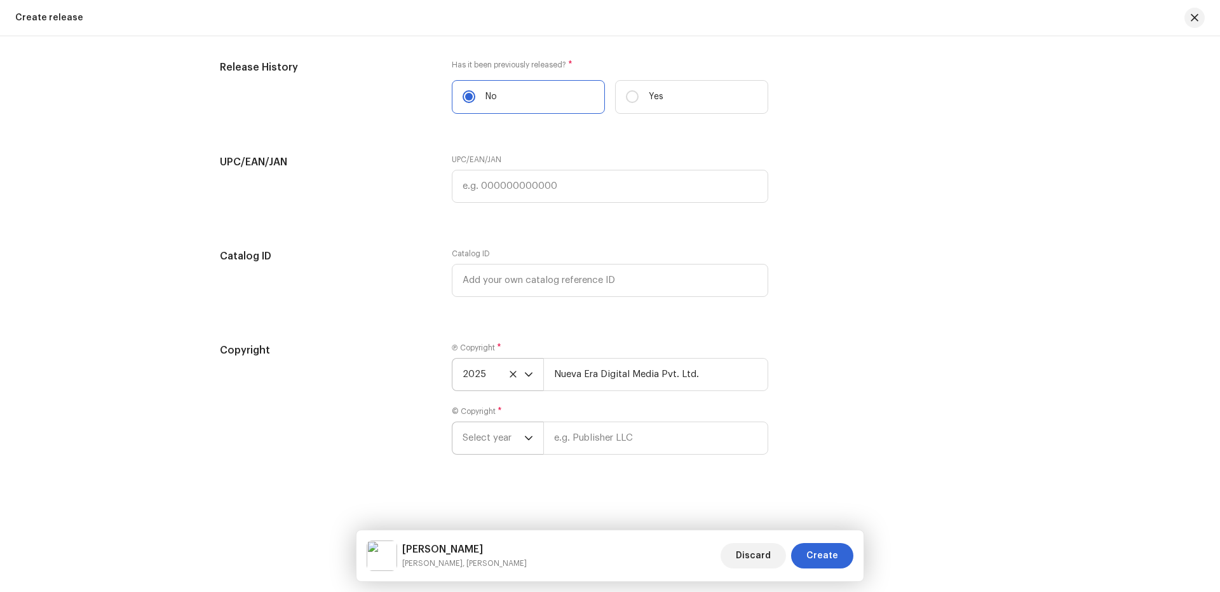
click at [479, 433] on span "Select year" at bounding box center [494, 438] width 62 height 32
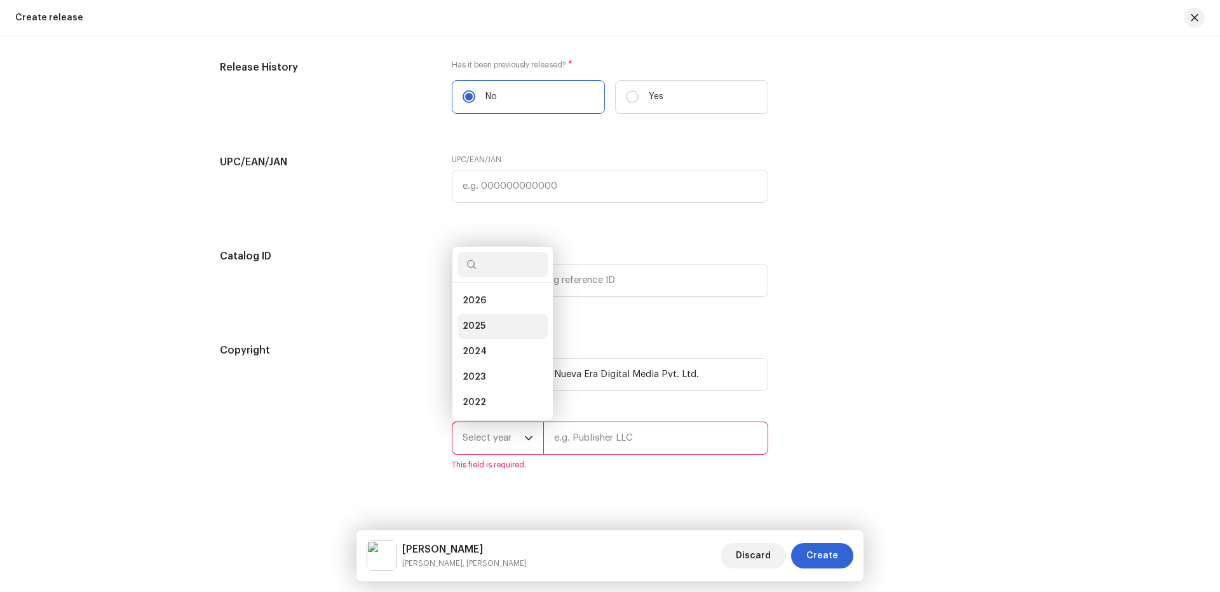
click at [485, 327] on li "2025" at bounding box center [503, 325] width 90 height 25
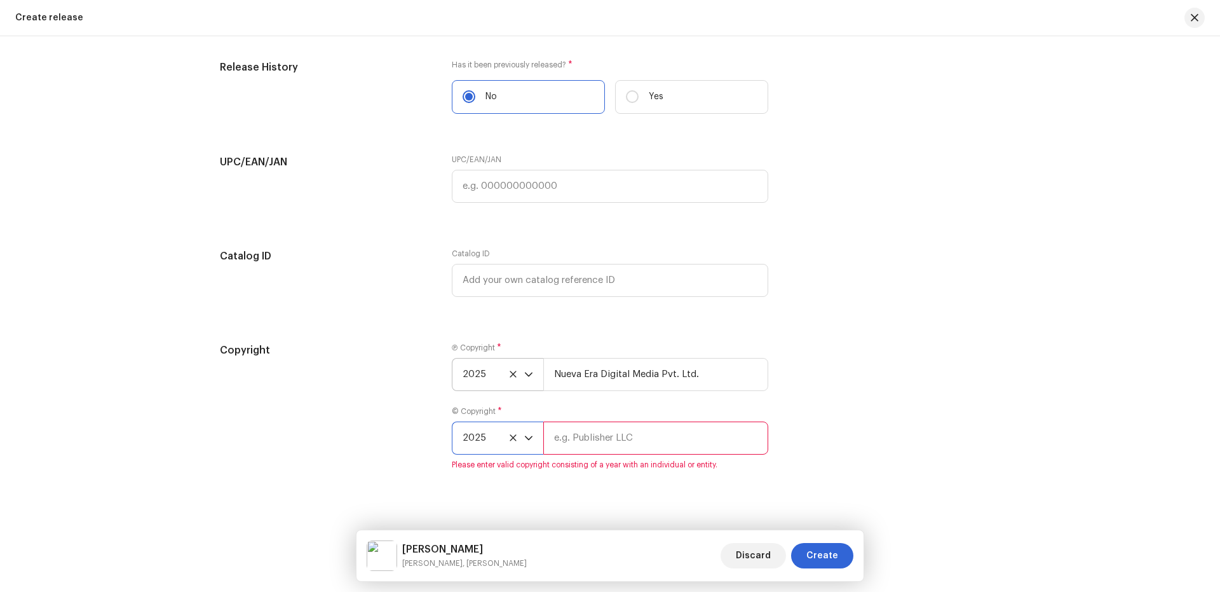
click at [615, 449] on input "text" at bounding box center [655, 437] width 225 height 33
type input "Param Shakti Films"
click at [1019, 439] on div "Create a new release We’ll guide you through everything — from track selection …" at bounding box center [610, 314] width 1220 height 556
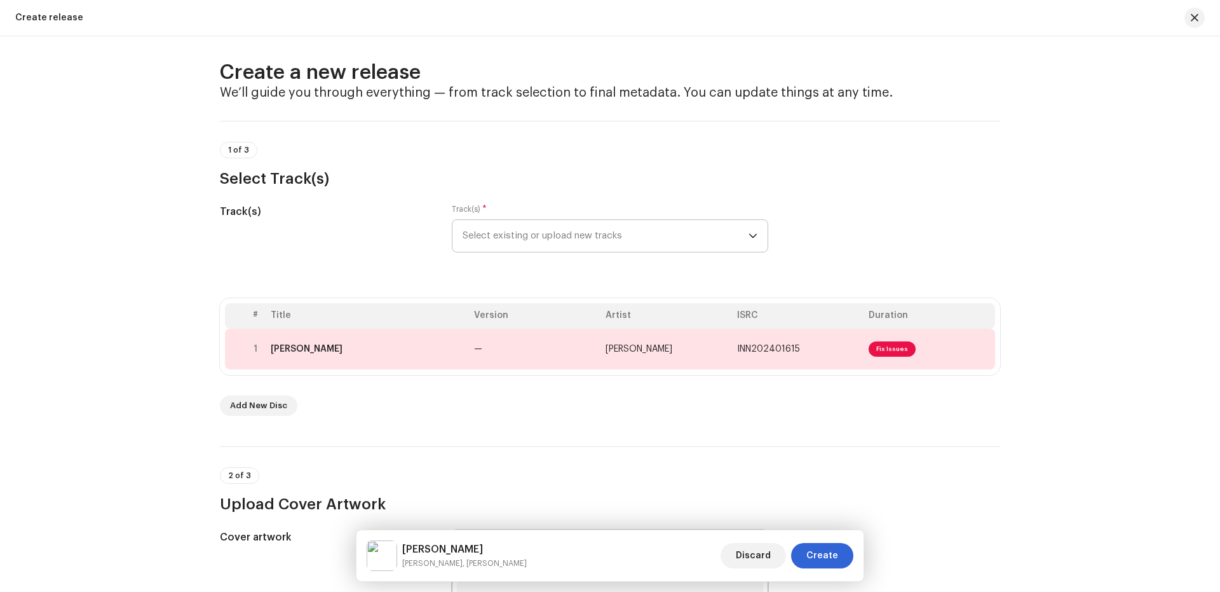
scroll to position [0, 0]
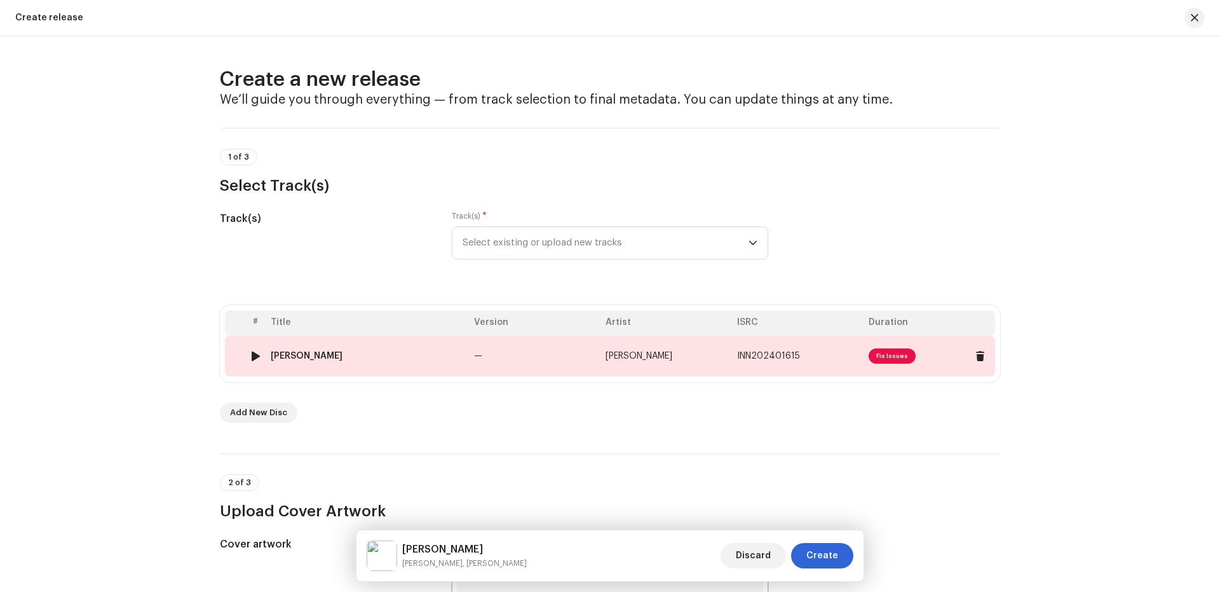
click at [493, 347] on td "—" at bounding box center [535, 356] width 132 height 41
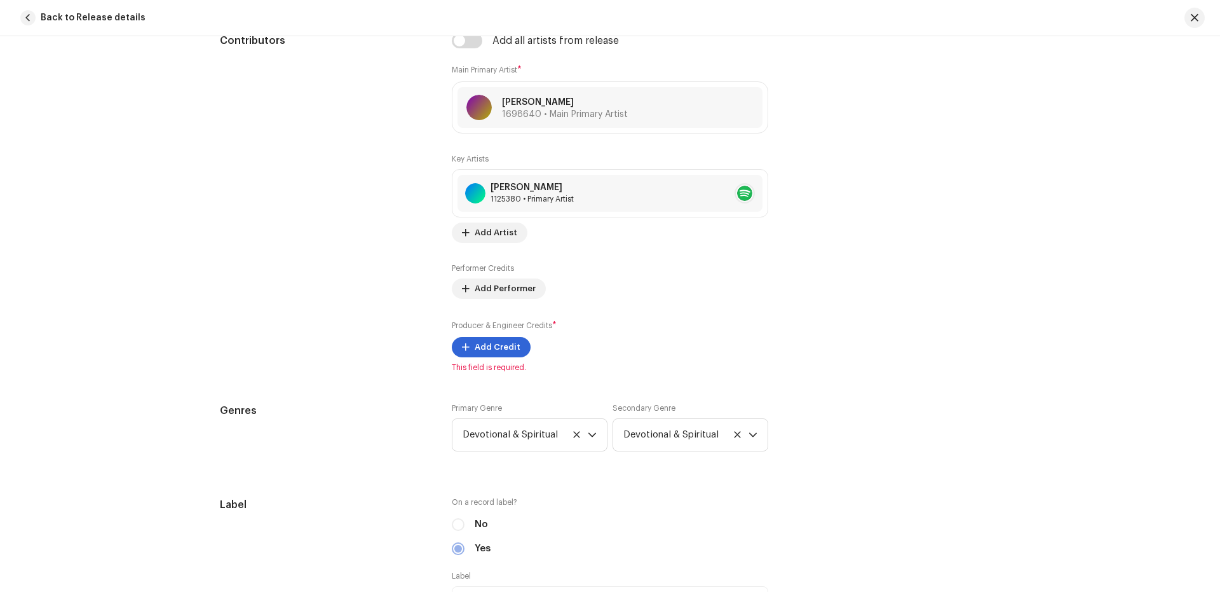
scroll to position [847, 0]
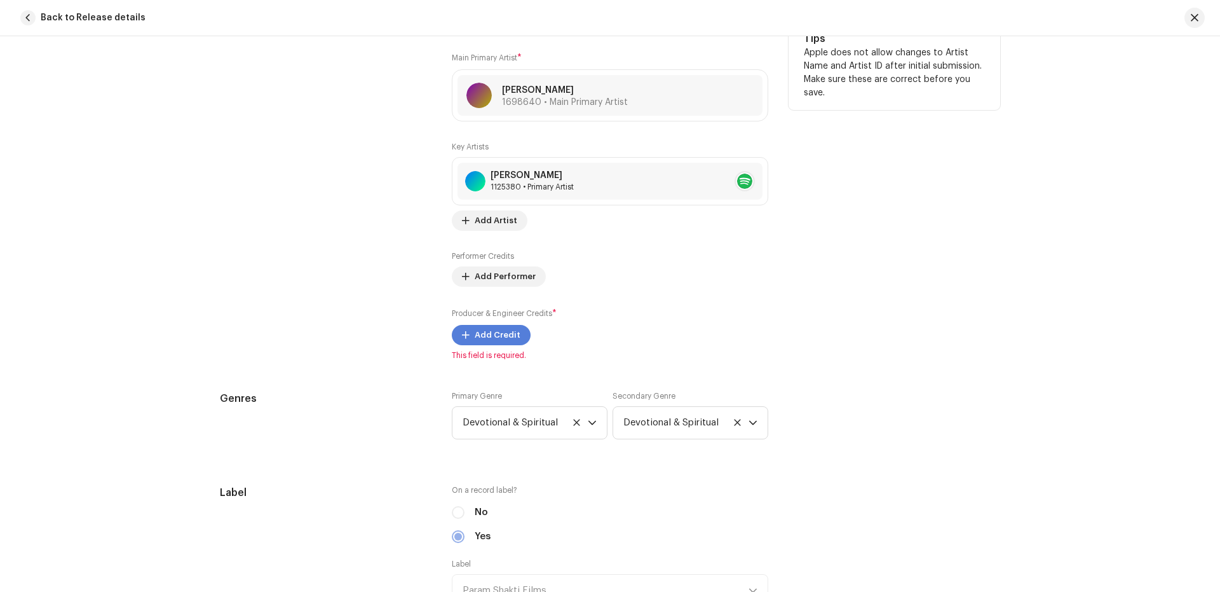
click at [483, 334] on span "Add Credit" at bounding box center [498, 334] width 46 height 25
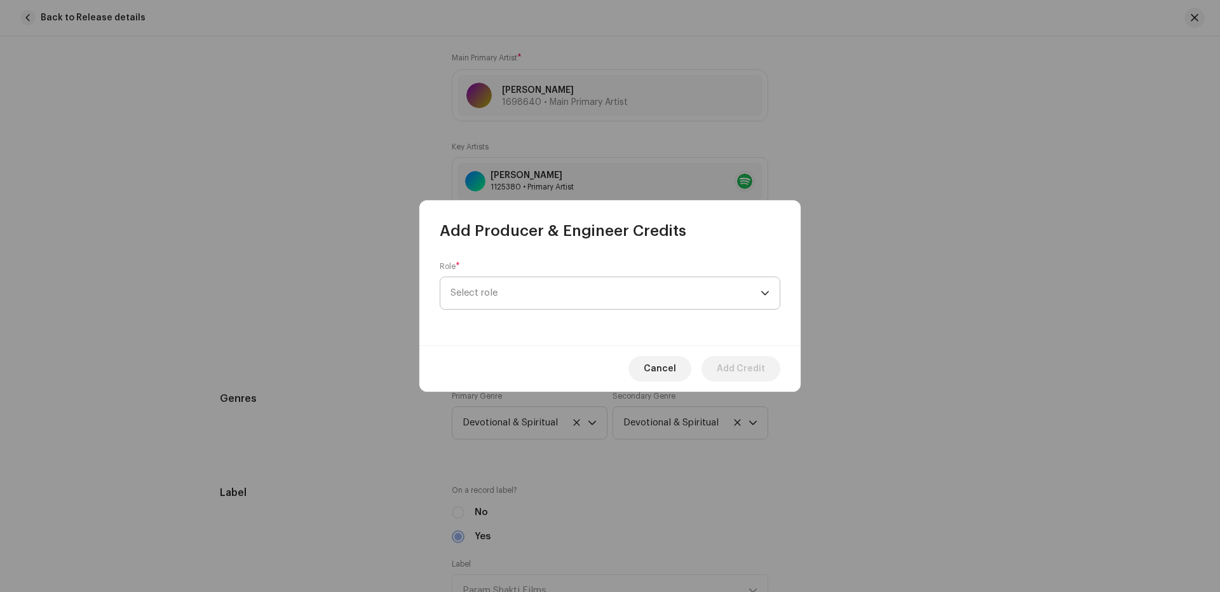
click at [539, 284] on span "Select role" at bounding box center [606, 293] width 310 height 32
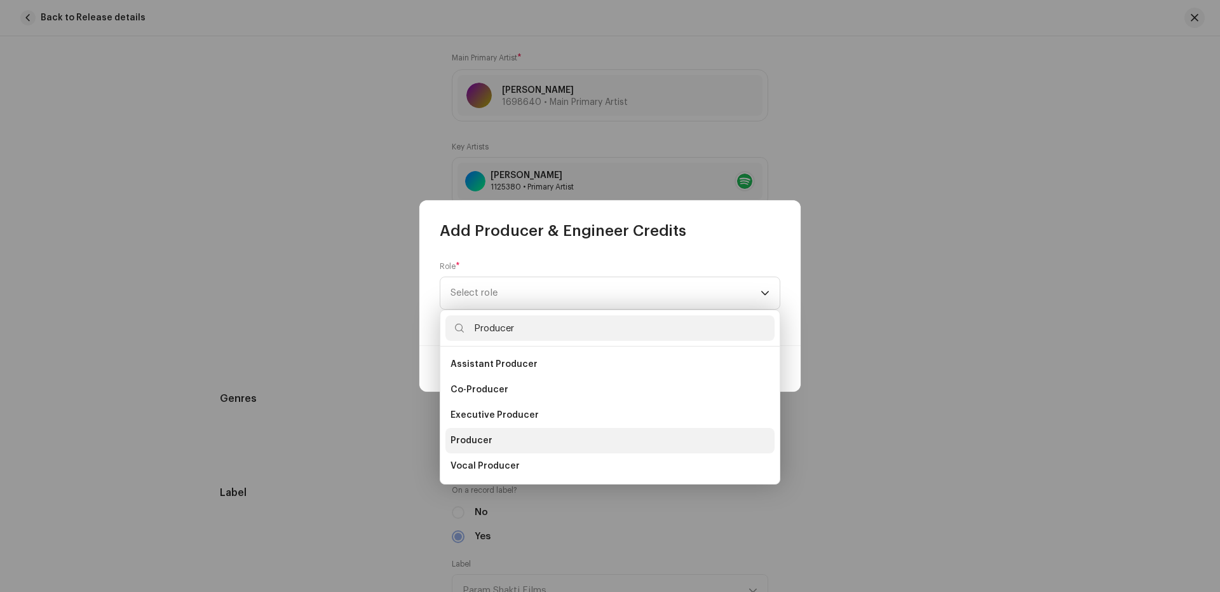
type input "Producer"
click at [508, 438] on li "Producer" at bounding box center [610, 440] width 329 height 25
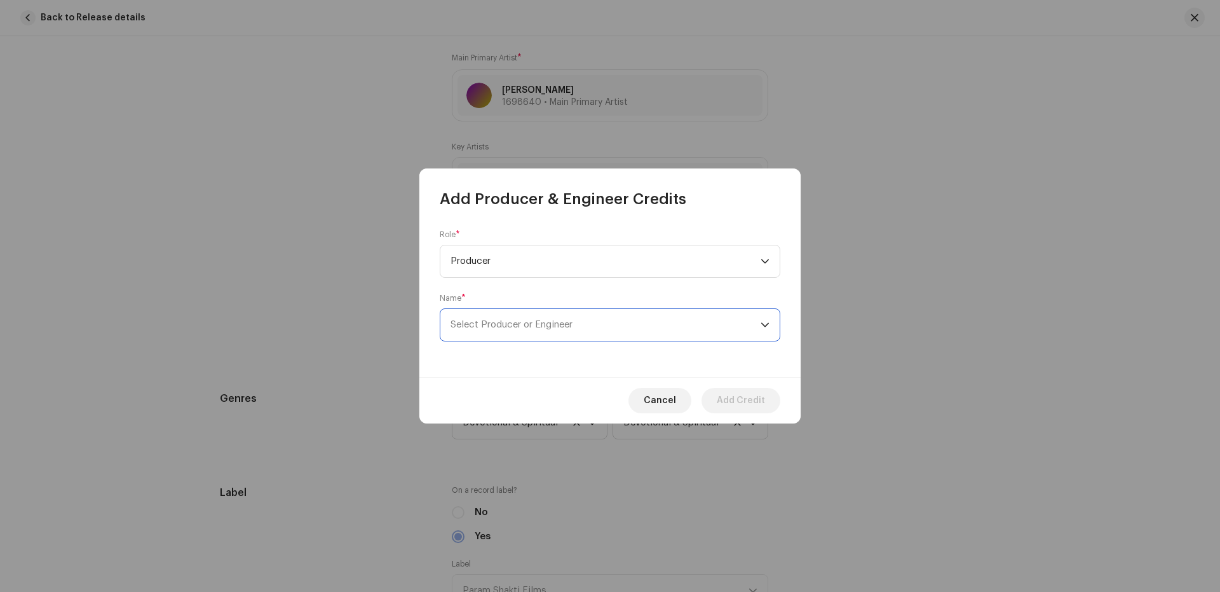
click at [545, 318] on span "Select Producer or Engineer" at bounding box center [606, 325] width 310 height 32
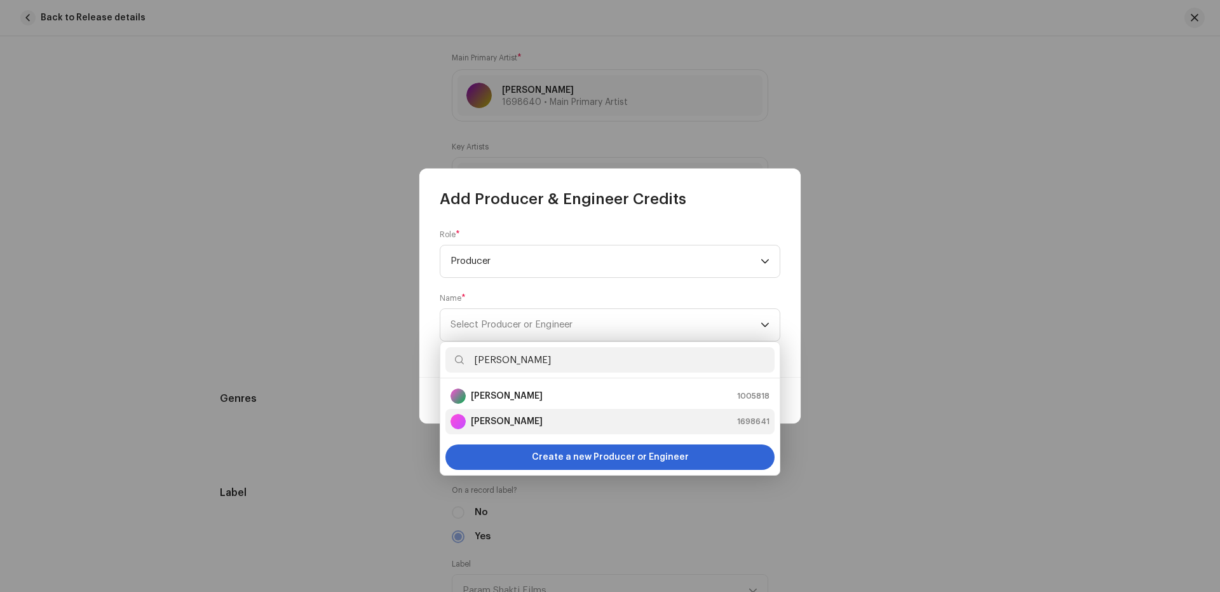
type input "[PERSON_NAME]"
click at [514, 425] on strong "[PERSON_NAME]" at bounding box center [507, 421] width 72 height 13
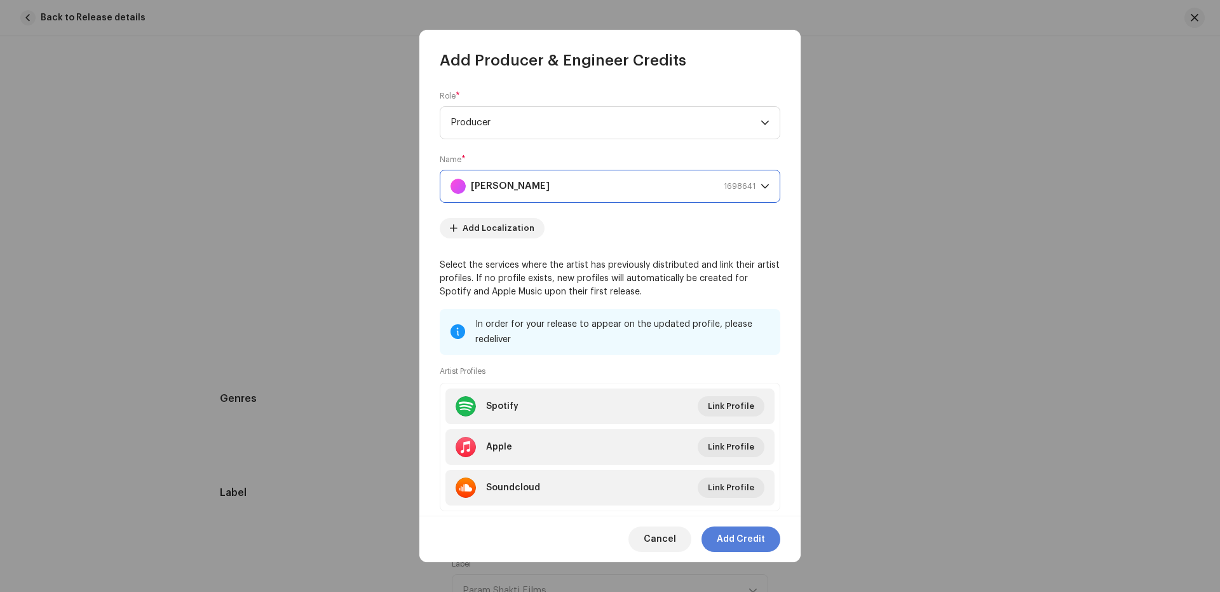
click at [748, 544] on span "Add Credit" at bounding box center [741, 538] width 48 height 25
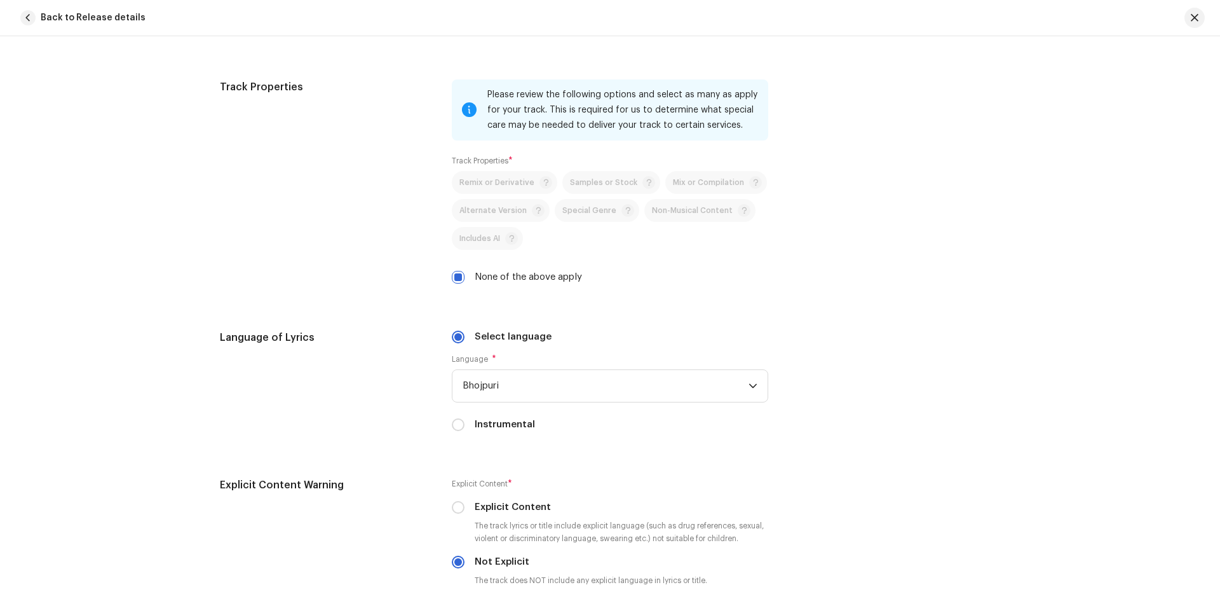
scroll to position [2204, 0]
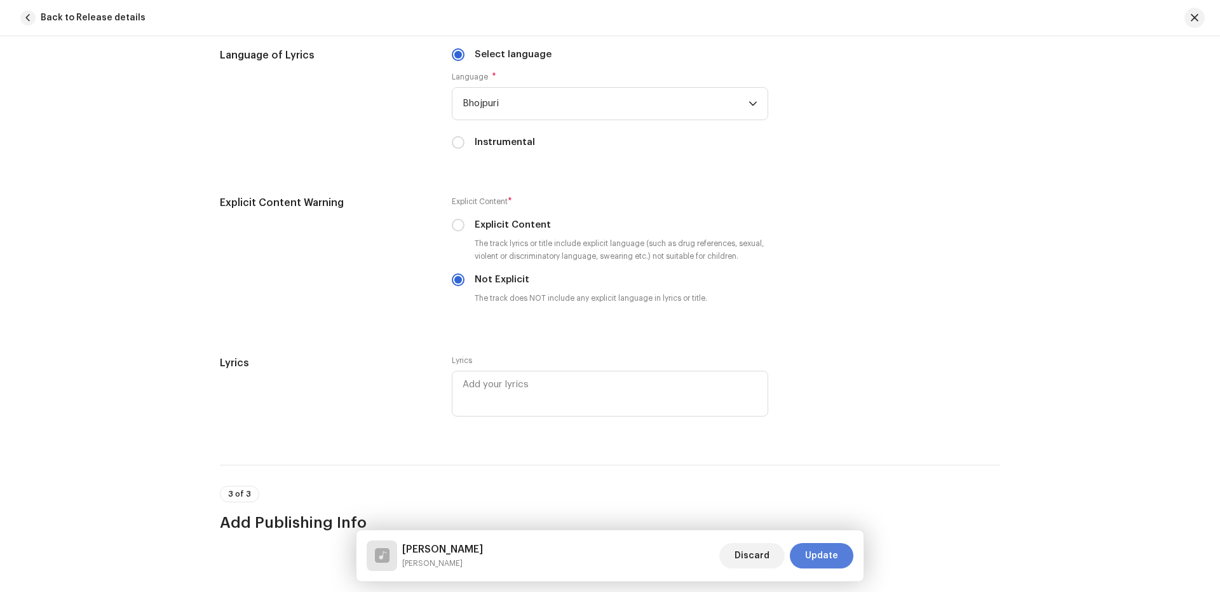
click at [837, 558] on span "Update" at bounding box center [821, 555] width 33 height 25
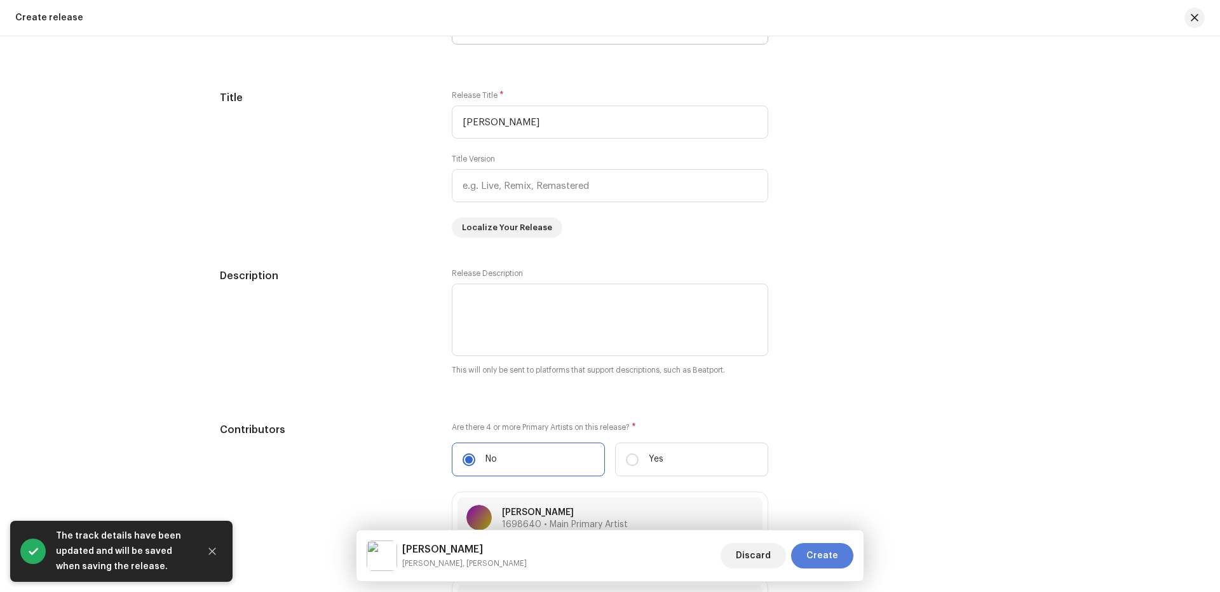
scroll to position [1187, 0]
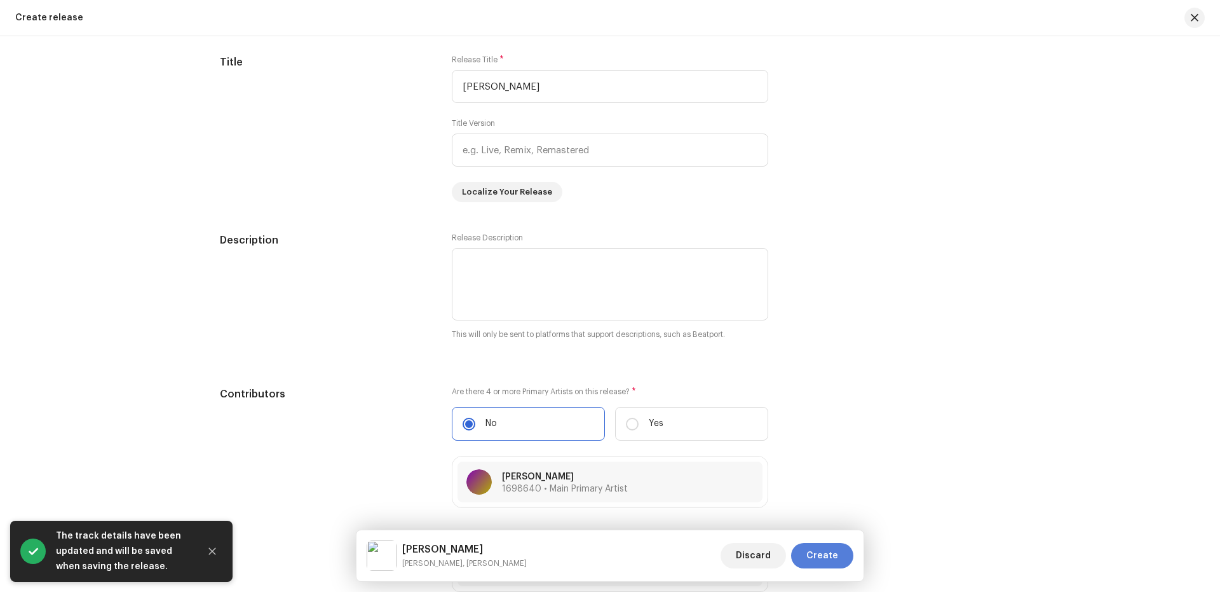
click at [821, 552] on span "Create" at bounding box center [823, 555] width 32 height 25
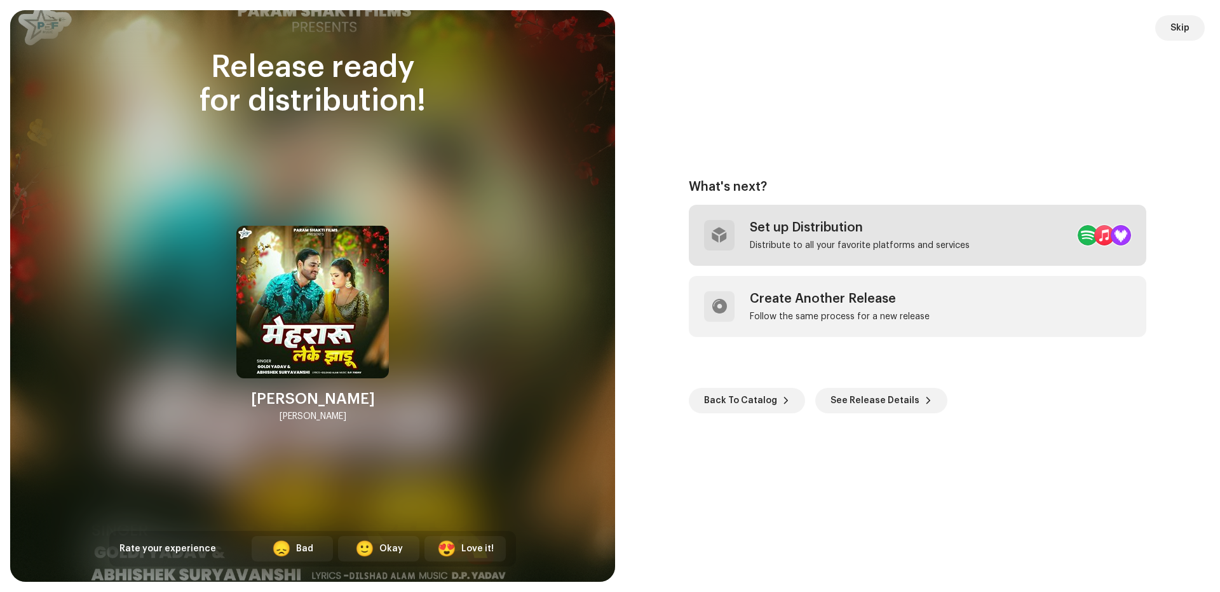
click at [918, 243] on div "Distribute to all your favorite platforms and services" at bounding box center [860, 245] width 220 height 10
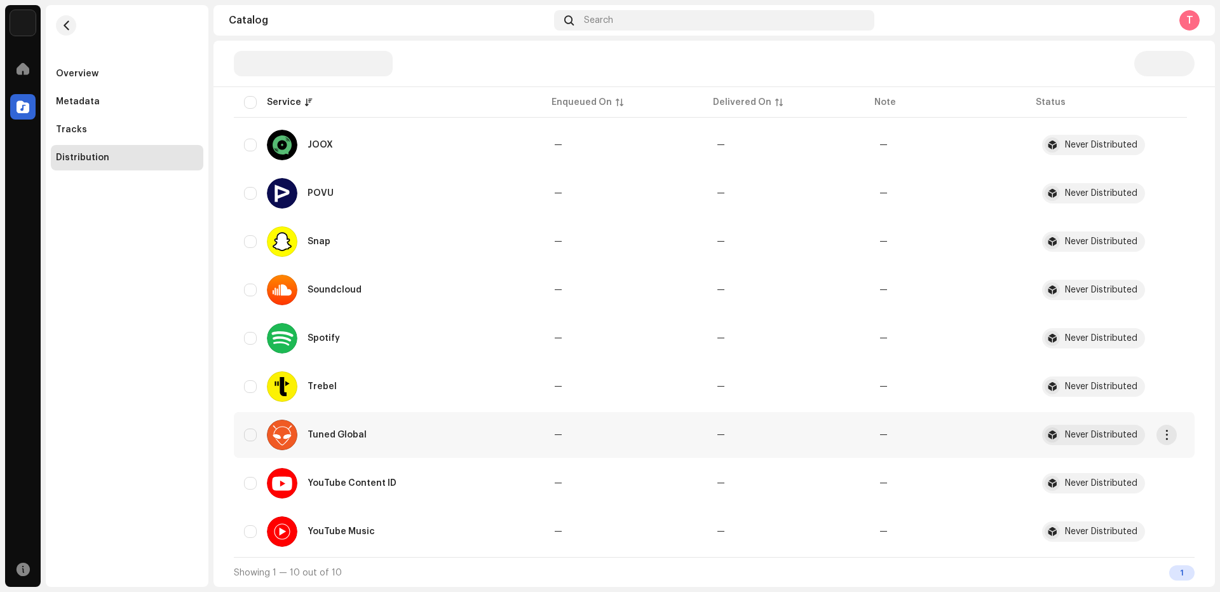
scroll to position [221, 0]
click at [245, 529] on input "checkbox" at bounding box center [250, 530] width 13 height 13
checkbox input "true"
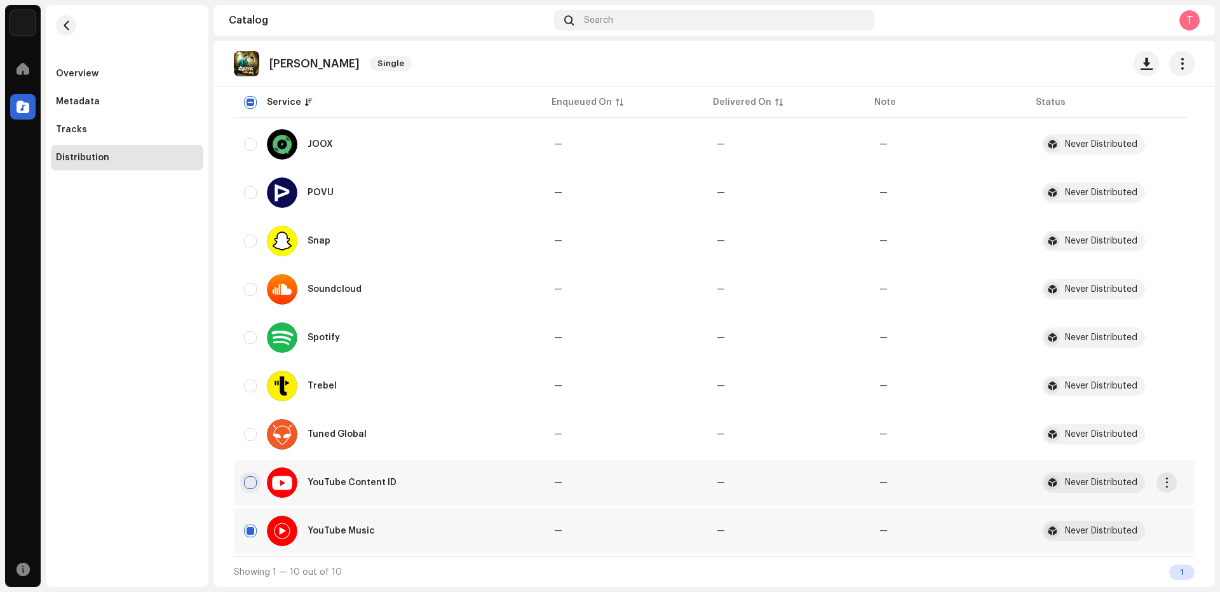
click at [249, 487] on input "Row Unselected" at bounding box center [250, 482] width 13 height 13
checkbox input "true"
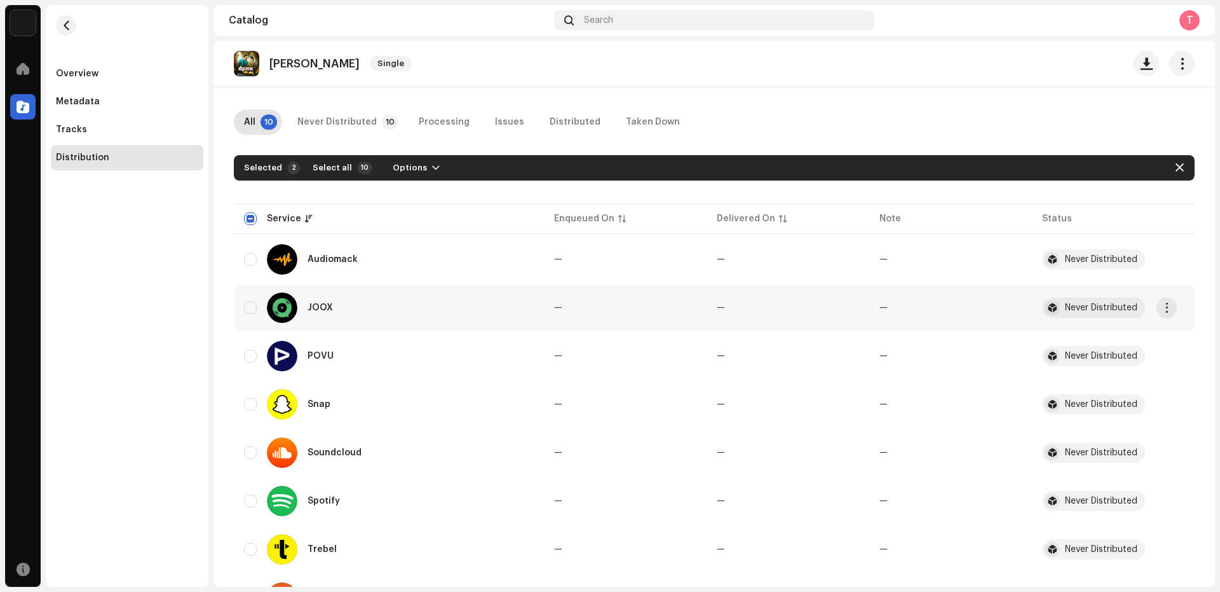
scroll to position [0, 0]
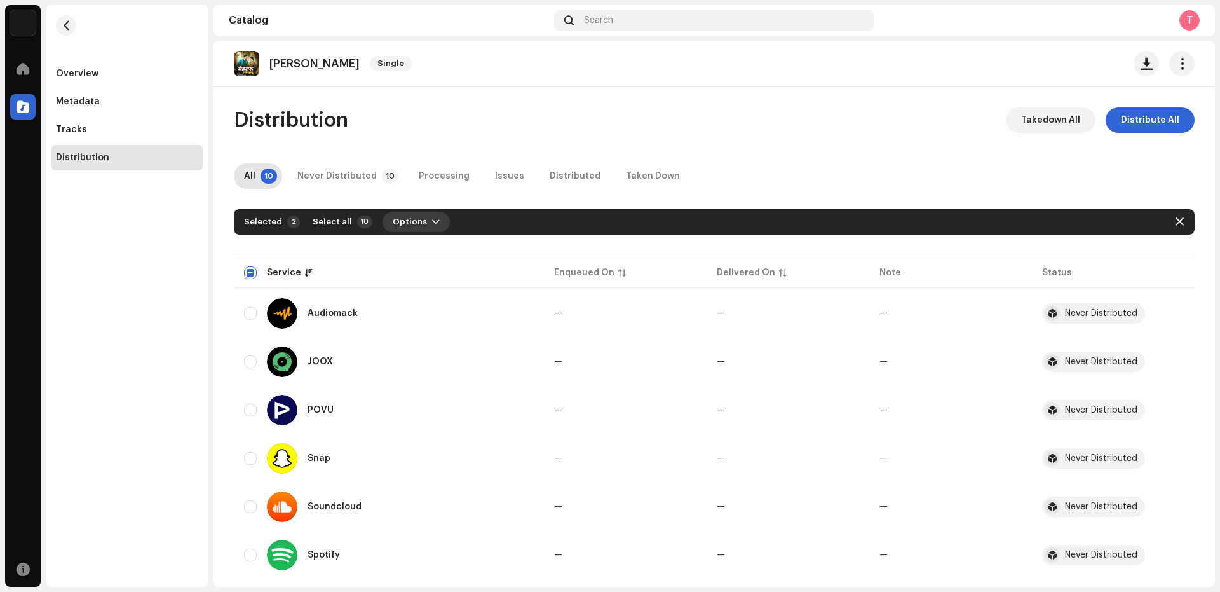
click at [432, 226] on span "button" at bounding box center [436, 222] width 8 height 10
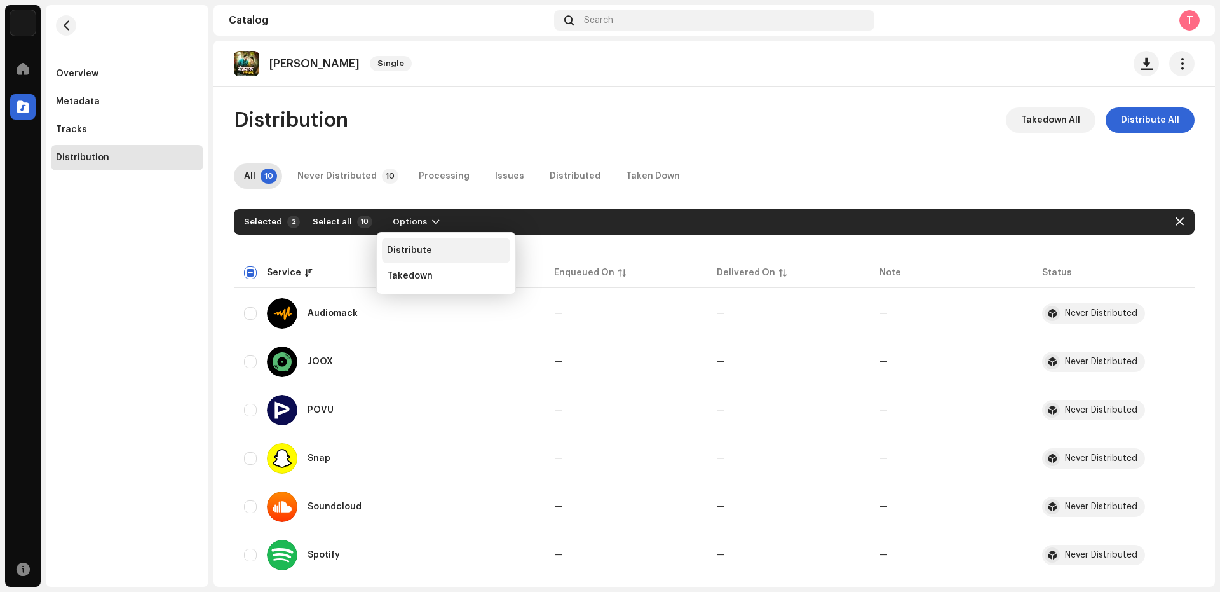
click at [409, 251] on span "Distribute" at bounding box center [409, 250] width 45 height 10
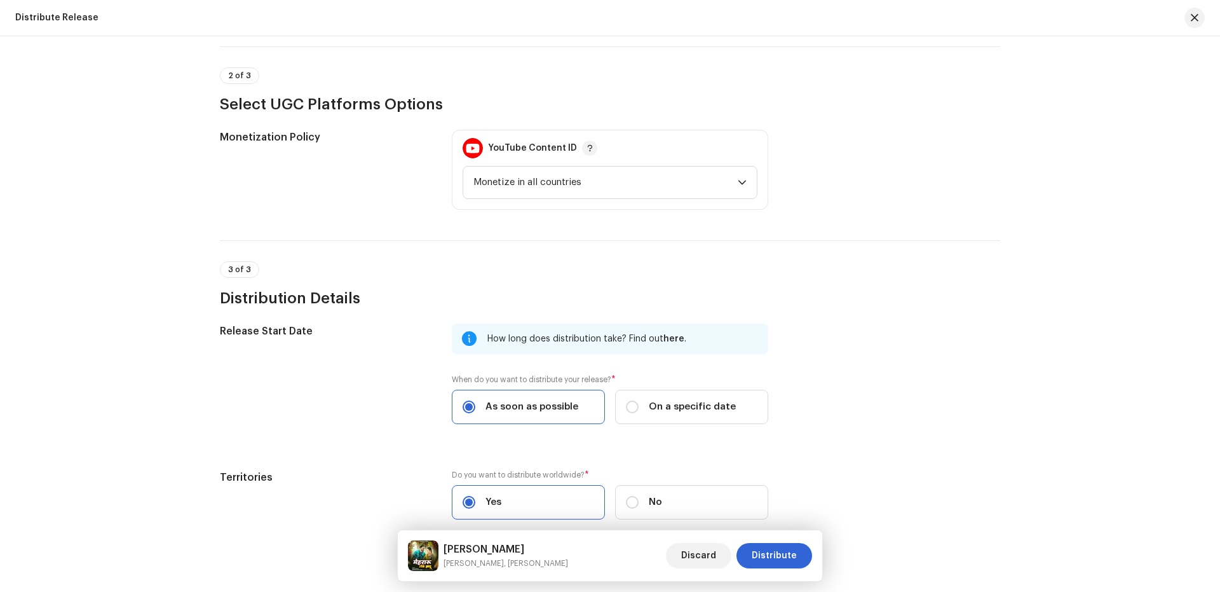
scroll to position [377, 0]
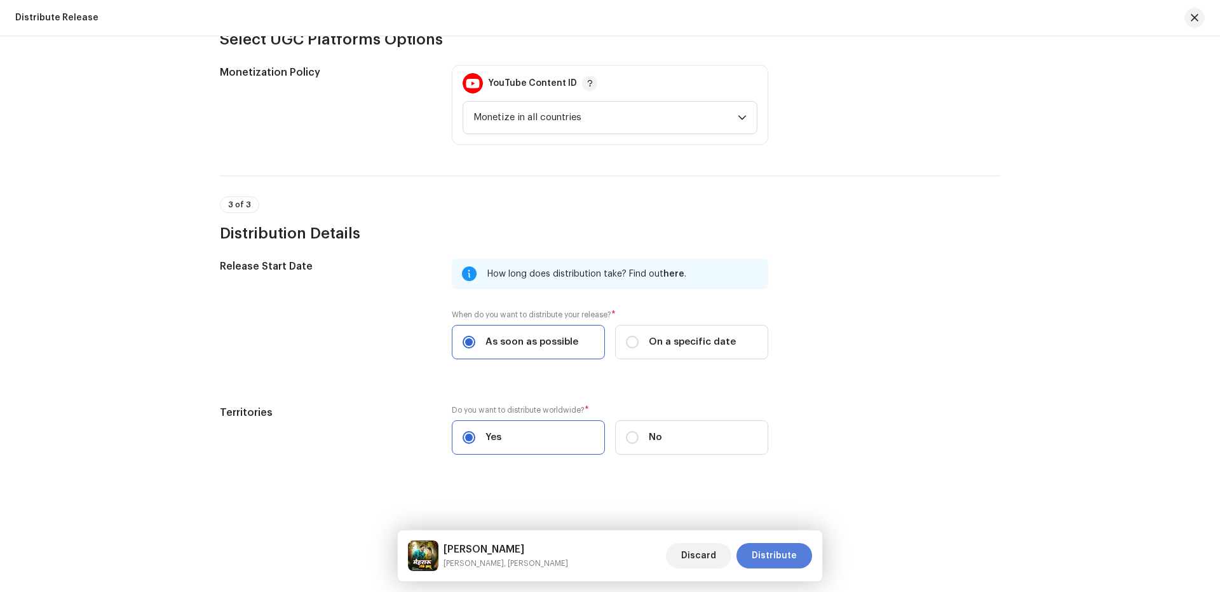
click at [765, 554] on span "Distribute" at bounding box center [774, 555] width 45 height 25
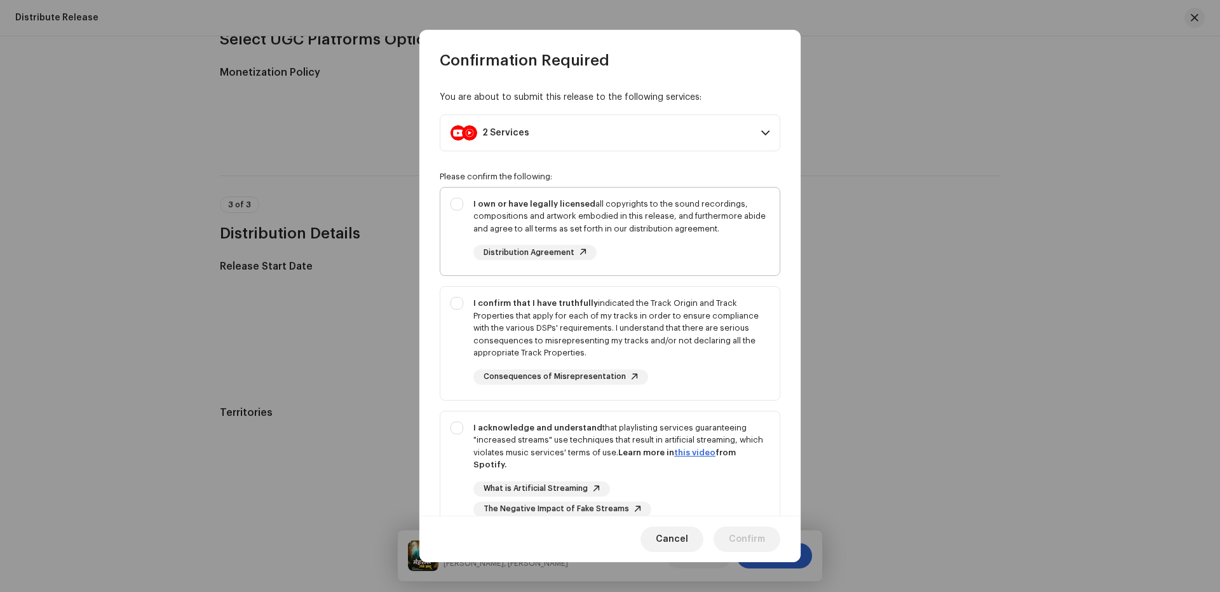
drag, startPoint x: 458, startPoint y: 247, endPoint x: 451, endPoint y: 323, distance: 76.0
click at [458, 248] on div "I own or have legally licensed all copyrights to the sound recordings, composit…" at bounding box center [609, 229] width 339 height 83
checkbox input "true"
drag, startPoint x: 451, startPoint y: 335, endPoint x: 449, endPoint y: 401, distance: 66.1
click at [451, 349] on div "I confirm that I have truthfully indicated the Track Origin and Track Propertie…" at bounding box center [609, 341] width 339 height 108
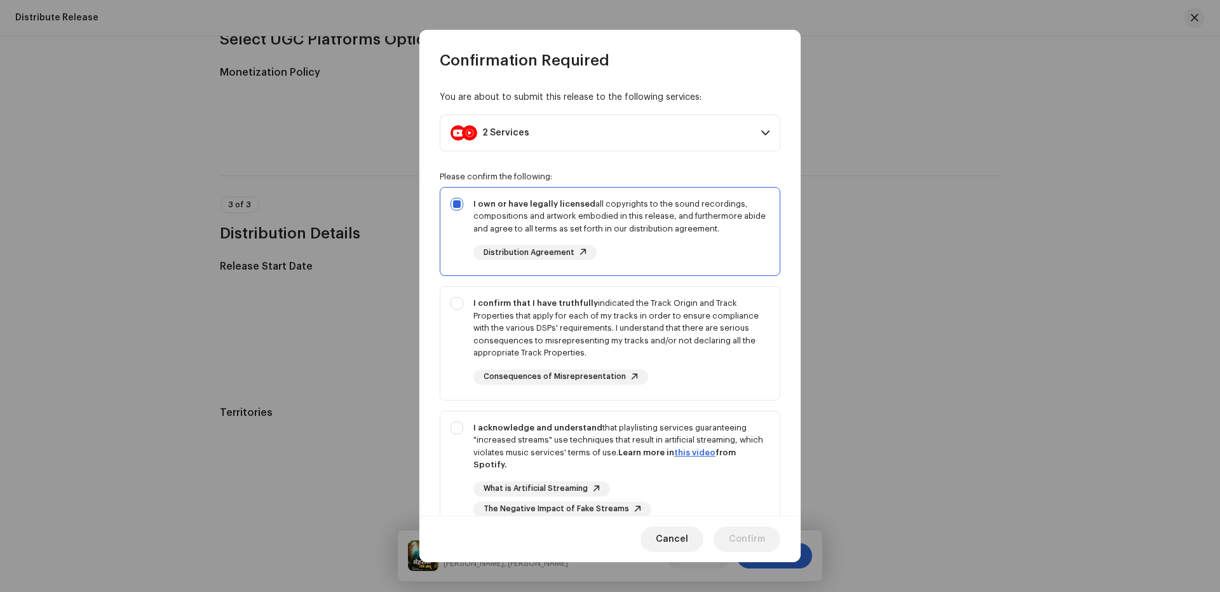
checkbox input "true"
click at [450, 453] on div "I acknowledge and understand that playlisting services guaranteeing "increased …" at bounding box center [609, 469] width 339 height 116
checkbox input "true"
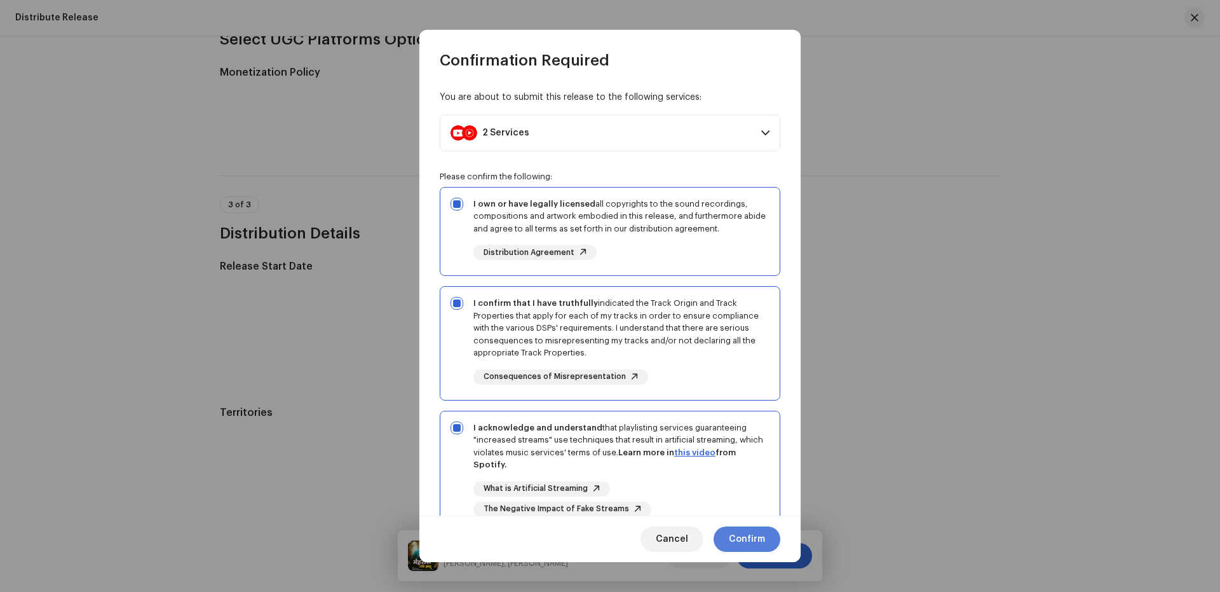
click at [764, 539] on span "Confirm" at bounding box center [747, 538] width 36 height 25
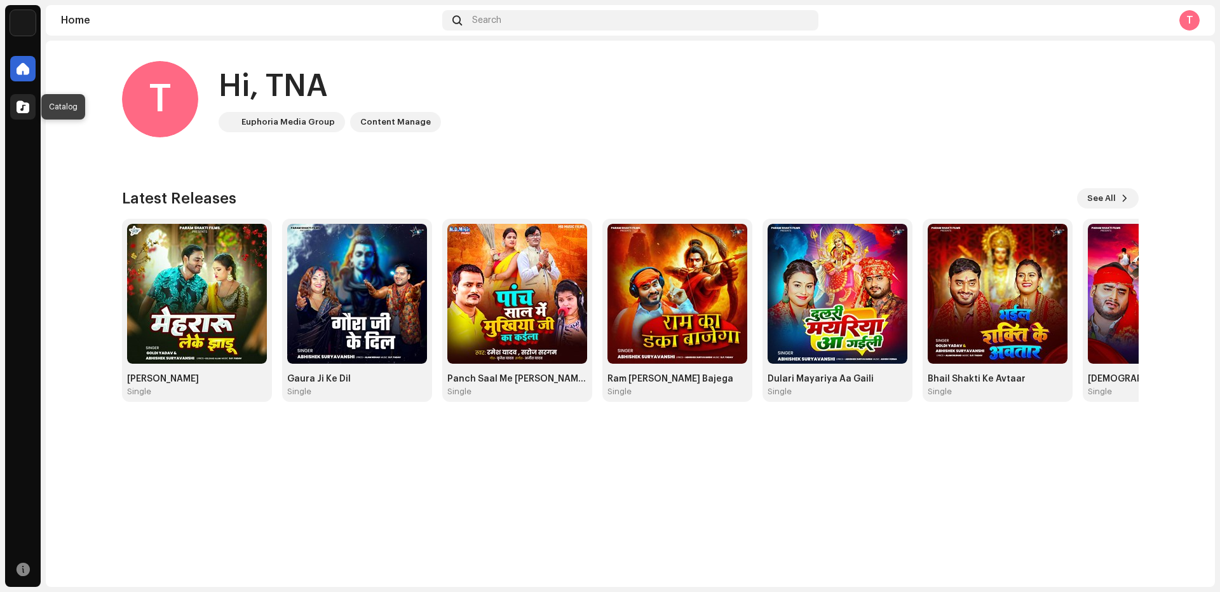
click at [22, 102] on span at bounding box center [23, 107] width 13 height 10
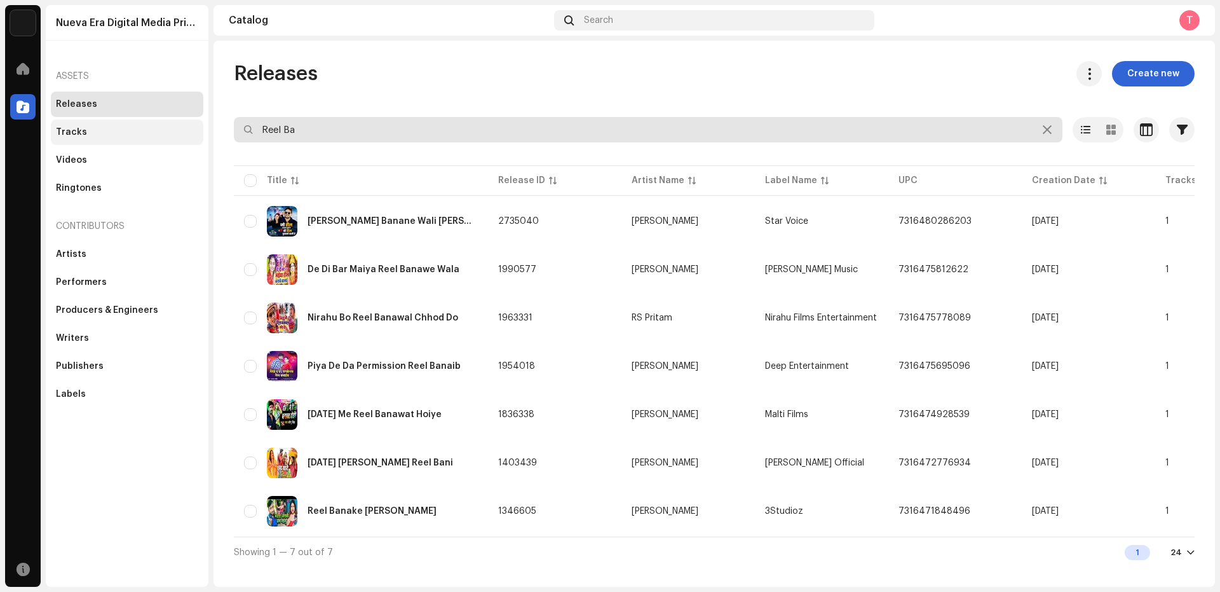
drag, startPoint x: 316, startPoint y: 128, endPoint x: 191, endPoint y: 128, distance: 124.6
click at [191, 128] on div "Nueva Era Digital Media Private Limited Home Catalog Resources Nueva Era Digita…" at bounding box center [610, 296] width 1220 height 592
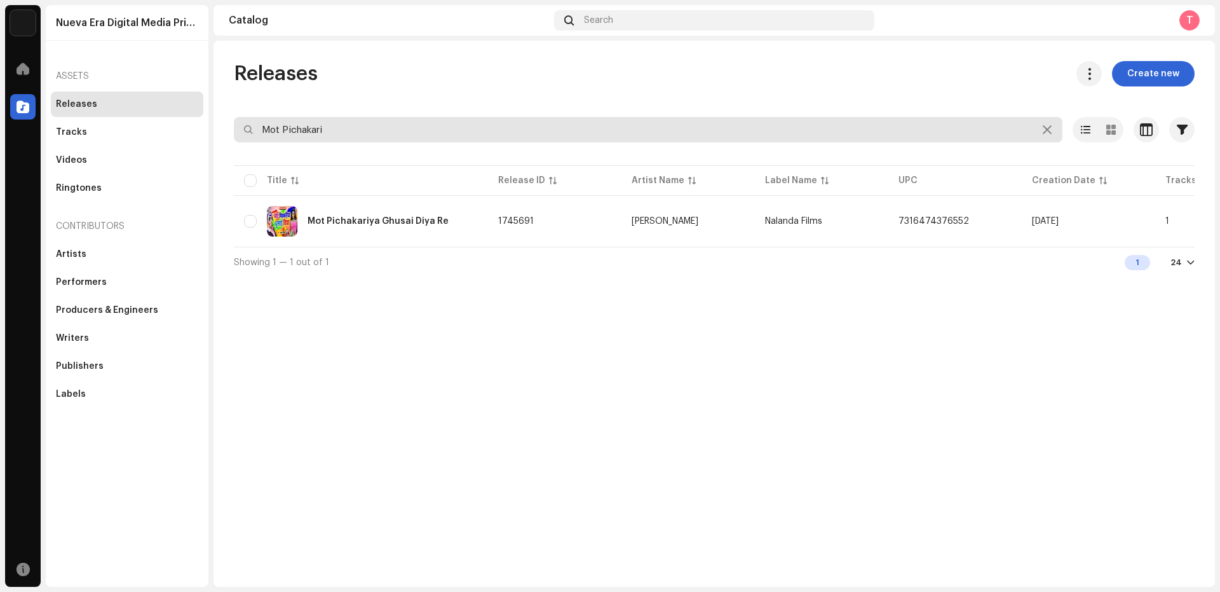
click at [327, 128] on input "Mot Pichakari" at bounding box center [648, 129] width 829 height 25
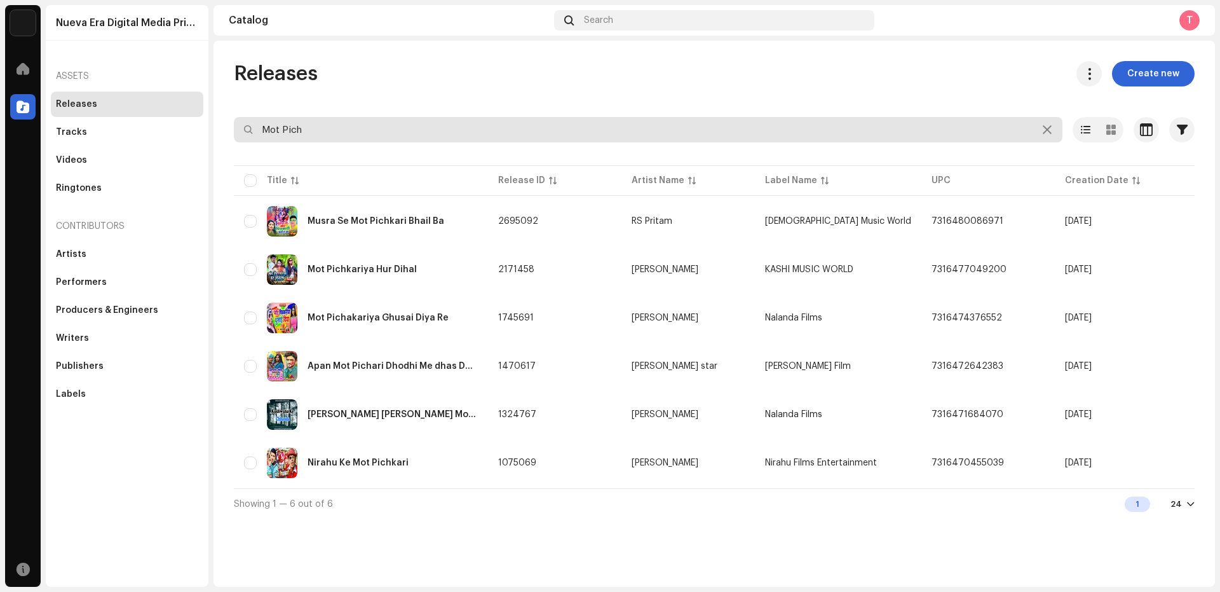
type input "Mot Pich"
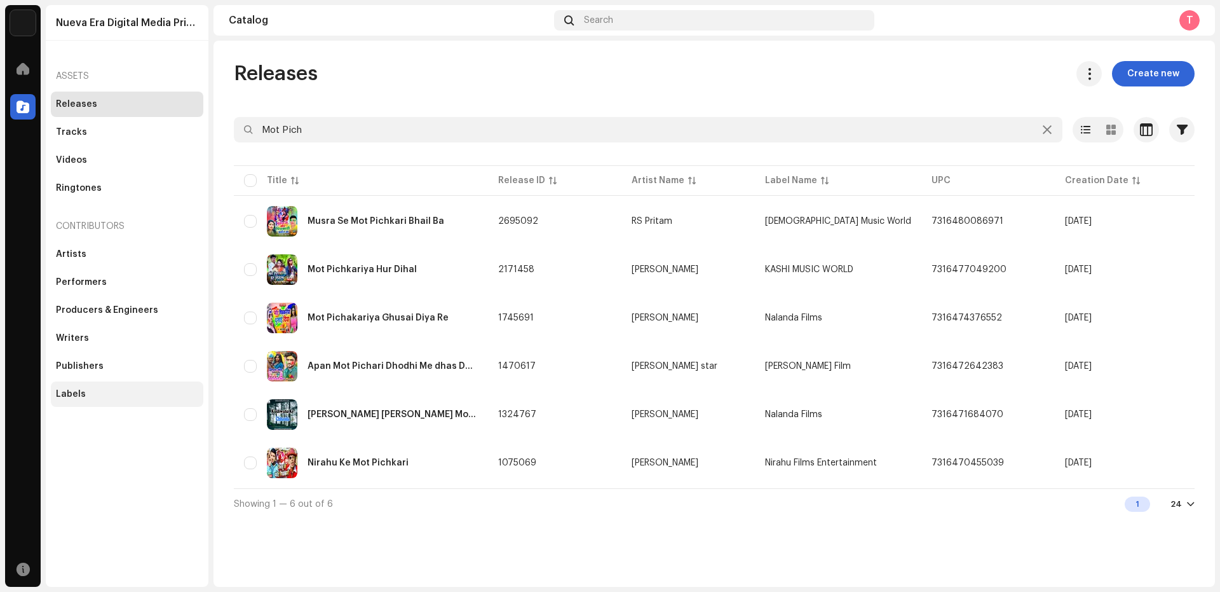
click at [60, 383] on div "Labels" at bounding box center [127, 393] width 153 height 25
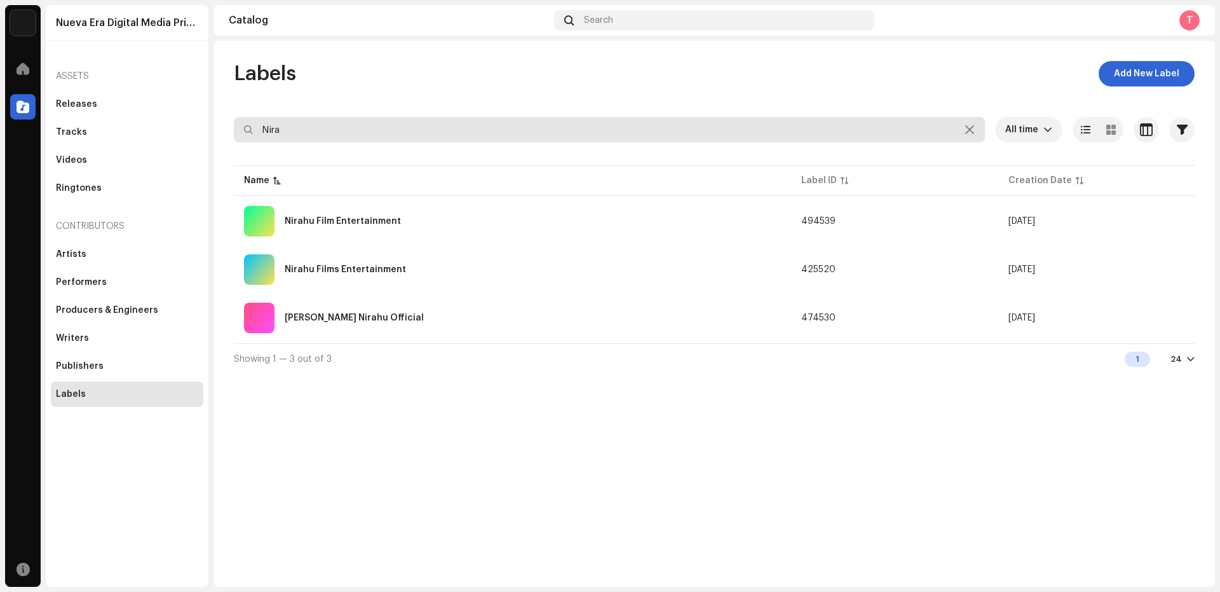
drag, startPoint x: 314, startPoint y: 127, endPoint x: 147, endPoint y: 118, distance: 166.8
click at [107, 135] on div "Nueva Era Digital Media Private Limited Home Catalog Resources Nueva Era Digita…" at bounding box center [610, 296] width 1220 height 592
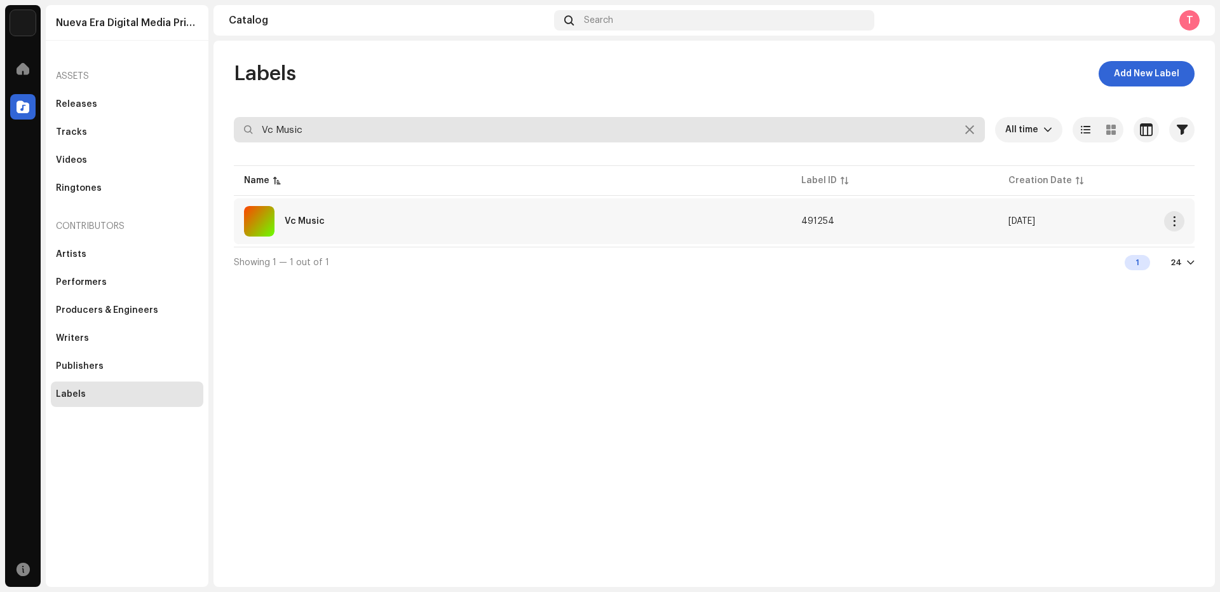
type input "Vc Music"
click at [381, 226] on div "Vc Music" at bounding box center [512, 221] width 537 height 31
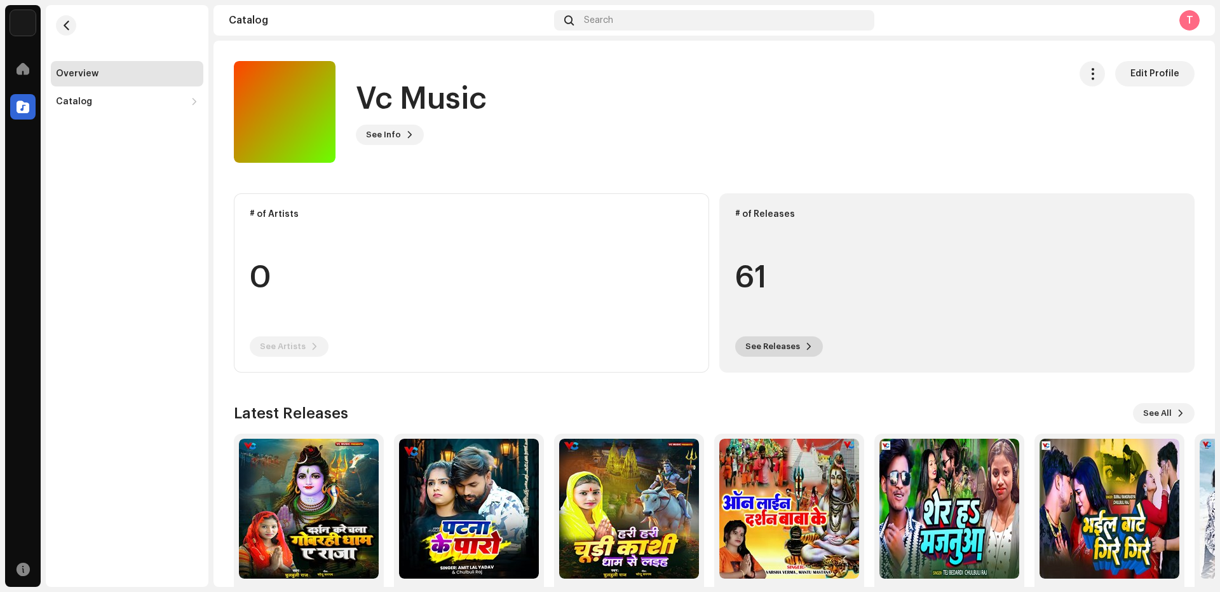
click at [777, 349] on span "See Releases" at bounding box center [773, 346] width 55 height 25
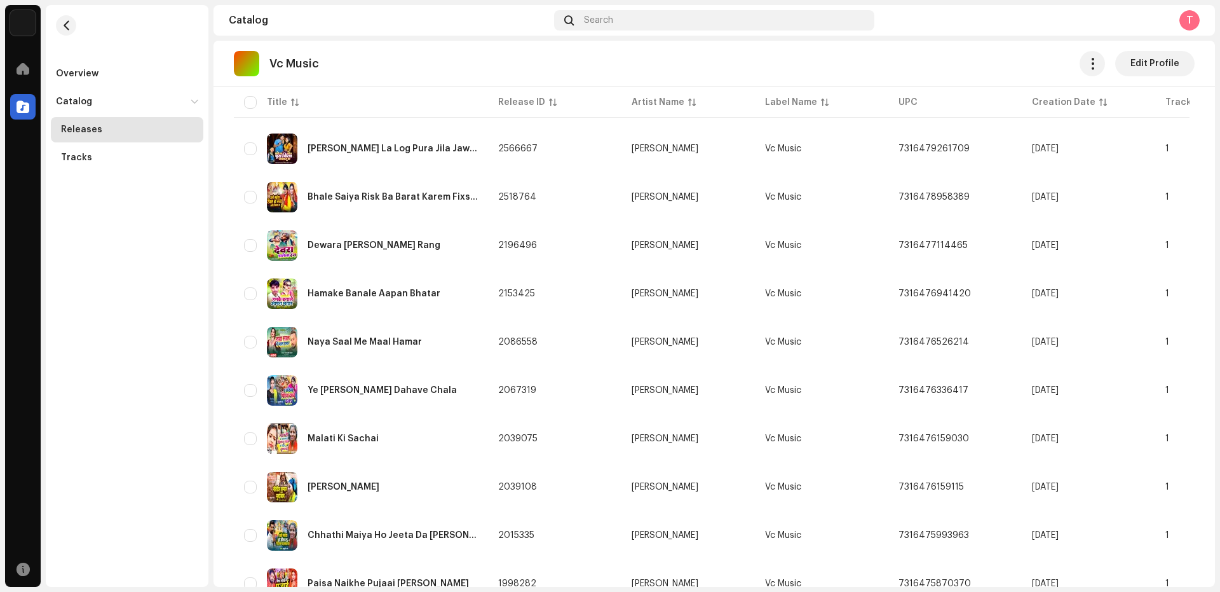
scroll to position [856, 0]
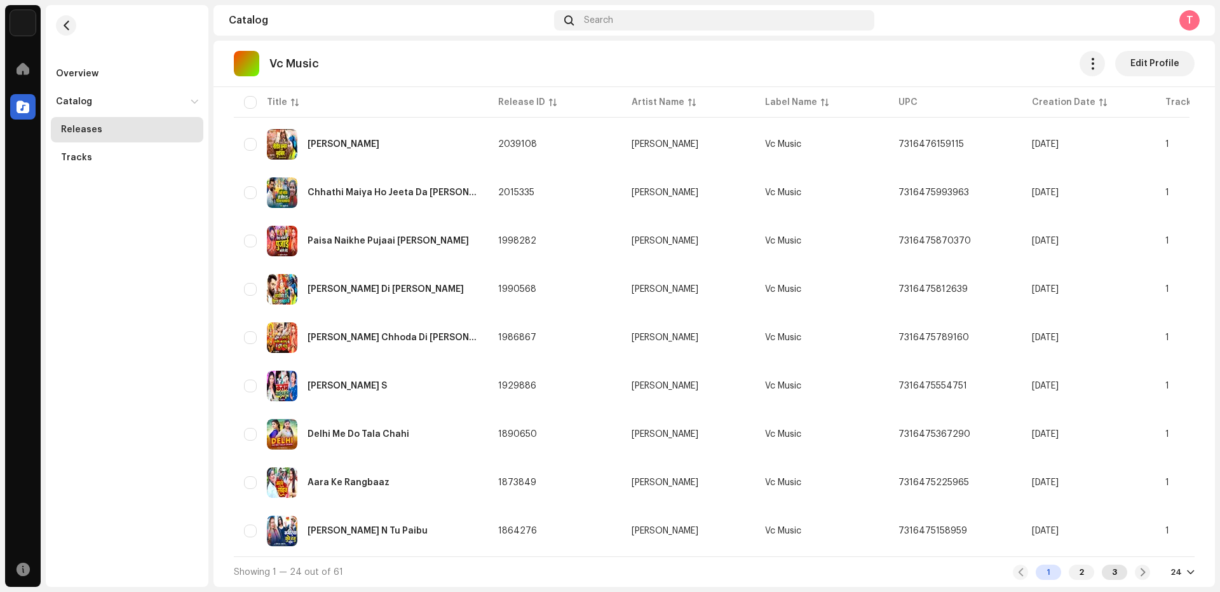
click at [1114, 577] on div "3" at bounding box center [1114, 571] width 25 height 15
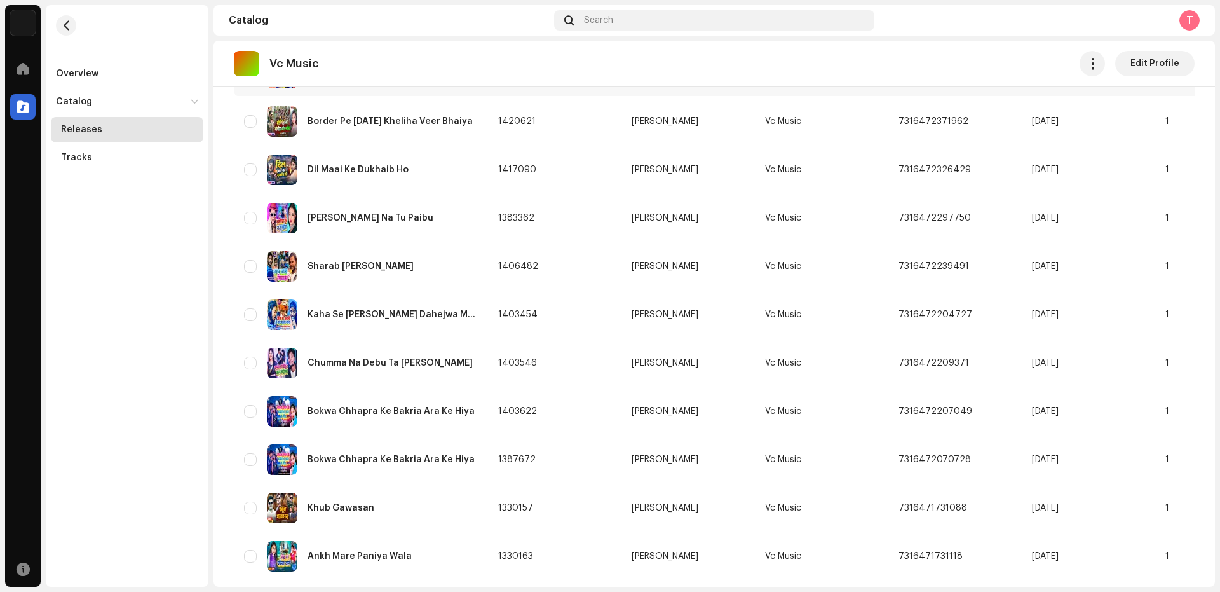
scroll to position [322, 0]
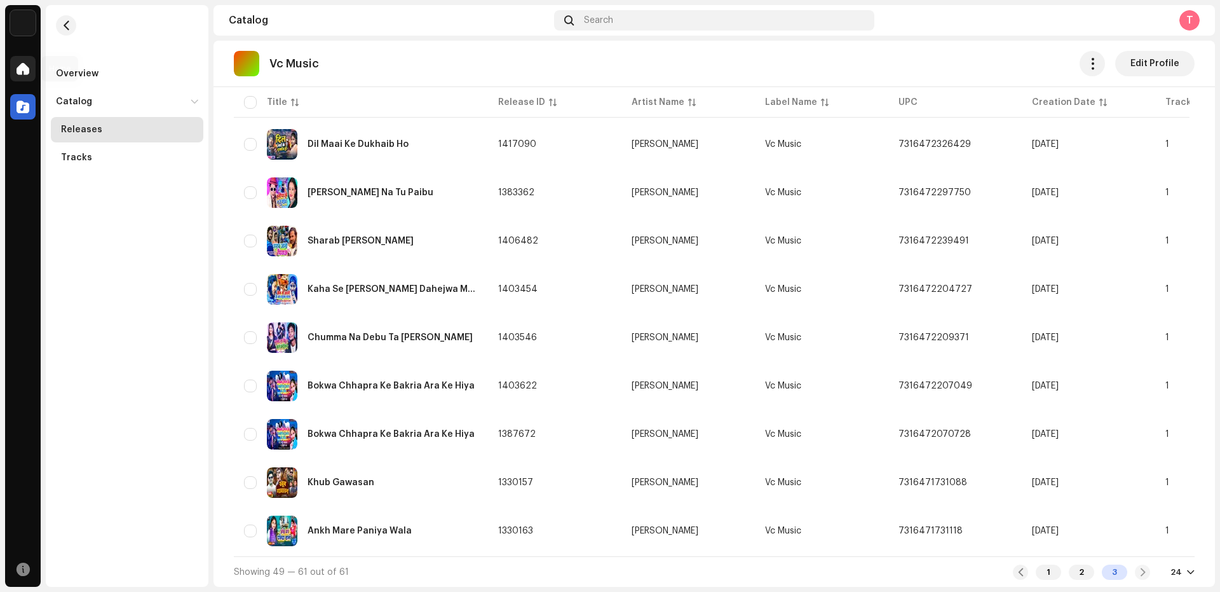
click at [18, 69] on span at bounding box center [23, 69] width 13 height 10
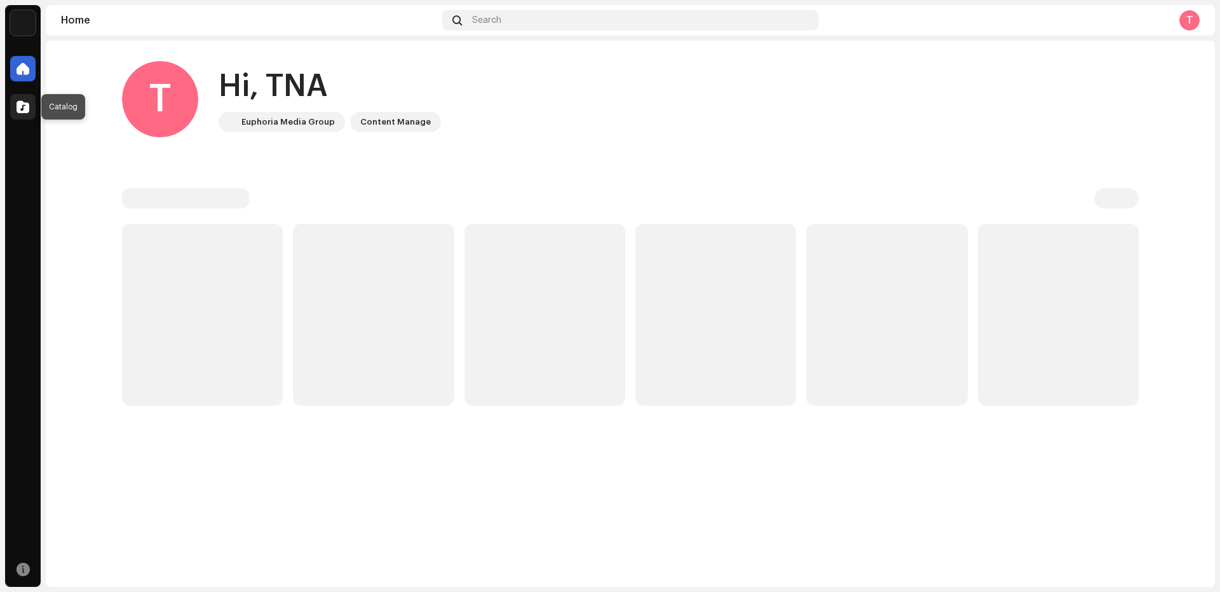
click at [22, 106] on span at bounding box center [23, 107] width 13 height 10
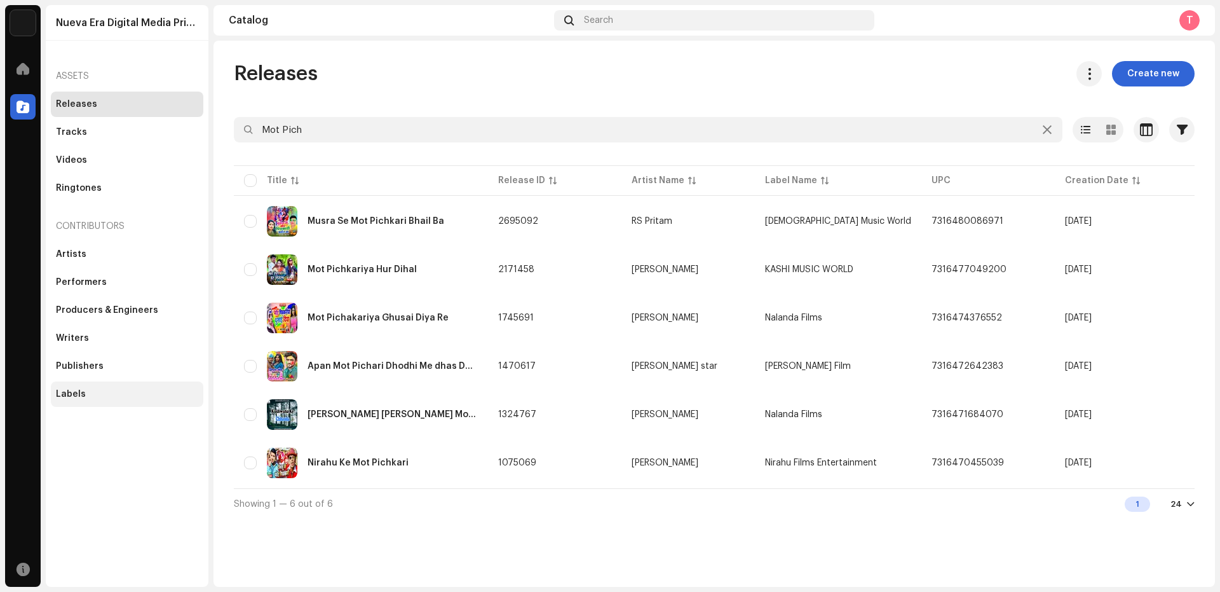
click at [72, 396] on div "Labels" at bounding box center [71, 394] width 30 height 10
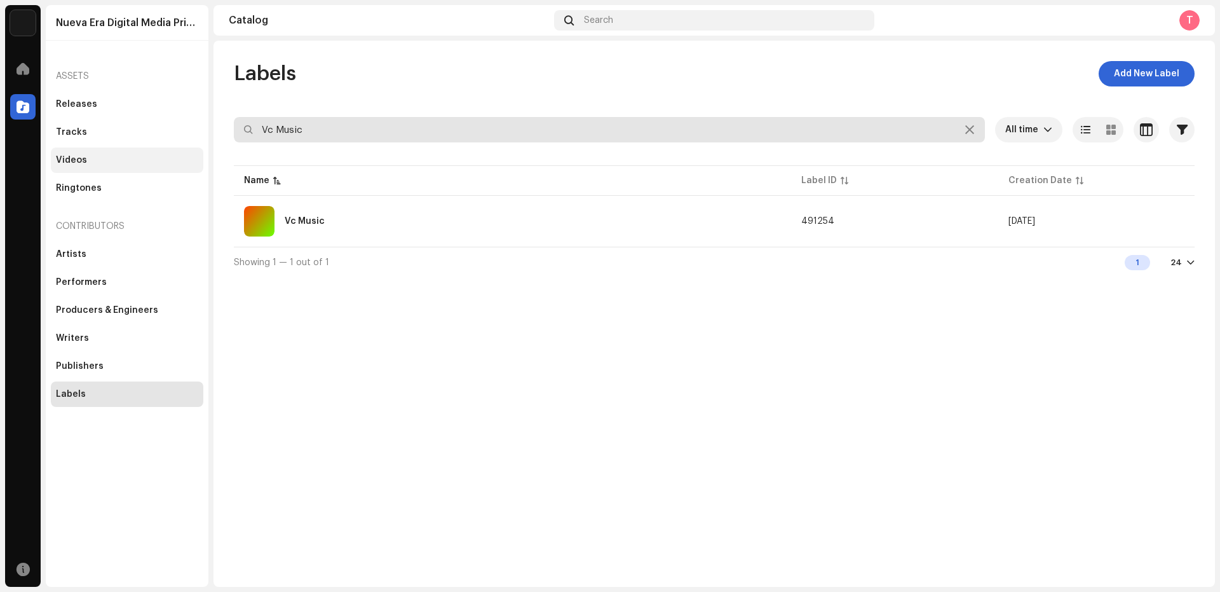
drag, startPoint x: 323, startPoint y: 126, endPoint x: 176, endPoint y: 151, distance: 148.8
click at [177, 151] on div "Nueva Era Digital Media Private Limited Home Catalog Resources Nueva Era Digita…" at bounding box center [610, 296] width 1220 height 592
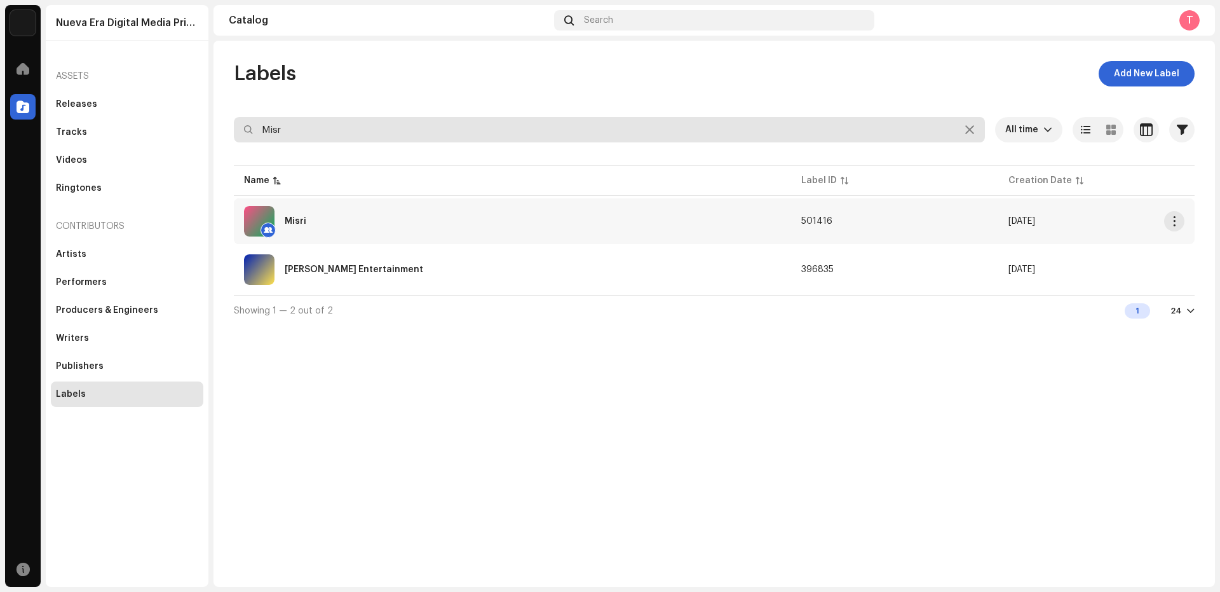
type input "Misr"
click at [378, 215] on div "Misri" at bounding box center [512, 221] width 537 height 31
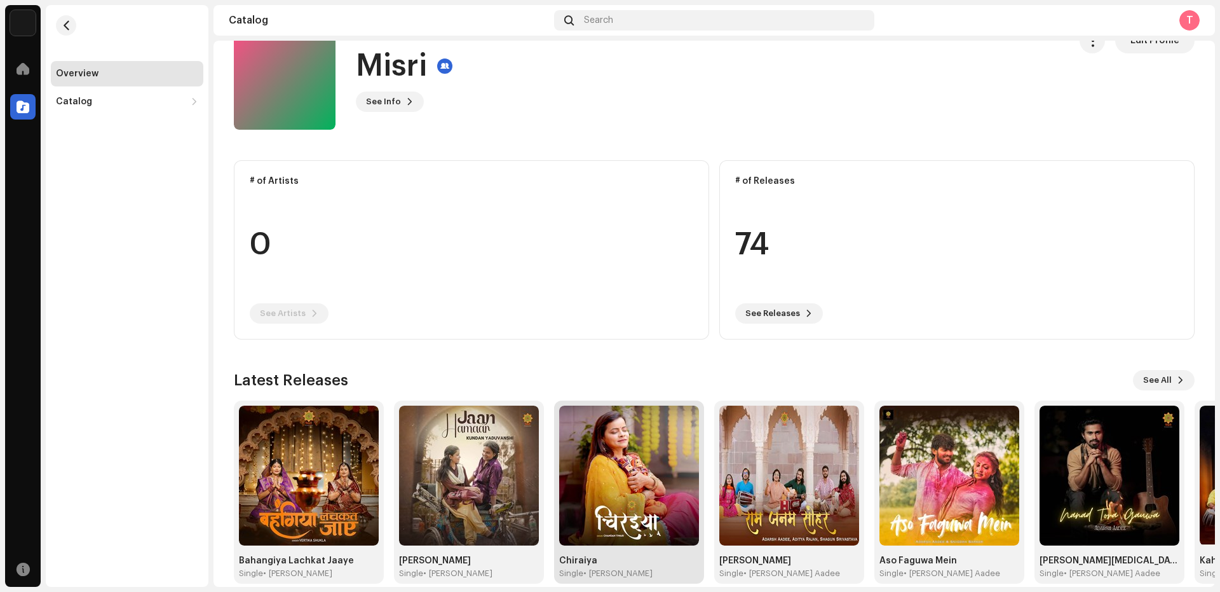
scroll to position [50, 0]
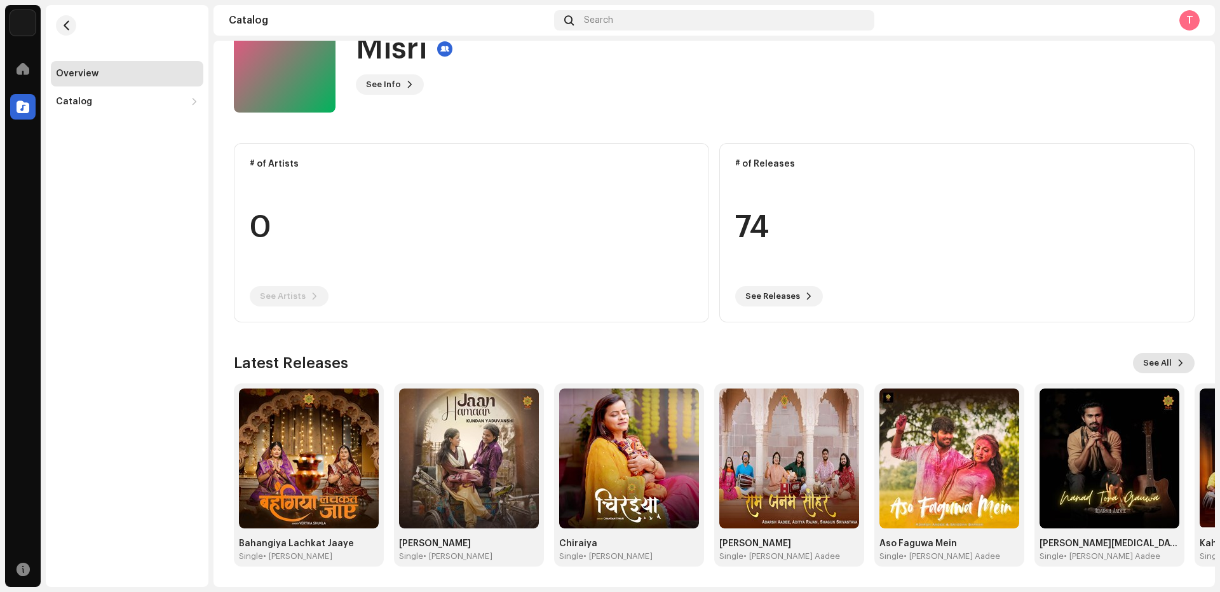
click at [1166, 365] on button "See All" at bounding box center [1164, 363] width 62 height 20
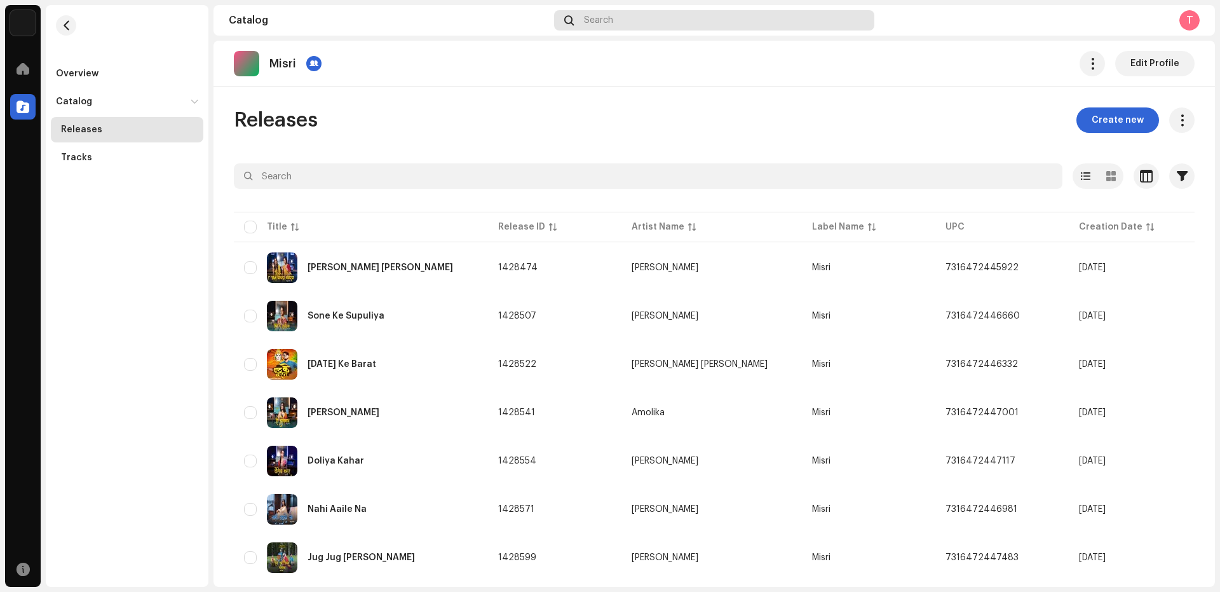
click at [571, 22] on span at bounding box center [569, 20] width 10 height 10
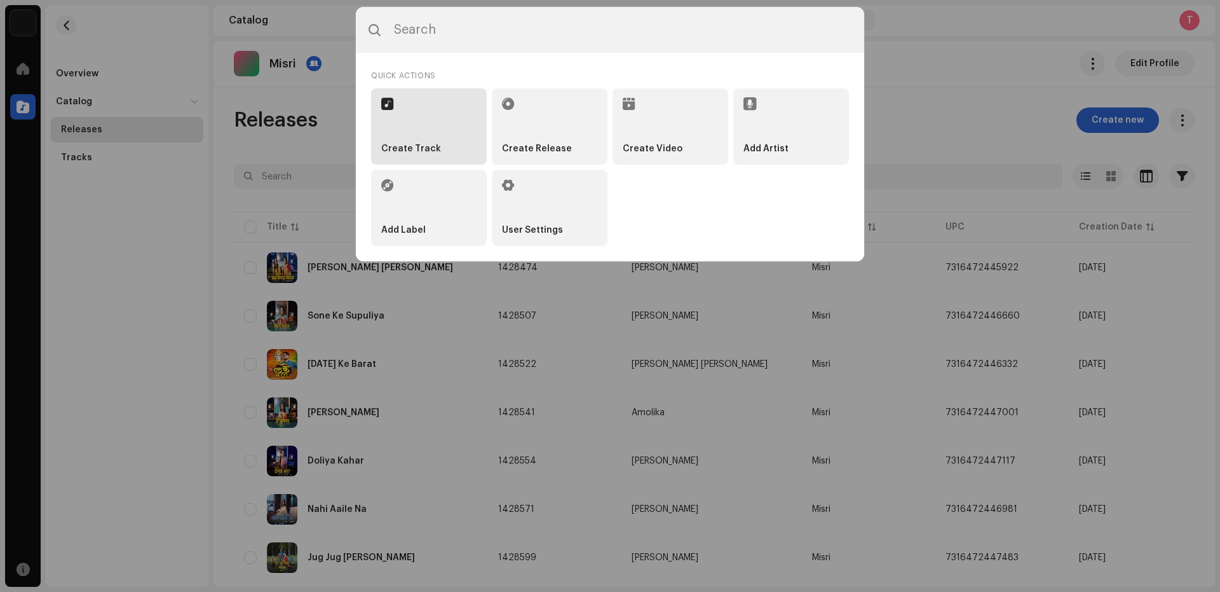
click at [400, 142] on li "Create Track" at bounding box center [429, 126] width 116 height 76
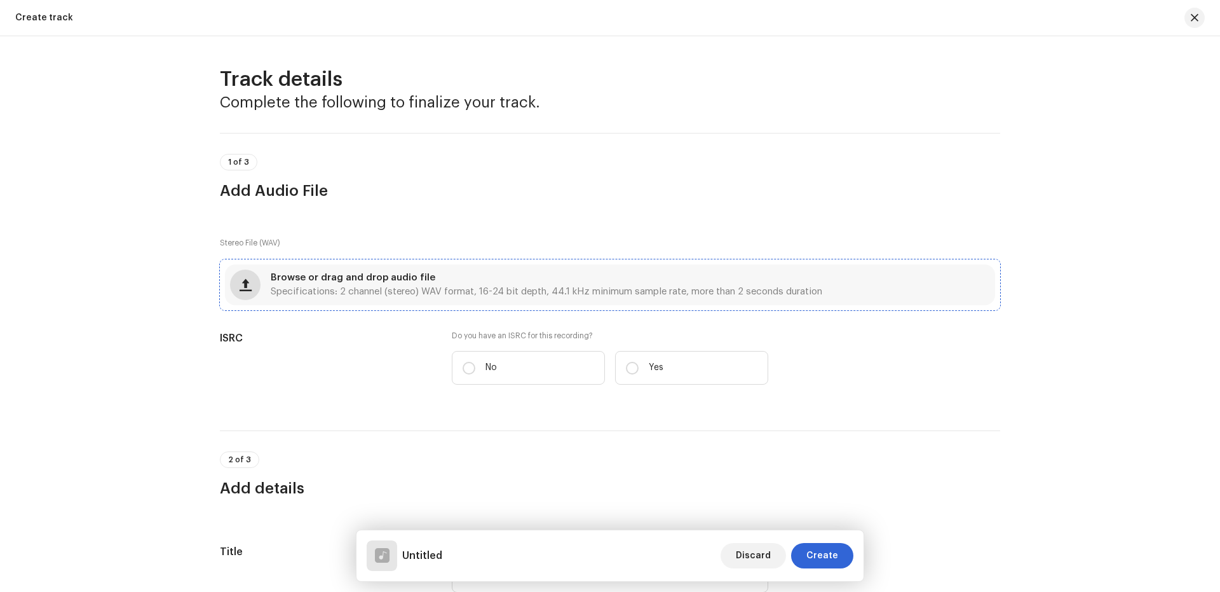
click at [240, 285] on span "button" at bounding box center [246, 285] width 12 height 10
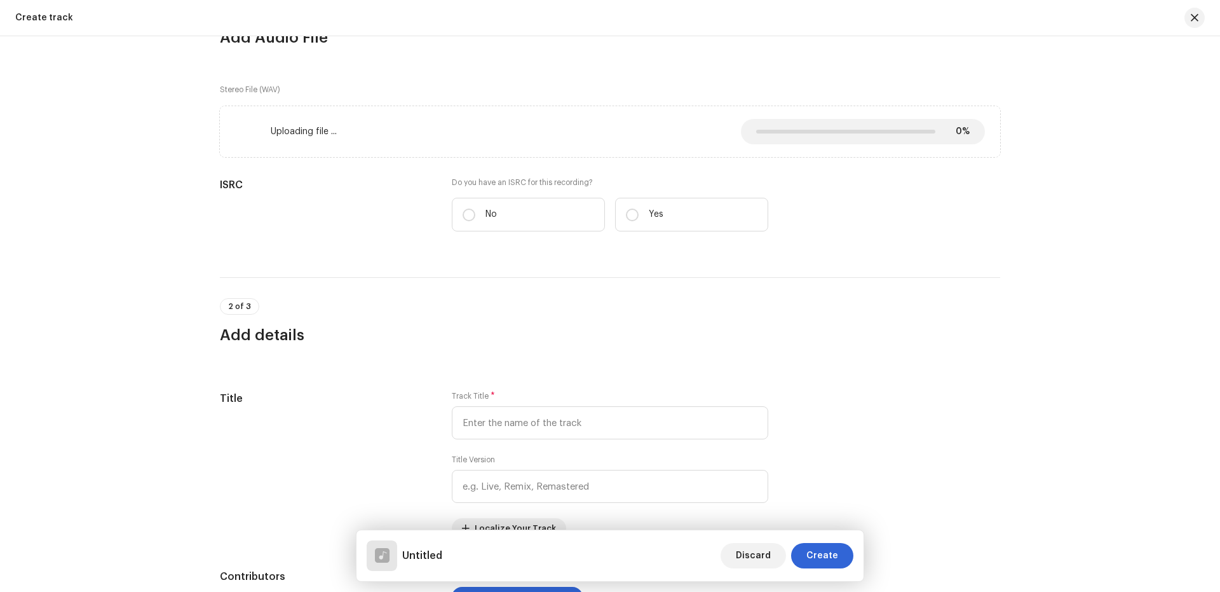
scroll to position [170, 0]
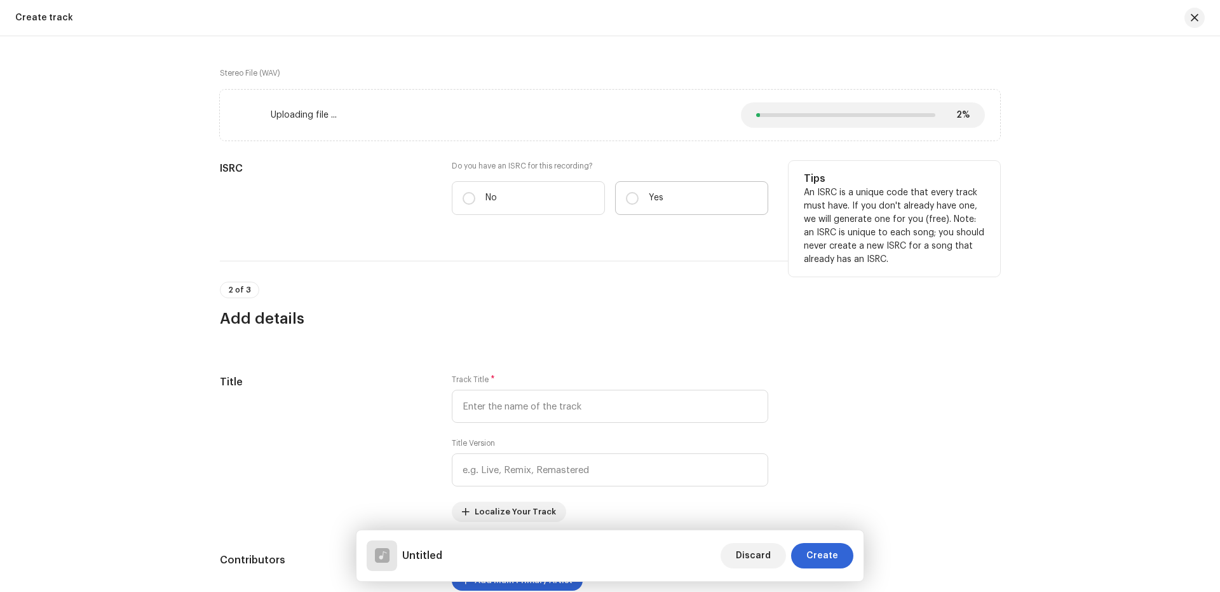
click at [645, 188] on label "Yes" at bounding box center [691, 198] width 153 height 34
click at [639, 192] on input "Yes" at bounding box center [632, 198] width 13 height 13
radio input "true"
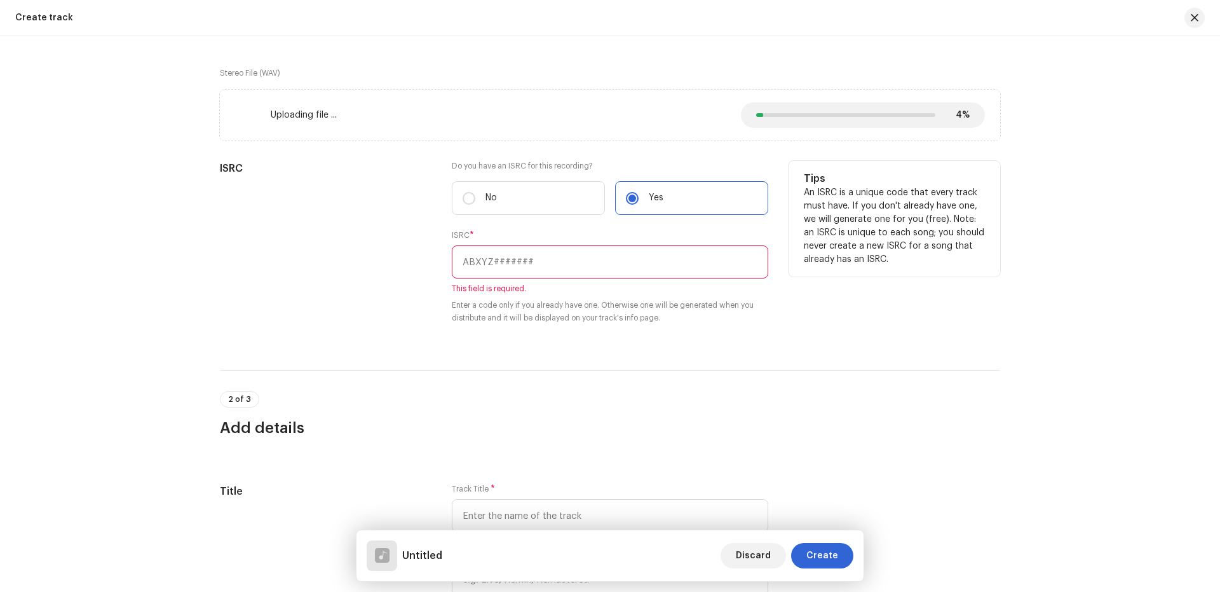
click at [514, 256] on input "text" at bounding box center [610, 261] width 317 height 33
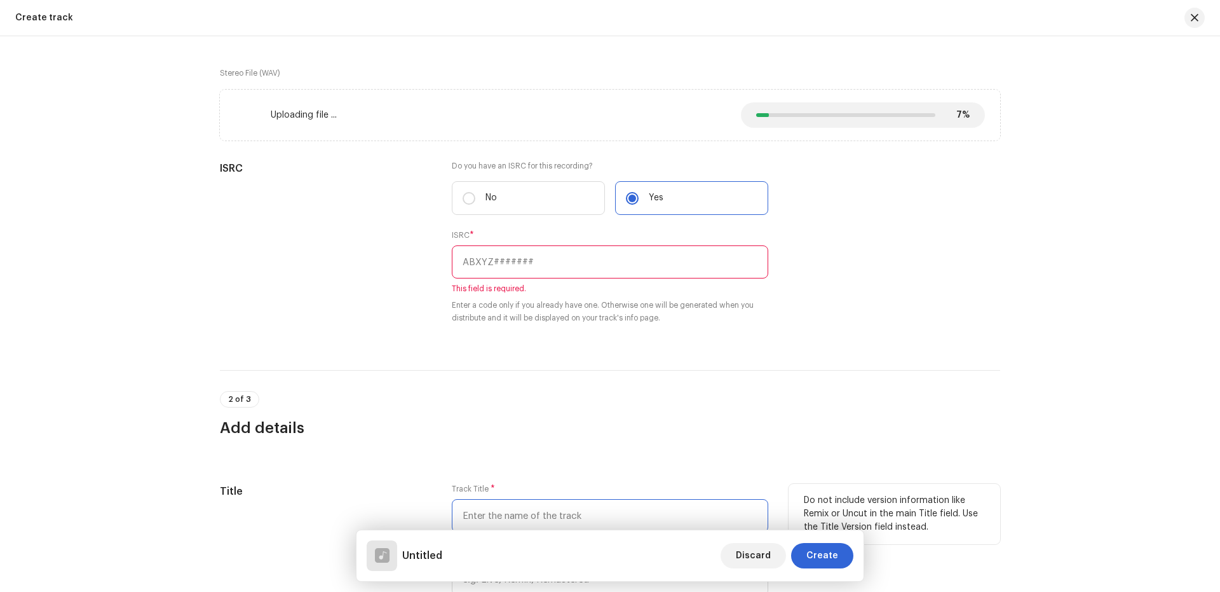
click at [486, 502] on input "text" at bounding box center [610, 515] width 317 height 33
paste input "INN202401616"
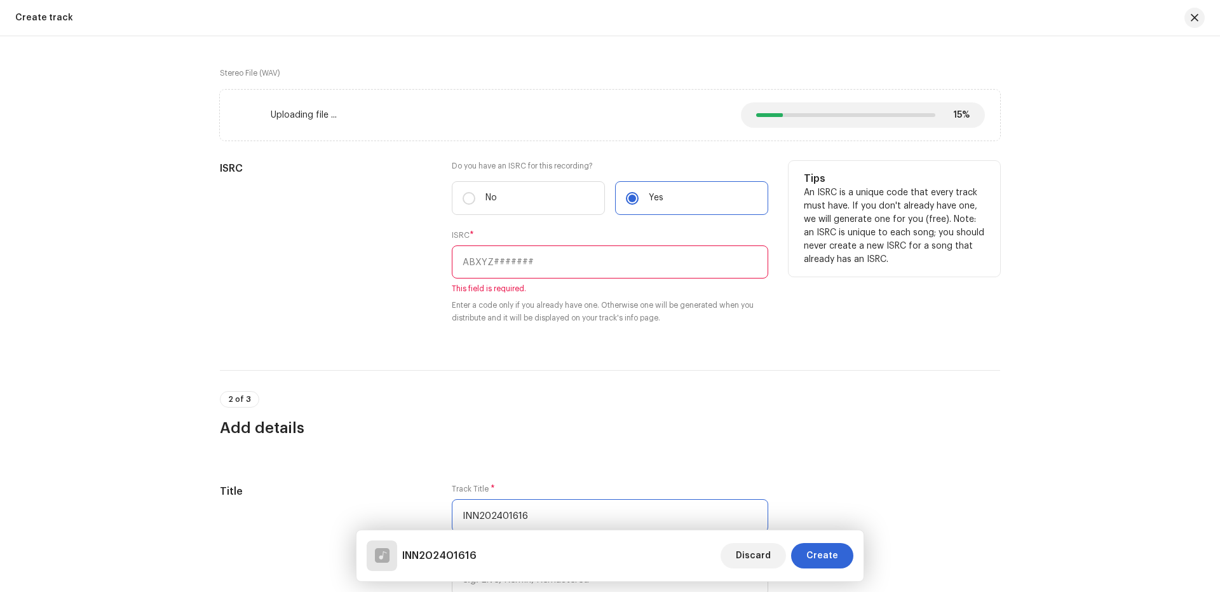
type input "INN202401616"
click at [569, 254] on input "text" at bounding box center [610, 261] width 317 height 33
paste input "INN202401616"
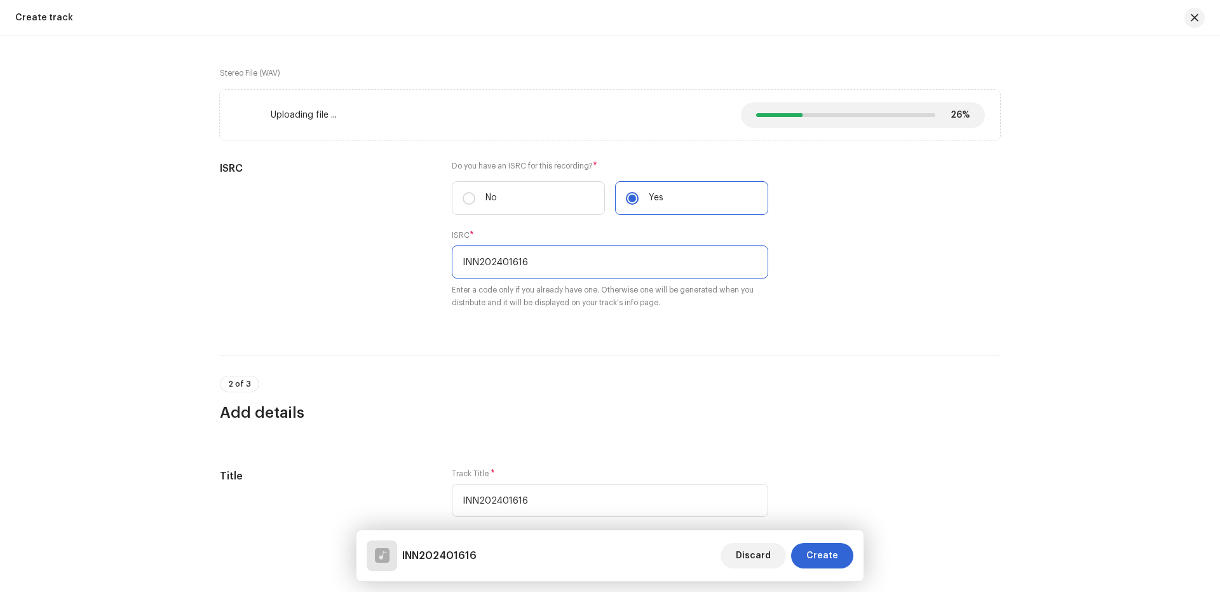
type input "INN202401616"
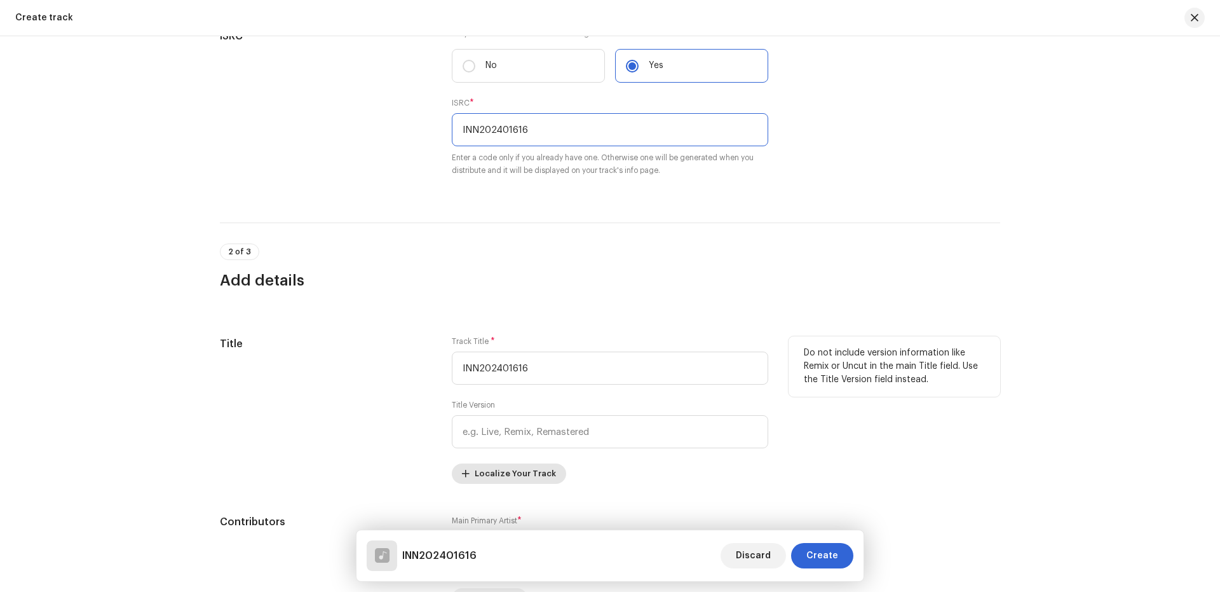
scroll to position [339, 0]
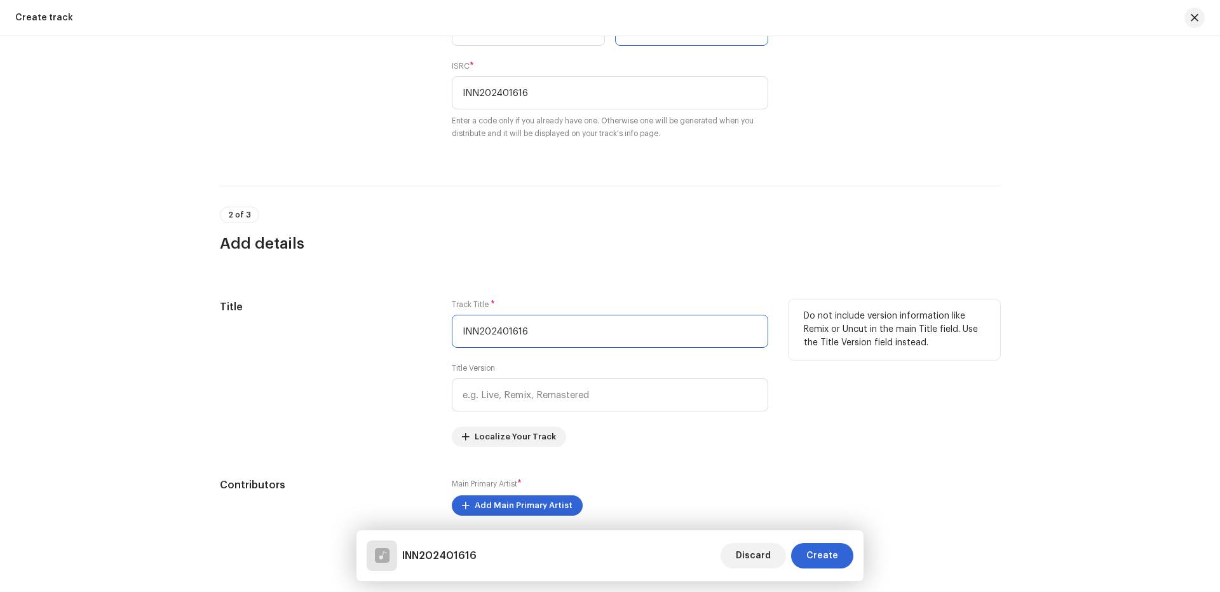
drag, startPoint x: 538, startPoint y: 336, endPoint x: 382, endPoint y: 347, distance: 156.1
click at [382, 347] on div "Title Track Title * INN202401616 Title Version Localize Your Track Do not inclu…" at bounding box center [610, 372] width 781 height 147
paste input "[DATE] Me Choli [PERSON_NAME]"
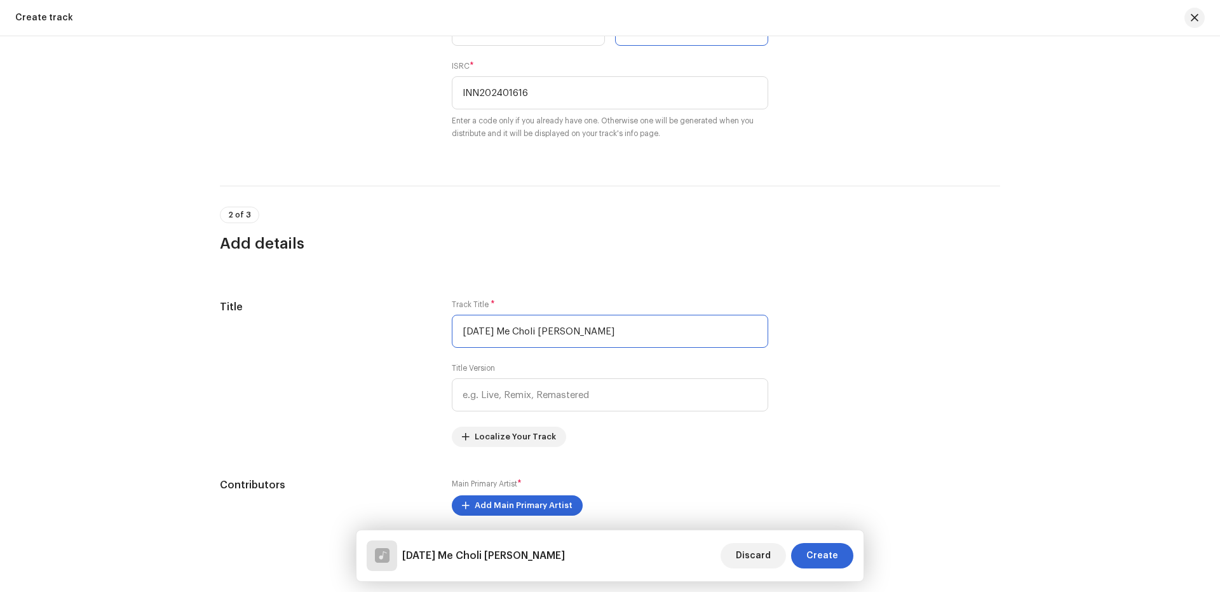
scroll to position [508, 0]
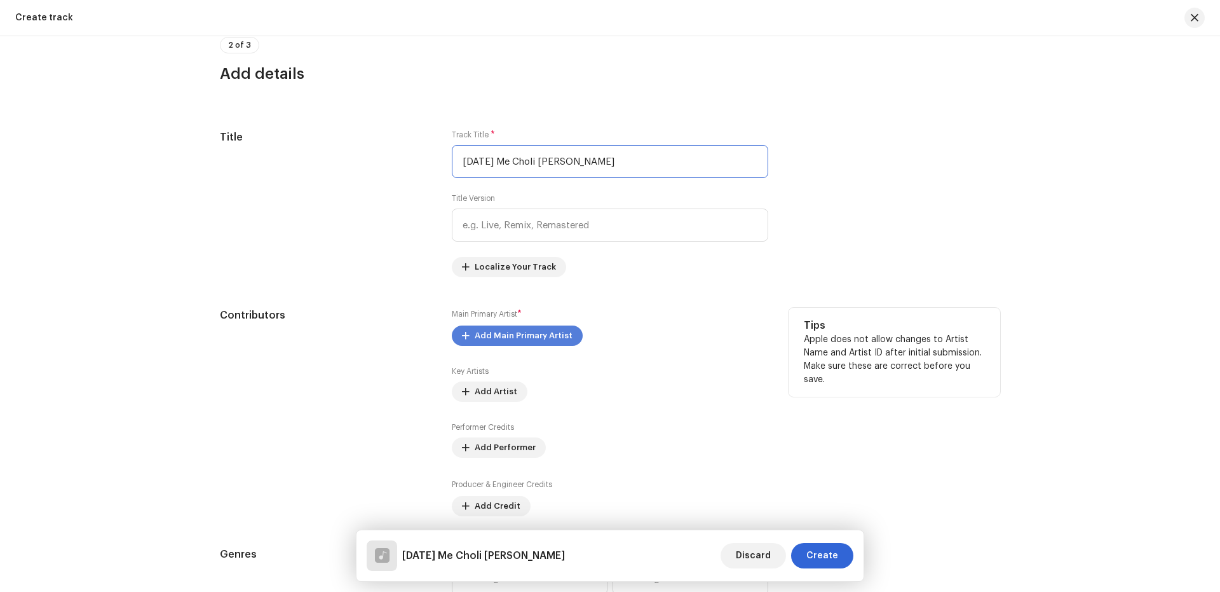
type input "[DATE] Me Choli [PERSON_NAME]"
click at [550, 338] on span "Add Main Primary Artist" at bounding box center [524, 335] width 98 height 25
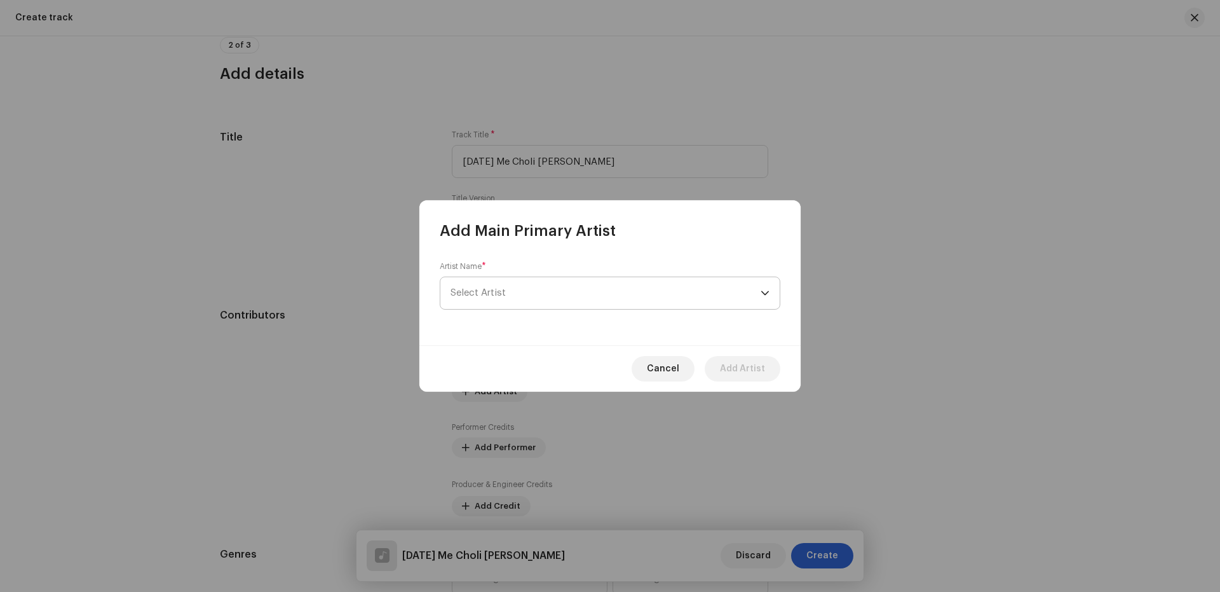
click at [508, 282] on span "Select Artist" at bounding box center [606, 293] width 310 height 32
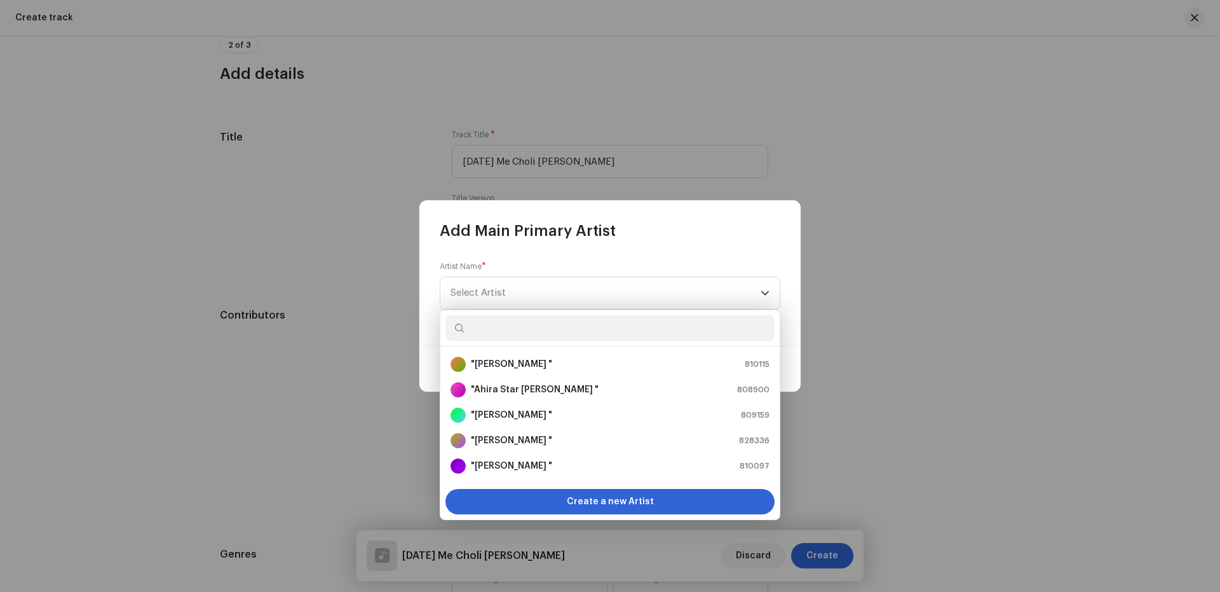
click at [495, 329] on input "text" at bounding box center [610, 327] width 329 height 25
paste input "[PERSON_NAME]"
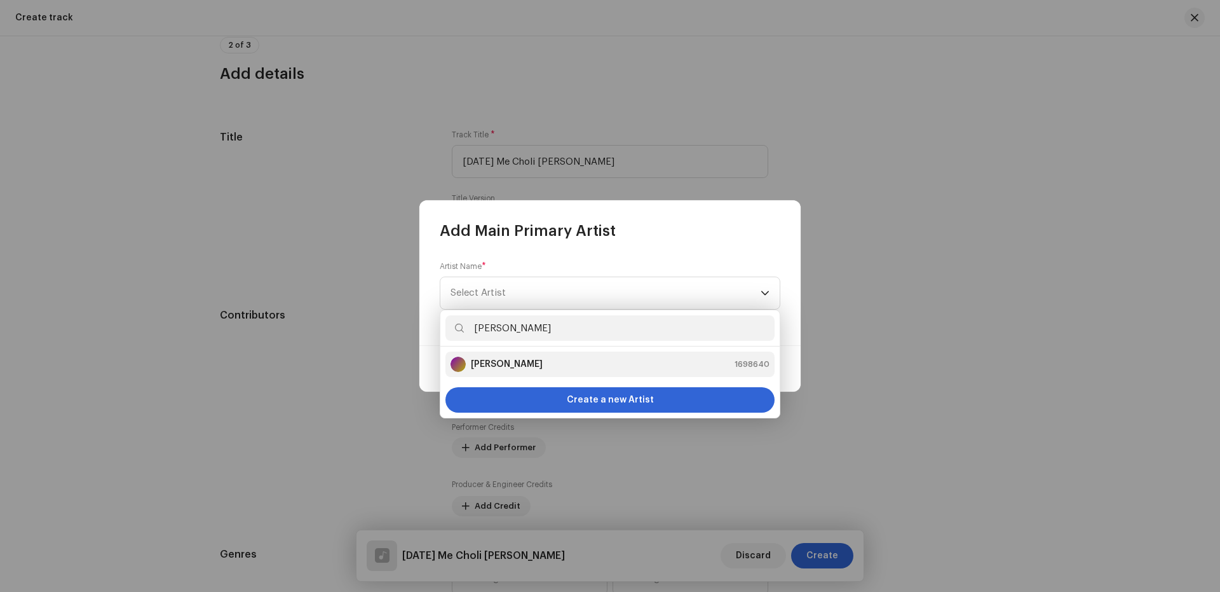
type input "[PERSON_NAME]"
click at [515, 359] on strong "[PERSON_NAME]" at bounding box center [507, 364] width 72 height 13
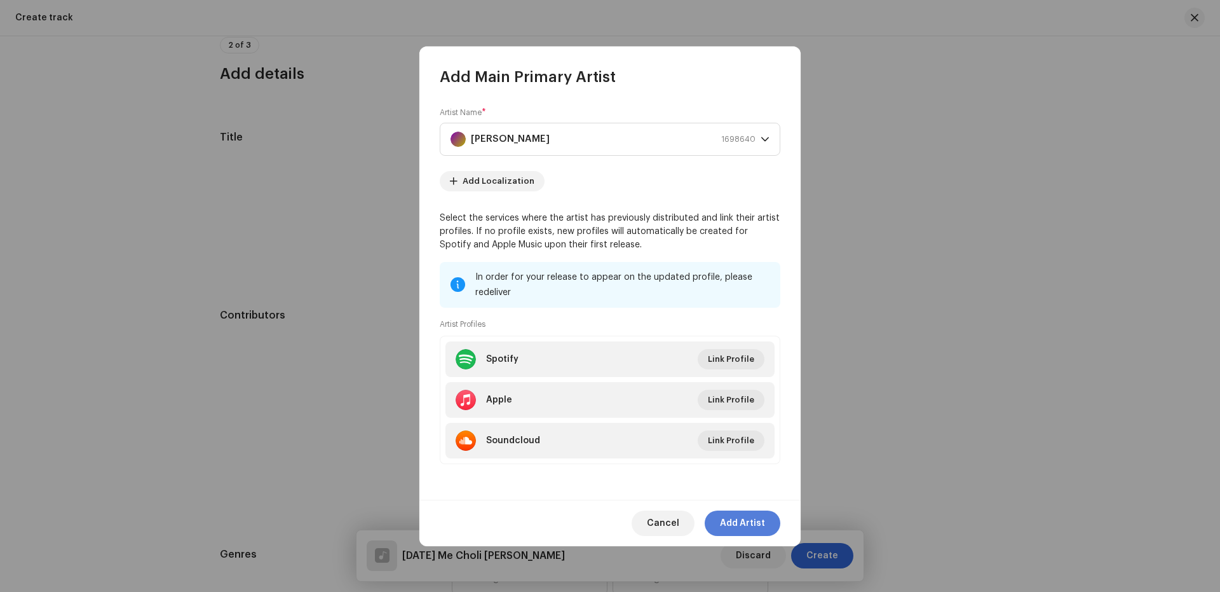
click at [763, 523] on span "Add Artist" at bounding box center [742, 522] width 45 height 25
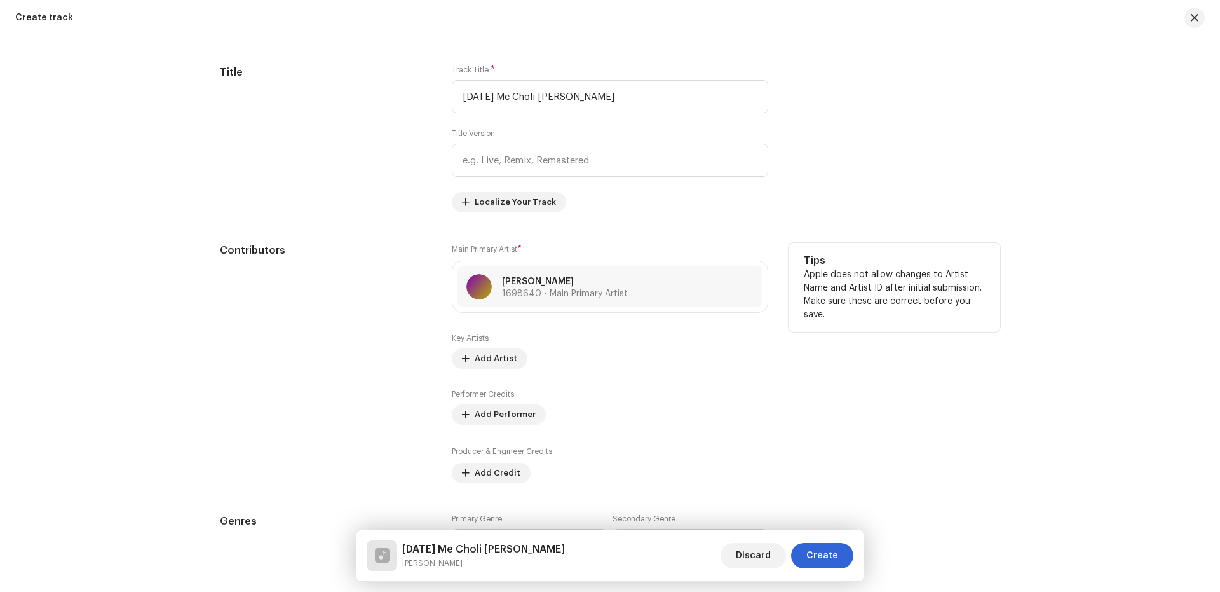
scroll to position [679, 0]
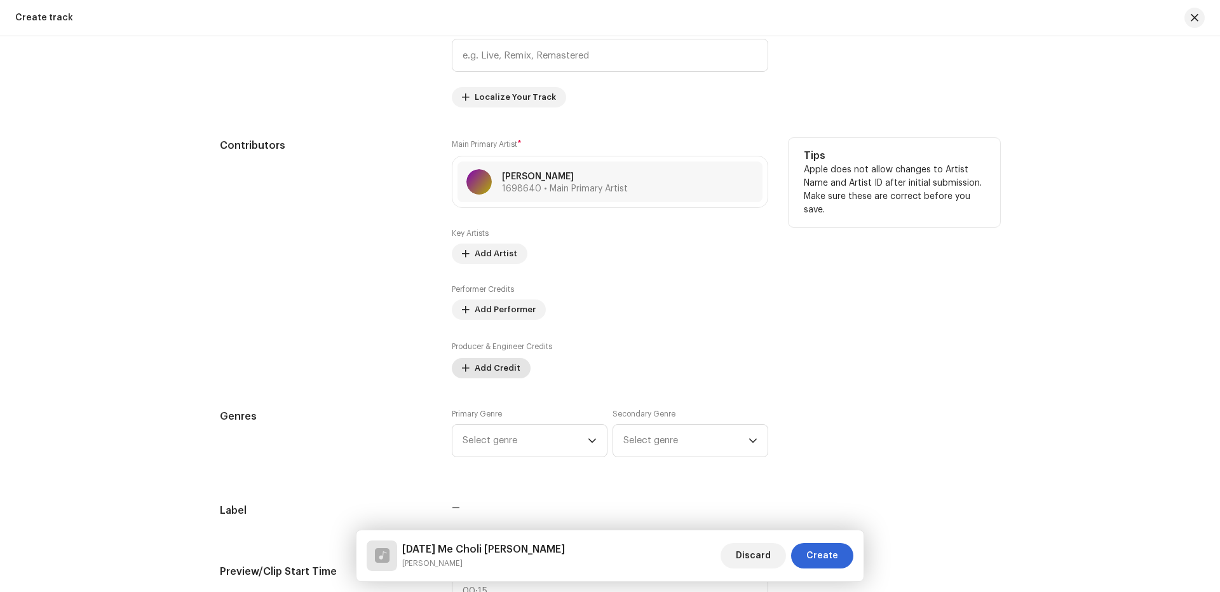
click at [489, 363] on span "Add Credit" at bounding box center [498, 367] width 46 height 25
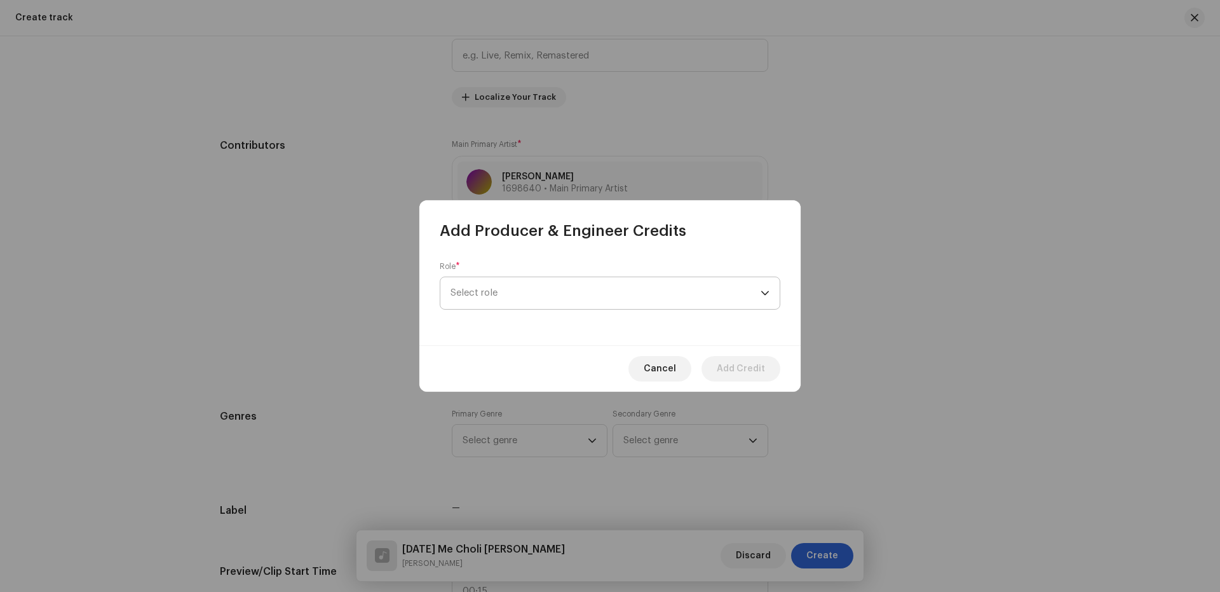
click at [518, 292] on span "Select role" at bounding box center [606, 293] width 310 height 32
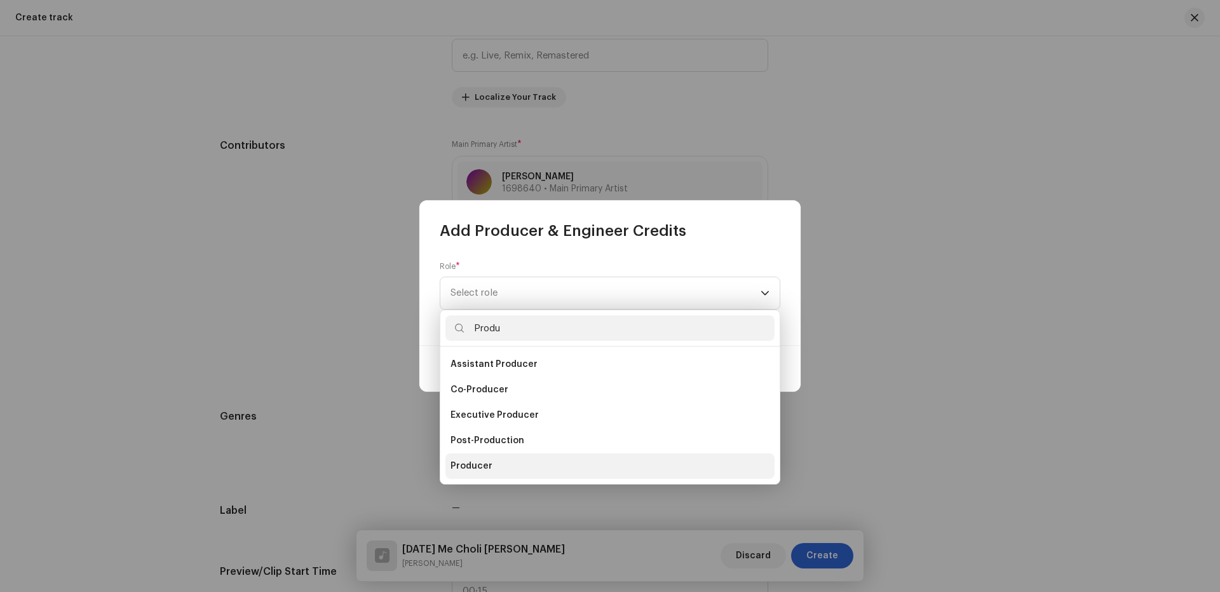
type input "Produ"
click at [450, 466] on li "Producer" at bounding box center [610, 465] width 329 height 25
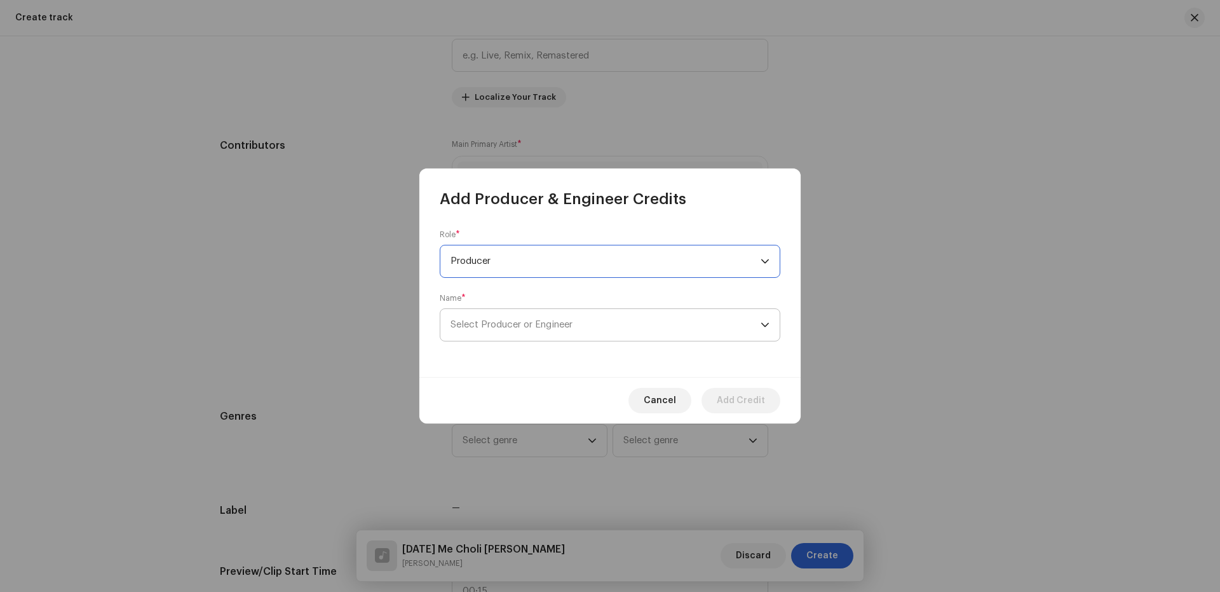
click at [486, 320] on span "Select Producer or Engineer" at bounding box center [512, 325] width 122 height 10
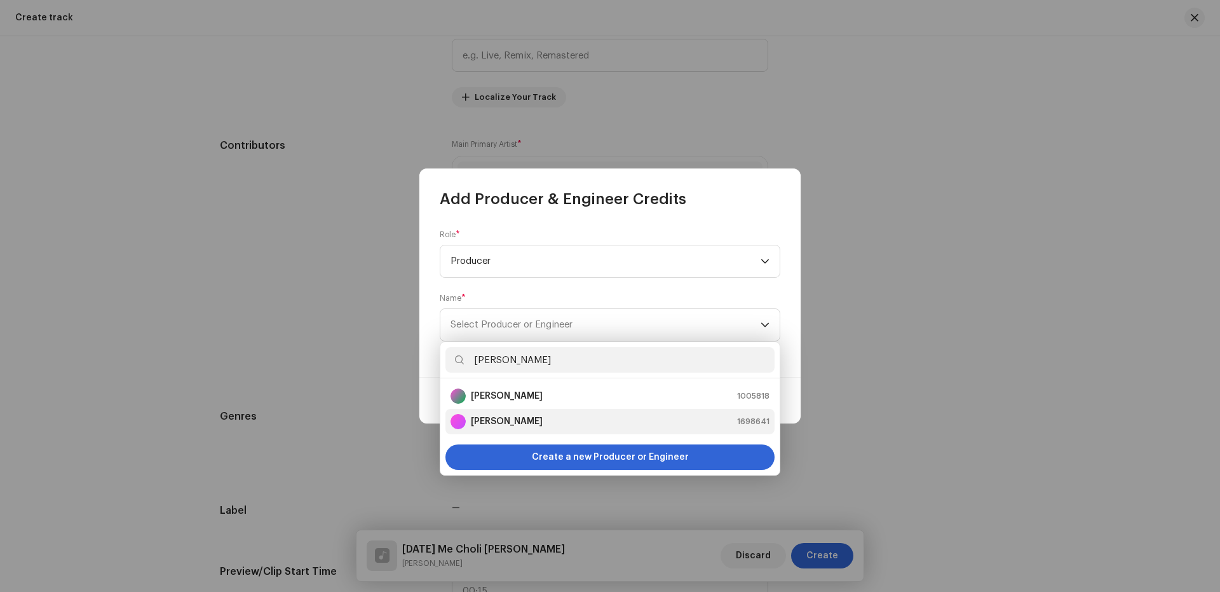
type input "[PERSON_NAME]"
click at [530, 420] on strong "[PERSON_NAME]" at bounding box center [507, 421] width 72 height 13
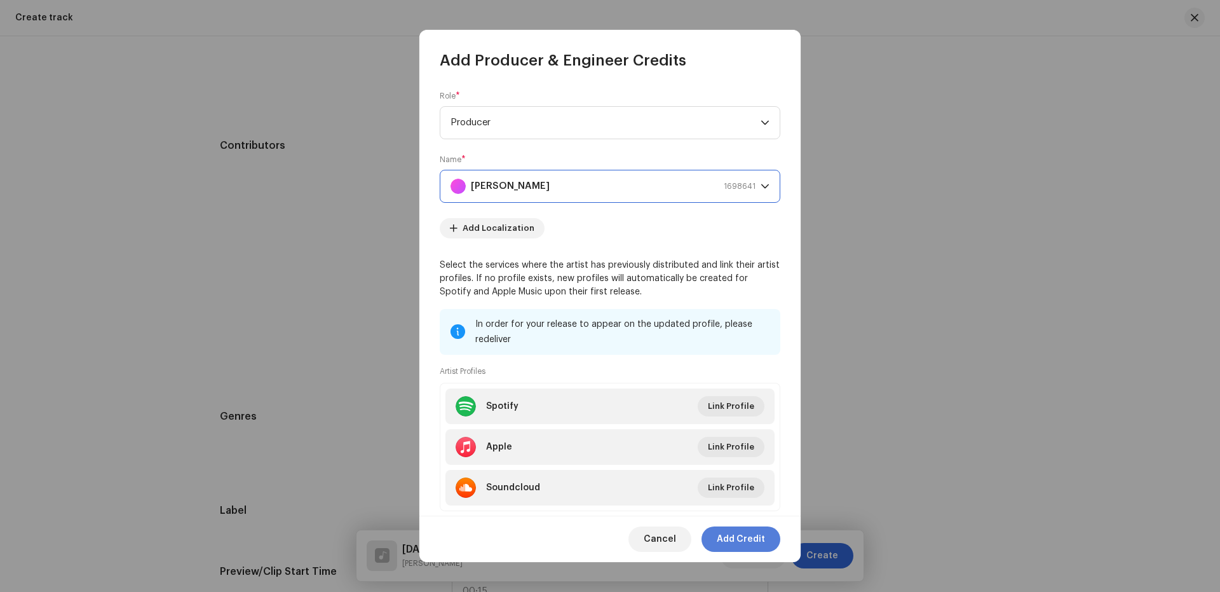
click at [742, 537] on span "Add Credit" at bounding box center [741, 538] width 48 height 25
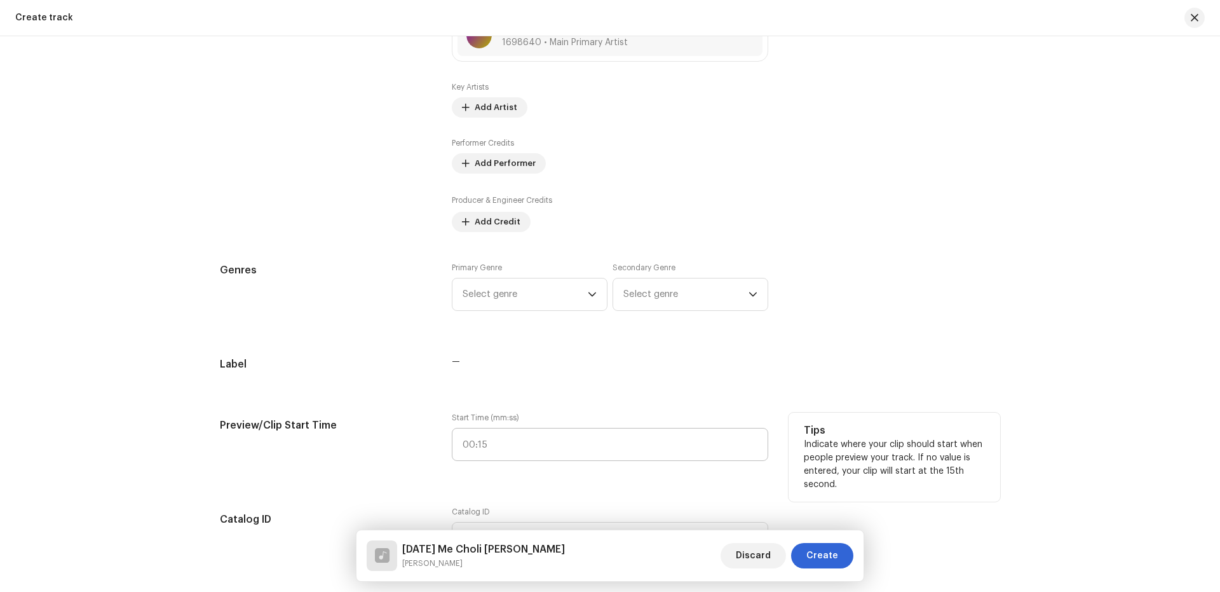
scroll to position [849, 0]
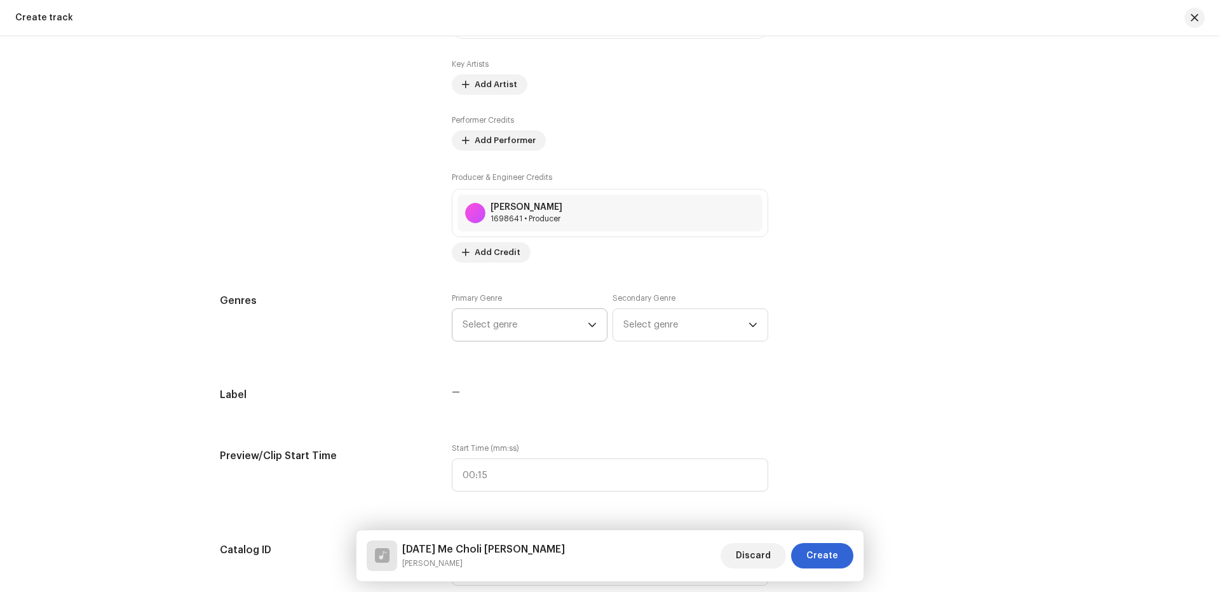
click at [524, 322] on span "Select genre" at bounding box center [525, 325] width 125 height 32
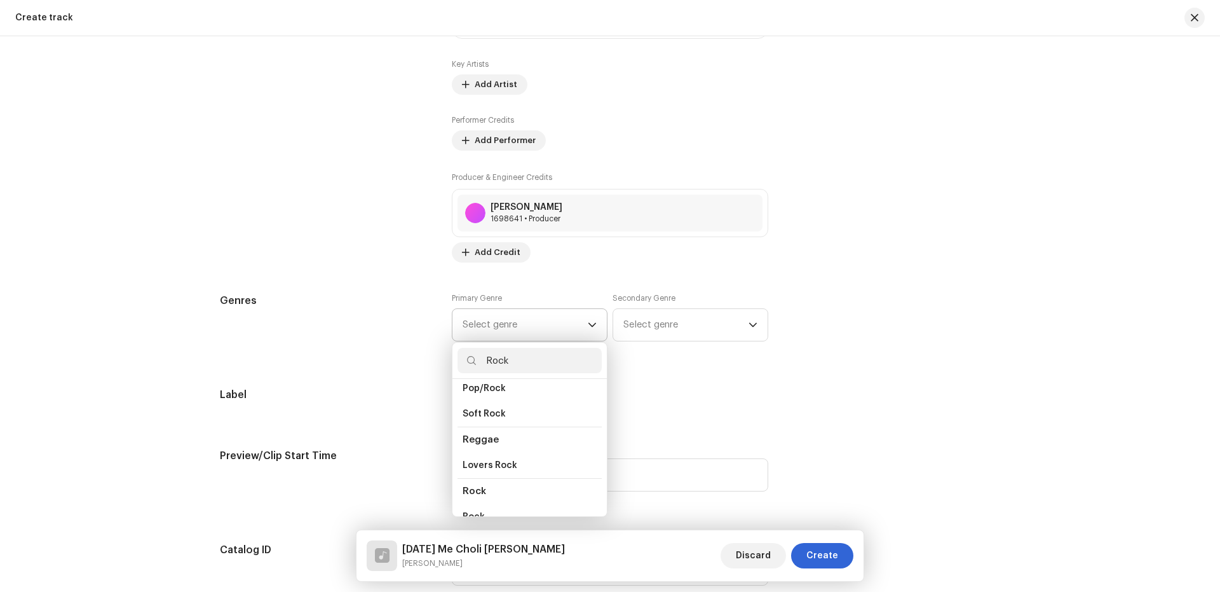
scroll to position [407, 0]
type input "Rock"
drag, startPoint x: 476, startPoint y: 502, endPoint x: 482, endPoint y: 500, distance: 6.6
click at [477, 507] on span "Rock" at bounding box center [474, 513] width 22 height 13
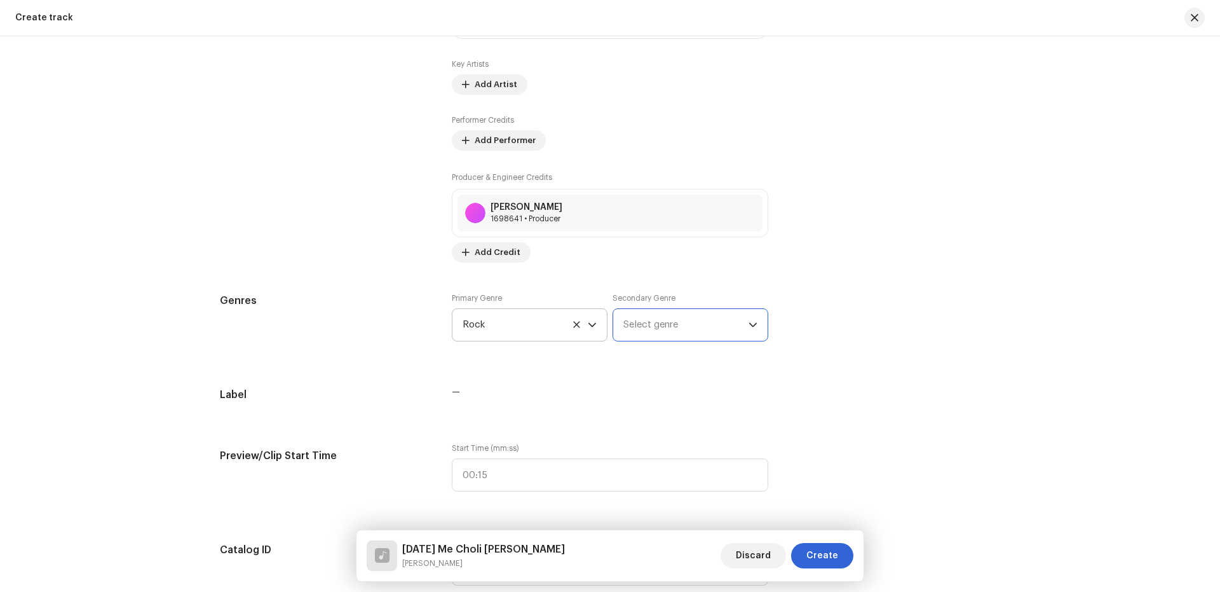
click at [659, 329] on span "Select genre" at bounding box center [686, 325] width 125 height 32
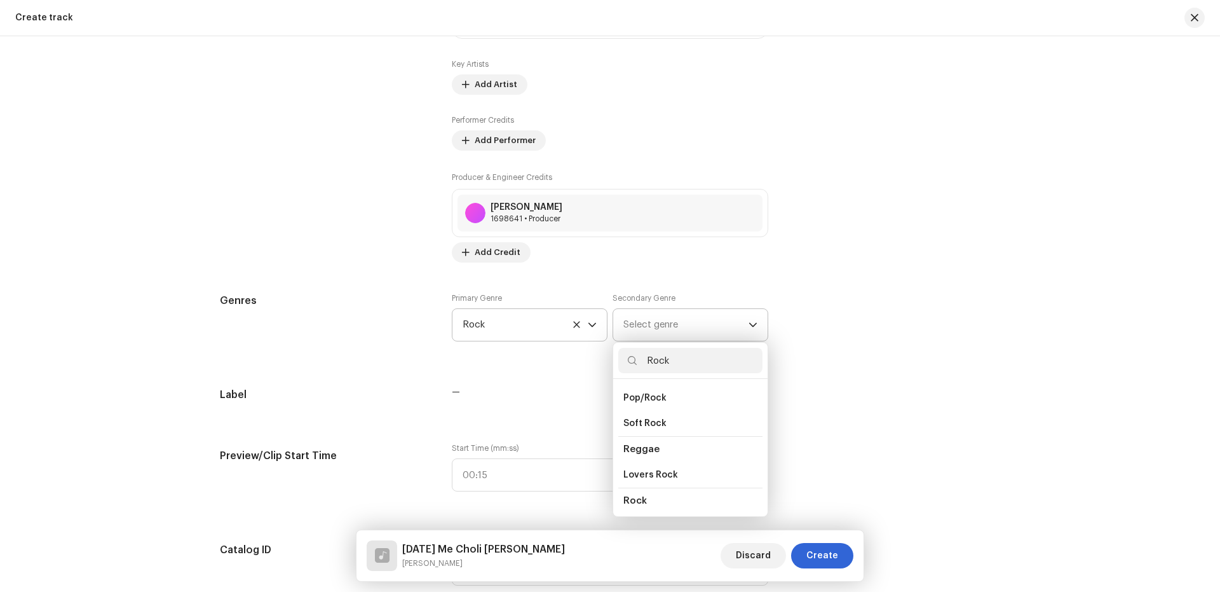
scroll to position [421, 0]
type input "Rock"
click at [640, 493] on span "Rock" at bounding box center [635, 499] width 22 height 13
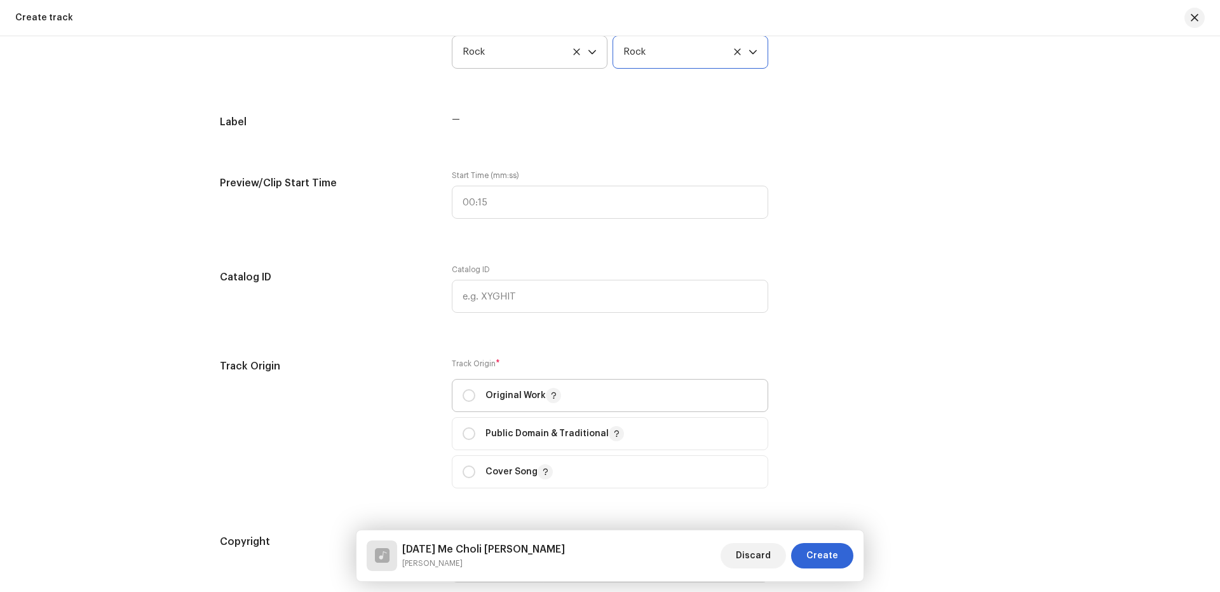
scroll to position [1188, 0]
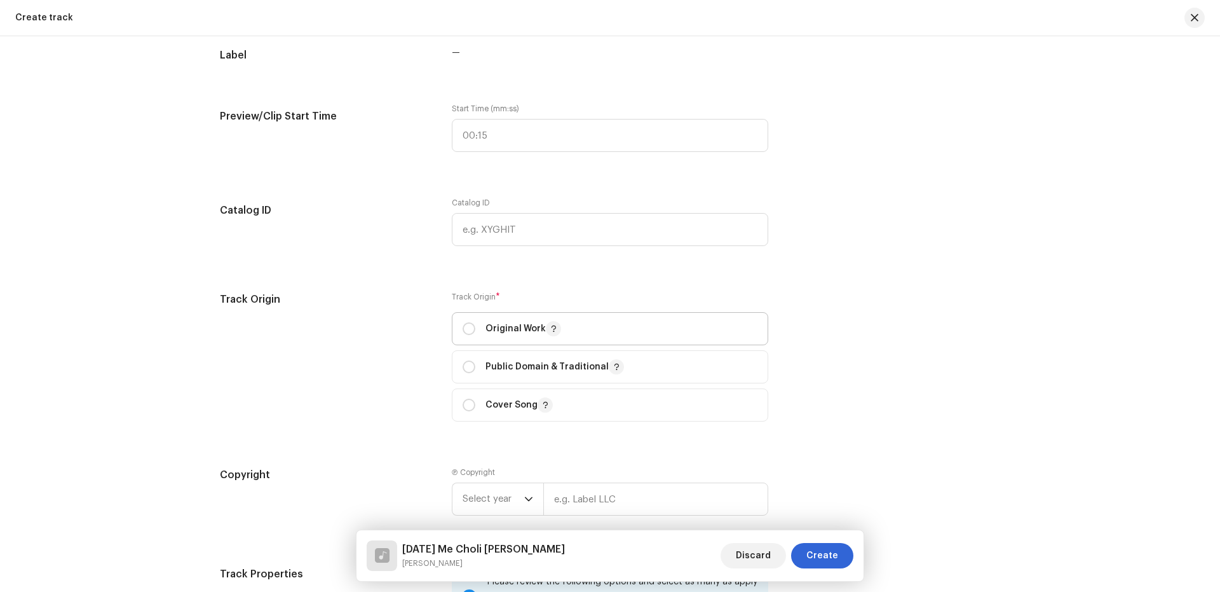
click at [472, 335] on div "Original Work" at bounding box center [512, 328] width 99 height 15
radio input "true"
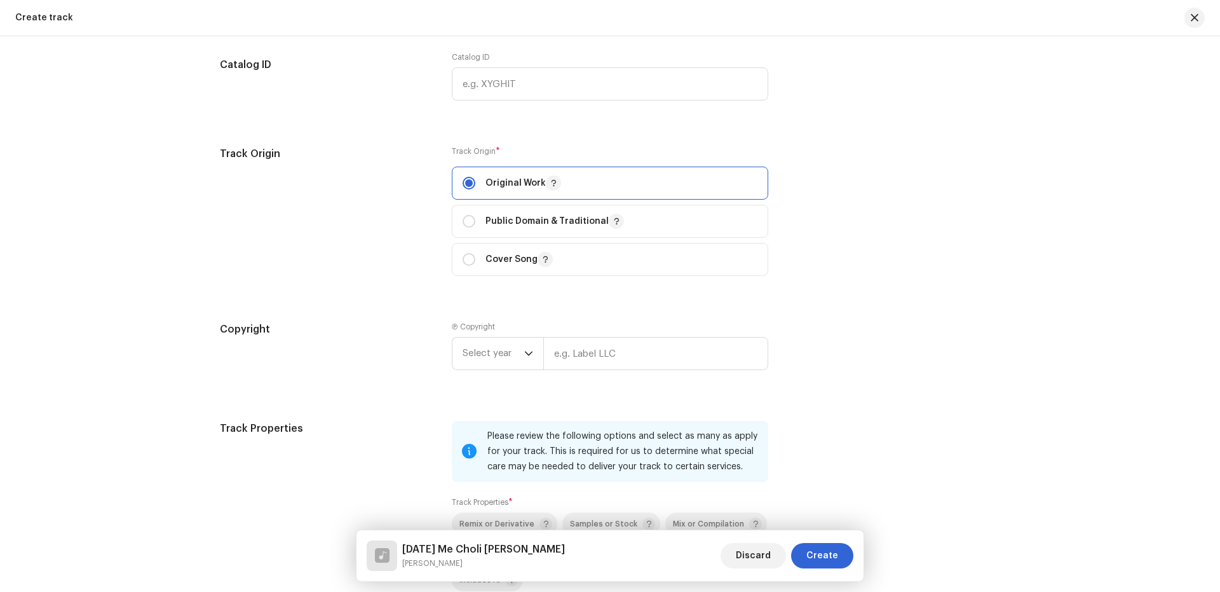
scroll to position [1357, 0]
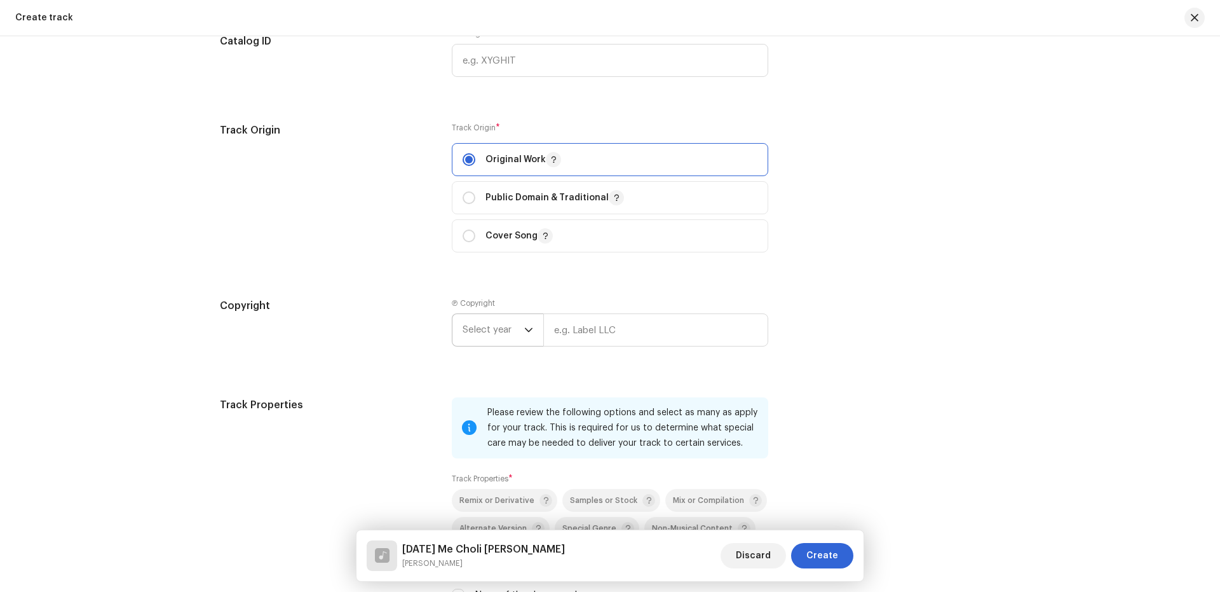
click at [498, 336] on span "Select year" at bounding box center [494, 330] width 62 height 32
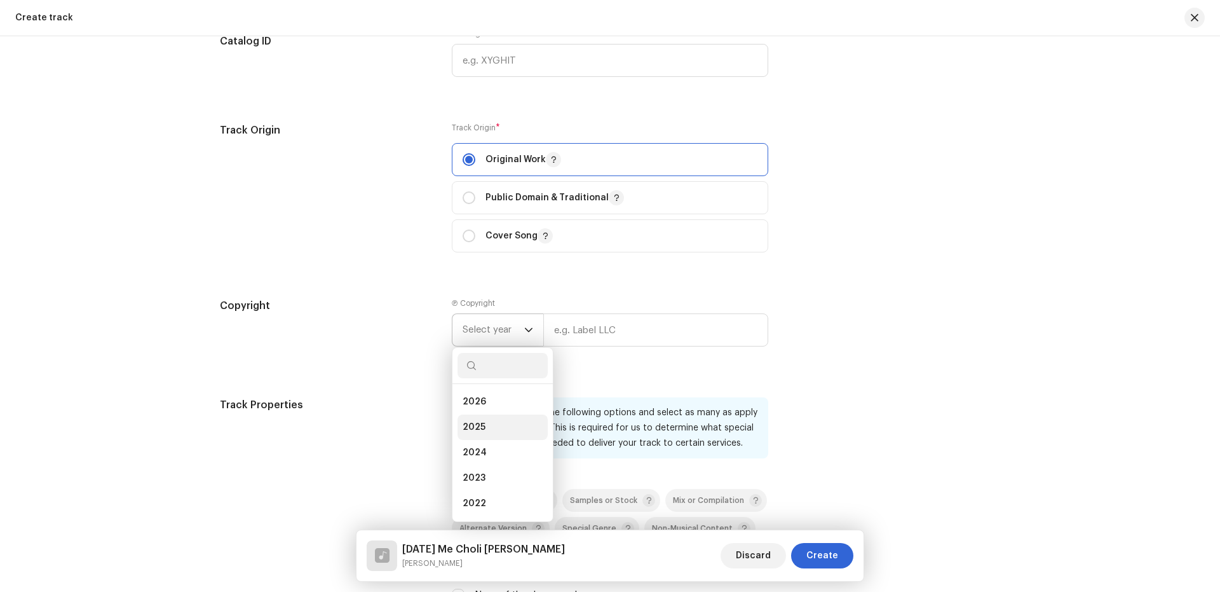
click at [470, 424] on span "2025" at bounding box center [474, 427] width 23 height 13
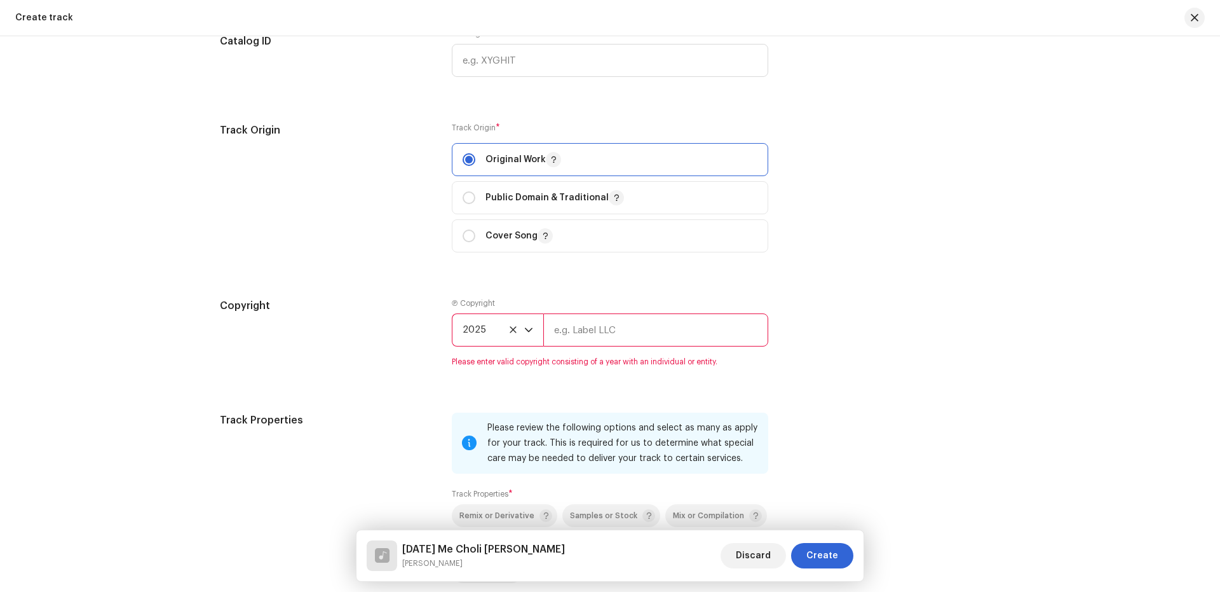
drag, startPoint x: 632, startPoint y: 327, endPoint x: 644, endPoint y: 345, distance: 20.6
click at [632, 327] on input "text" at bounding box center [655, 329] width 225 height 33
type input "Nueva Era Digital Media Pvt. Ltd."
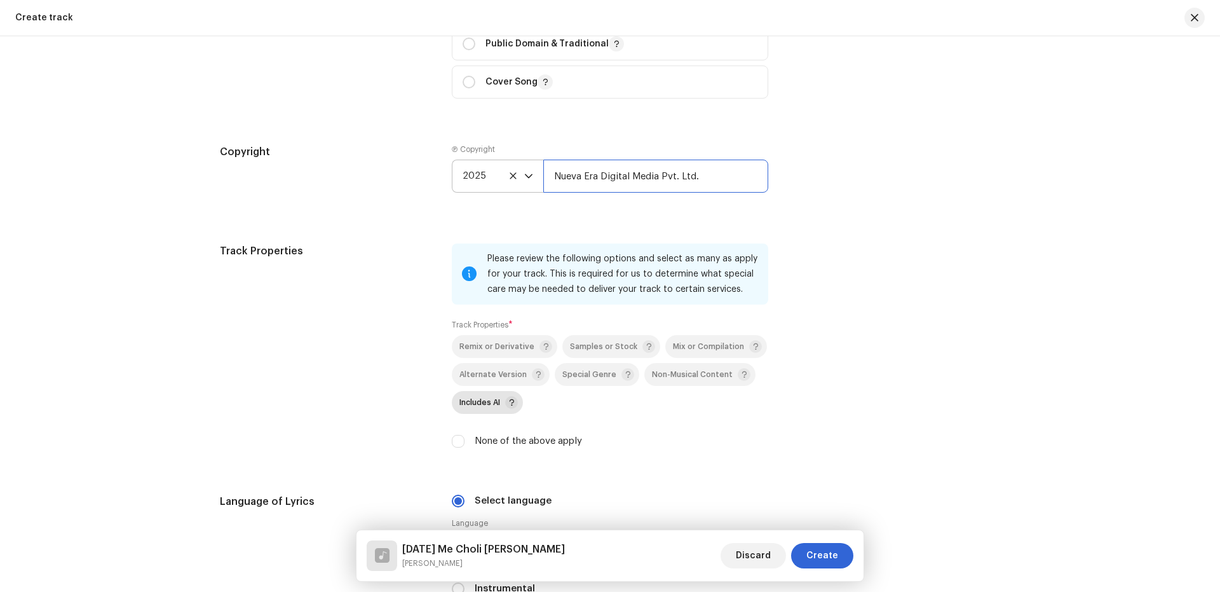
scroll to position [1527, 0]
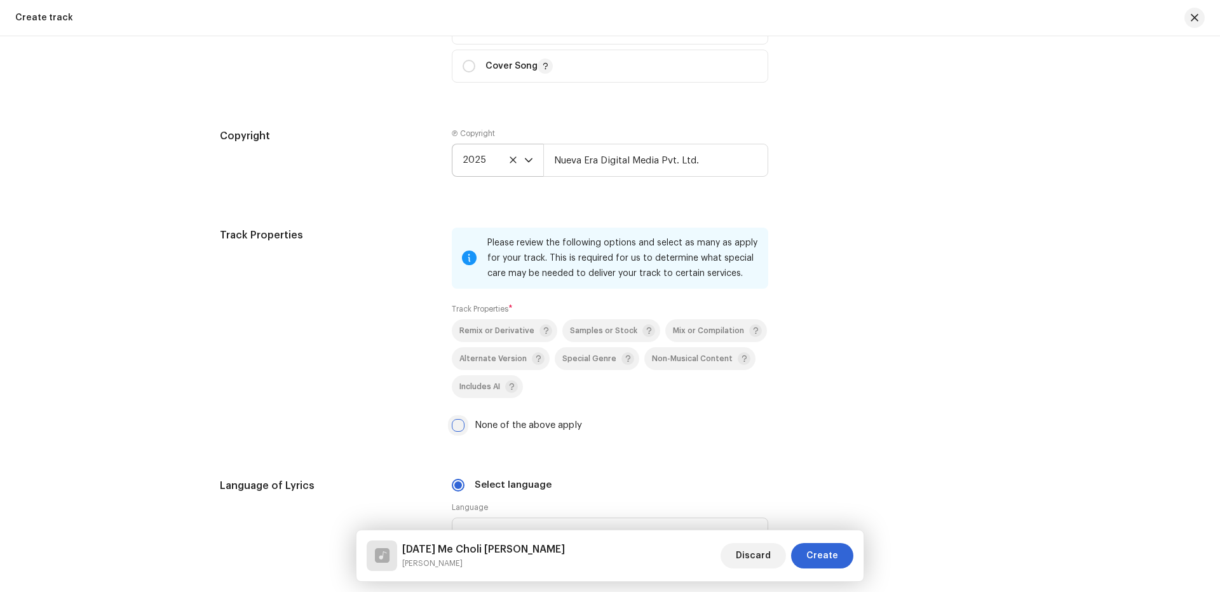
click at [457, 422] on input "None of the above apply" at bounding box center [458, 425] width 13 height 13
checkbox input "true"
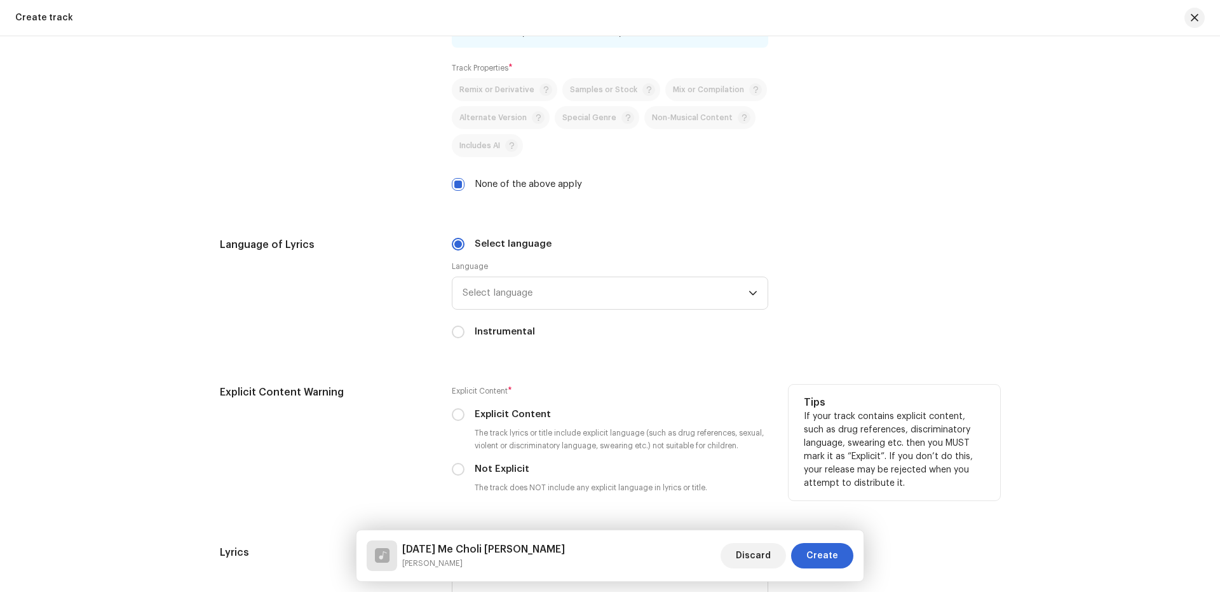
scroll to position [1866, 0]
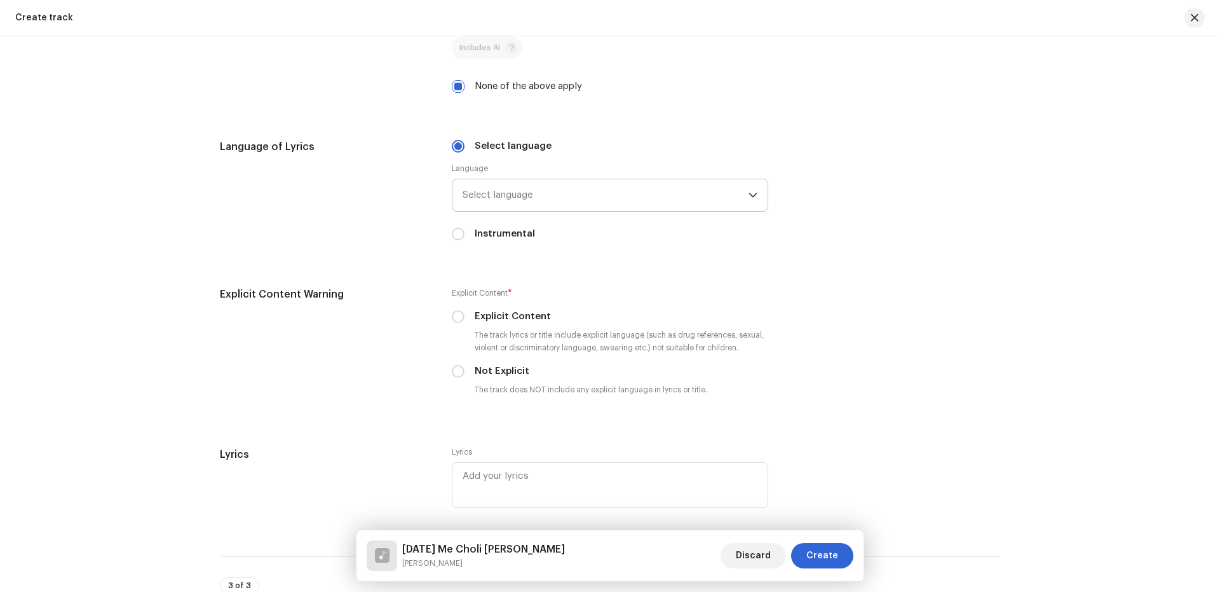
click at [514, 185] on span "Select language" at bounding box center [606, 195] width 286 height 32
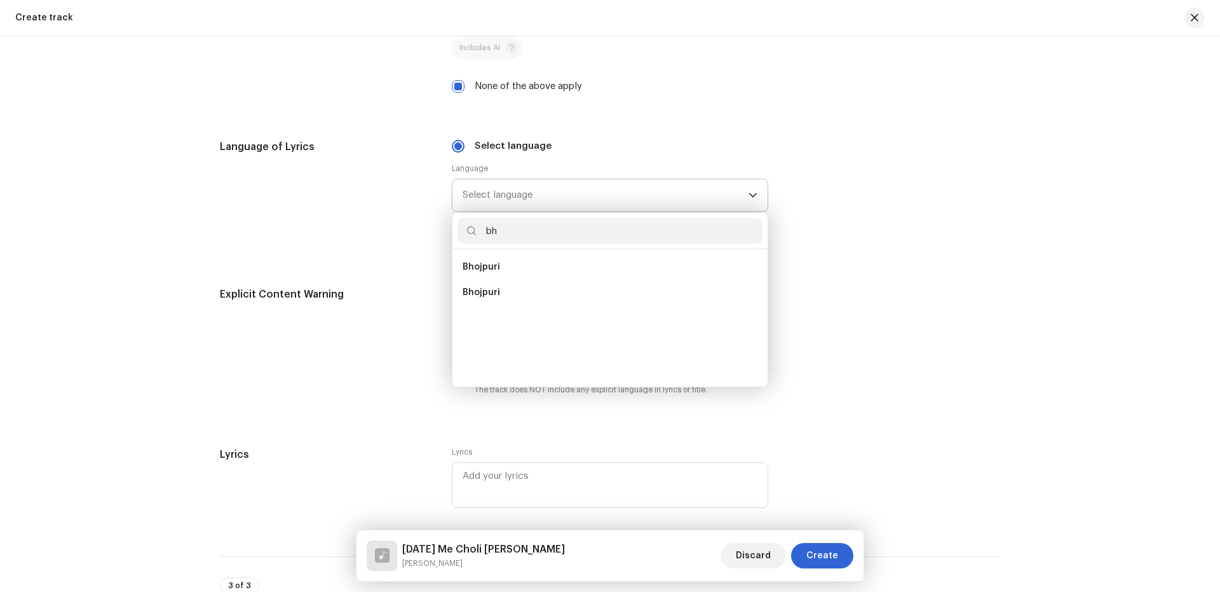
scroll to position [0, 0]
type input "bho"
click at [482, 263] on span "Bhojpuri" at bounding box center [482, 267] width 38 height 13
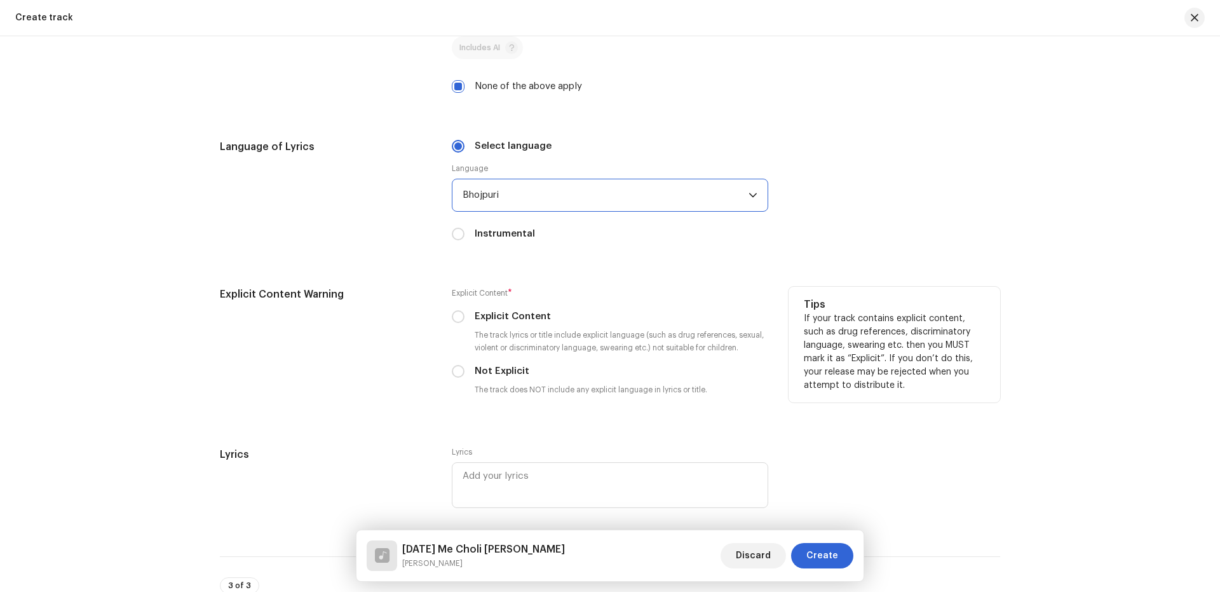
scroll to position [2035, 0]
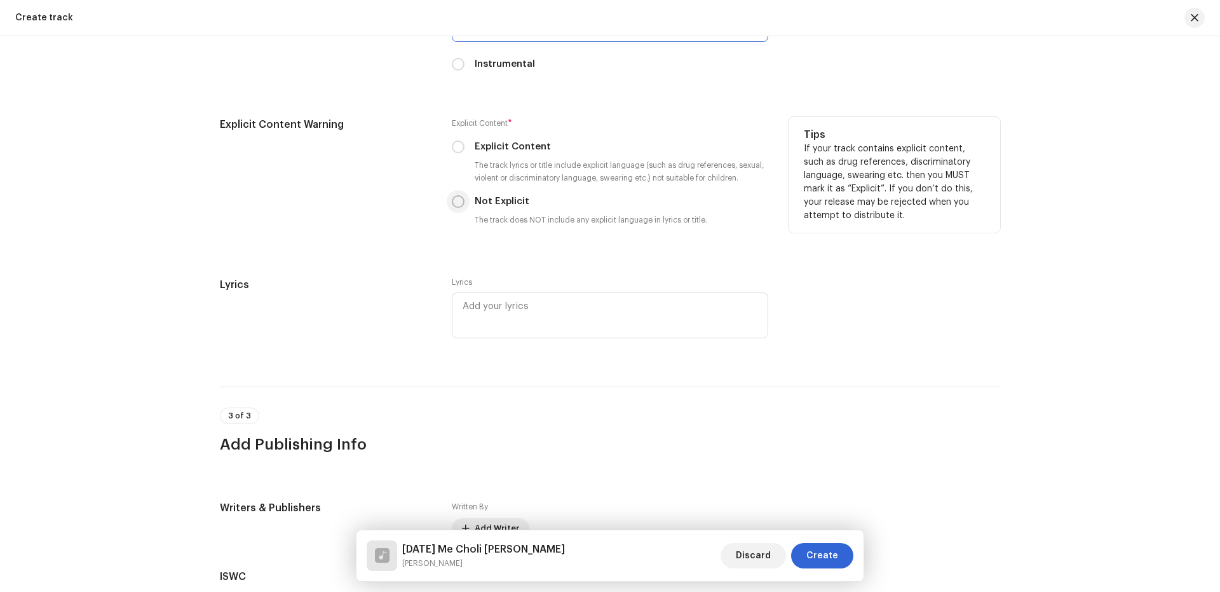
click at [457, 200] on input "Not Explicit" at bounding box center [458, 201] width 13 height 13
radio input "true"
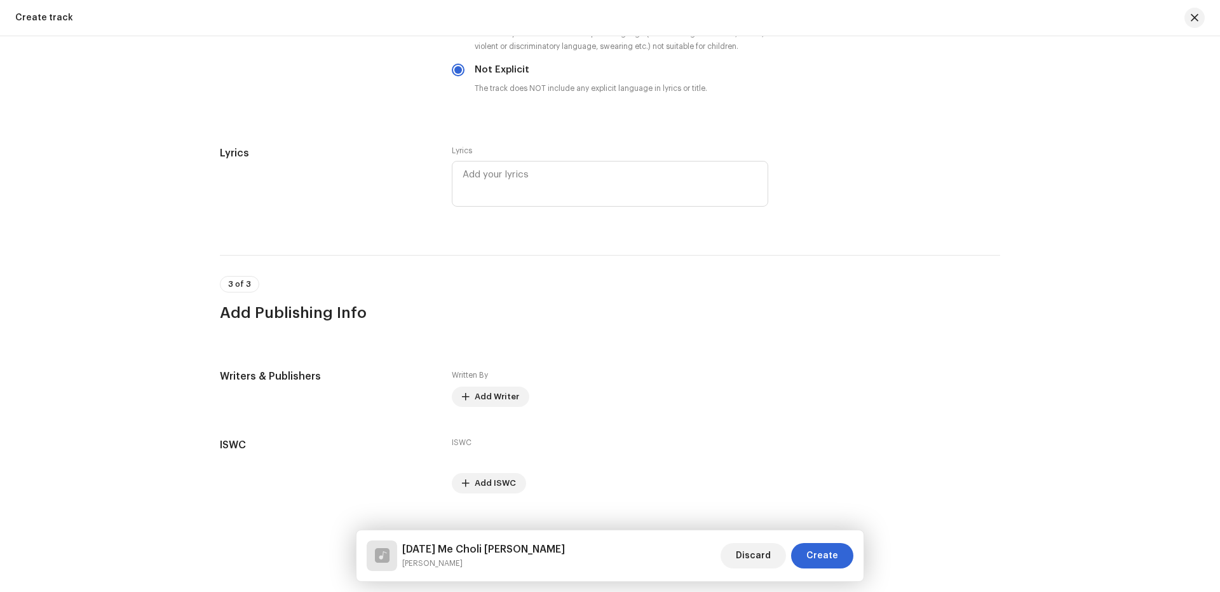
scroll to position [2190, 0]
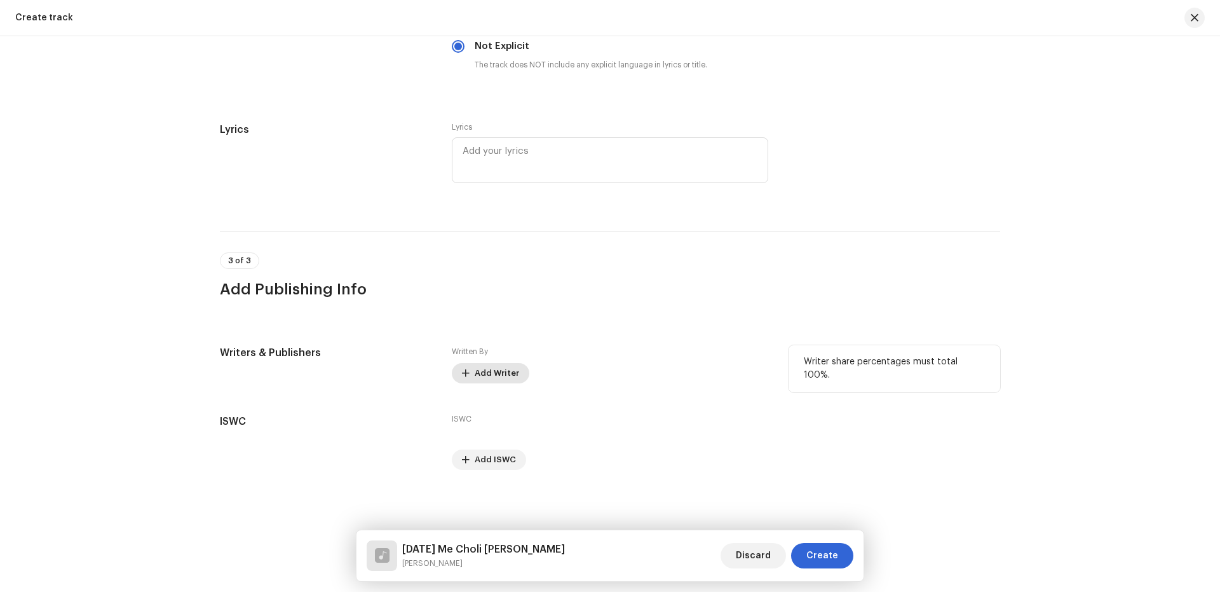
click at [495, 372] on span "Add Writer" at bounding box center [497, 372] width 44 height 25
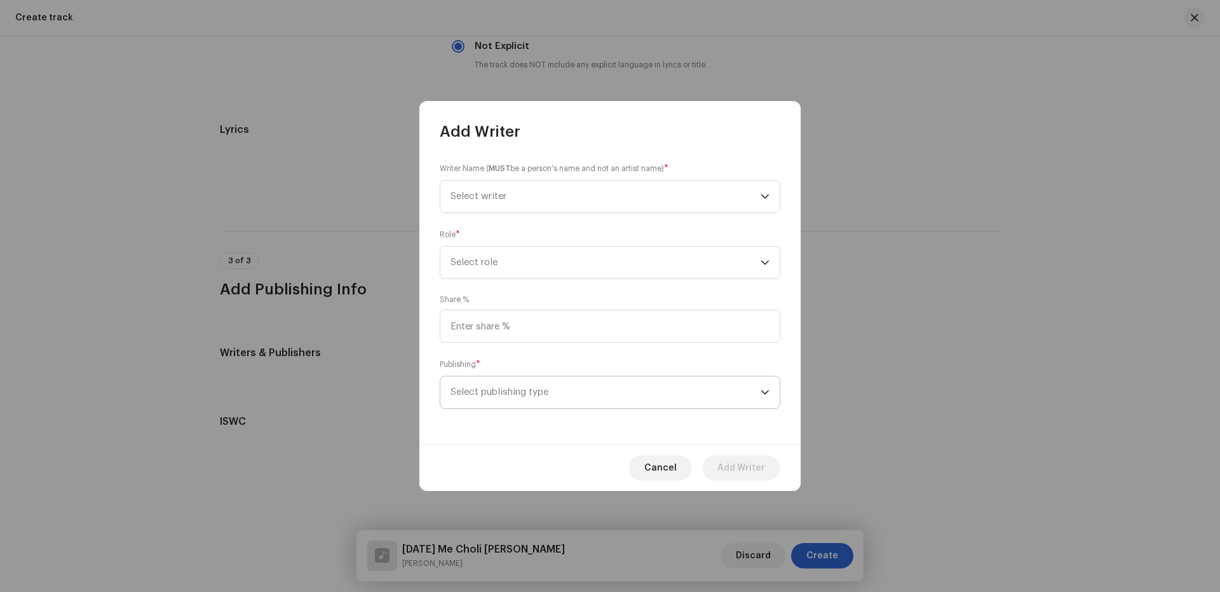
click at [528, 388] on span "Select publishing type" at bounding box center [606, 392] width 310 height 32
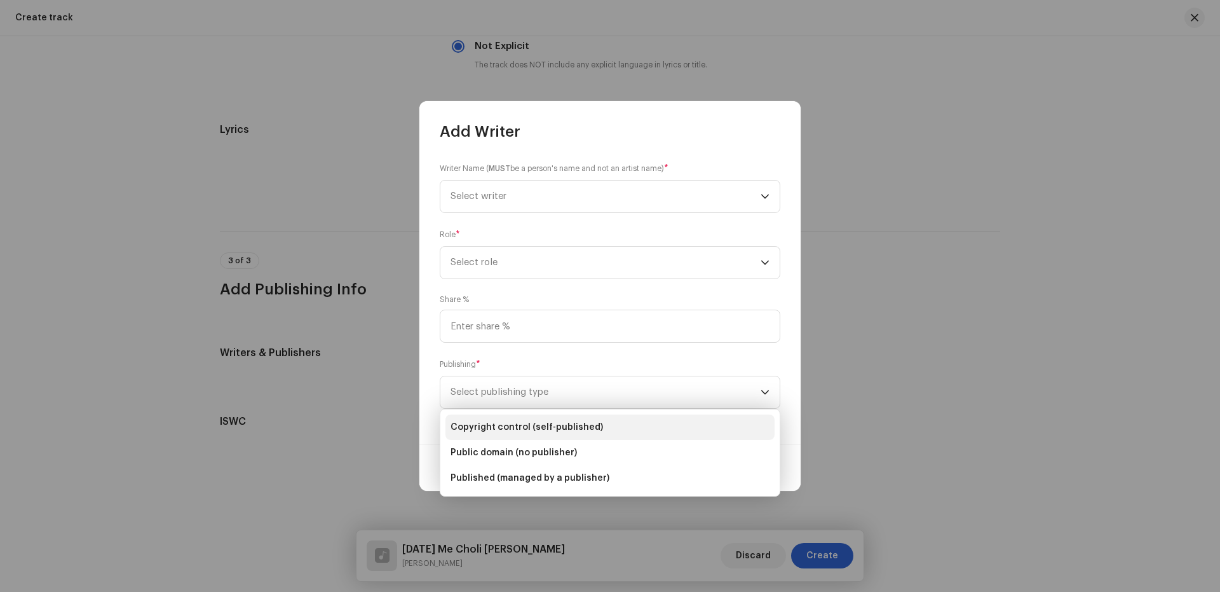
click at [532, 422] on span "Copyright control (self-published)" at bounding box center [527, 427] width 153 height 13
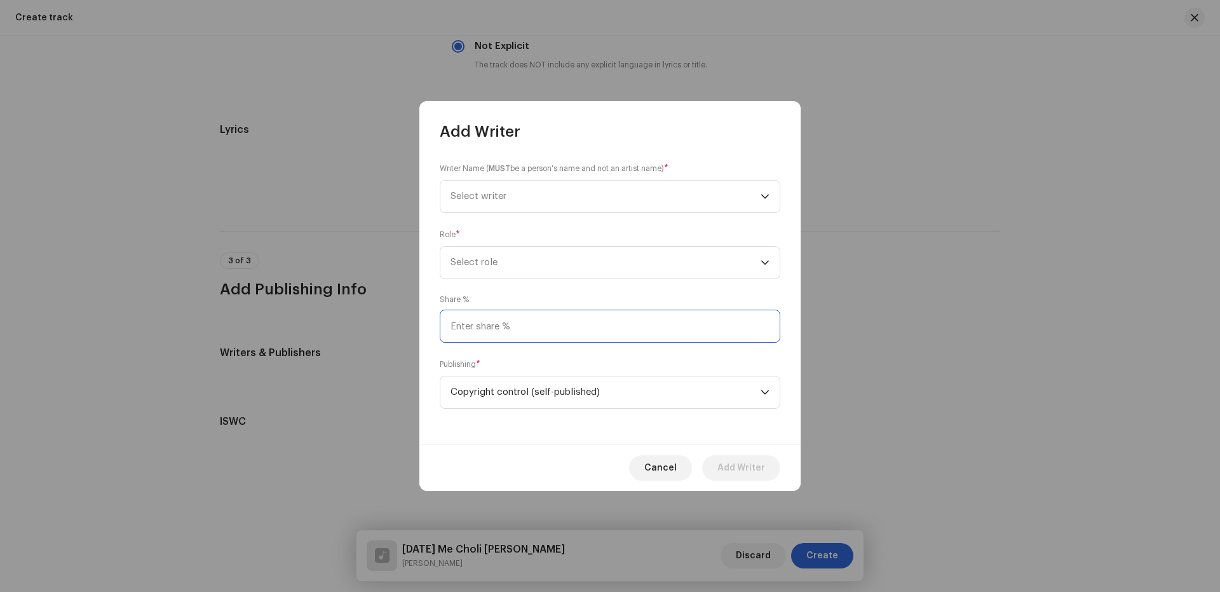
click at [533, 328] on input at bounding box center [610, 326] width 341 height 33
type input "25.00"
click at [528, 256] on span "Select role" at bounding box center [606, 263] width 310 height 32
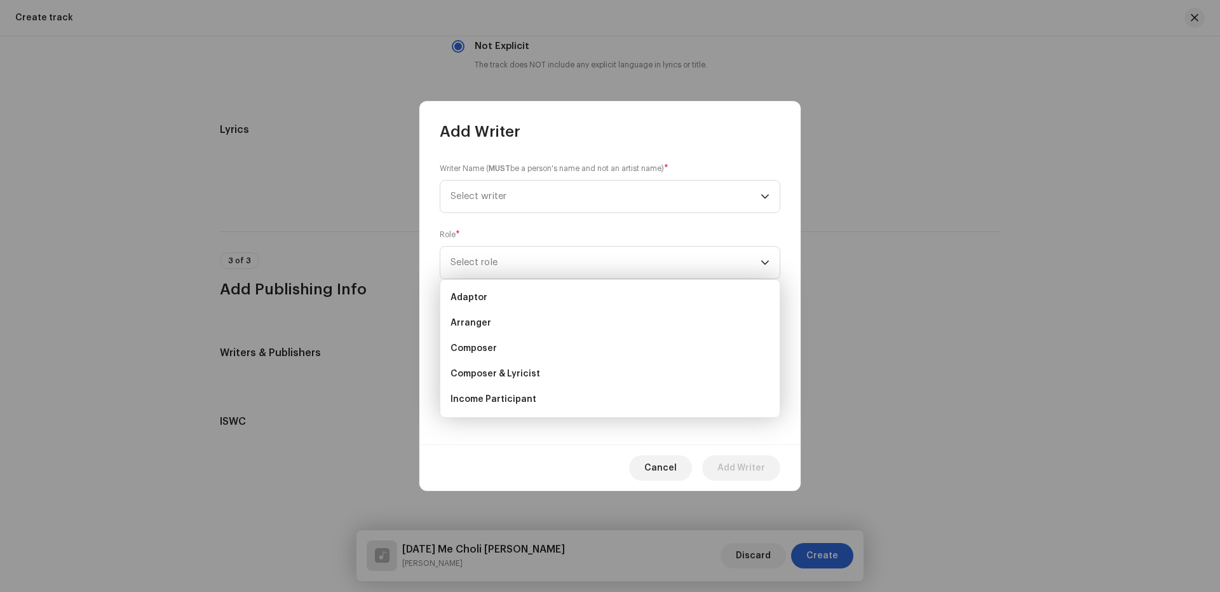
scroll to position [127, 0]
click at [481, 290] on li "Lyricist" at bounding box center [610, 297] width 329 height 25
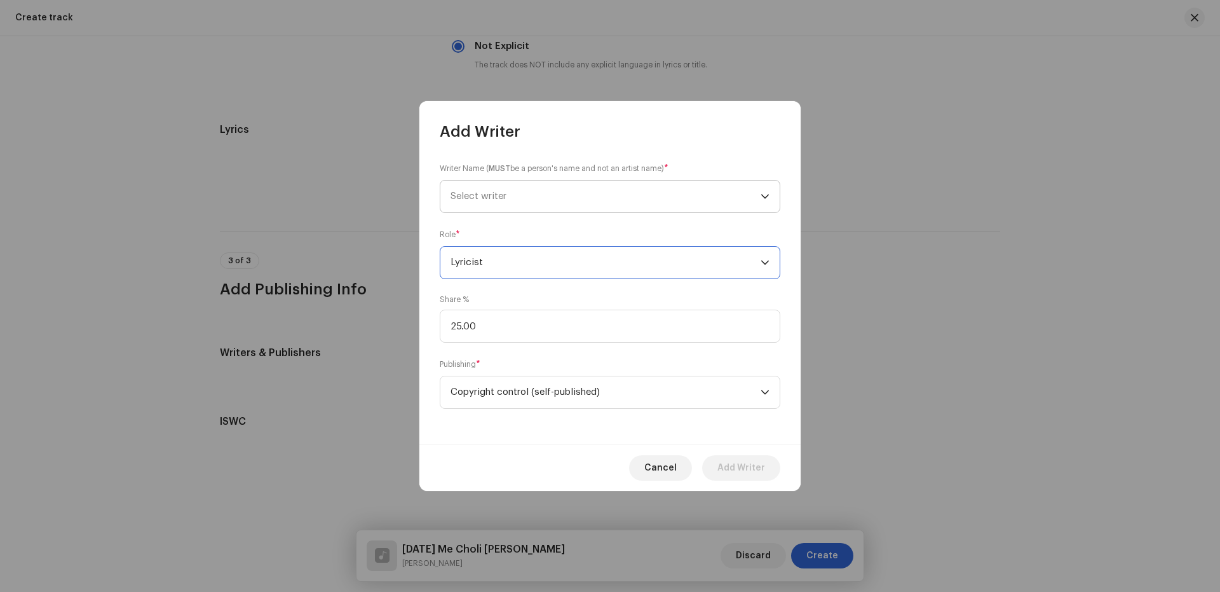
click at [512, 194] on span "Select writer" at bounding box center [606, 197] width 310 height 32
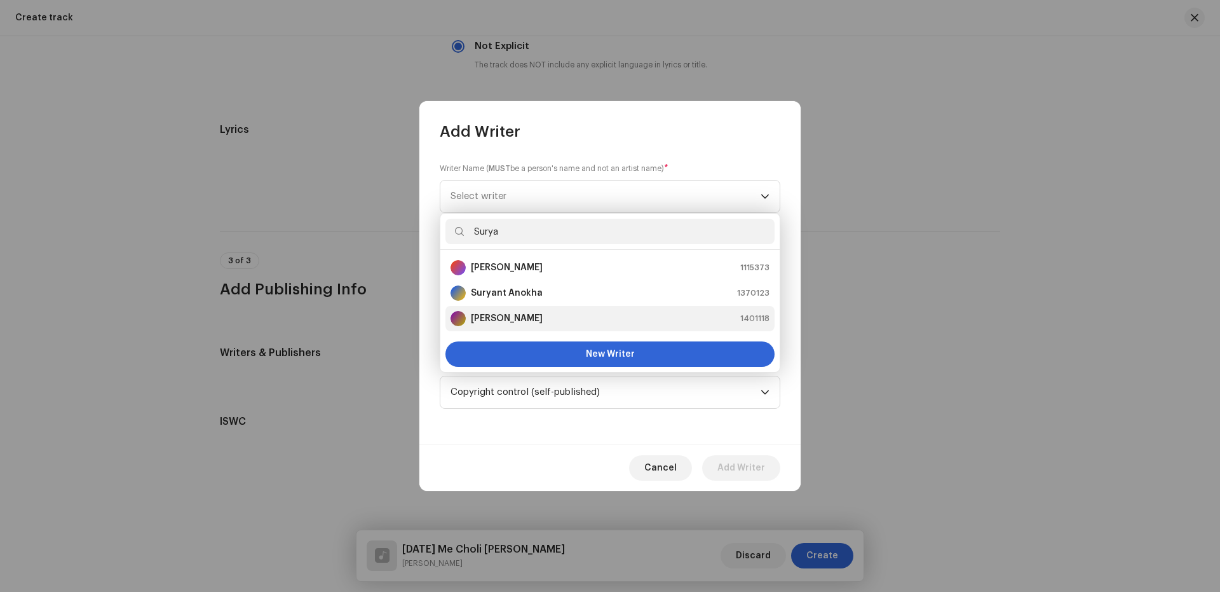
type input "Surya"
click at [543, 313] on strong "[PERSON_NAME]" at bounding box center [507, 318] width 72 height 13
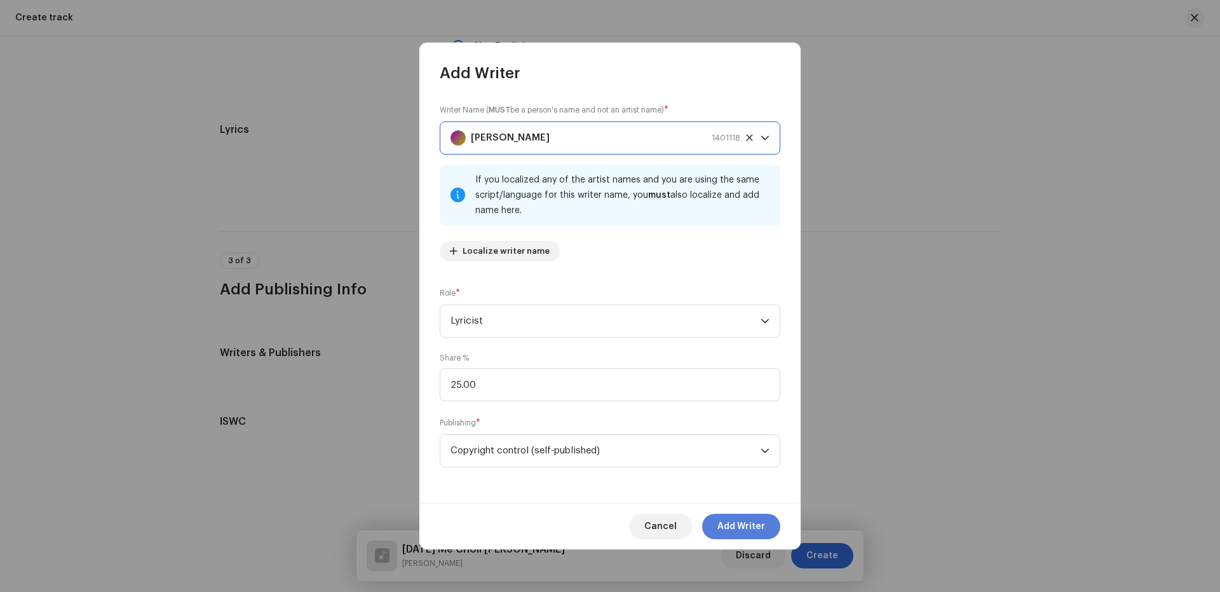
click at [765, 531] on button "Add Writer" at bounding box center [741, 526] width 78 height 25
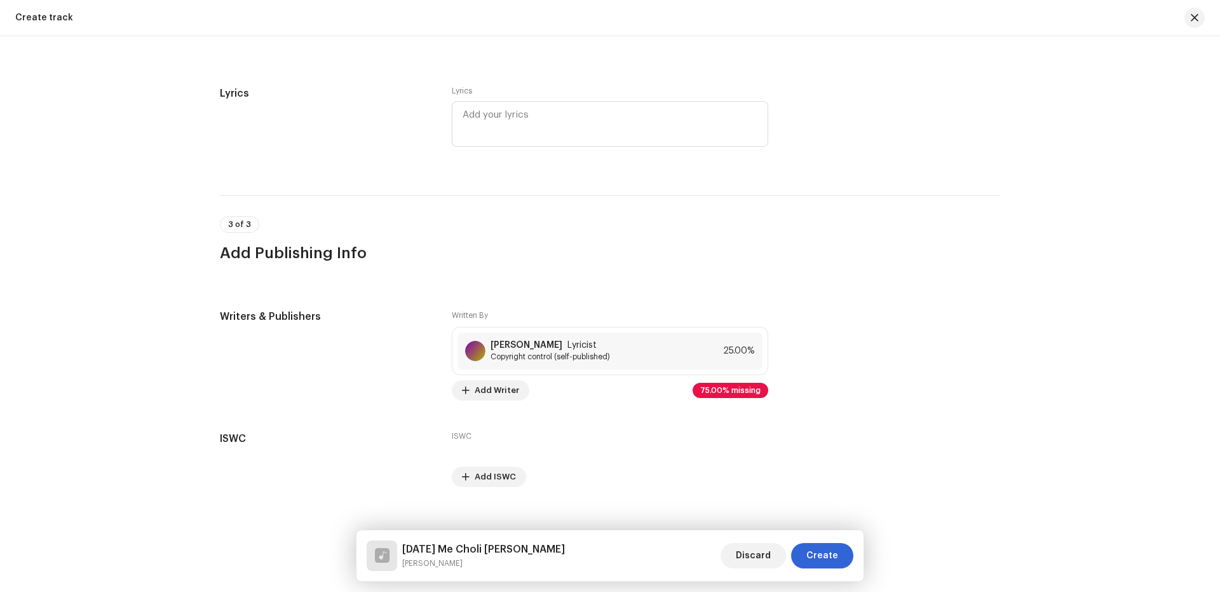
scroll to position [2244, 0]
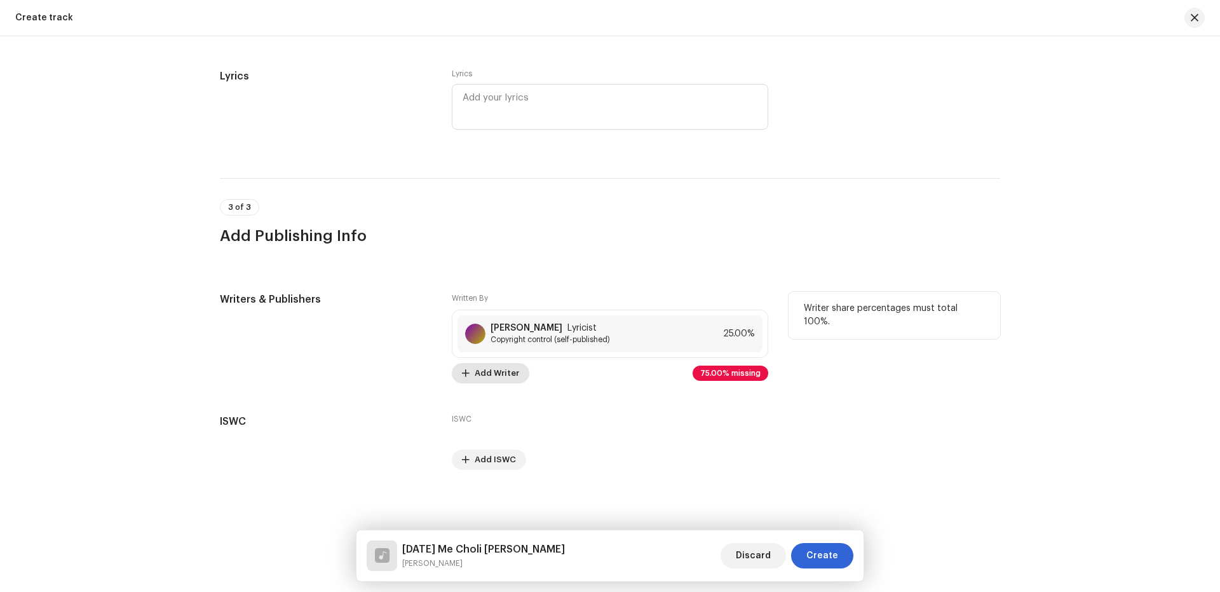
click at [495, 368] on span "Add Writer" at bounding box center [497, 372] width 44 height 25
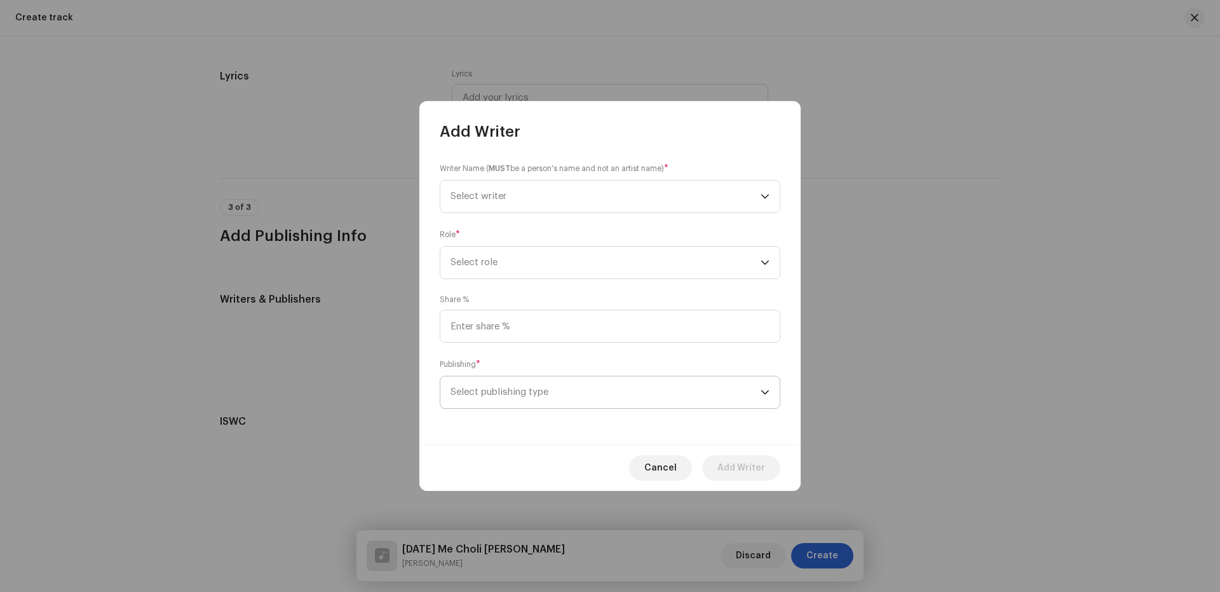
click at [520, 389] on span "Select publishing type" at bounding box center [606, 392] width 310 height 32
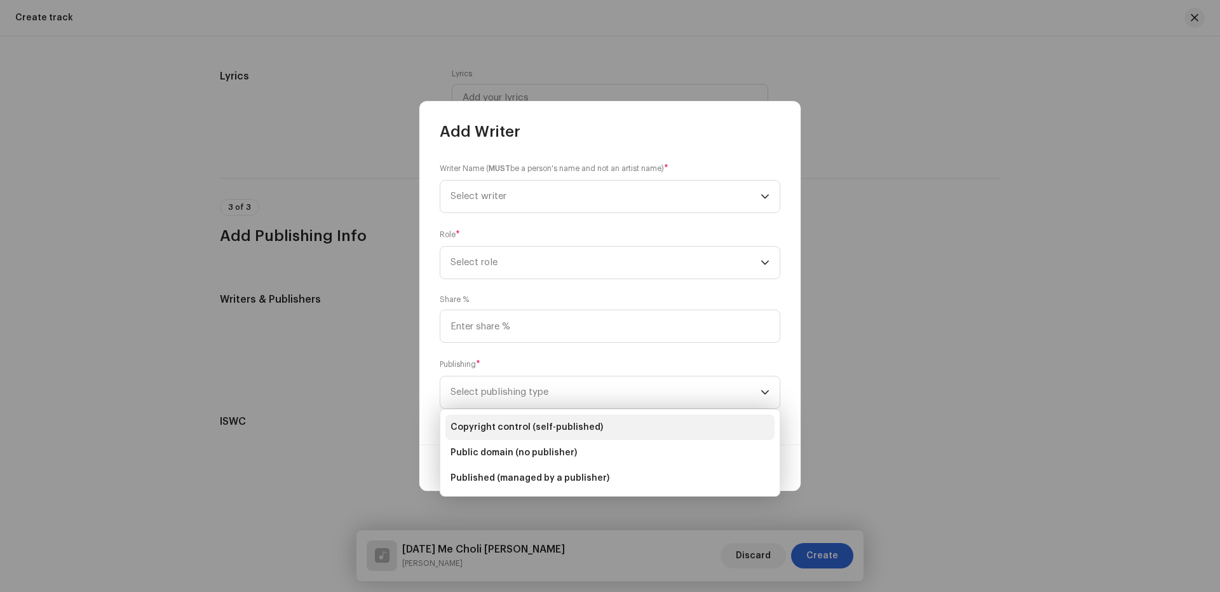
drag, startPoint x: 539, startPoint y: 425, endPoint x: 524, endPoint y: 355, distance: 71.6
click at [540, 425] on span "Copyright control (self-published)" at bounding box center [527, 427] width 153 height 13
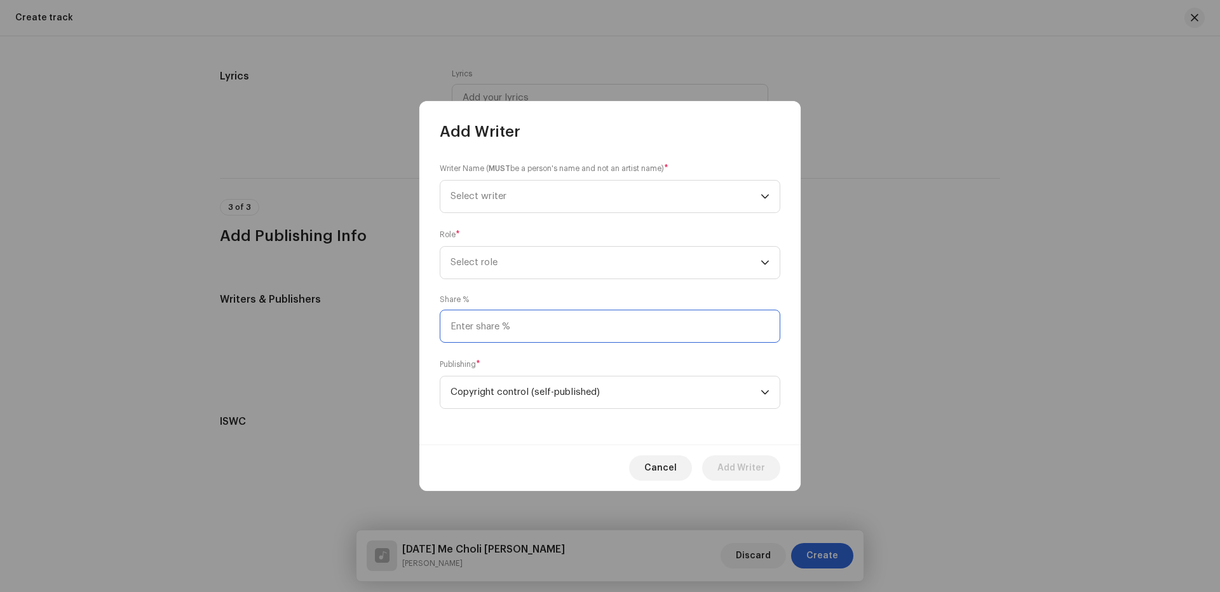
click at [521, 325] on input at bounding box center [610, 326] width 341 height 33
type input "25.00"
click at [495, 253] on span "Select role" at bounding box center [606, 263] width 310 height 32
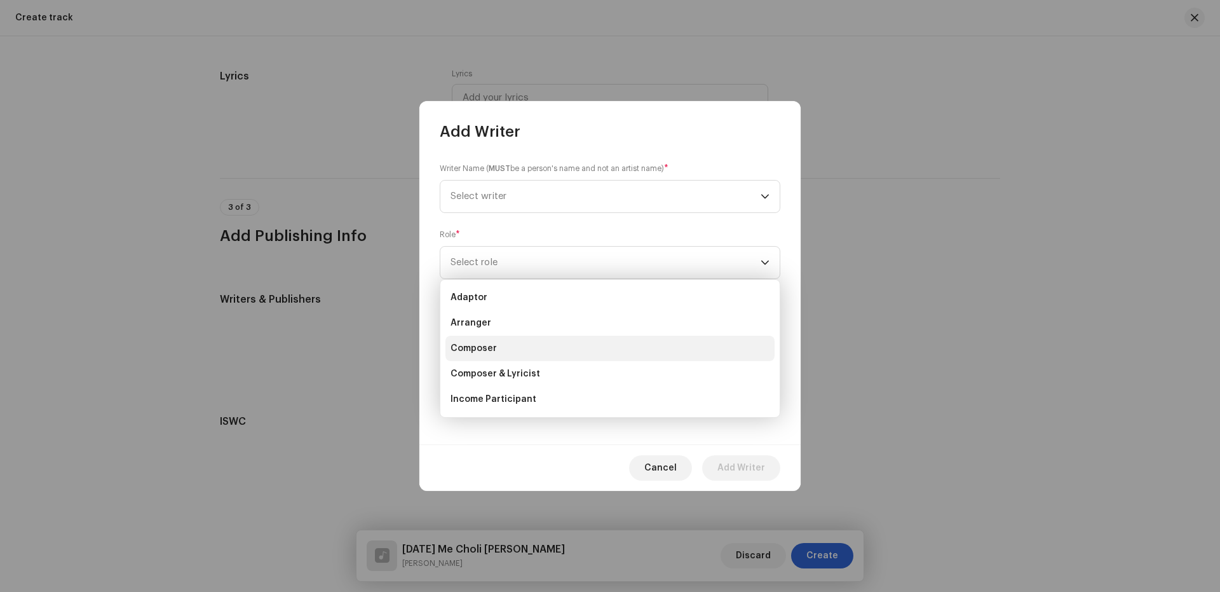
click at [498, 355] on li "Composer" at bounding box center [610, 348] width 329 height 25
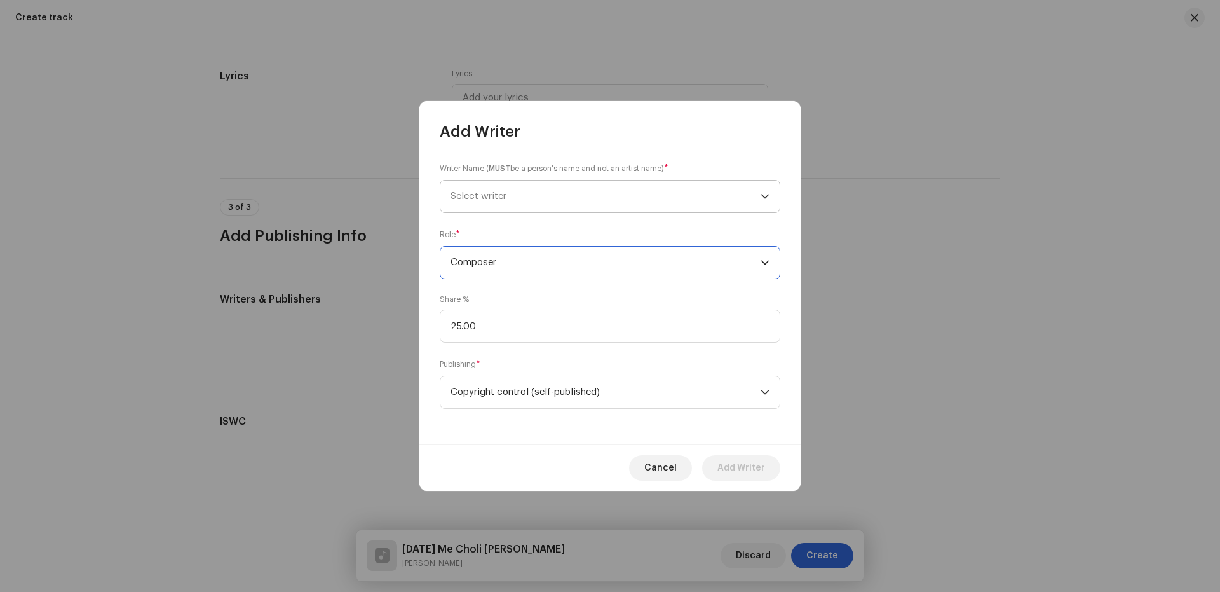
click at [509, 196] on span "Select writer" at bounding box center [606, 197] width 310 height 32
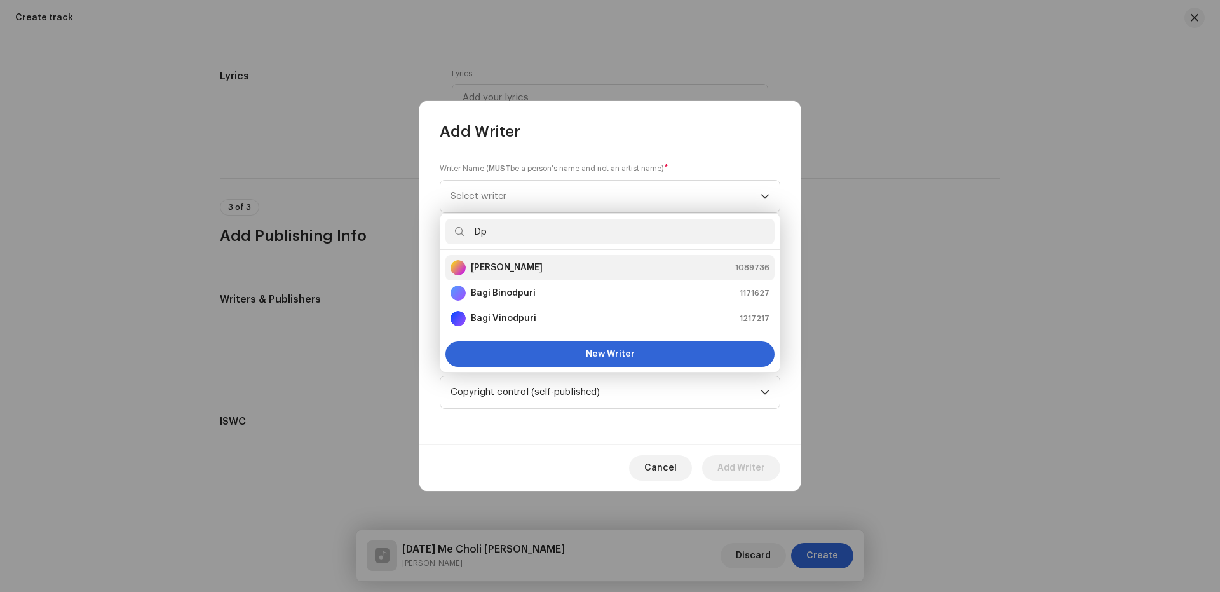
type input "Dp"
click at [513, 269] on div "[PERSON_NAME] 1089736" at bounding box center [610, 267] width 319 height 15
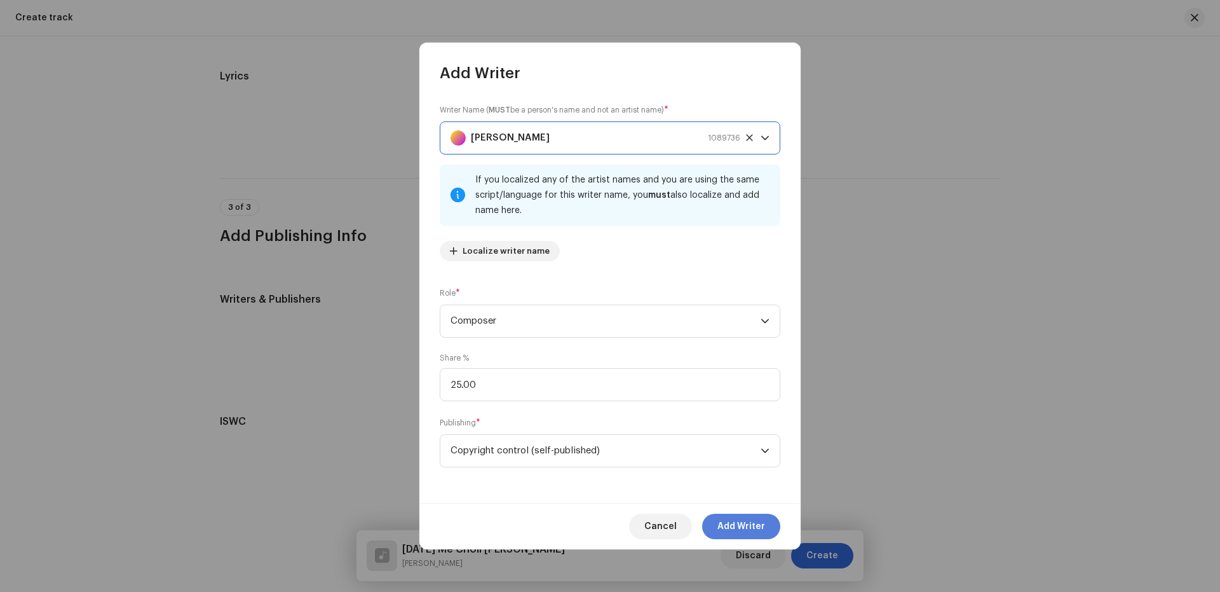
click at [736, 521] on span "Add Writer" at bounding box center [742, 526] width 48 height 25
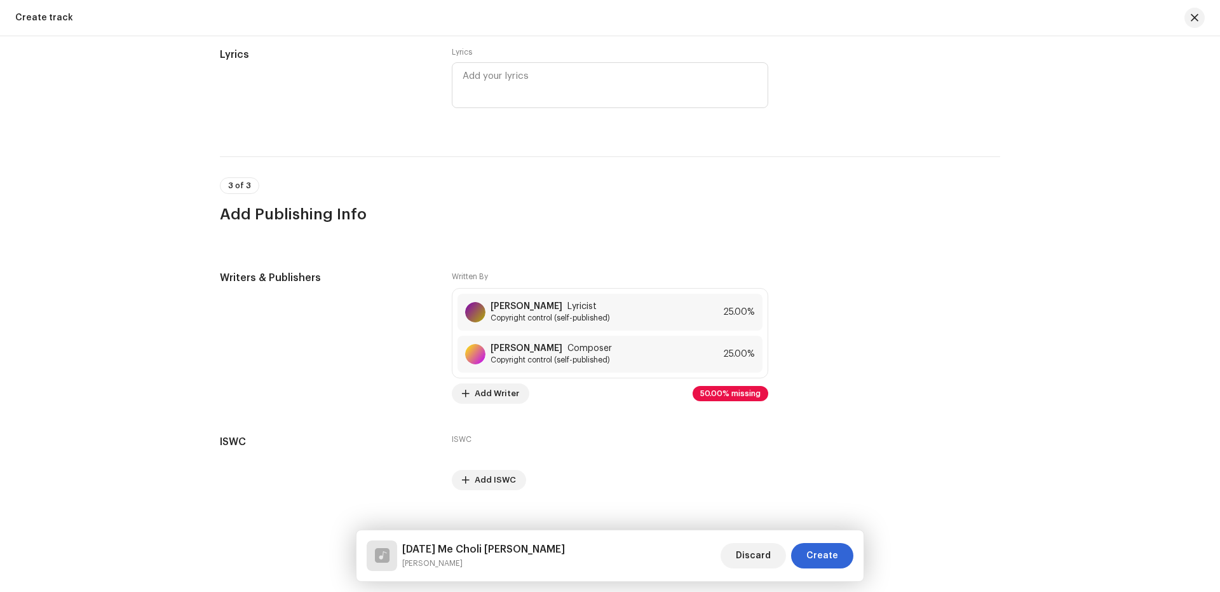
scroll to position [2286, 0]
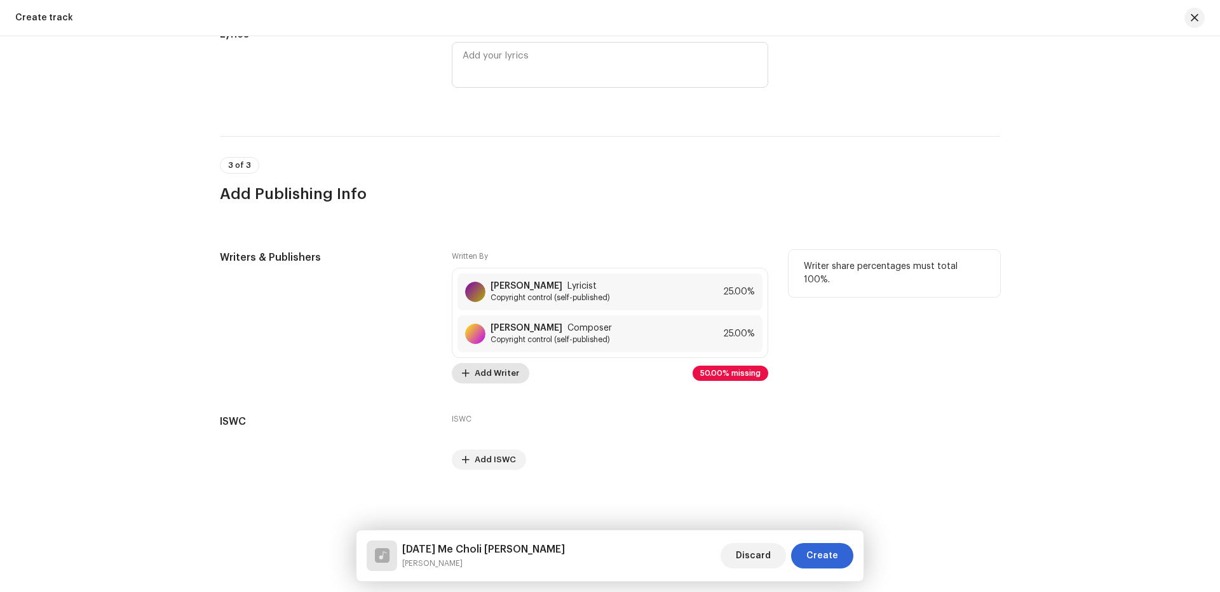
click at [500, 372] on span "Add Writer" at bounding box center [497, 372] width 44 height 25
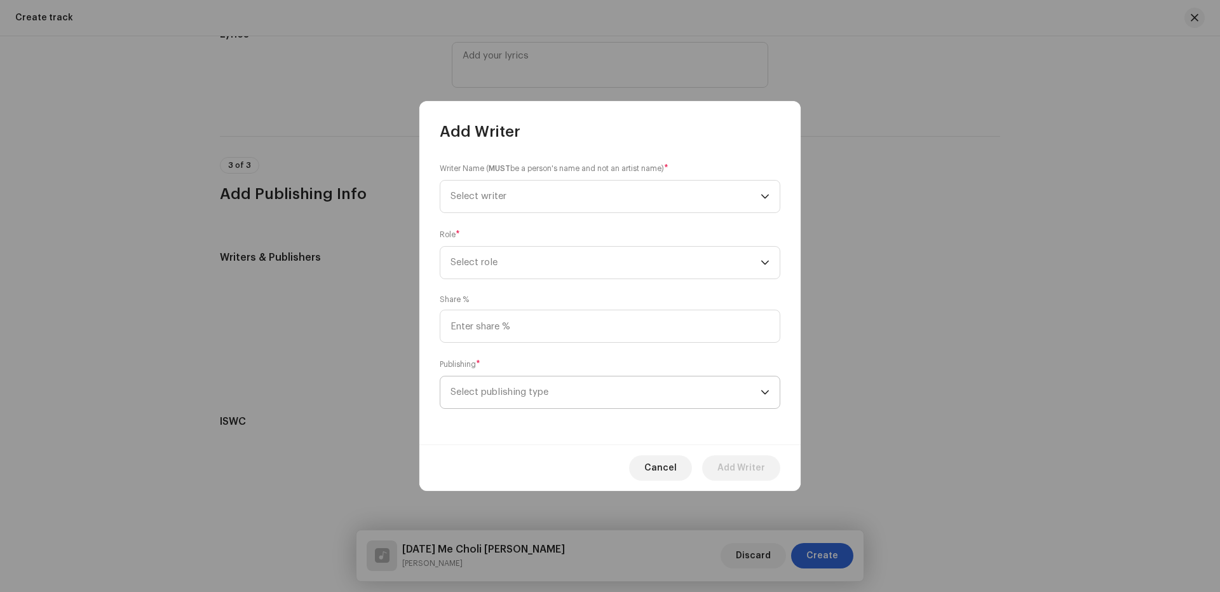
click at [498, 387] on span "Select publishing type" at bounding box center [606, 392] width 310 height 32
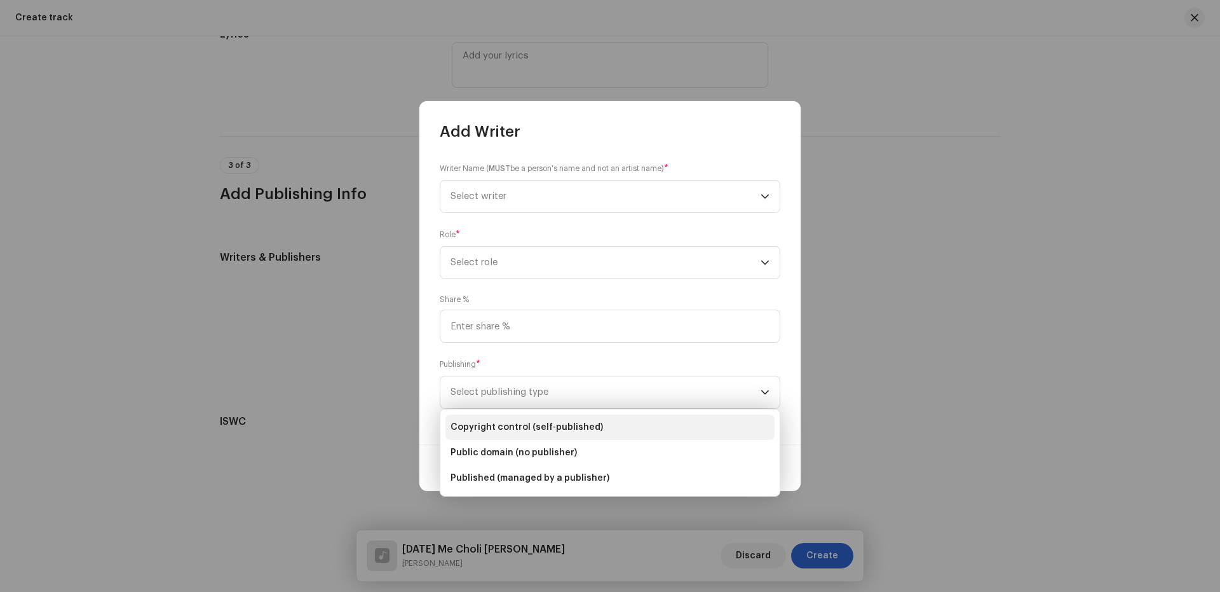
click at [503, 422] on span "Copyright control (self-published)" at bounding box center [527, 427] width 153 height 13
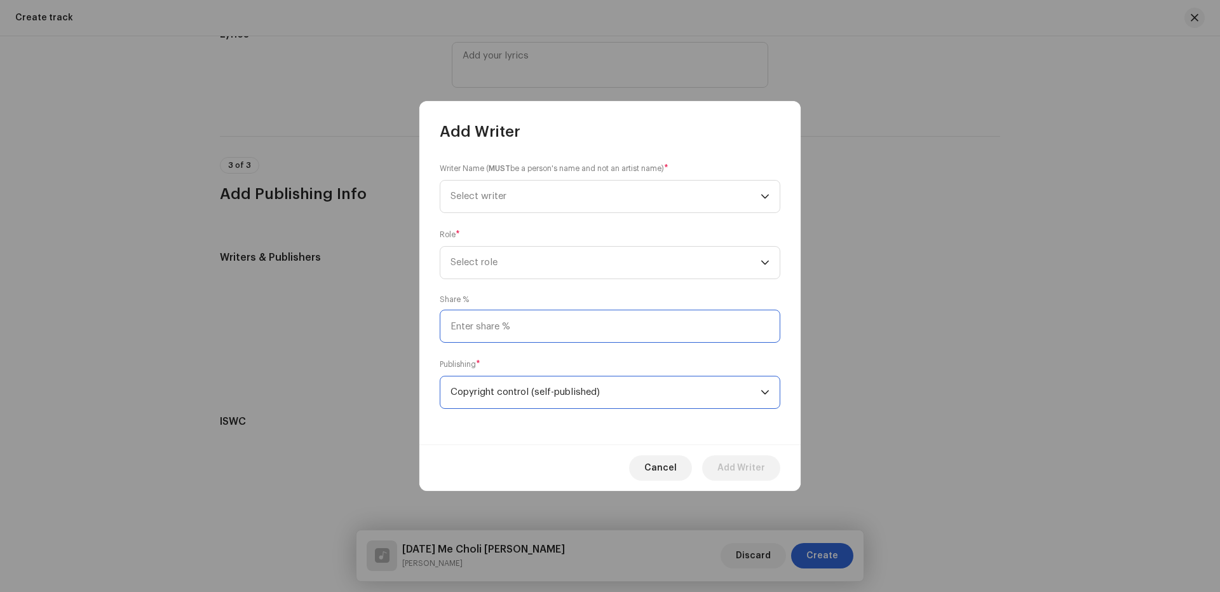
click at [516, 331] on input at bounding box center [610, 326] width 341 height 33
type input "50.00"
click at [504, 265] on span "Select role" at bounding box center [606, 263] width 310 height 32
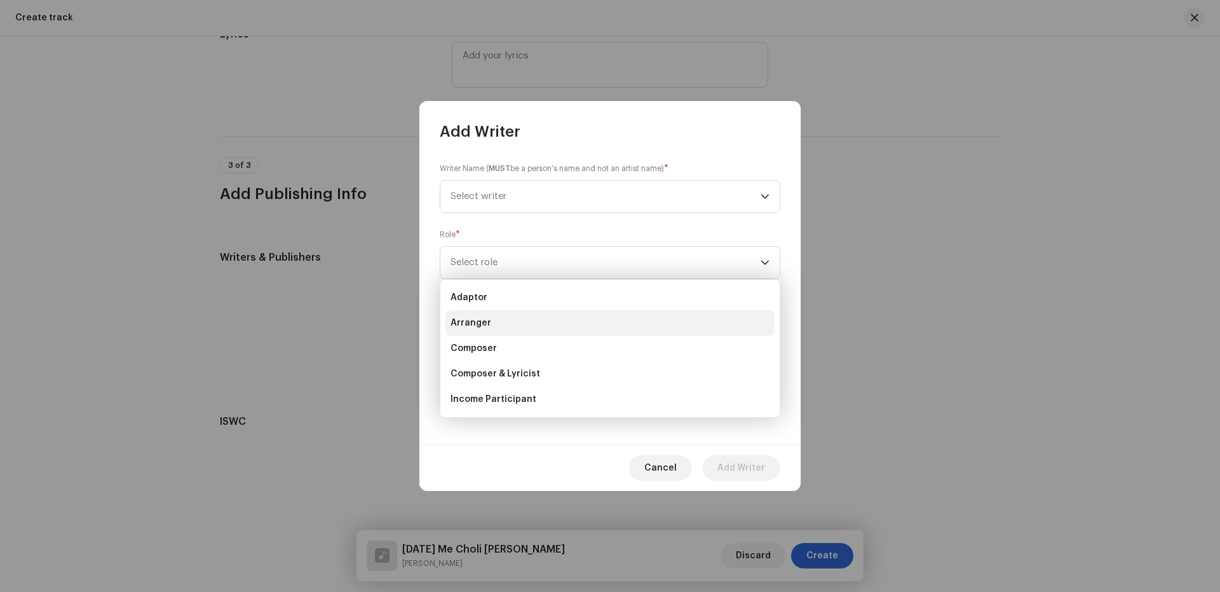
drag, startPoint x: 484, startPoint y: 320, endPoint x: 501, endPoint y: 250, distance: 72.5
click at [486, 320] on span "Arranger" at bounding box center [471, 323] width 41 height 13
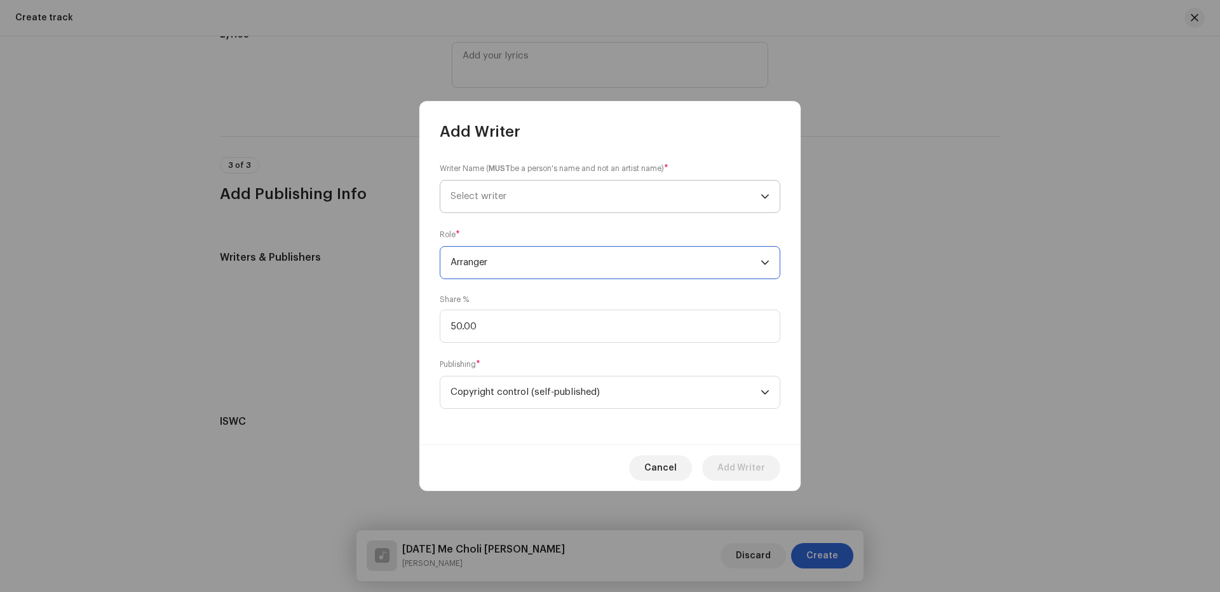
click at [511, 184] on span "Select writer" at bounding box center [606, 197] width 310 height 32
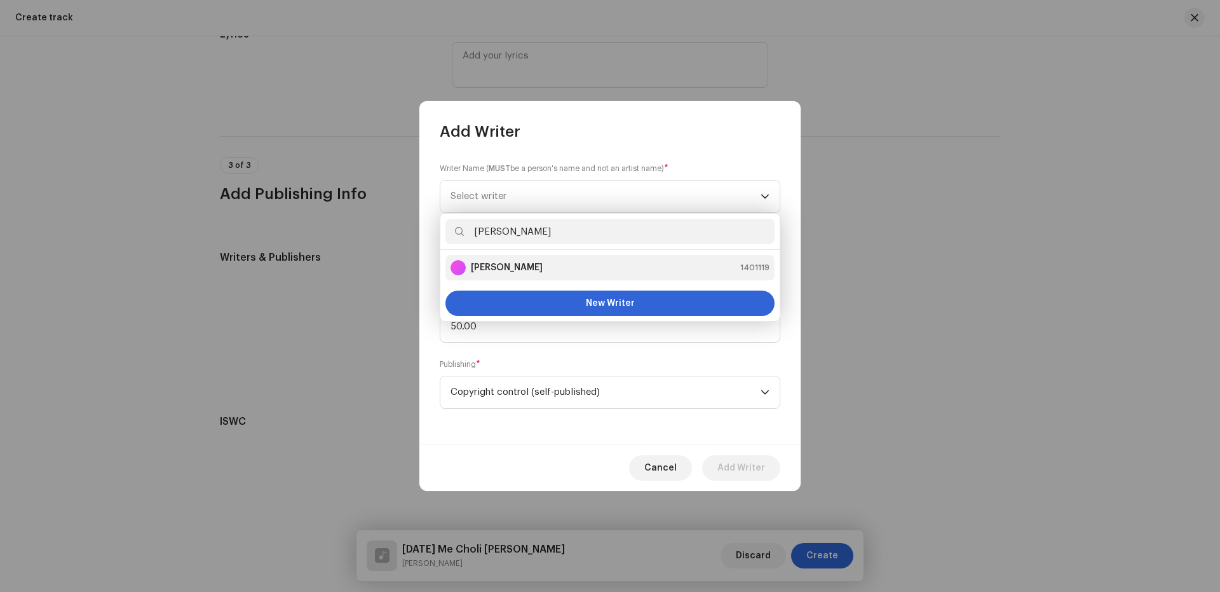
type input "[PERSON_NAME]"
click at [531, 261] on div "[PERSON_NAME]" at bounding box center [497, 267] width 92 height 15
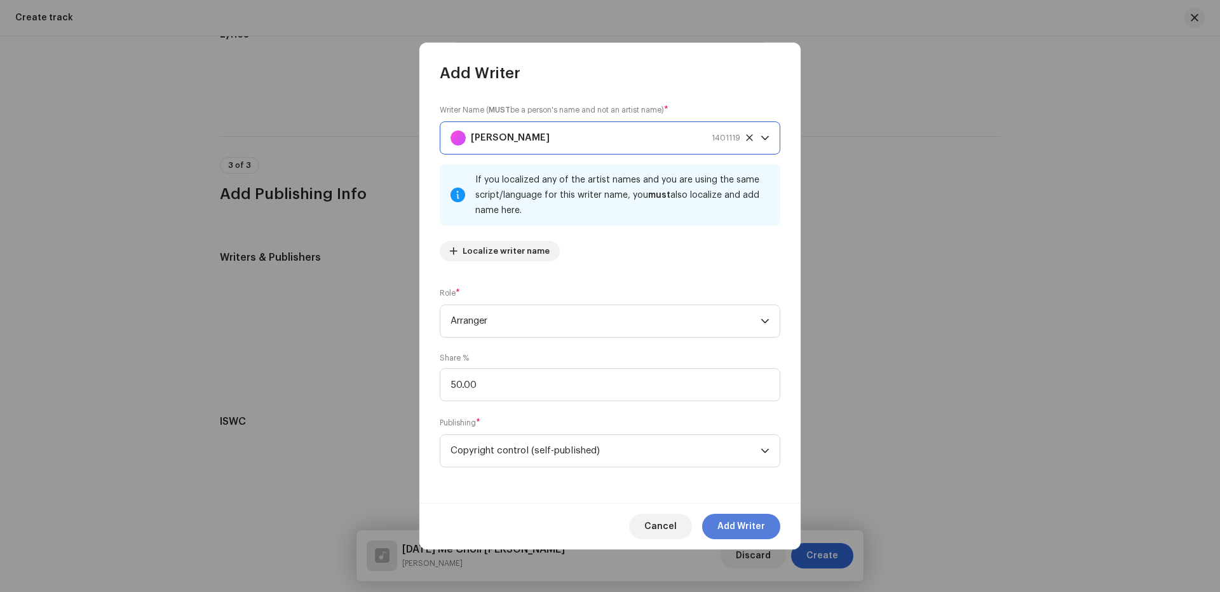
click at [727, 520] on span "Add Writer" at bounding box center [742, 526] width 48 height 25
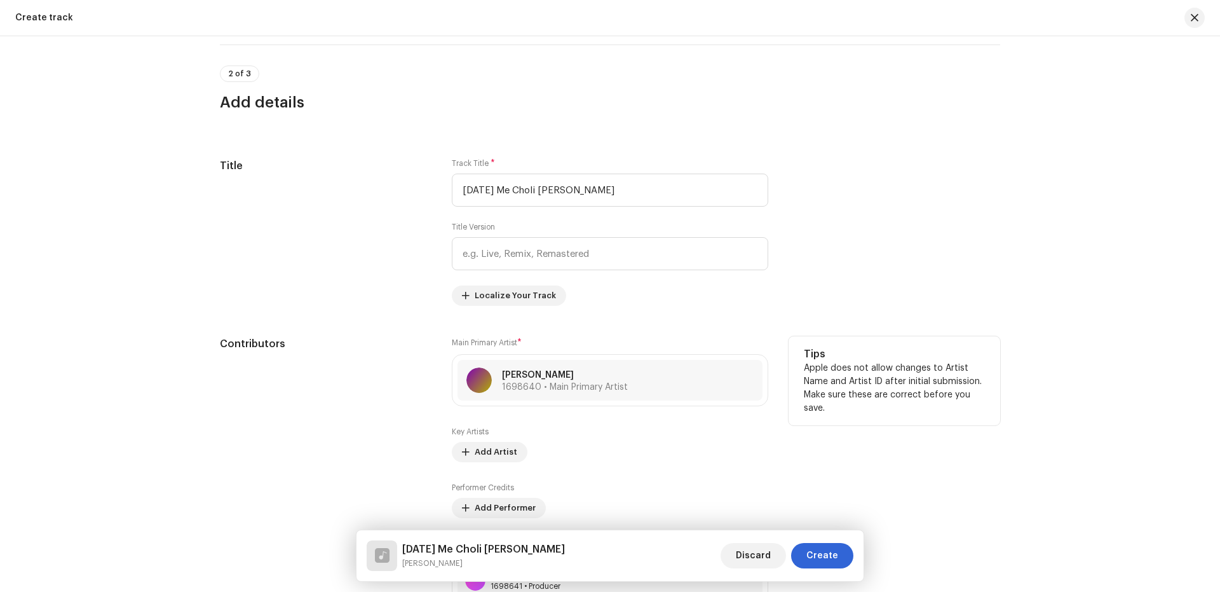
scroll to position [294, 0]
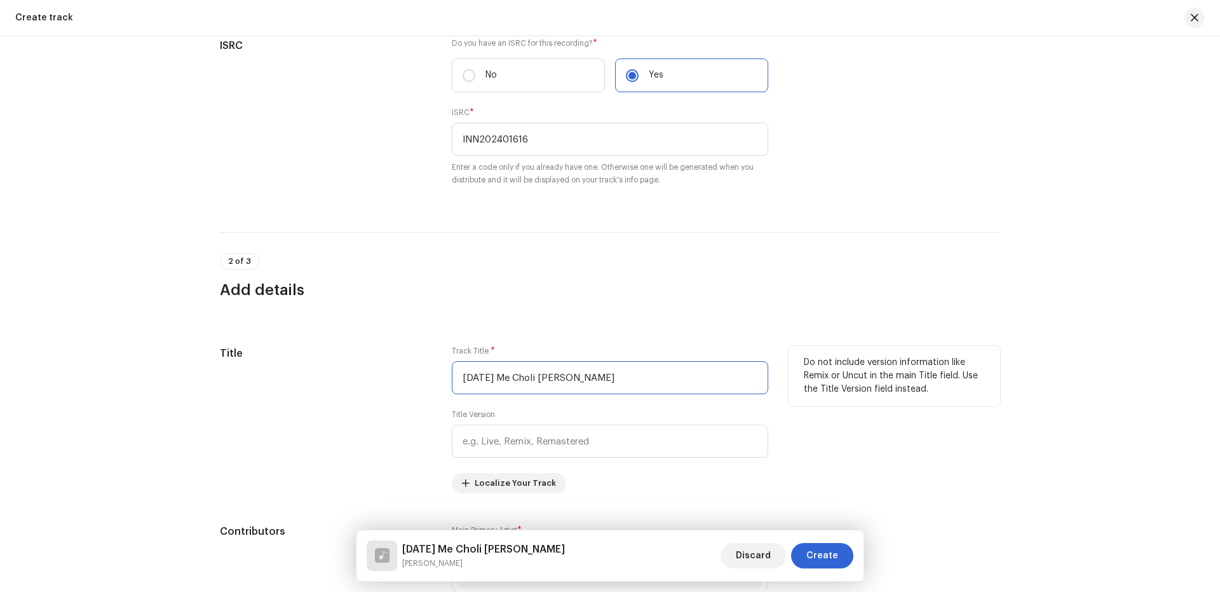
drag, startPoint x: 581, startPoint y: 378, endPoint x: 365, endPoint y: 409, distance: 218.4
click at [365, 409] on div "Title Track Title * [DATE] Me Choli [PERSON_NAME] Title Version Localize Your T…" at bounding box center [610, 419] width 781 height 147
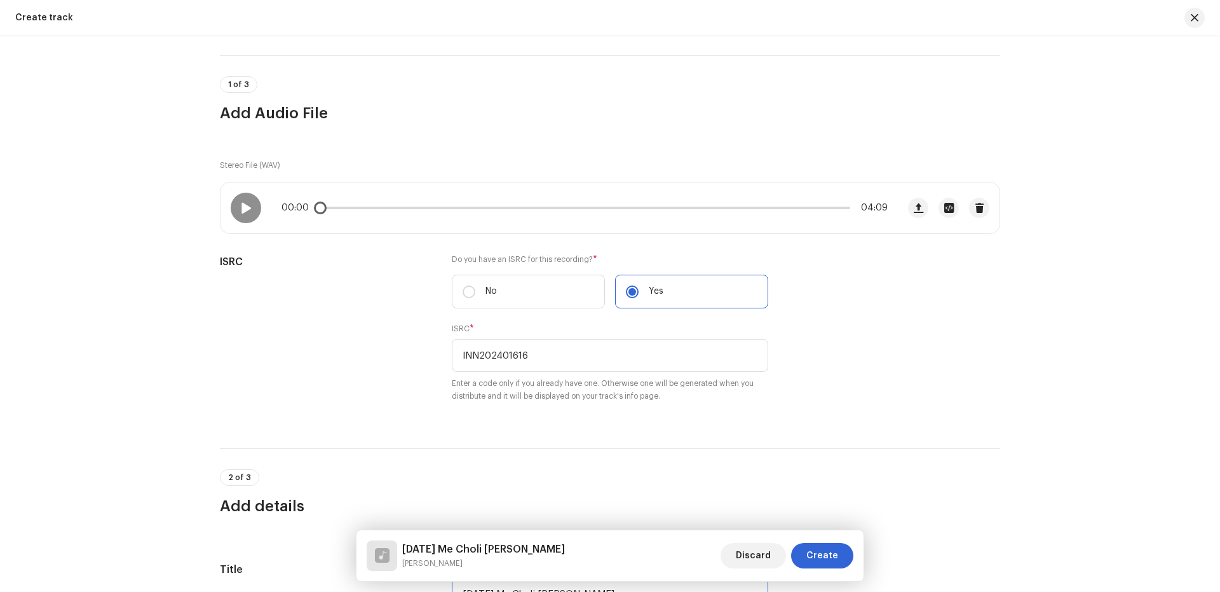
scroll to position [0, 0]
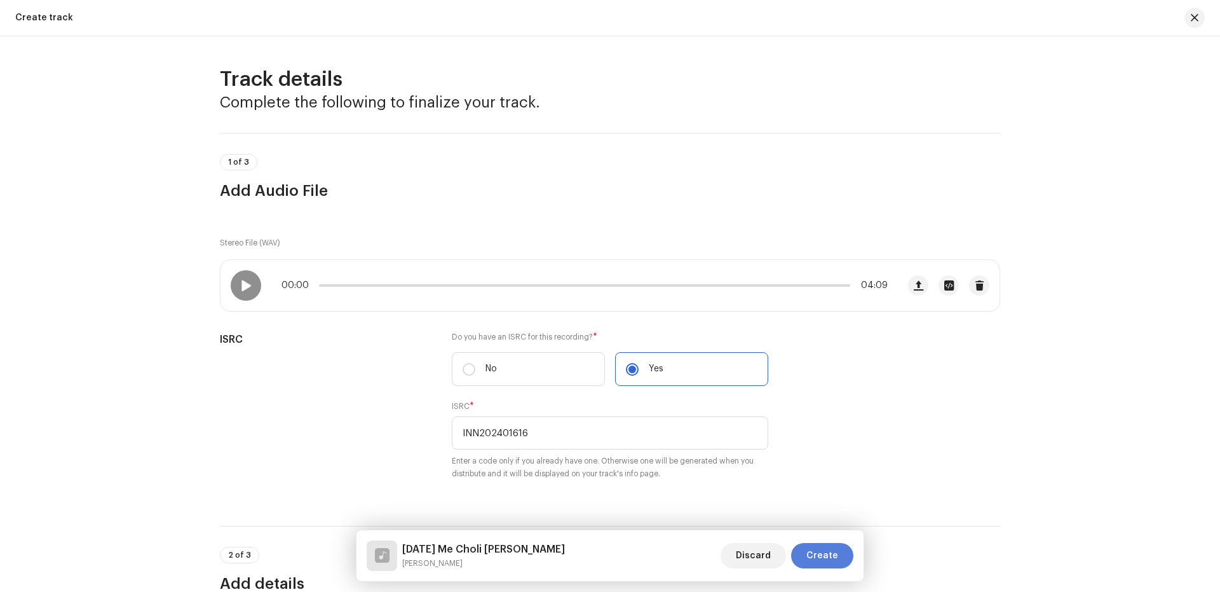
click at [832, 558] on span "Create" at bounding box center [823, 555] width 32 height 25
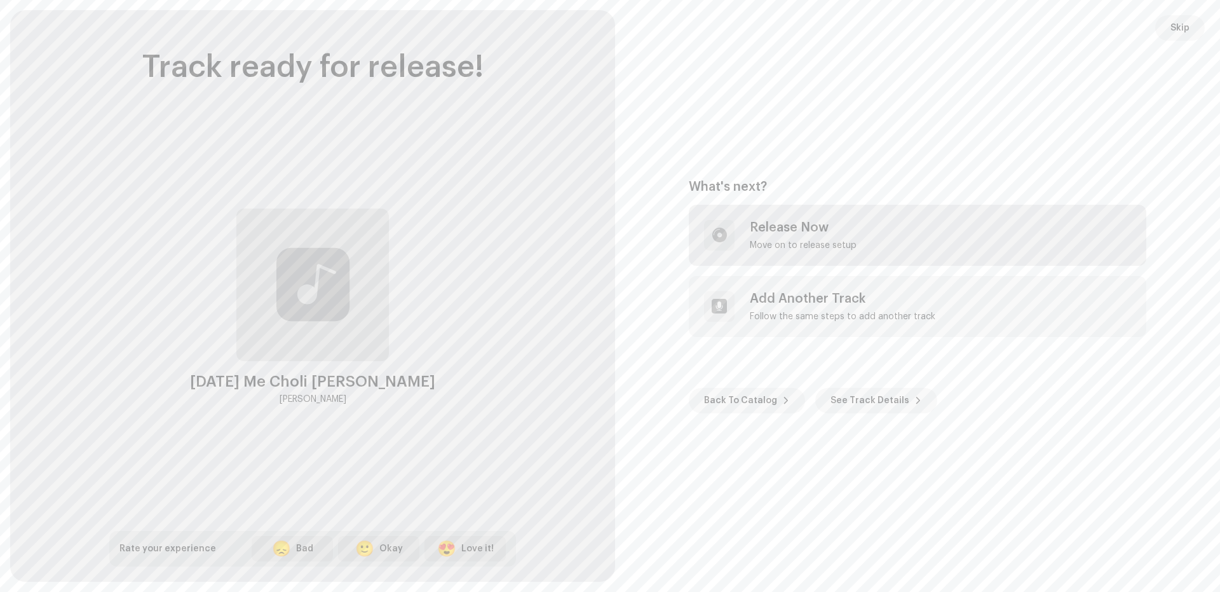
click at [765, 230] on div "Release Now" at bounding box center [803, 227] width 107 height 15
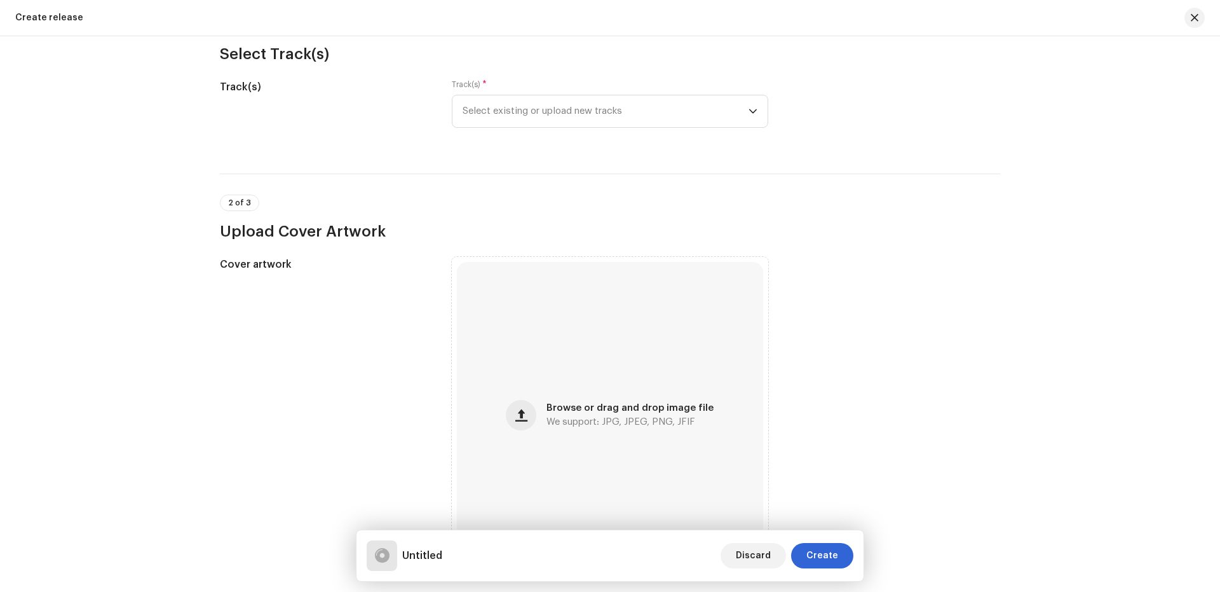
scroll to position [339, 0]
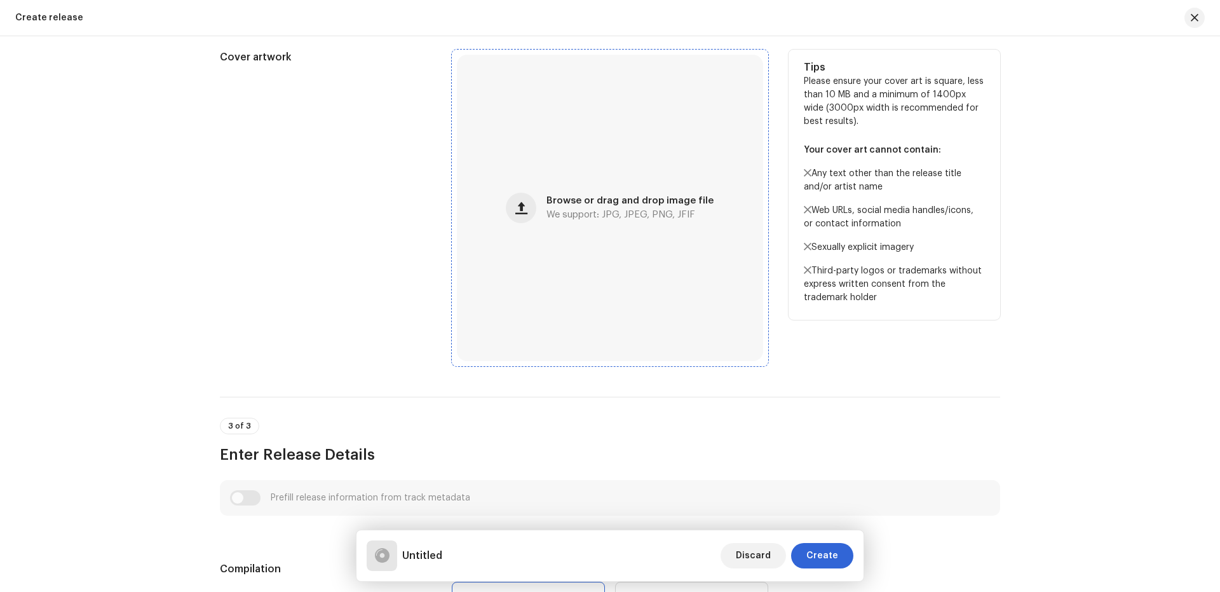
click at [523, 217] on button "button" at bounding box center [521, 208] width 31 height 31
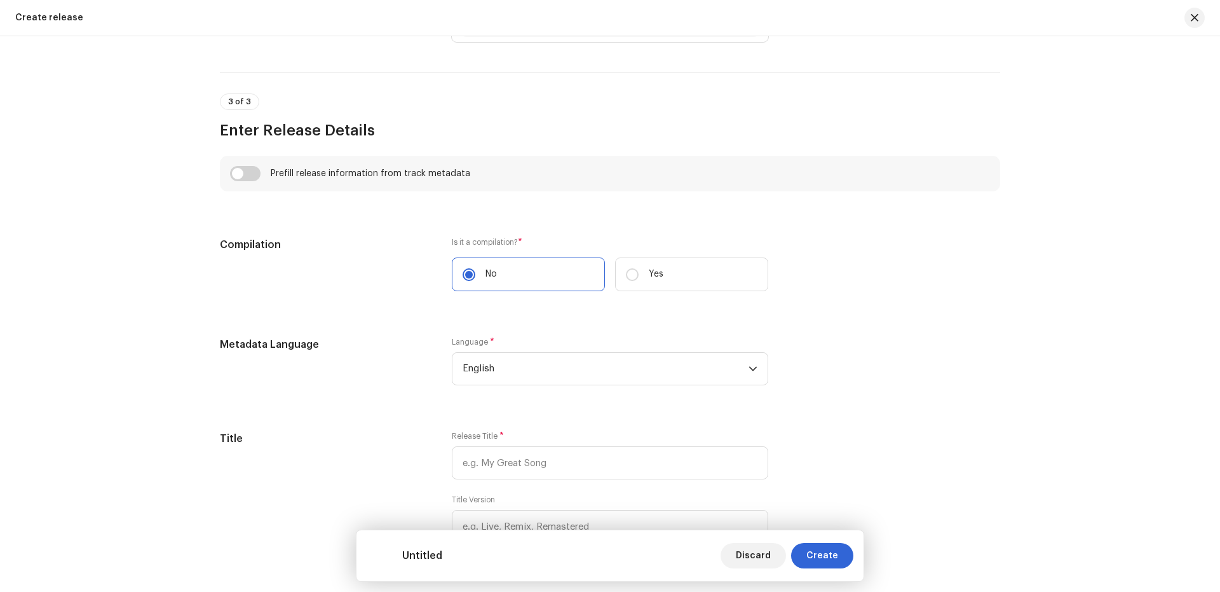
scroll to position [826, 0]
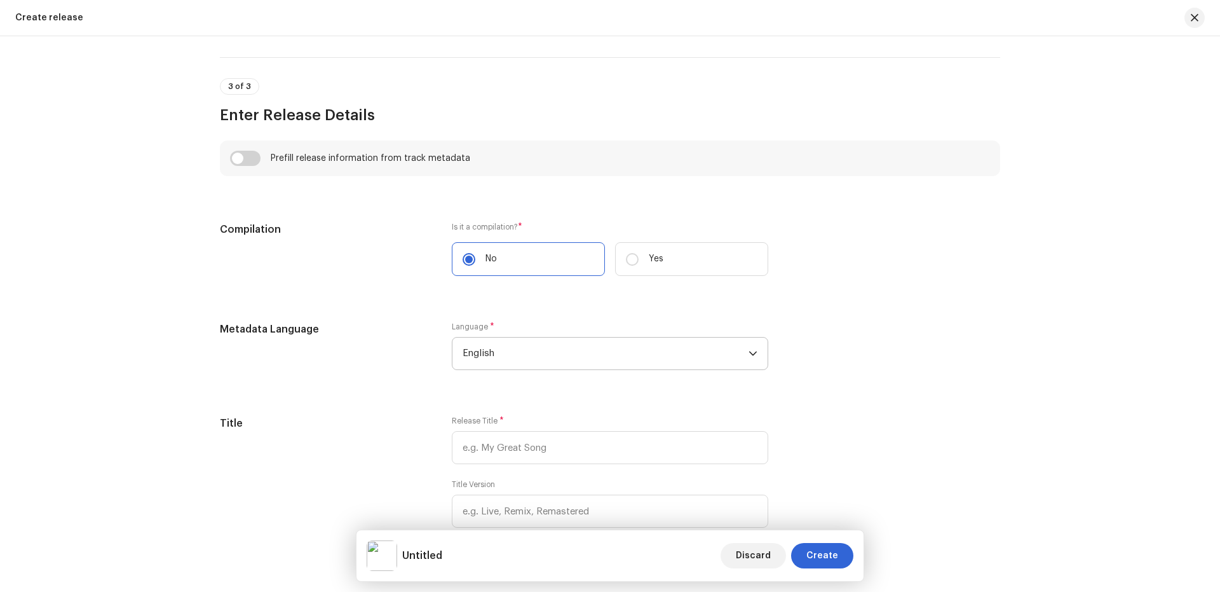
click at [543, 350] on span "English" at bounding box center [606, 354] width 286 height 32
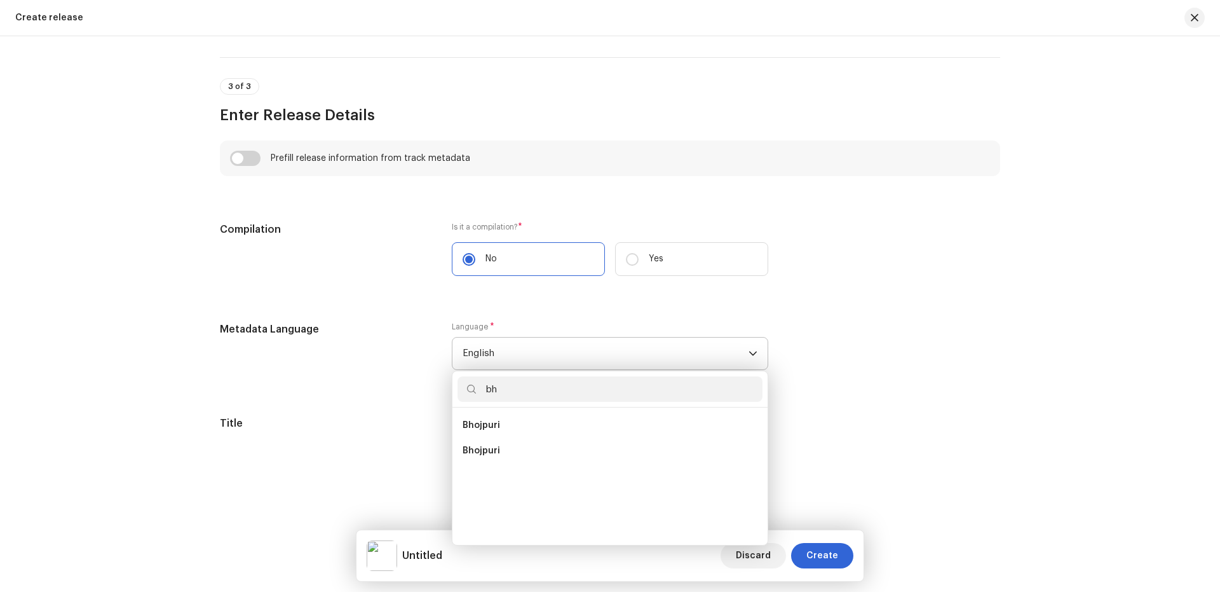
scroll to position [0, 0]
type input "bho"
click at [490, 419] on li "Bhojpuri" at bounding box center [610, 425] width 305 height 25
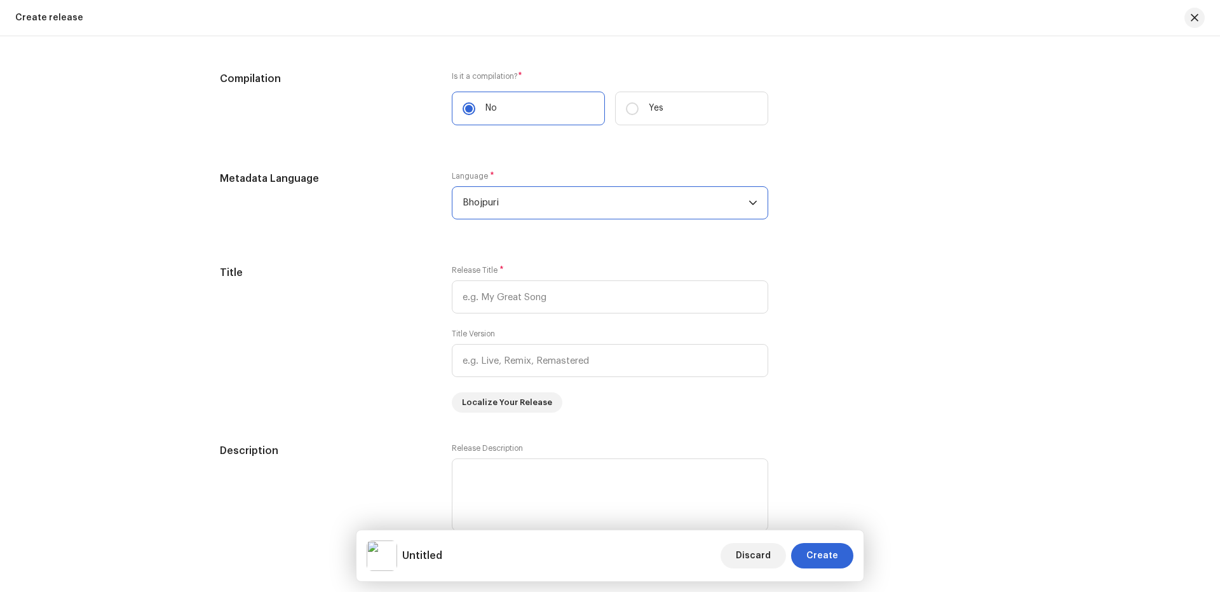
scroll to position [995, 0]
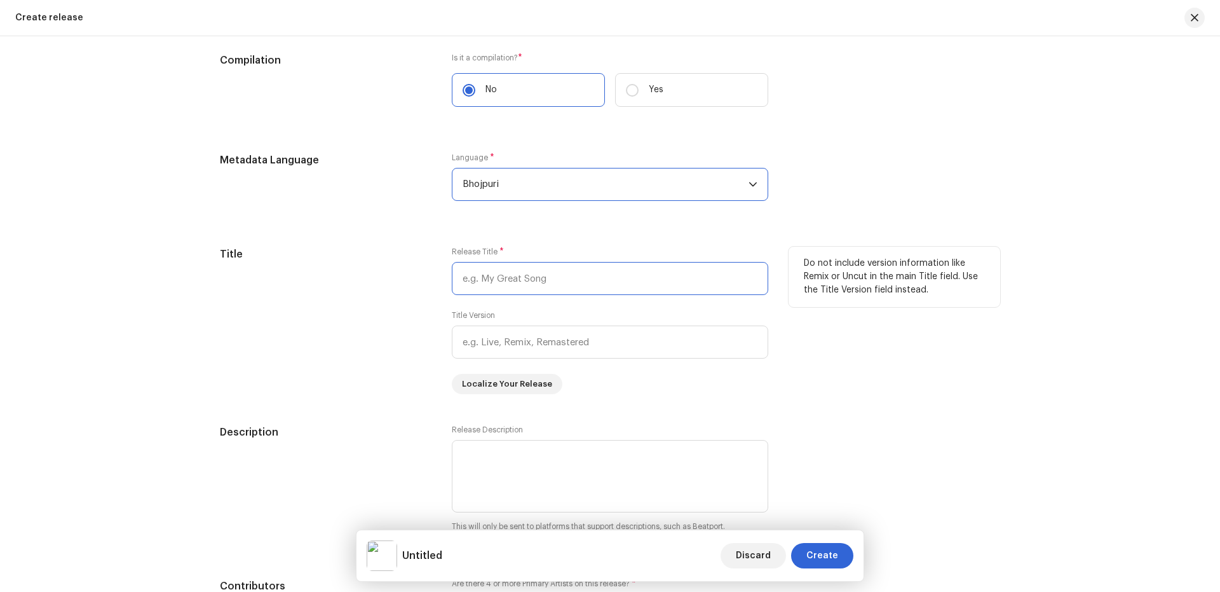
click at [522, 280] on input "text" at bounding box center [610, 278] width 317 height 33
paste input "[DATE] Me Choli [PERSON_NAME]"
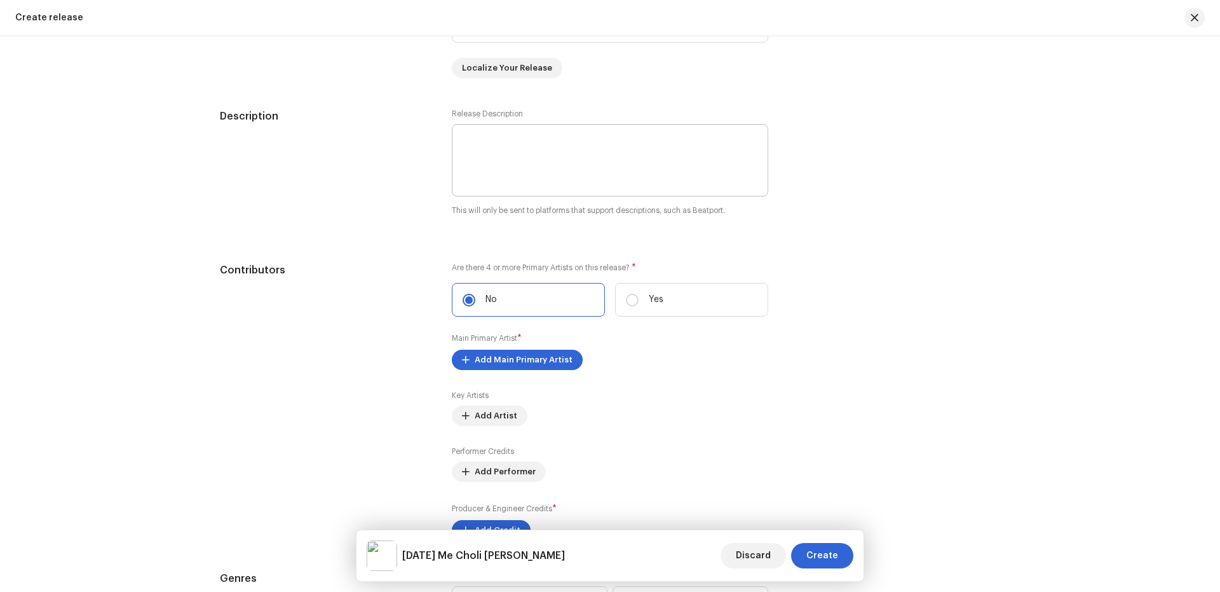
scroll to position [1334, 0]
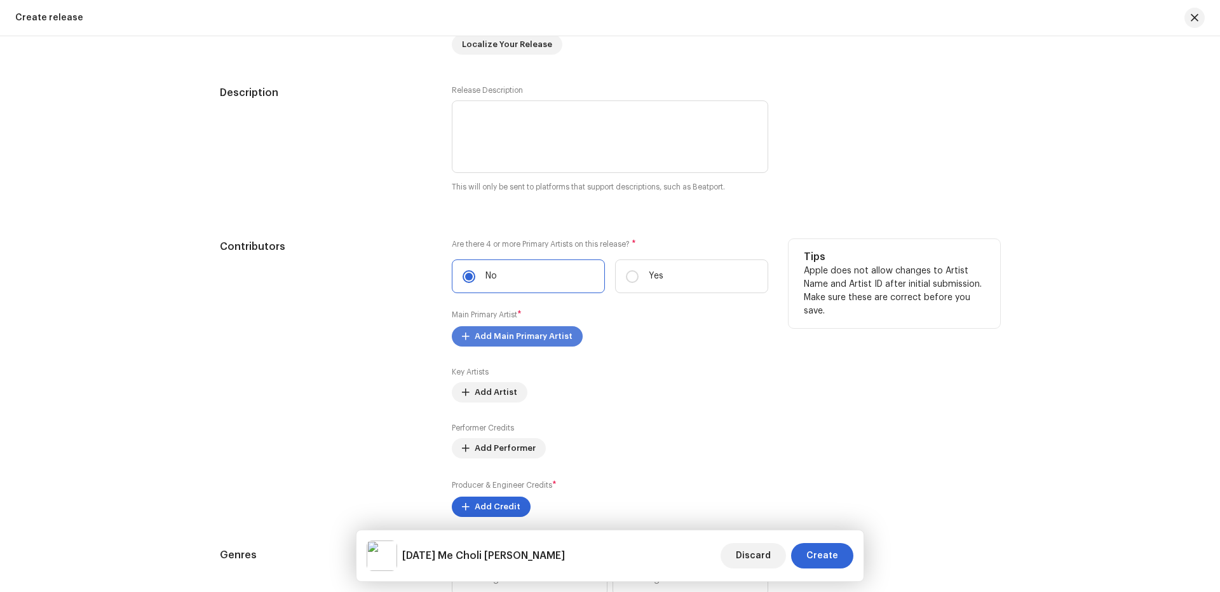
type input "[DATE] Me Choli [PERSON_NAME]"
click at [530, 337] on span "Add Main Primary Artist" at bounding box center [524, 336] width 98 height 25
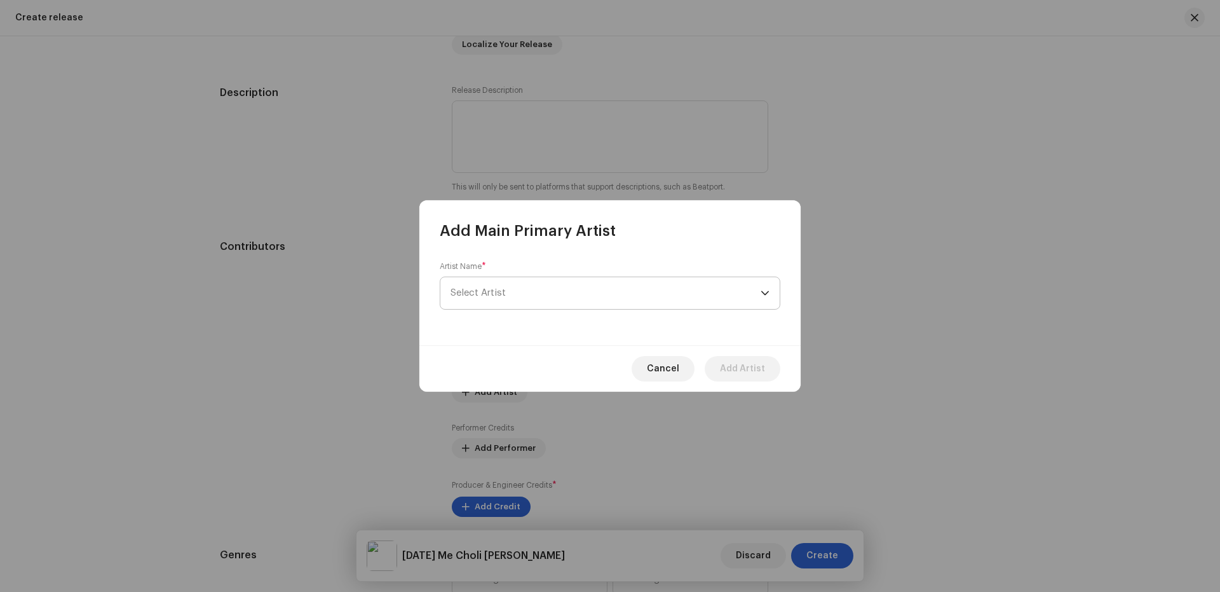
click at [534, 292] on span "Select Artist" at bounding box center [606, 293] width 310 height 32
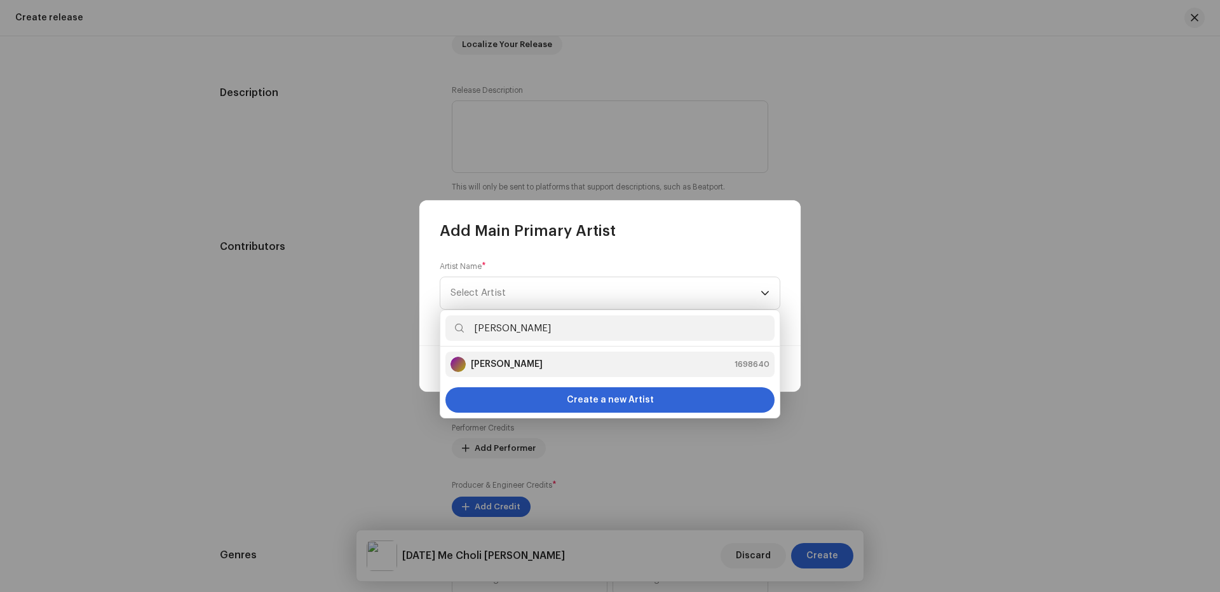
type input "[PERSON_NAME]"
click at [554, 353] on li "[PERSON_NAME] 1698640" at bounding box center [610, 363] width 329 height 25
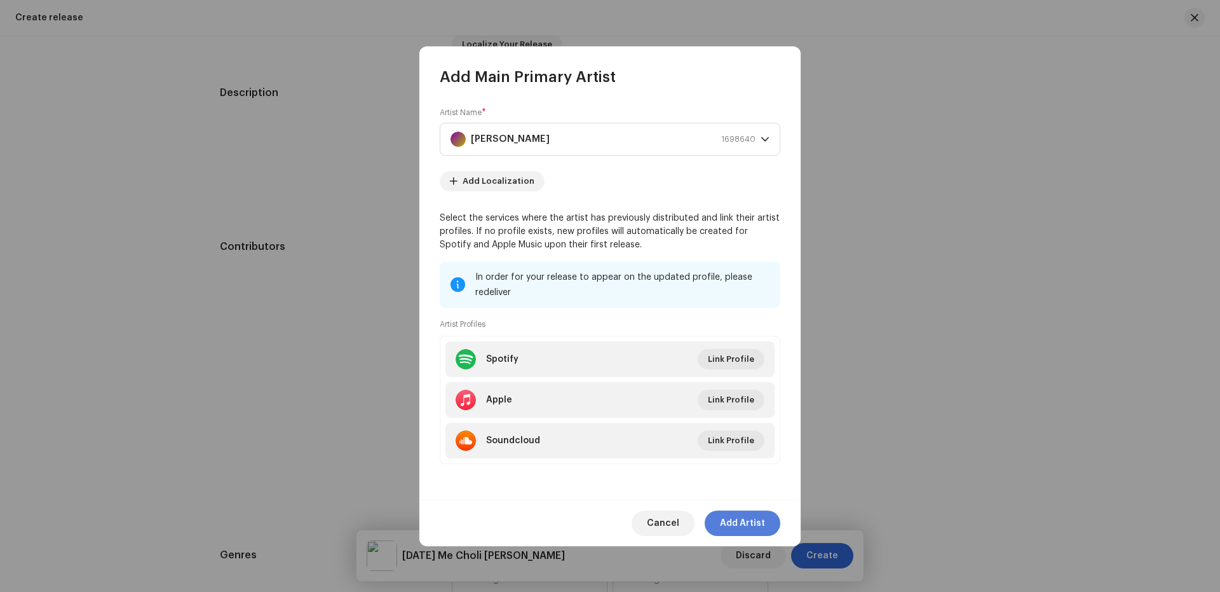
click at [769, 523] on button "Add Artist" at bounding box center [743, 522] width 76 height 25
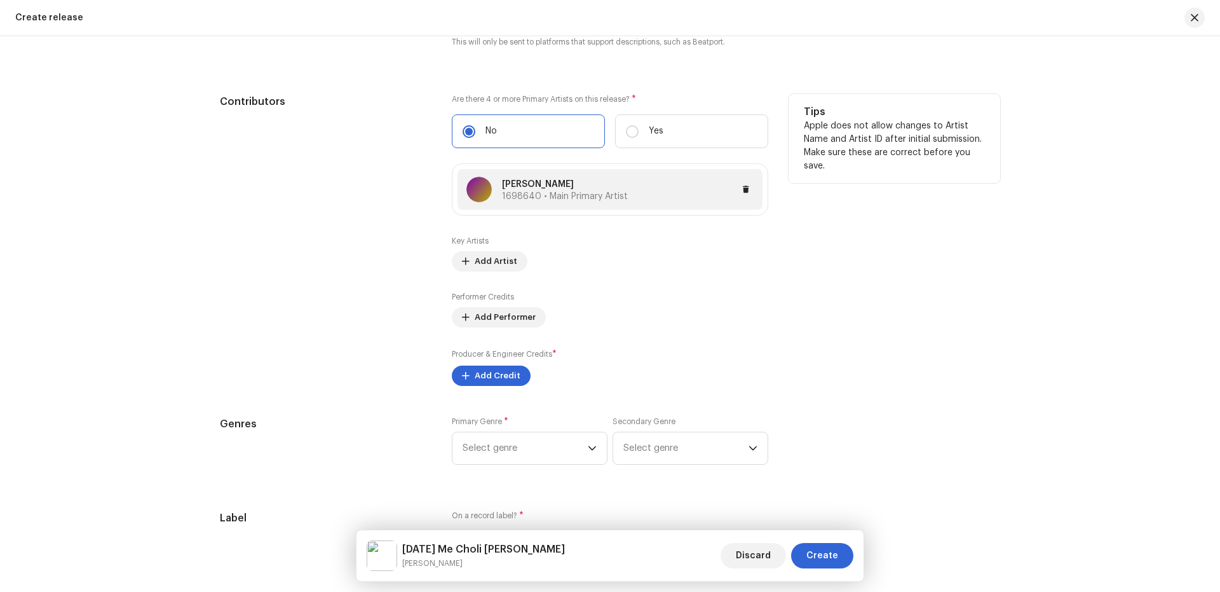
scroll to position [1503, 0]
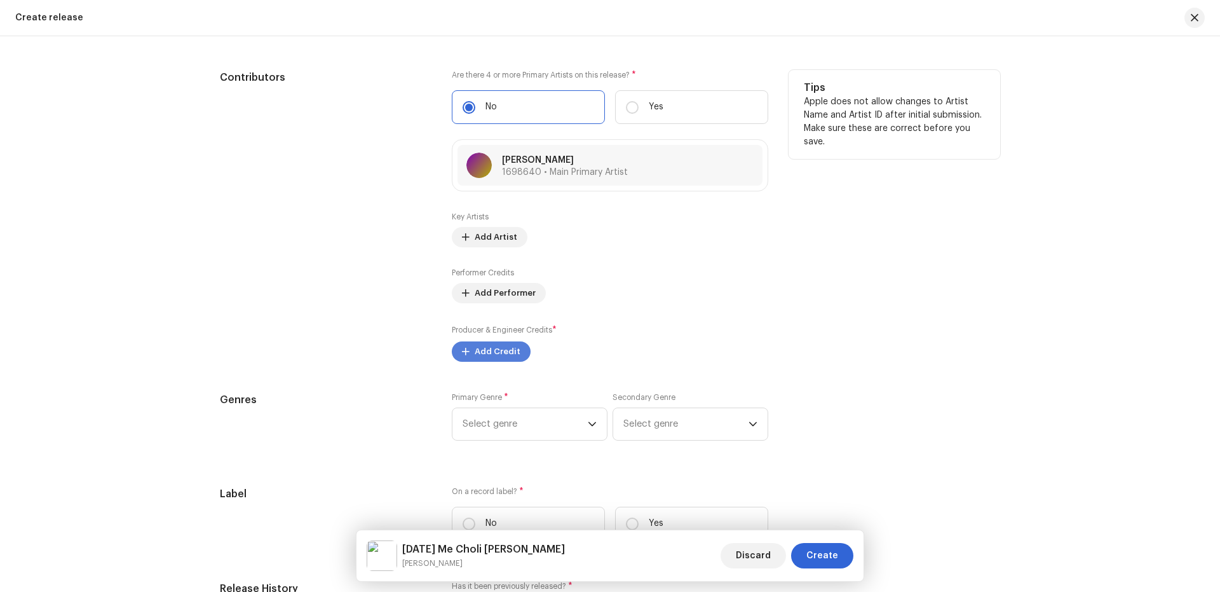
click at [502, 352] on span "Add Credit" at bounding box center [498, 351] width 46 height 25
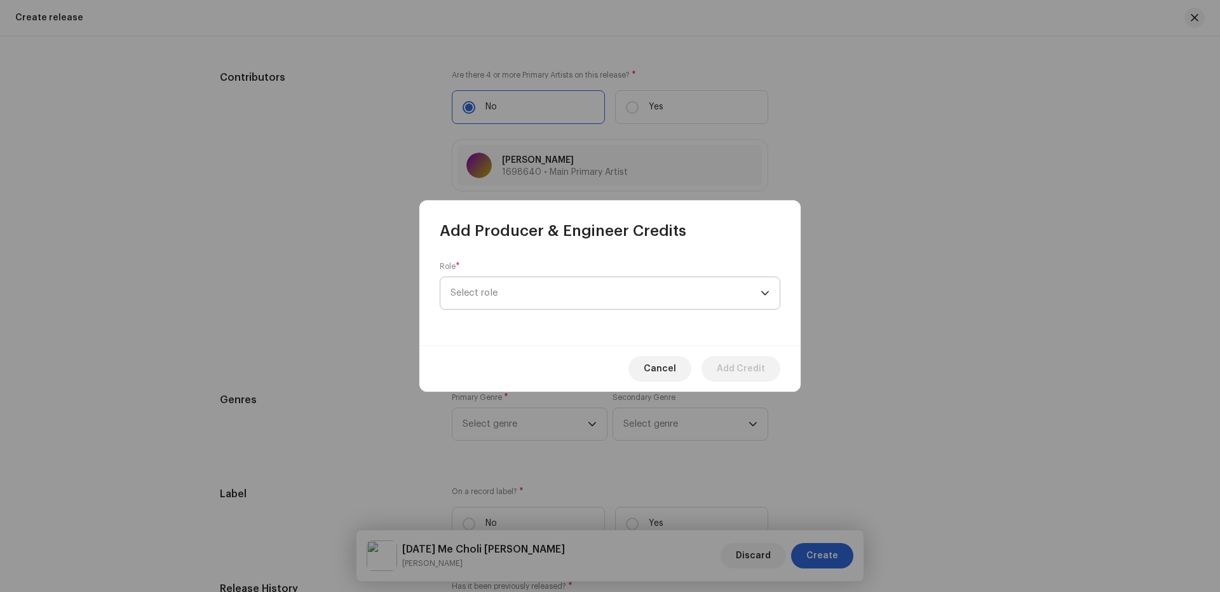
click at [524, 297] on span "Select role" at bounding box center [606, 293] width 310 height 32
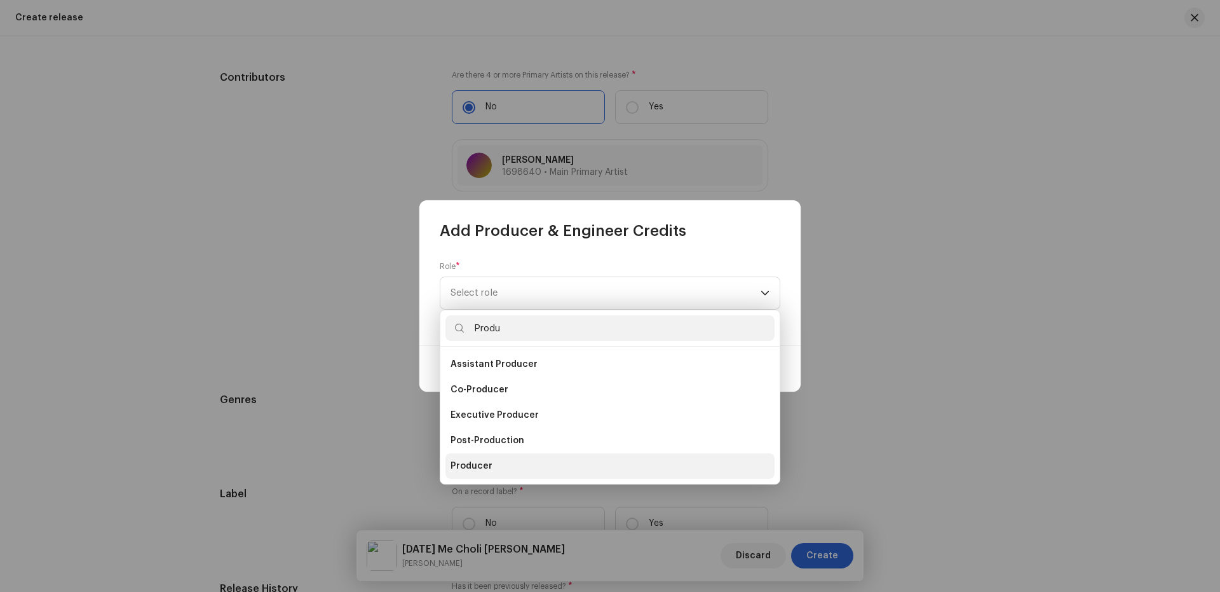
type input "Produ"
click at [489, 458] on li "Producer" at bounding box center [610, 465] width 329 height 25
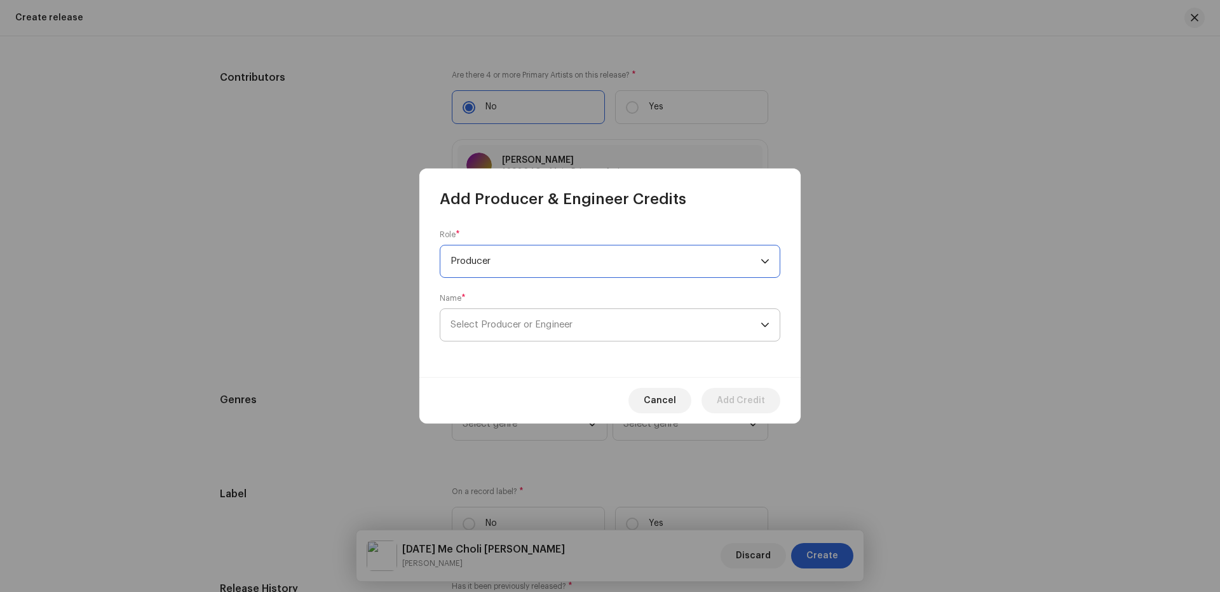
click at [531, 322] on span "Select Producer or Engineer" at bounding box center [512, 325] width 122 height 10
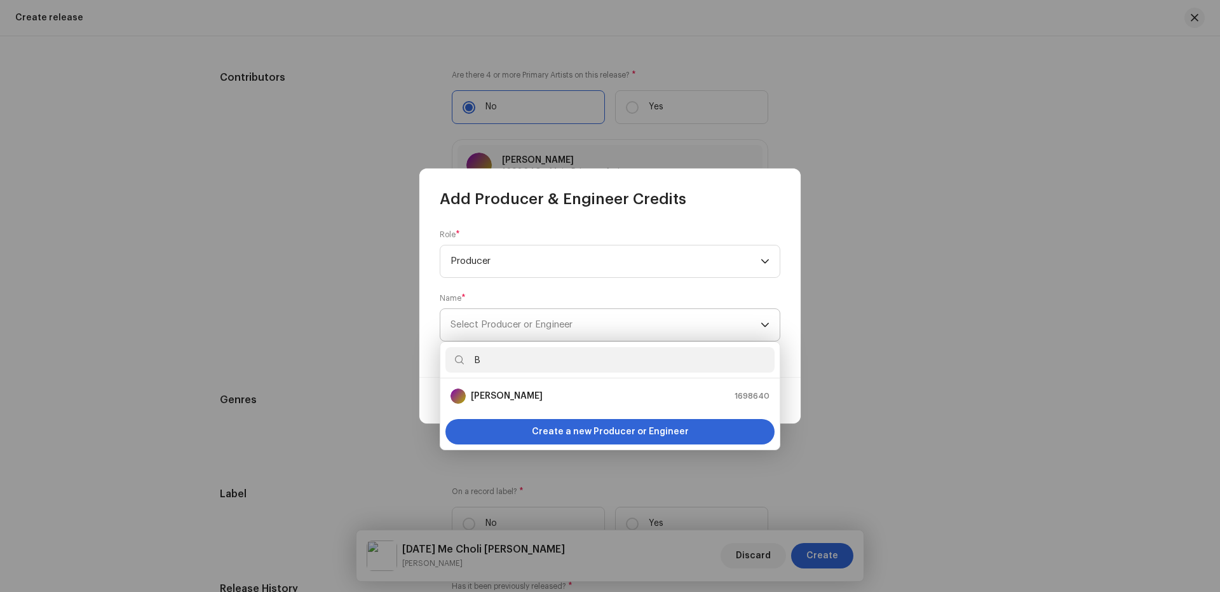
type input "Ba"
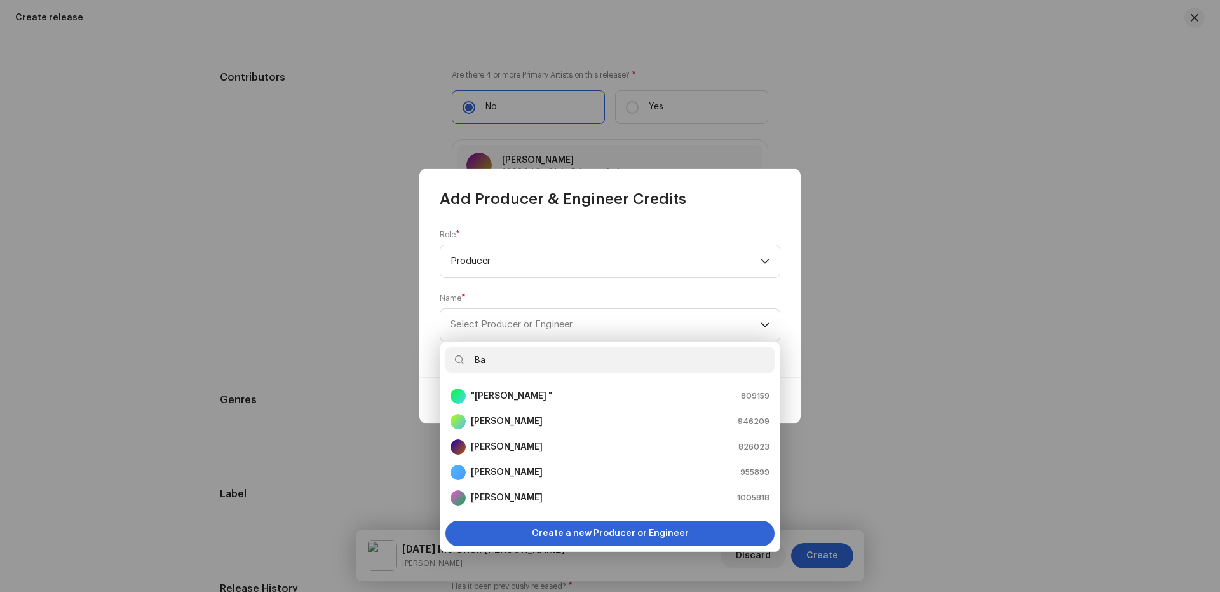
drag, startPoint x: 510, startPoint y: 371, endPoint x: 420, endPoint y: 372, distance: 90.3
click at [420, 372] on body "Nueva Era Digital Media Private Limited Home Catalog Resources Nueva Era Digita…" at bounding box center [610, 296] width 1220 height 592
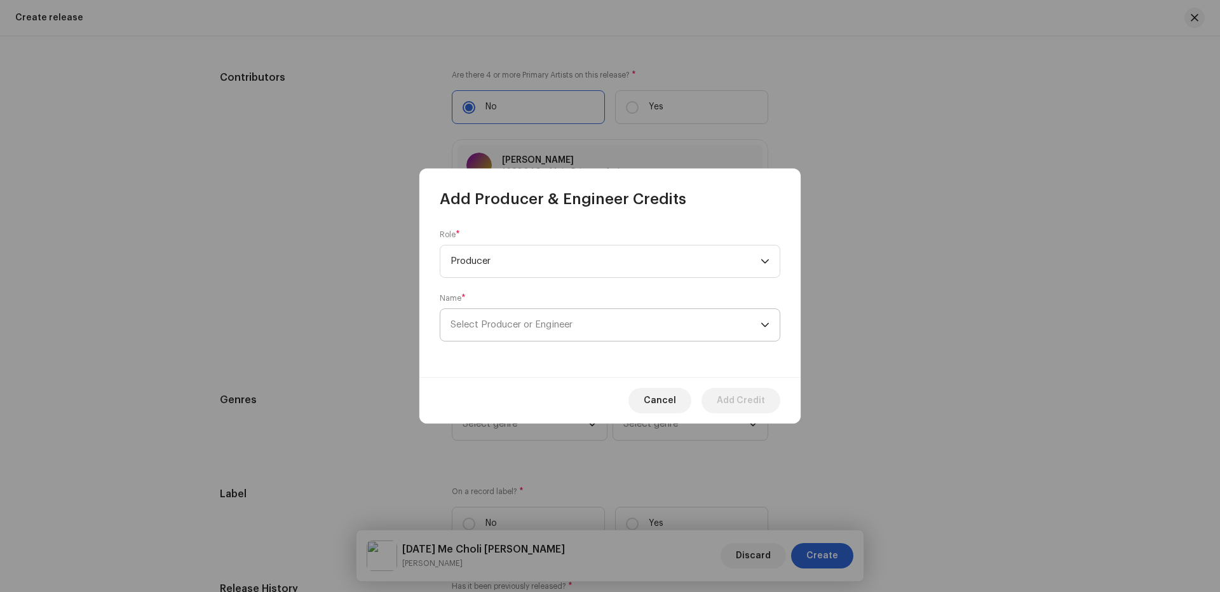
click at [501, 322] on span "Select Producer or Engineer" at bounding box center [512, 325] width 122 height 10
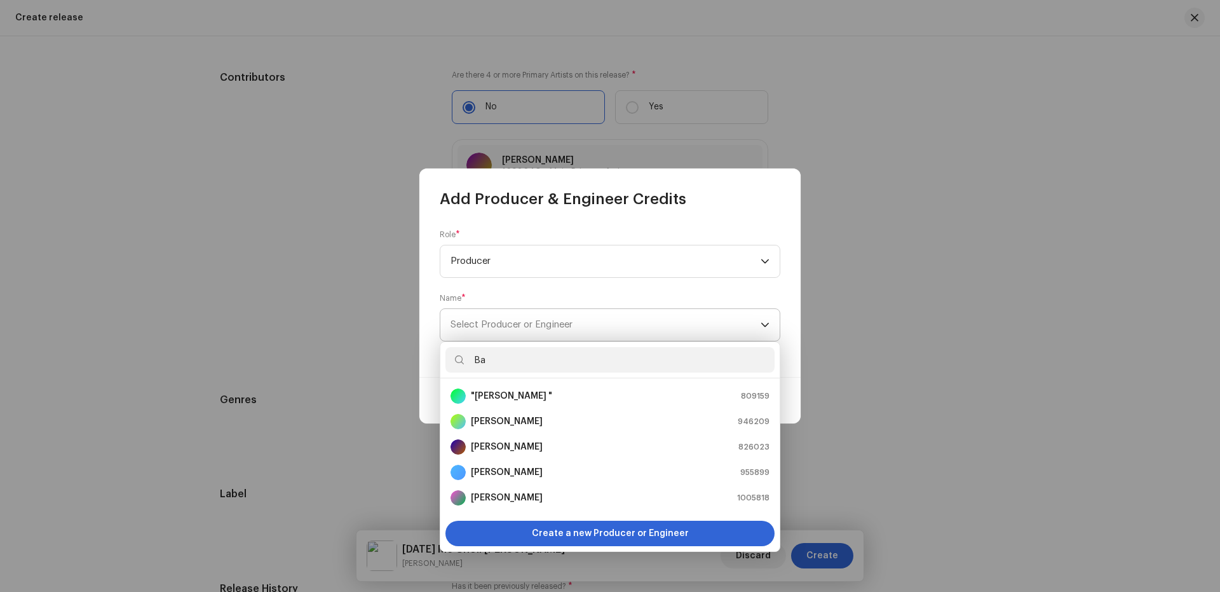
type input "B"
type input "Abhishek"
click at [575, 490] on div "[PERSON_NAME] 1698641" at bounding box center [610, 497] width 319 height 15
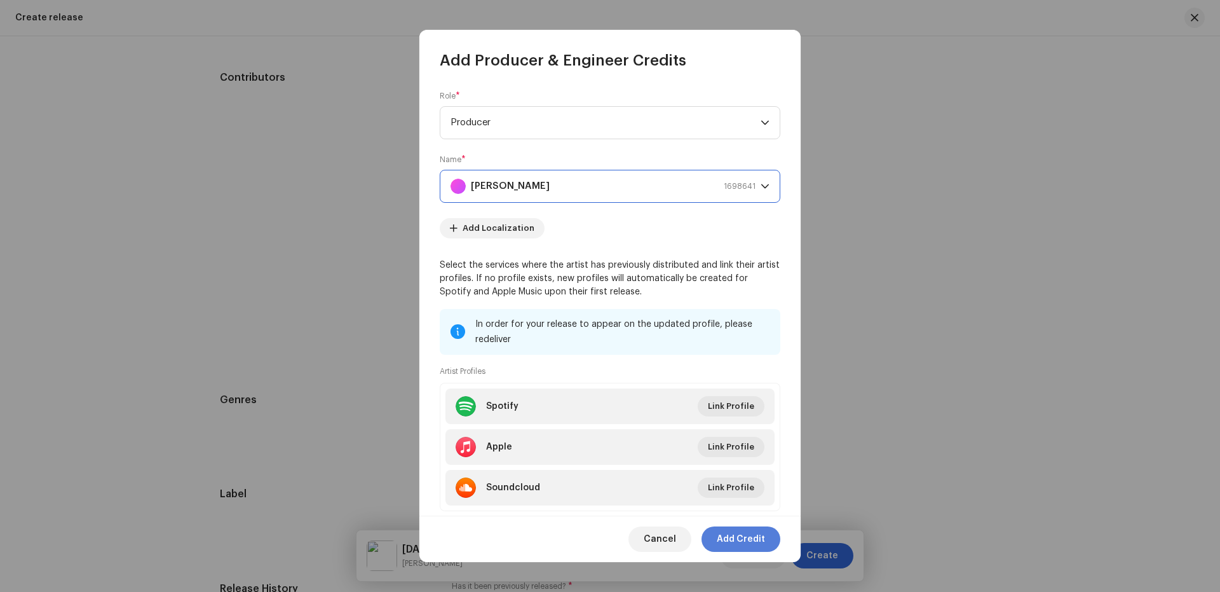
click at [749, 537] on span "Add Credit" at bounding box center [741, 538] width 48 height 25
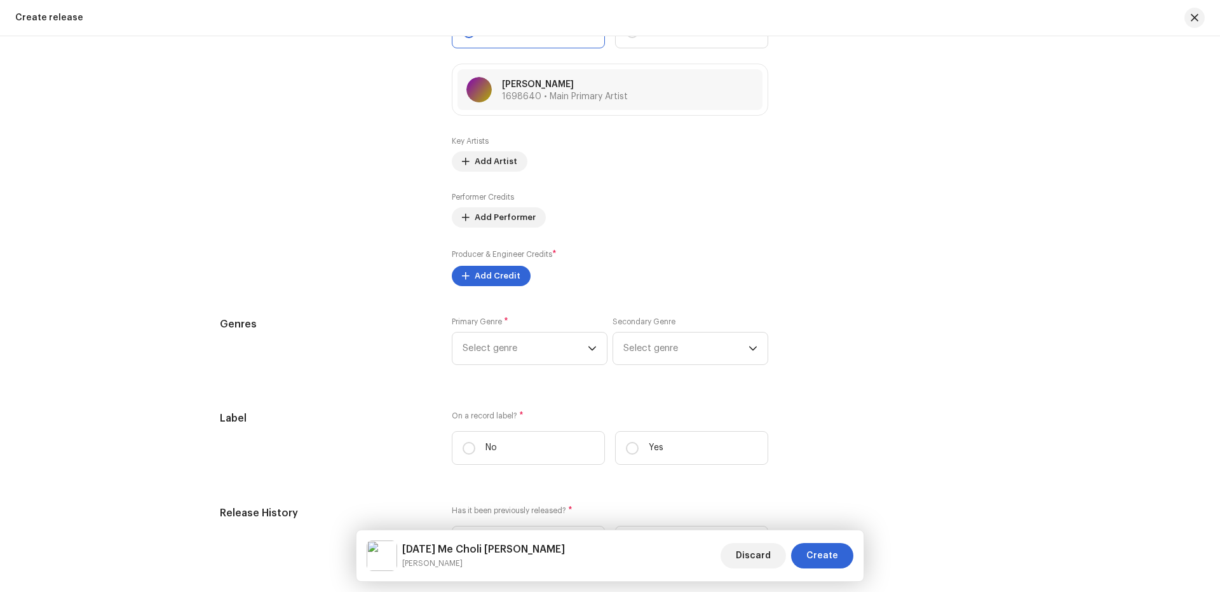
scroll to position [1673, 0]
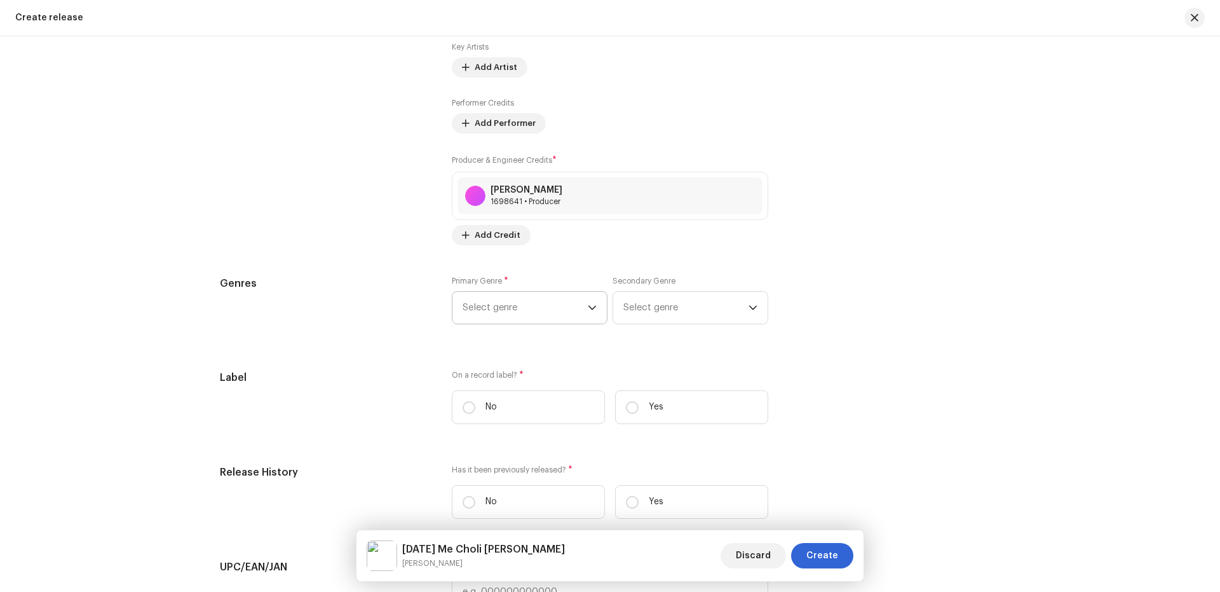
click at [531, 313] on span "Select genre" at bounding box center [525, 308] width 125 height 32
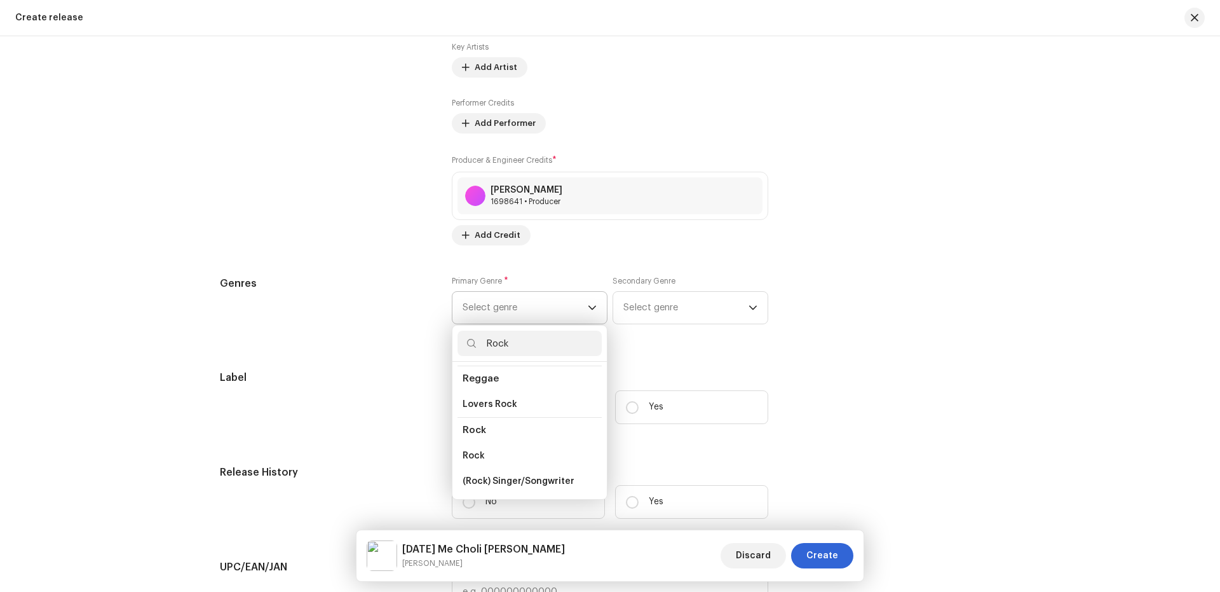
scroll to position [474, 0]
type input "Rock"
click at [481, 420] on li "Rock" at bounding box center [530, 428] width 144 height 25
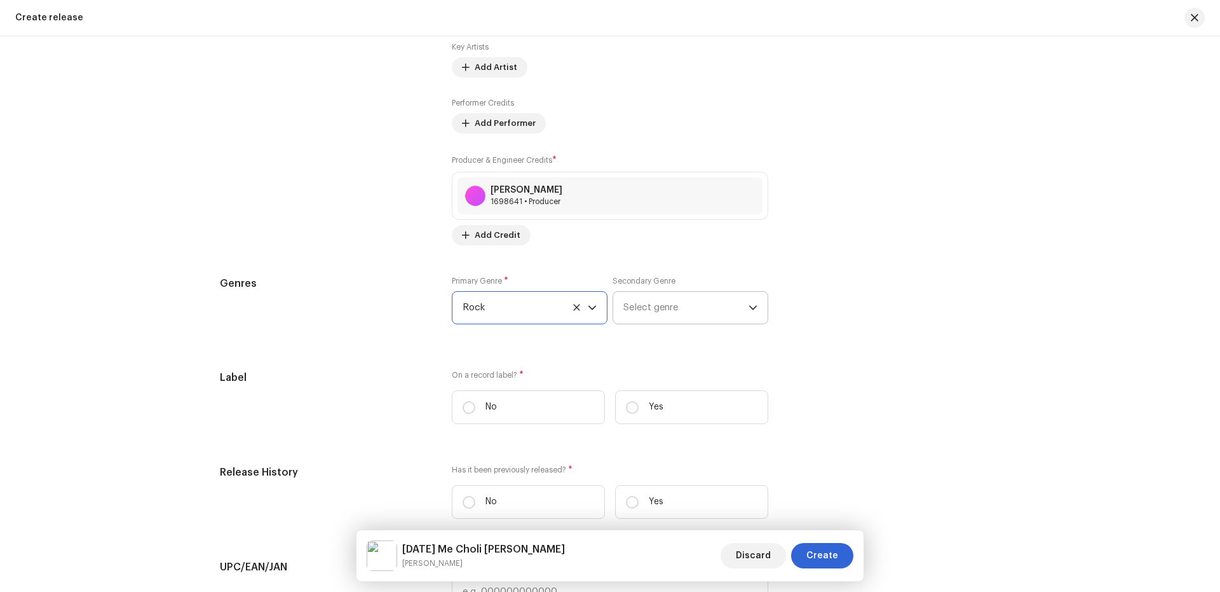
click at [660, 304] on span "Select genre" at bounding box center [686, 308] width 125 height 32
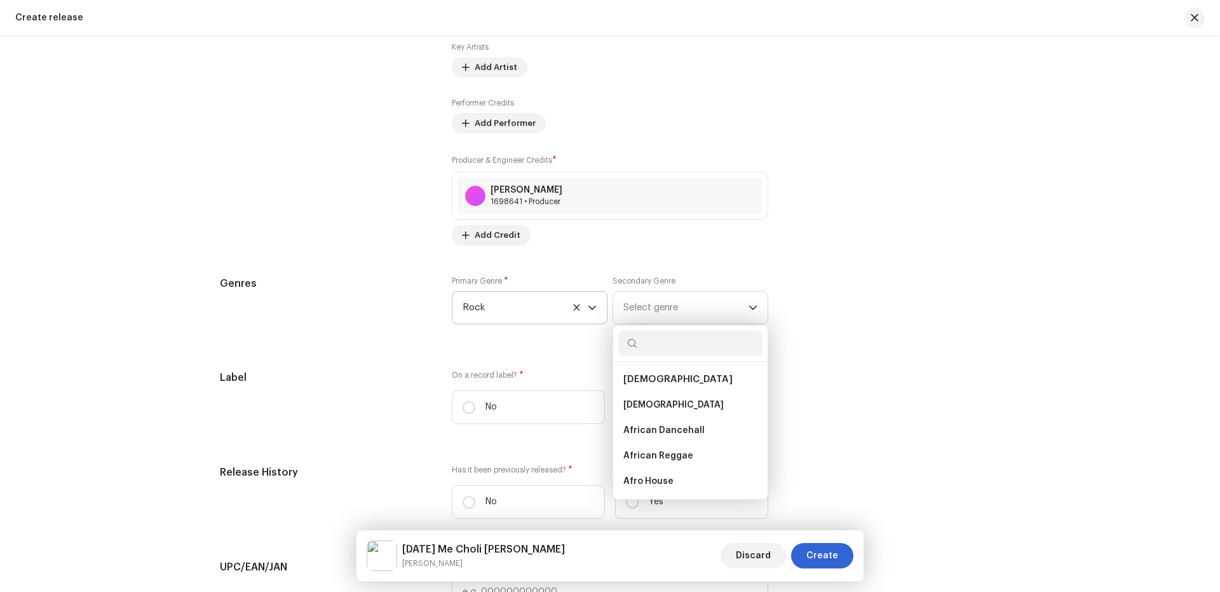
click at [561, 374] on label "On a record label? *" at bounding box center [610, 375] width 317 height 10
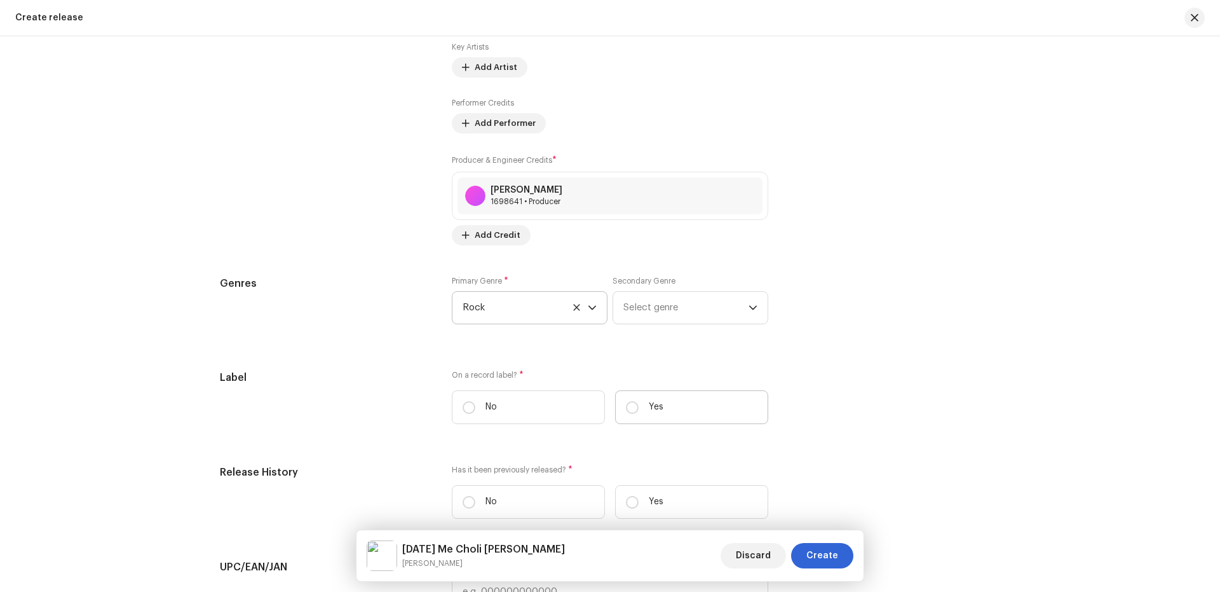
drag, startPoint x: 660, startPoint y: 403, endPoint x: 625, endPoint y: 411, distance: 35.8
click at [660, 402] on label "Yes" at bounding box center [691, 407] width 153 height 34
click at [639, 402] on input "Yes" at bounding box center [632, 407] width 13 height 13
radio input "true"
click at [552, 467] on span "Select label" at bounding box center [606, 471] width 286 height 32
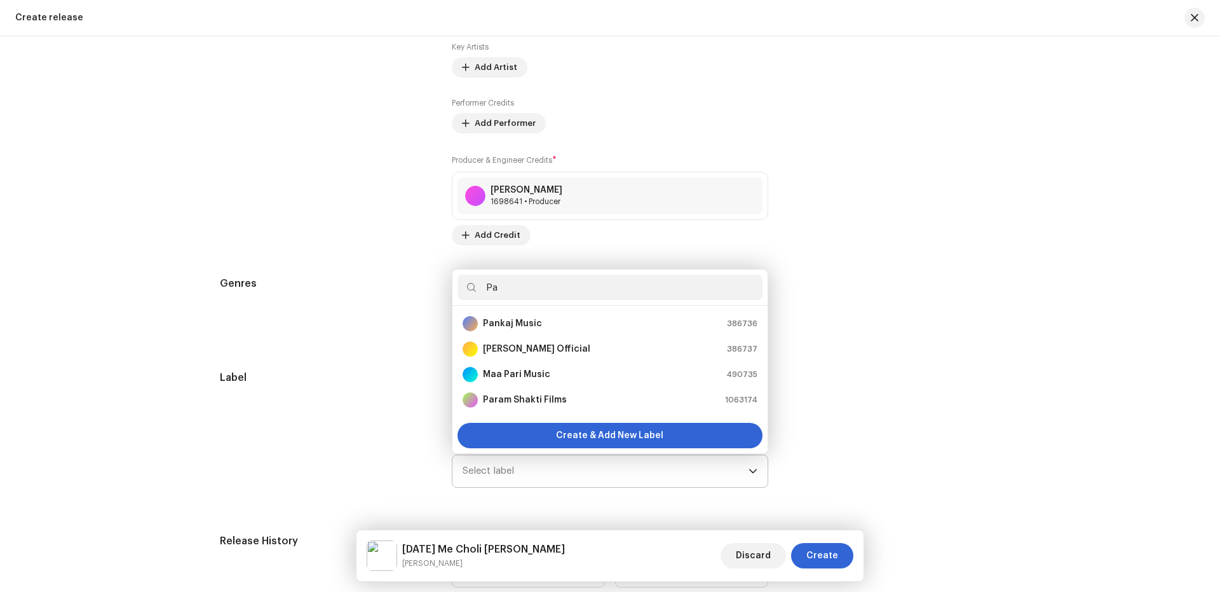
type input "P"
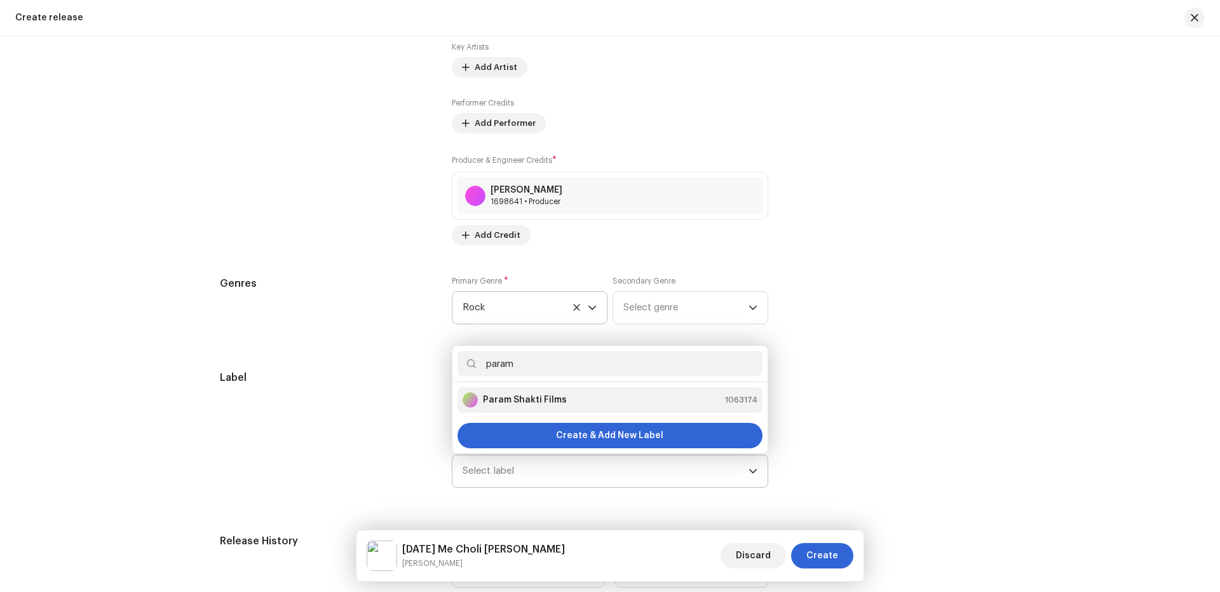
type input "param"
click at [526, 393] on div "Param Shakti Films" at bounding box center [515, 399] width 104 height 15
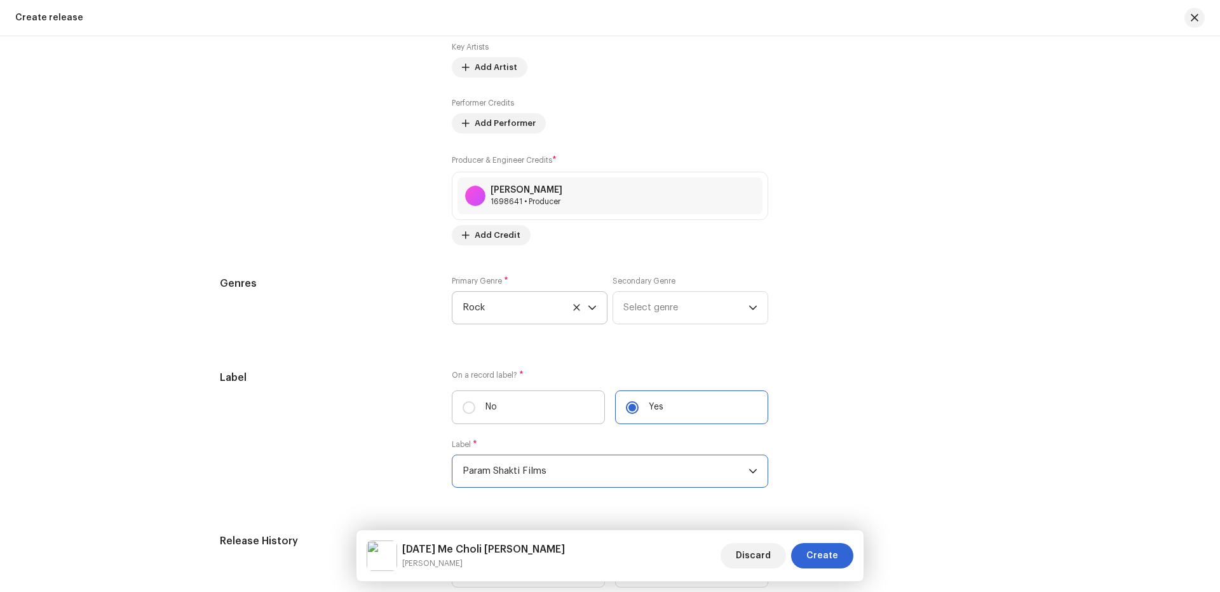
scroll to position [1843, 0]
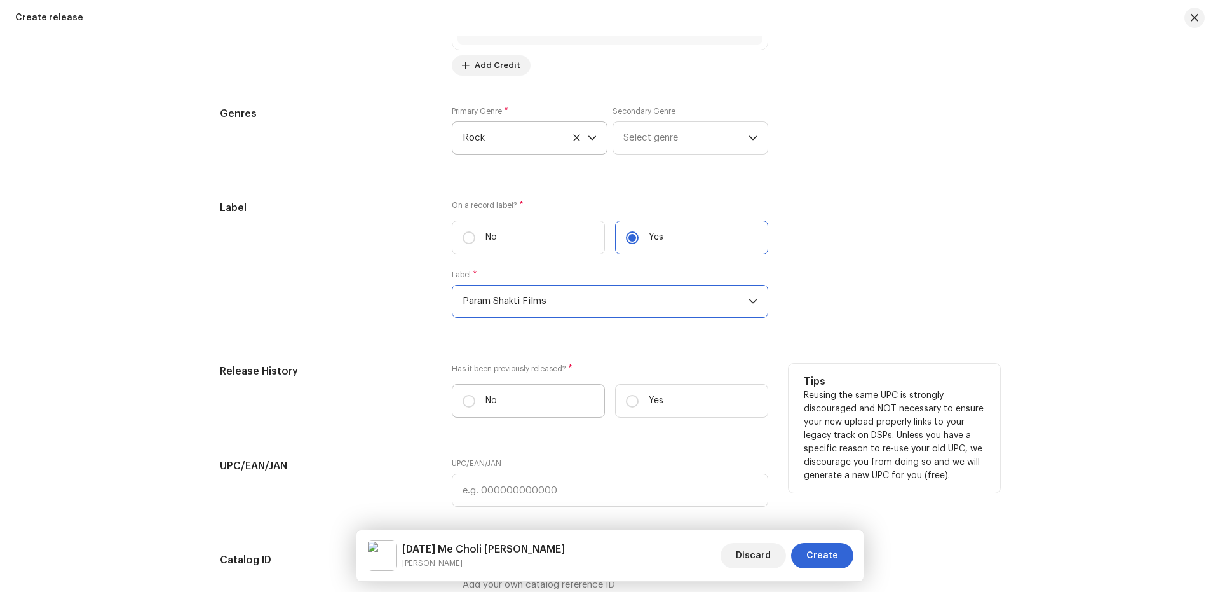
click at [575, 403] on label "No" at bounding box center [528, 401] width 153 height 34
click at [475, 403] on input "No" at bounding box center [469, 401] width 13 height 13
radio input "true"
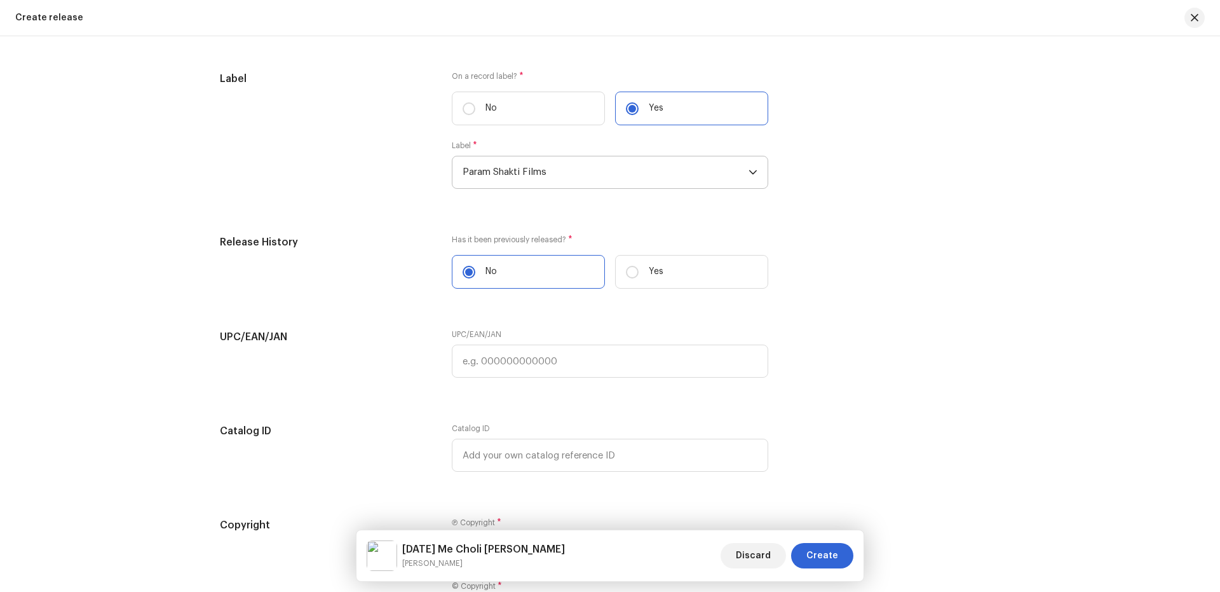
scroll to position [2146, 0]
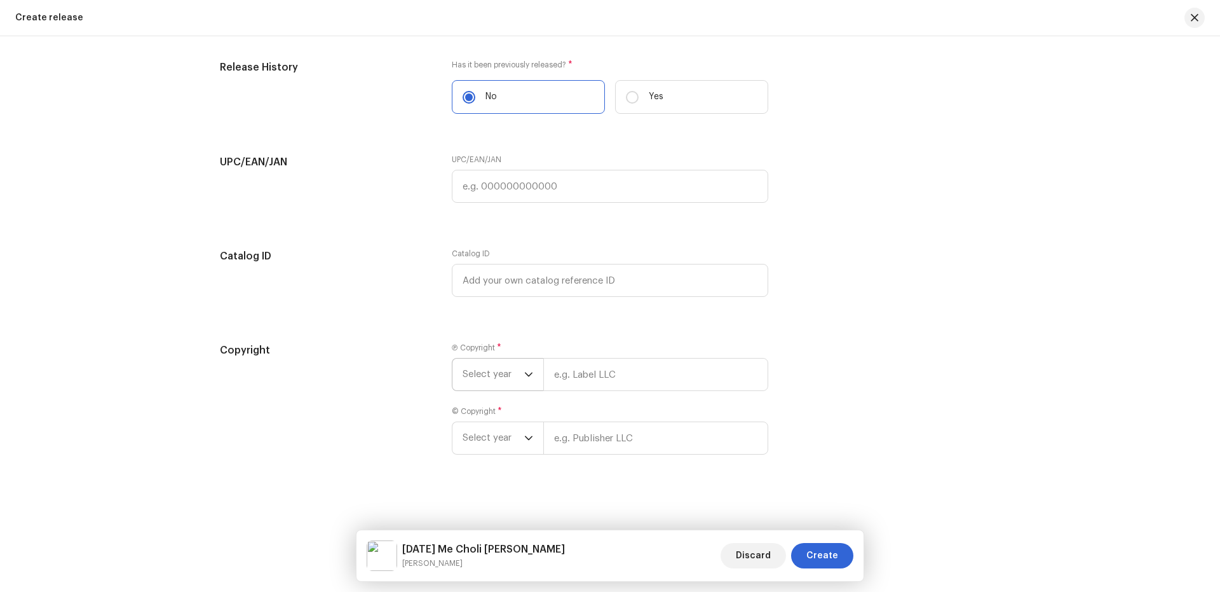
click at [484, 377] on span "Select year" at bounding box center [494, 374] width 62 height 32
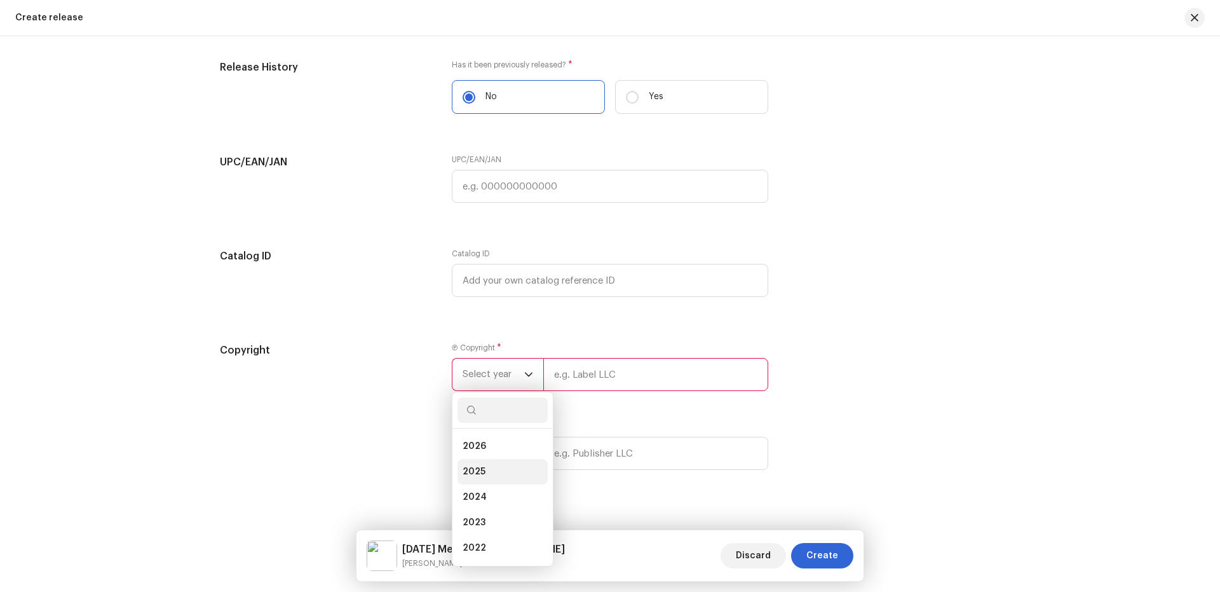
click at [468, 465] on li "2025" at bounding box center [503, 471] width 90 height 25
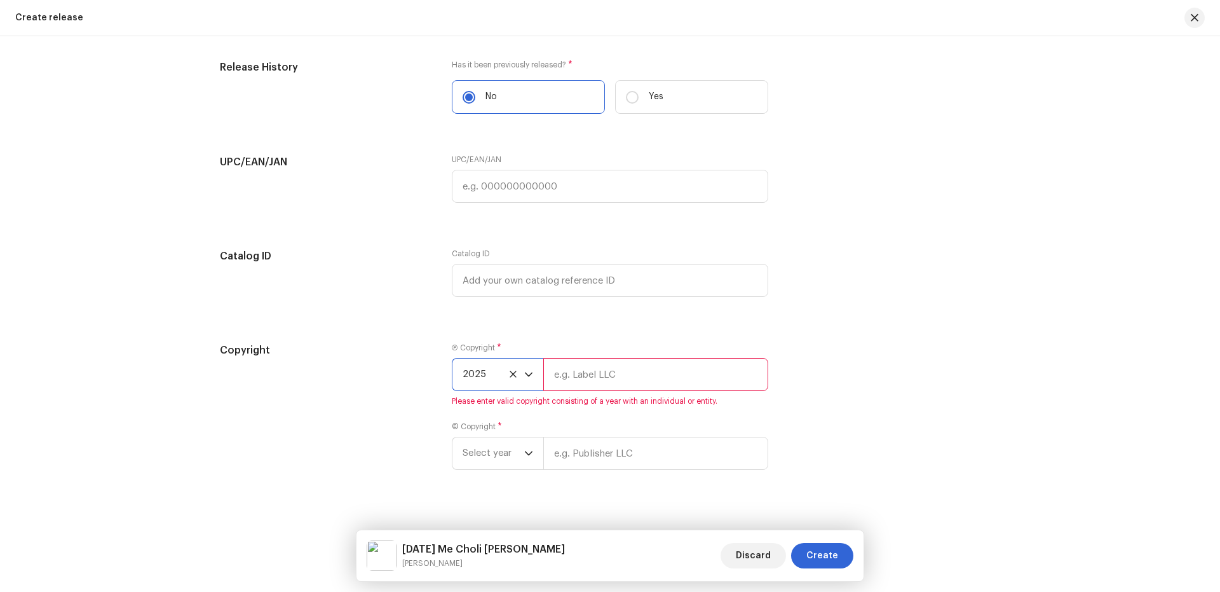
click at [601, 378] on input "text" at bounding box center [655, 374] width 225 height 33
type input "Nueva Era Digital Media Pvt. Ltd."
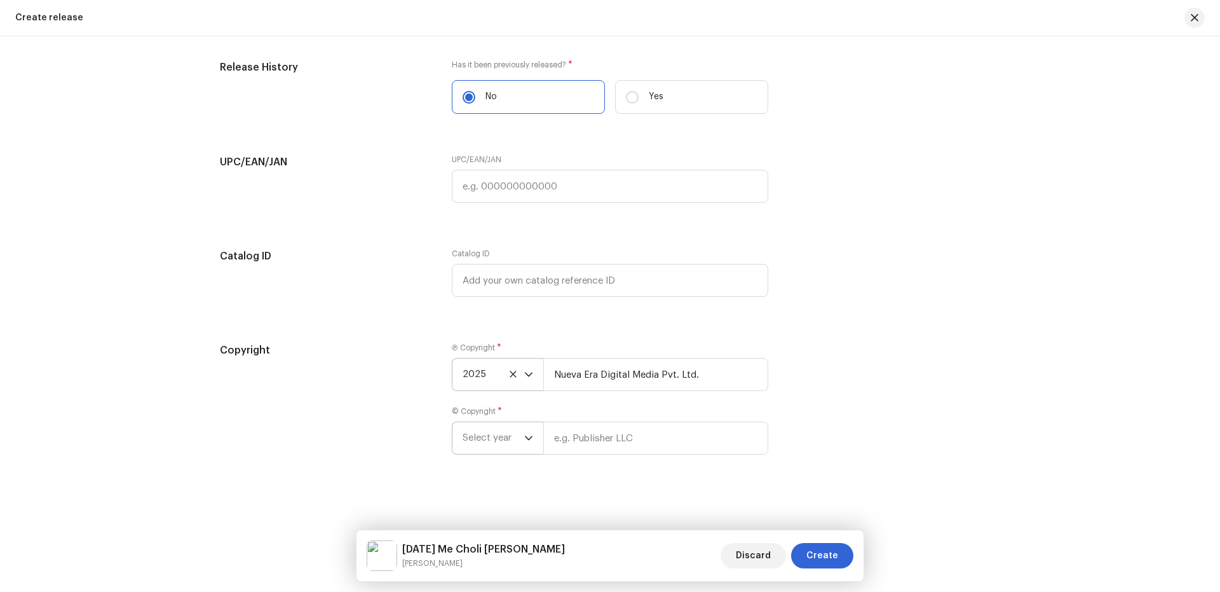
click at [483, 432] on span "Select year" at bounding box center [494, 438] width 62 height 32
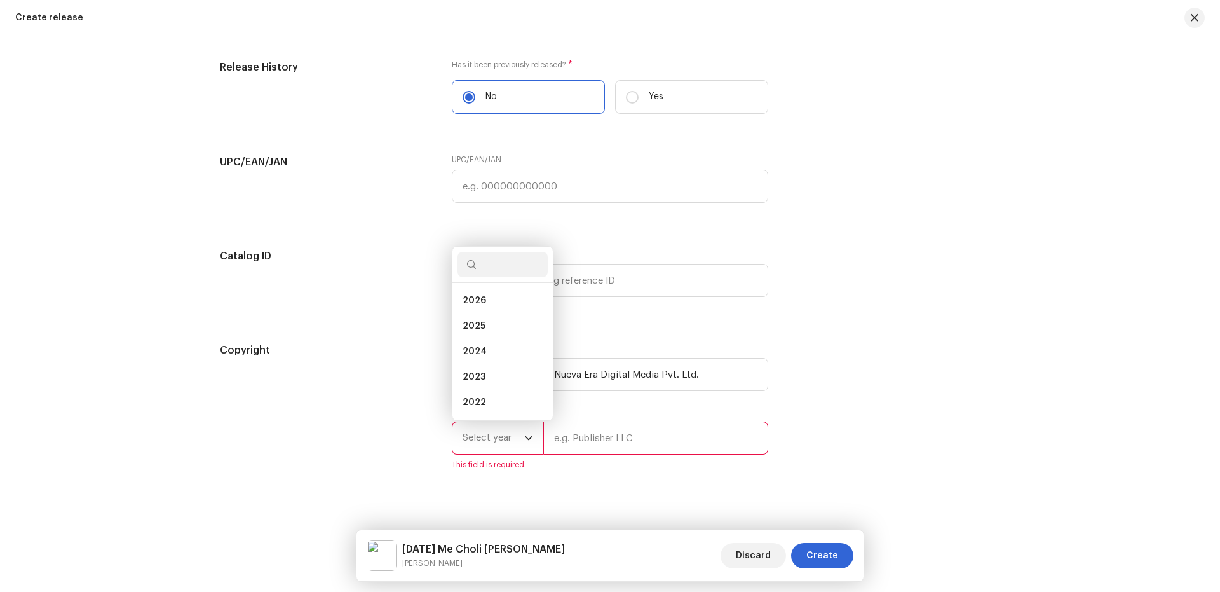
scroll to position [20, 0]
click at [488, 311] on li "2025" at bounding box center [503, 305] width 90 height 25
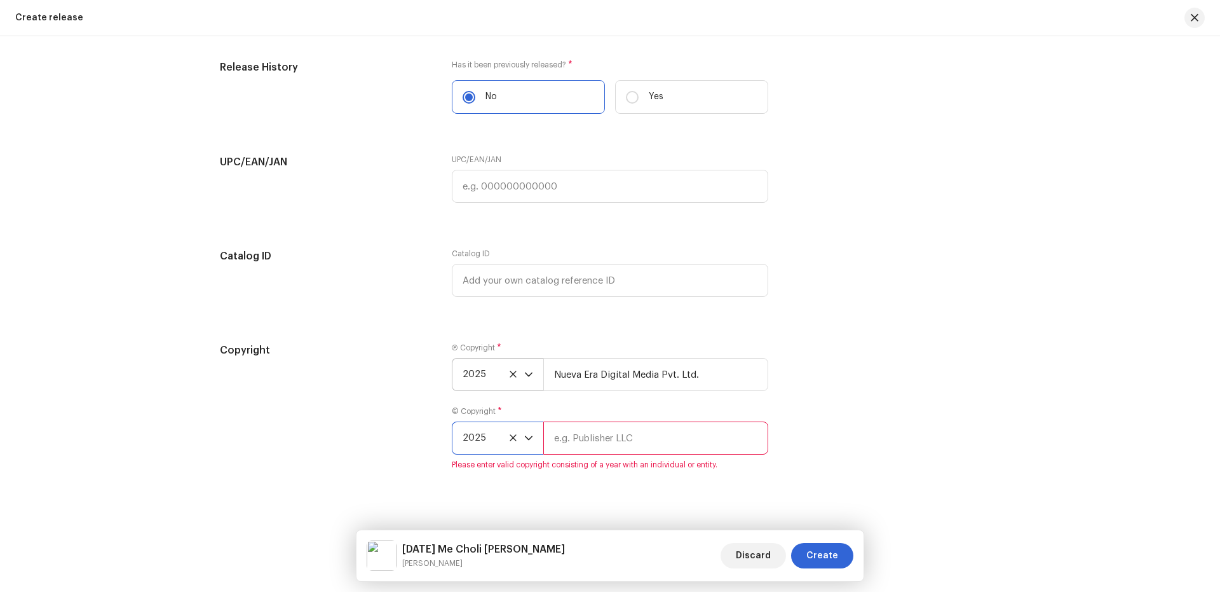
click at [579, 442] on input "text" at bounding box center [655, 437] width 225 height 33
type input "Param Shakti Films"
click at [907, 430] on div "Copyright Ⓟ Copyright * 2025 Nueva Era Digital Media Pvt. Ltd. © Copyright * 20…" at bounding box center [610, 406] width 781 height 127
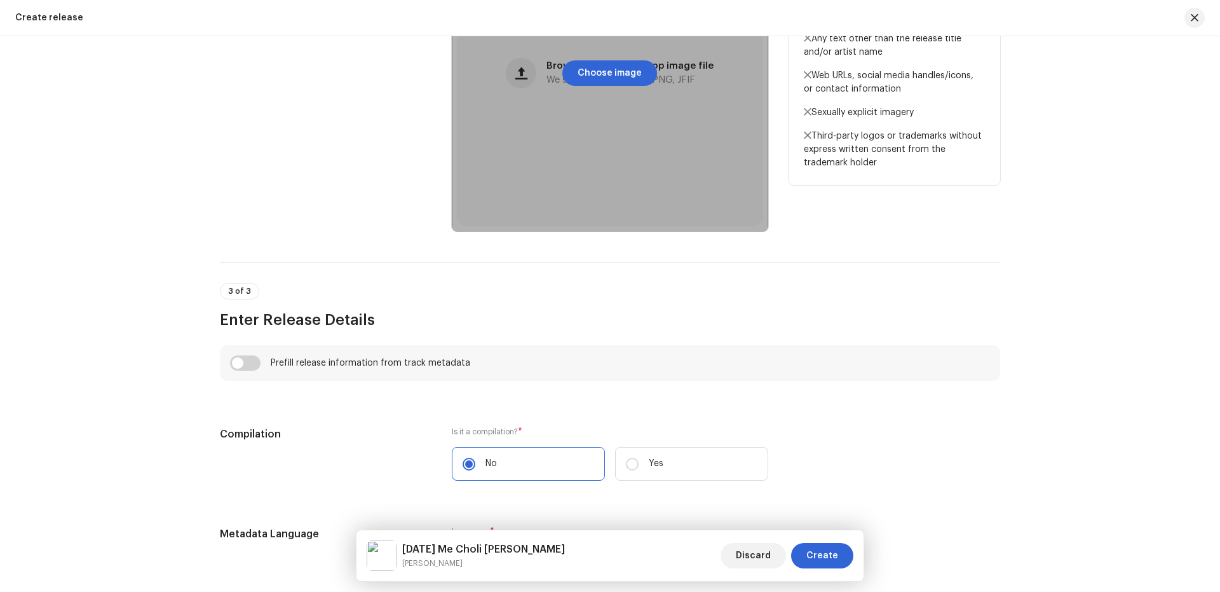
scroll to position [0, 0]
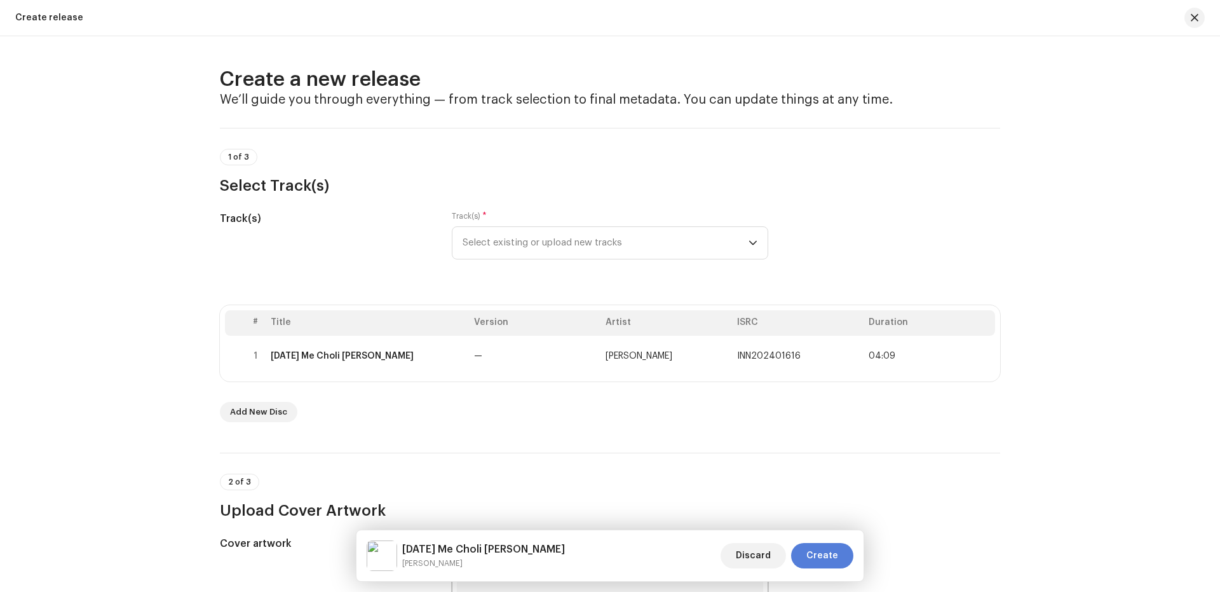
click at [828, 552] on span "Create" at bounding box center [823, 555] width 32 height 25
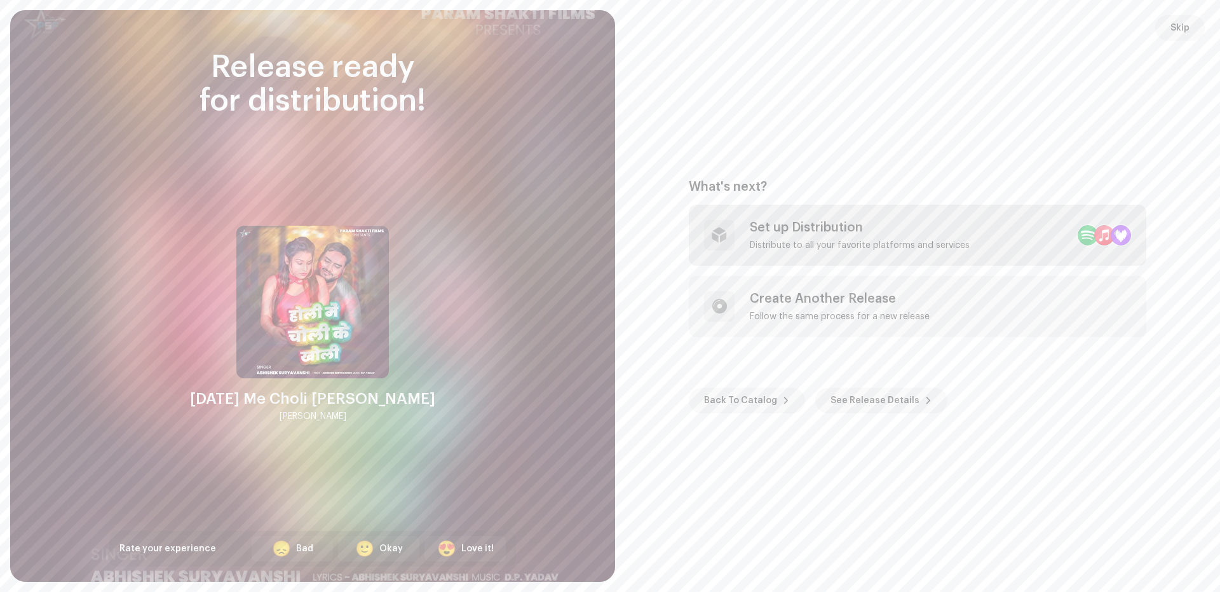
click at [783, 225] on div "Set up Distribution" at bounding box center [860, 227] width 220 height 15
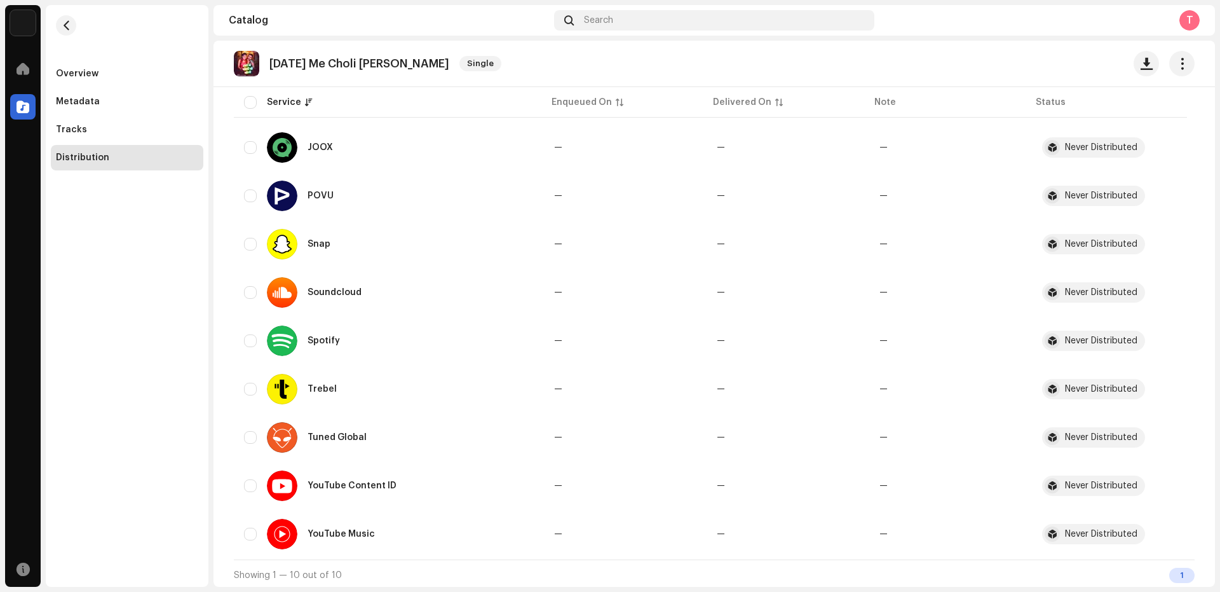
scroll to position [221, 0]
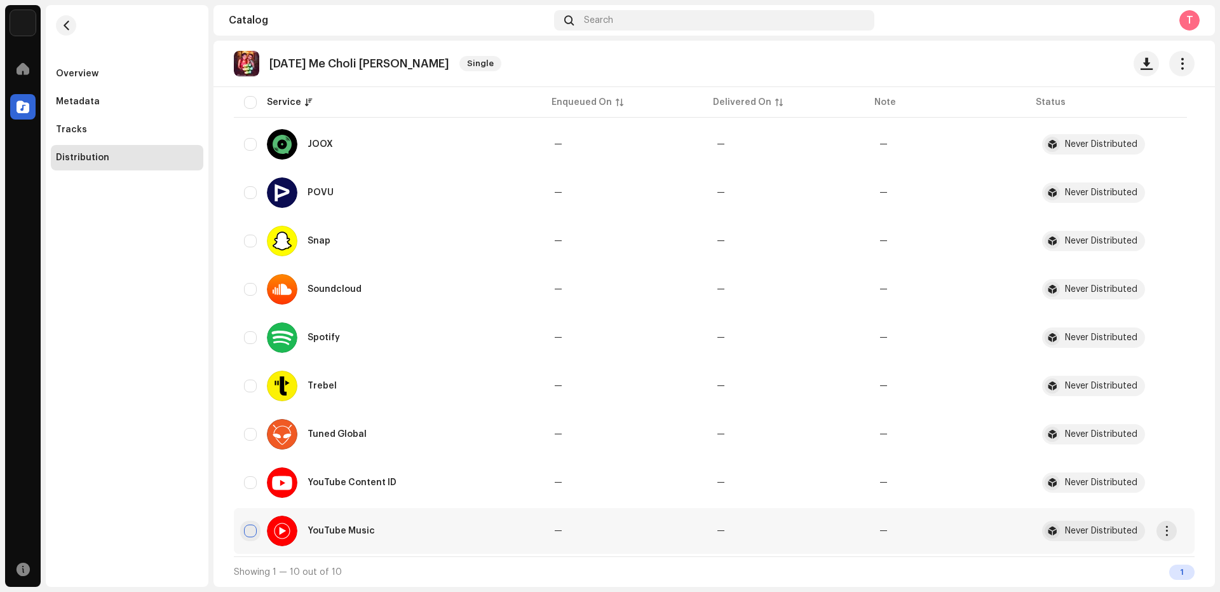
click at [252, 529] on input "checkbox" at bounding box center [250, 530] width 13 height 13
checkbox input "true"
click at [254, 480] on input "Row Unselected" at bounding box center [250, 482] width 13 height 13
checkbox input "true"
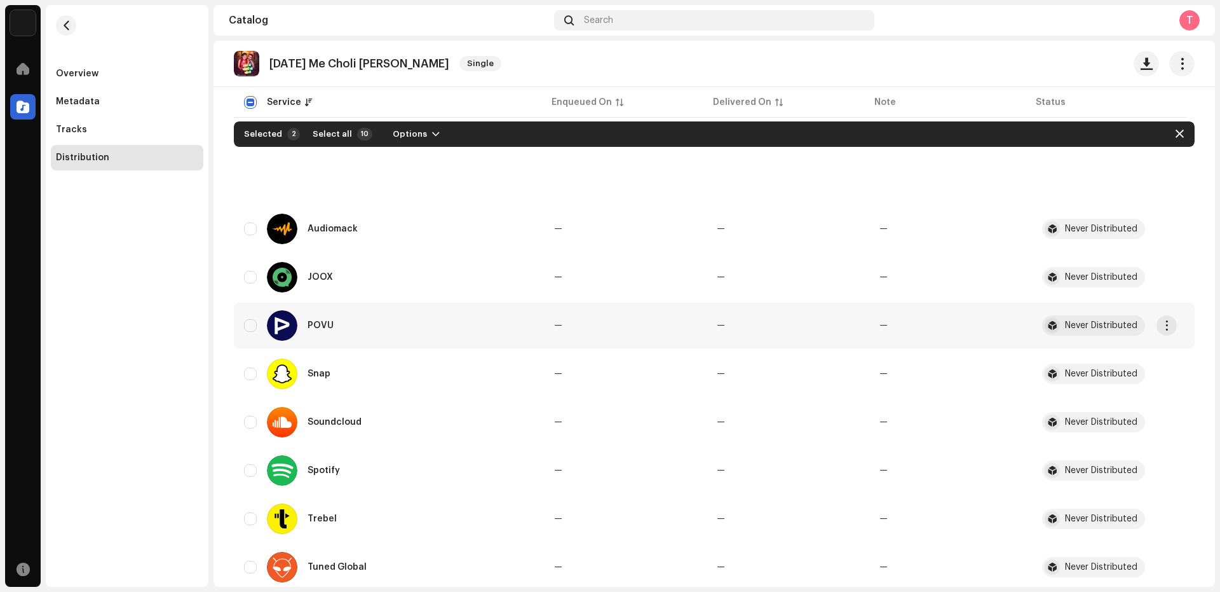
scroll to position [0, 0]
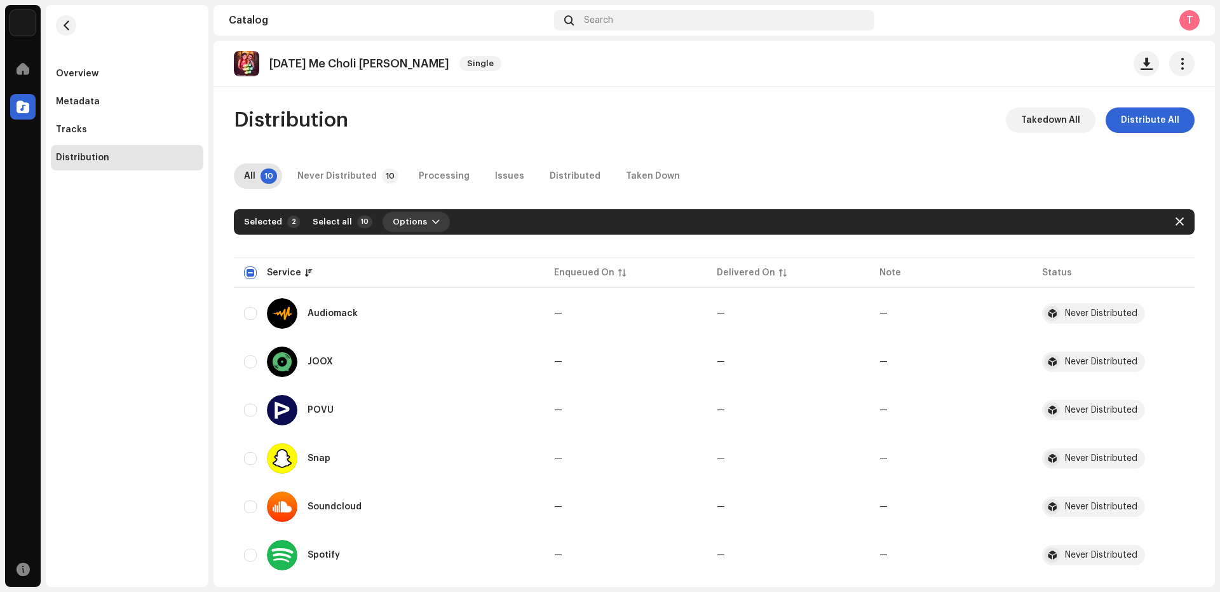
click at [432, 226] on span "button" at bounding box center [436, 222] width 8 height 10
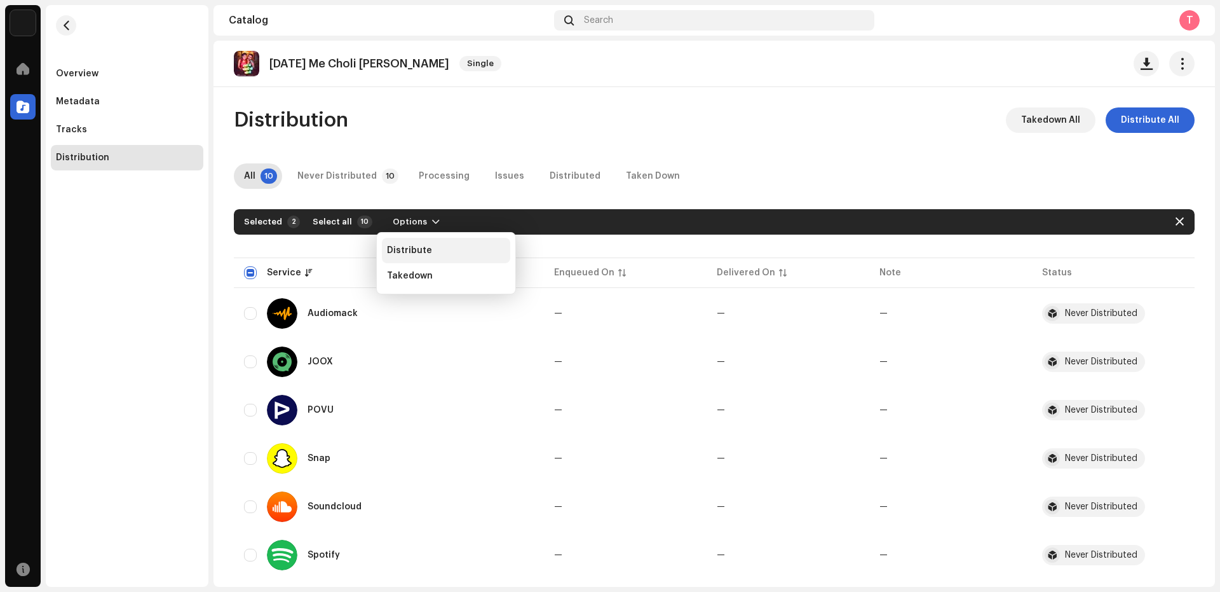
click at [409, 251] on span "Distribute" at bounding box center [409, 250] width 45 height 10
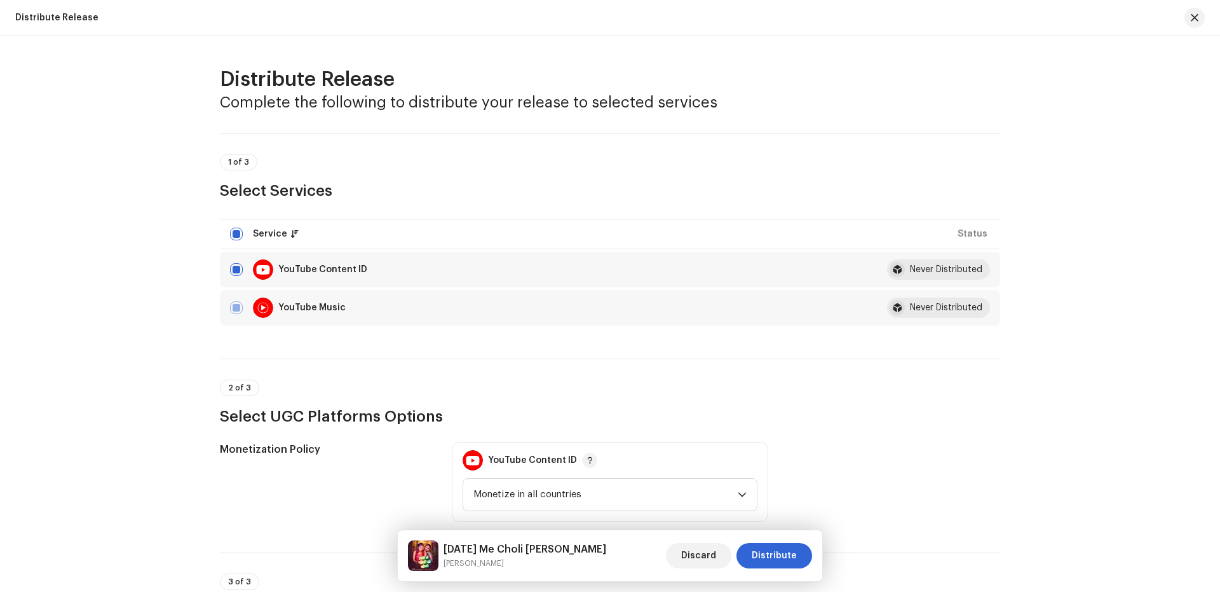
scroll to position [377, 0]
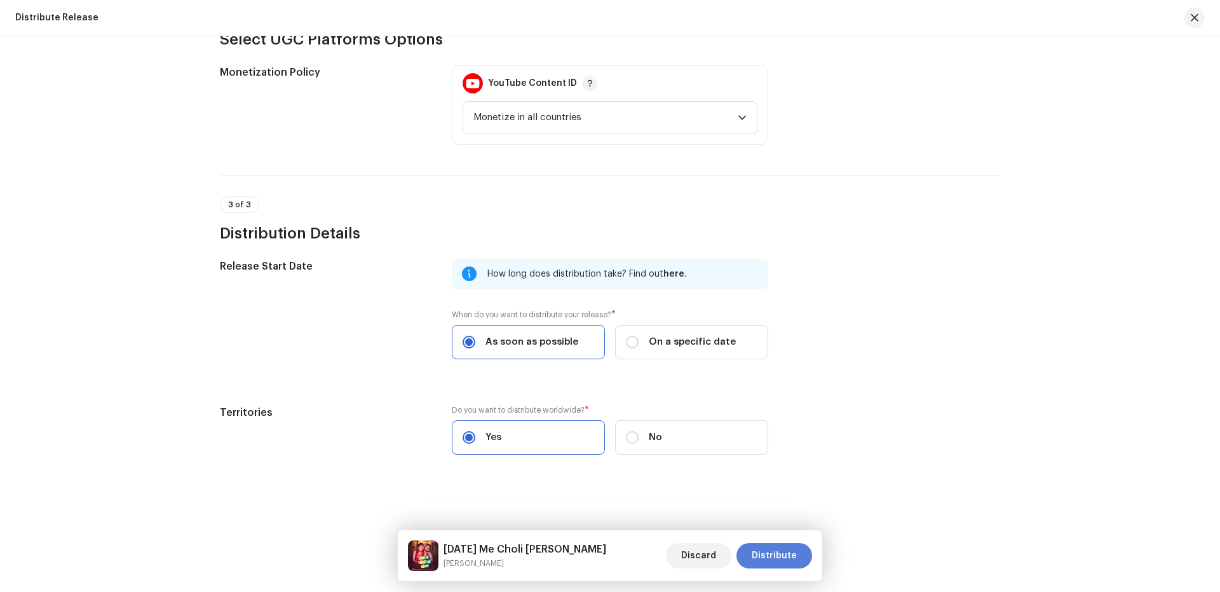
click at [792, 559] on span "Distribute" at bounding box center [774, 555] width 45 height 25
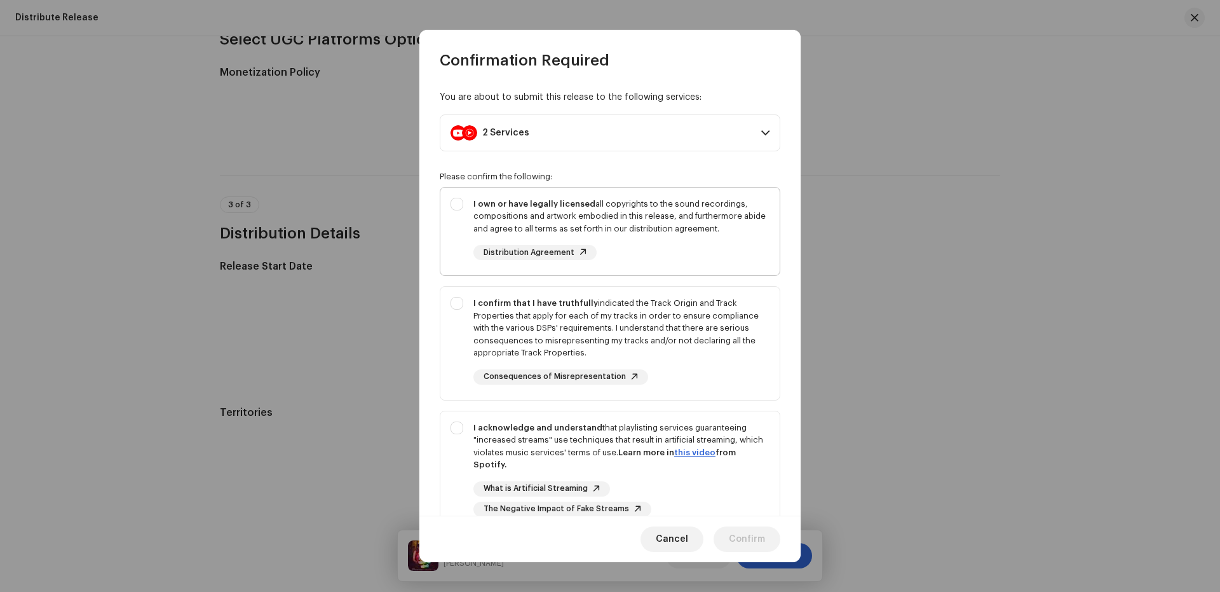
click at [458, 265] on div "I own or have legally licensed all copyrights to the sound recordings, composit…" at bounding box center [609, 229] width 339 height 83
checkbox input "true"
drag, startPoint x: 465, startPoint y: 350, endPoint x: 474, endPoint y: 397, distance: 47.2
click at [465, 354] on div "I confirm that I have truthfully indicated the Track Origin and Track Propertie…" at bounding box center [609, 341] width 339 height 108
checkbox input "true"
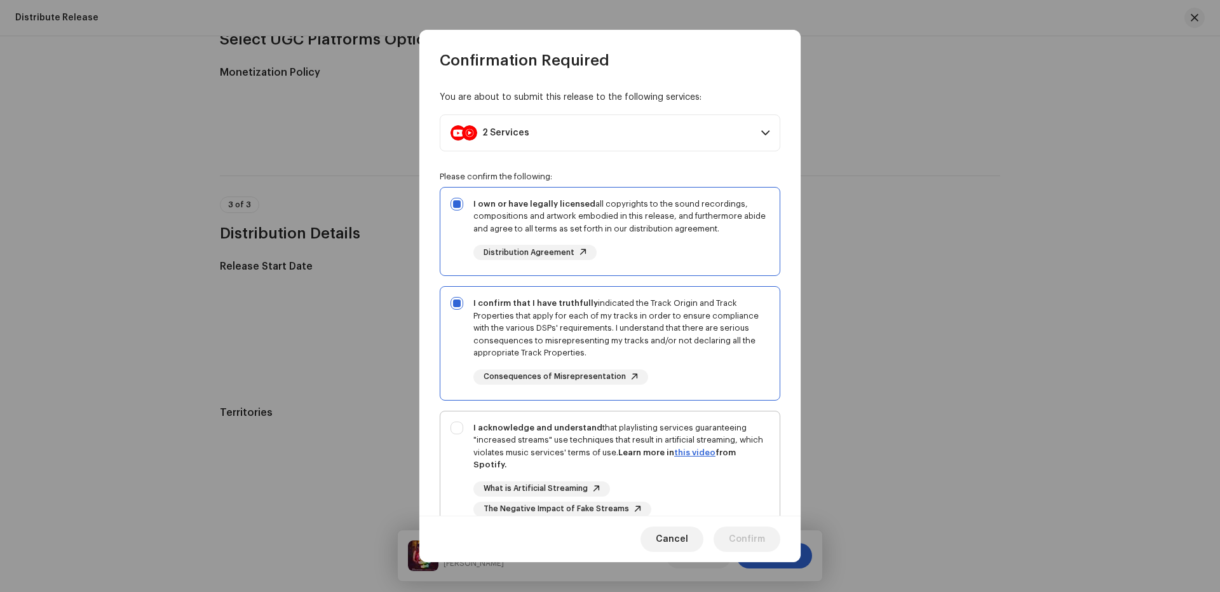
click at [449, 444] on div "I acknowledge and understand that playlisting services guaranteeing "increased …" at bounding box center [609, 469] width 339 height 116
checkbox input "true"
click at [732, 542] on span "Confirm" at bounding box center [747, 538] width 36 height 25
